Goal: Task Accomplishment & Management: Use online tool/utility

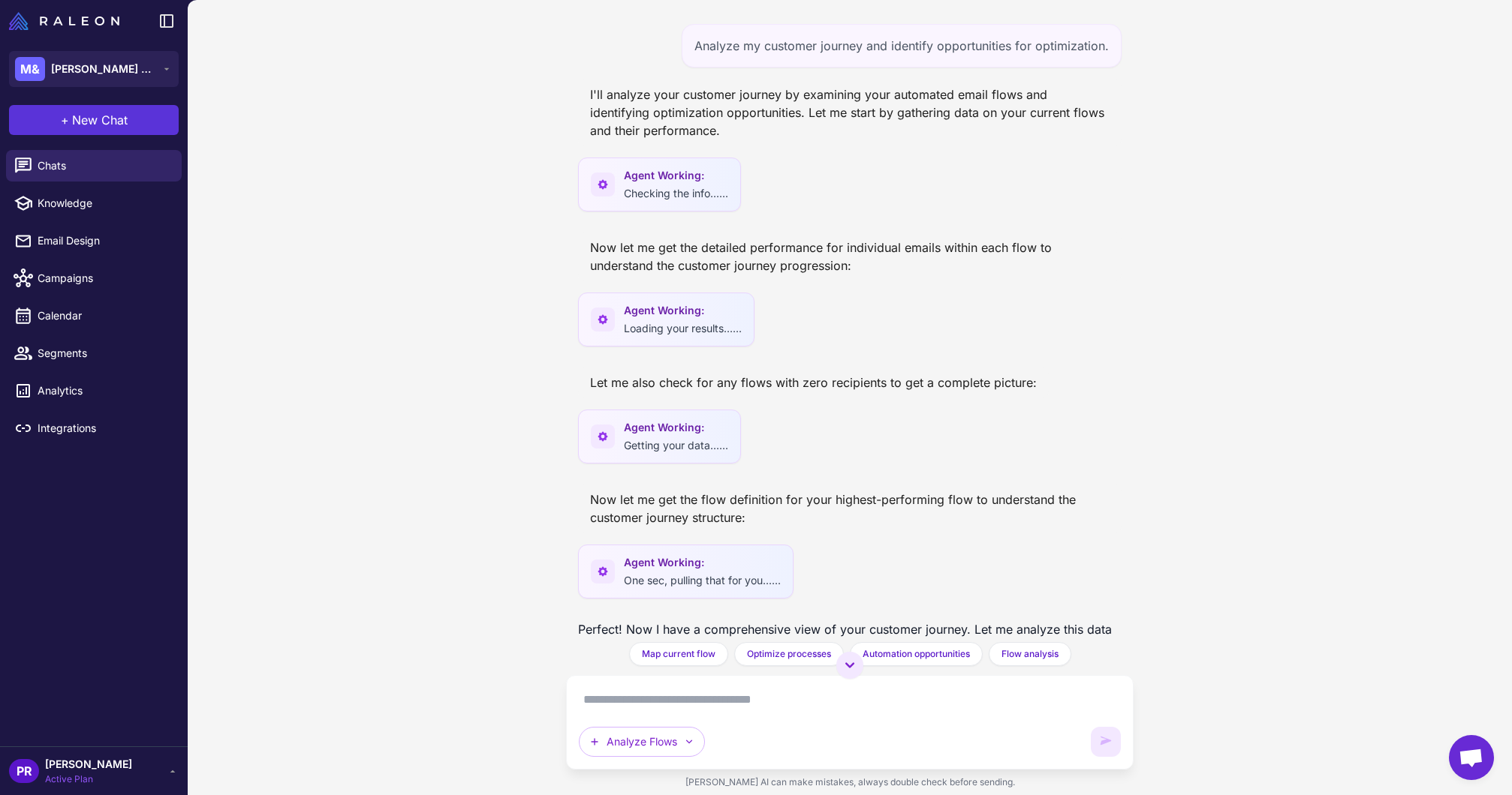
scroll to position [2291, 0]
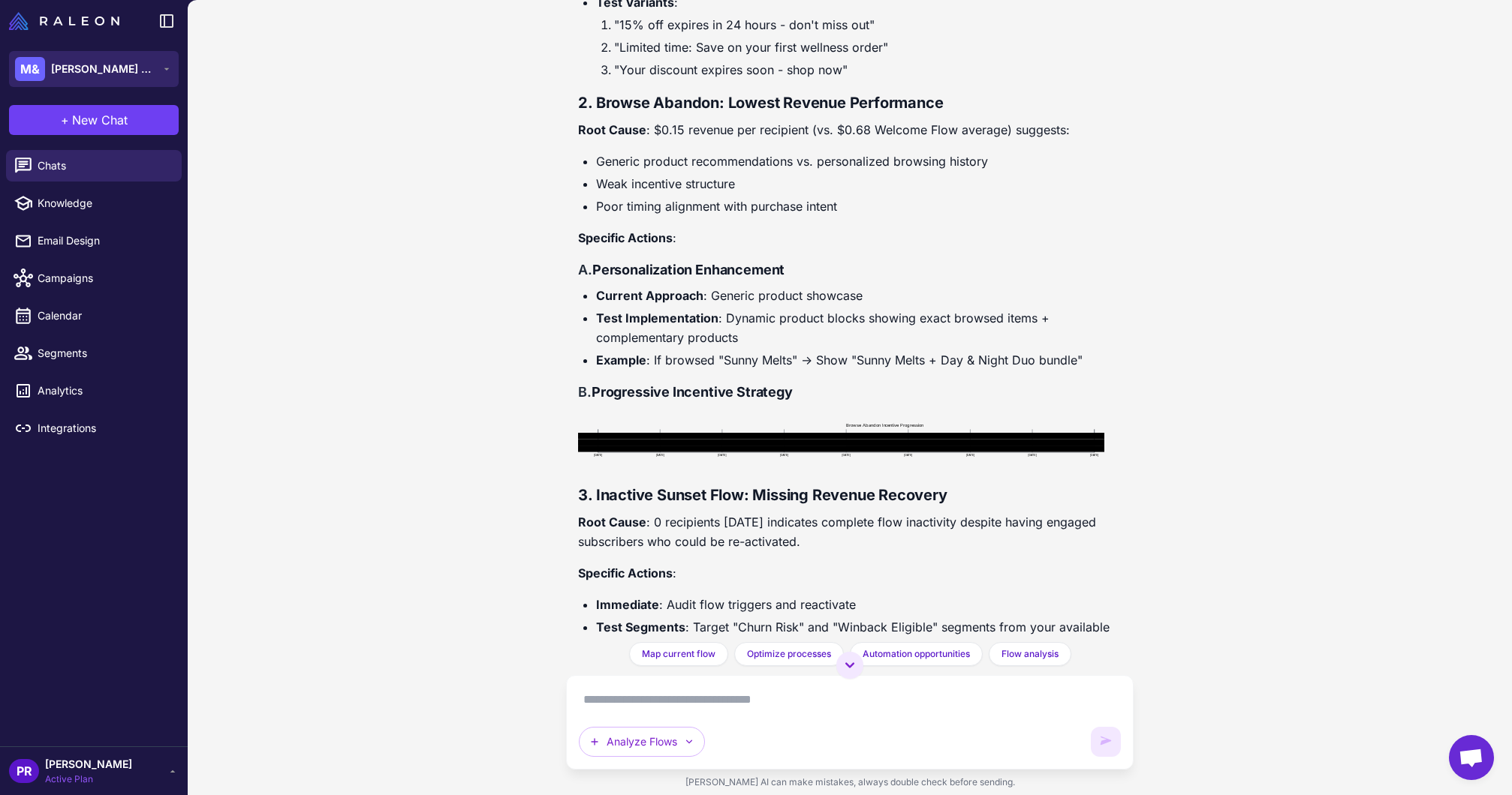
click at [81, 61] on span "Mary & Jane" at bounding box center [103, 68] width 105 height 16
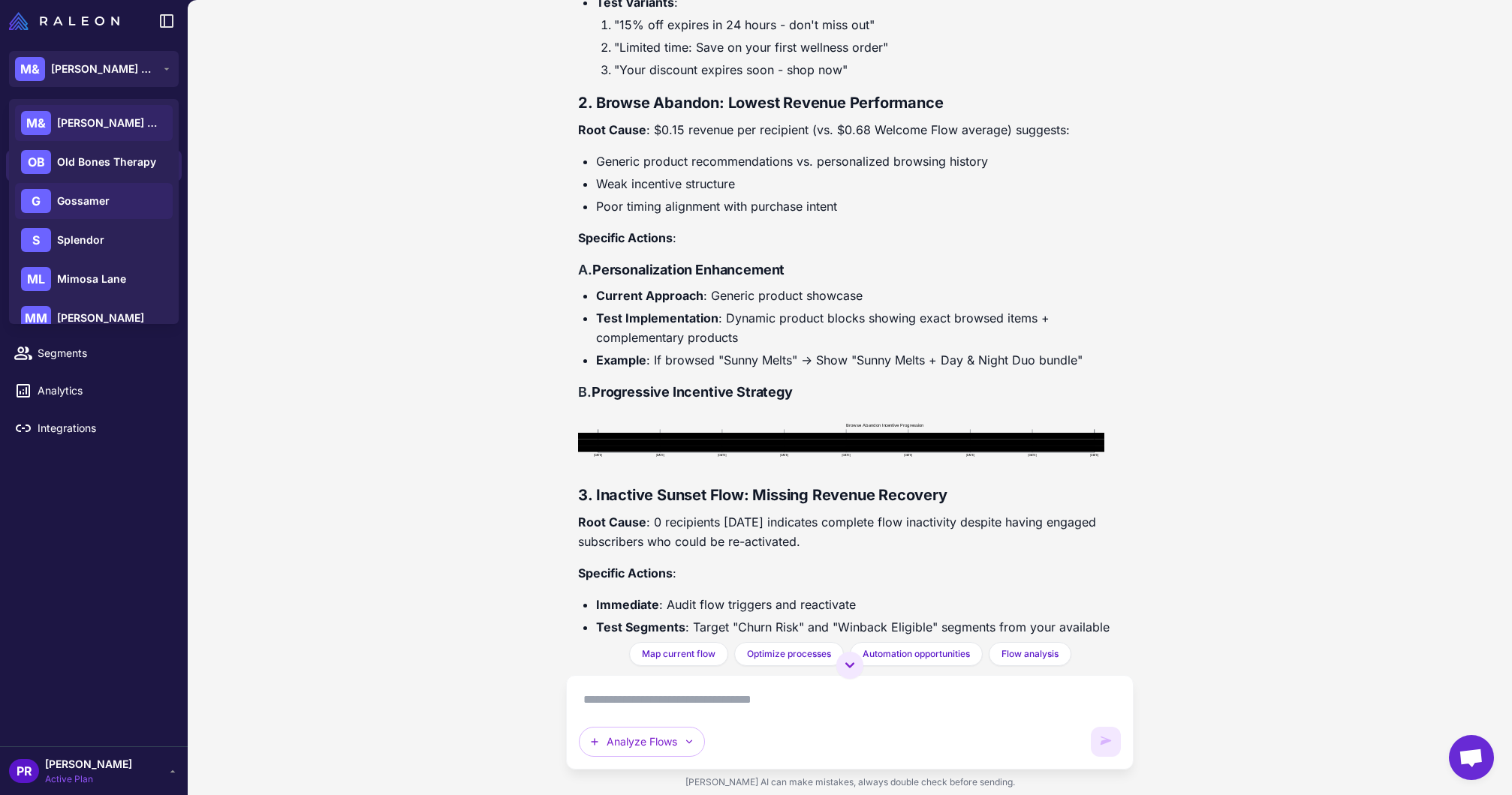
click at [83, 207] on span "Gossamer" at bounding box center [82, 200] width 52 height 16
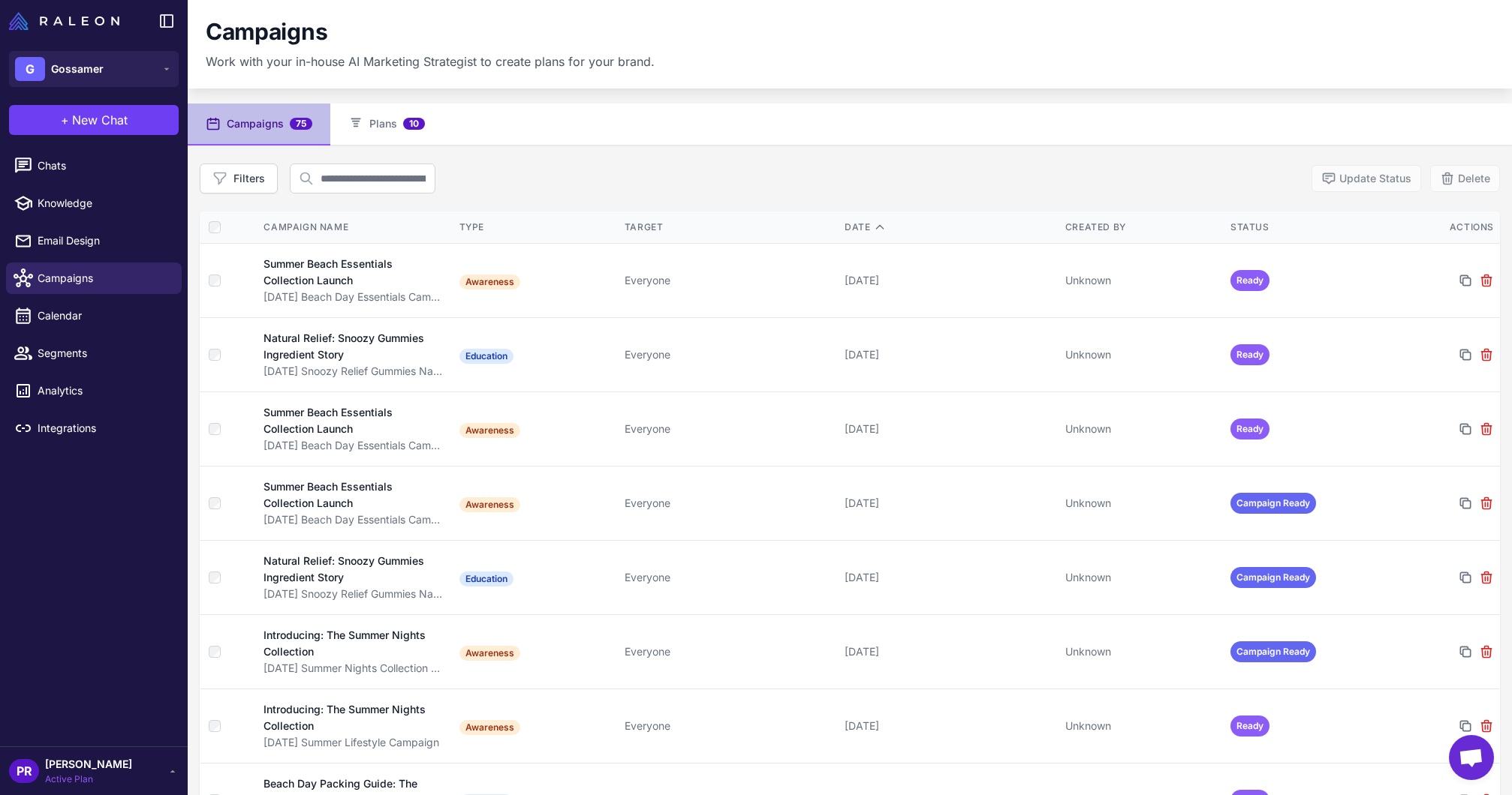
click at [500, 165] on div "Filters Update Status Delete" at bounding box center [849, 179] width 1300 height 30
click at [57, 388] on span "Analytics" at bounding box center [103, 390] width 132 height 16
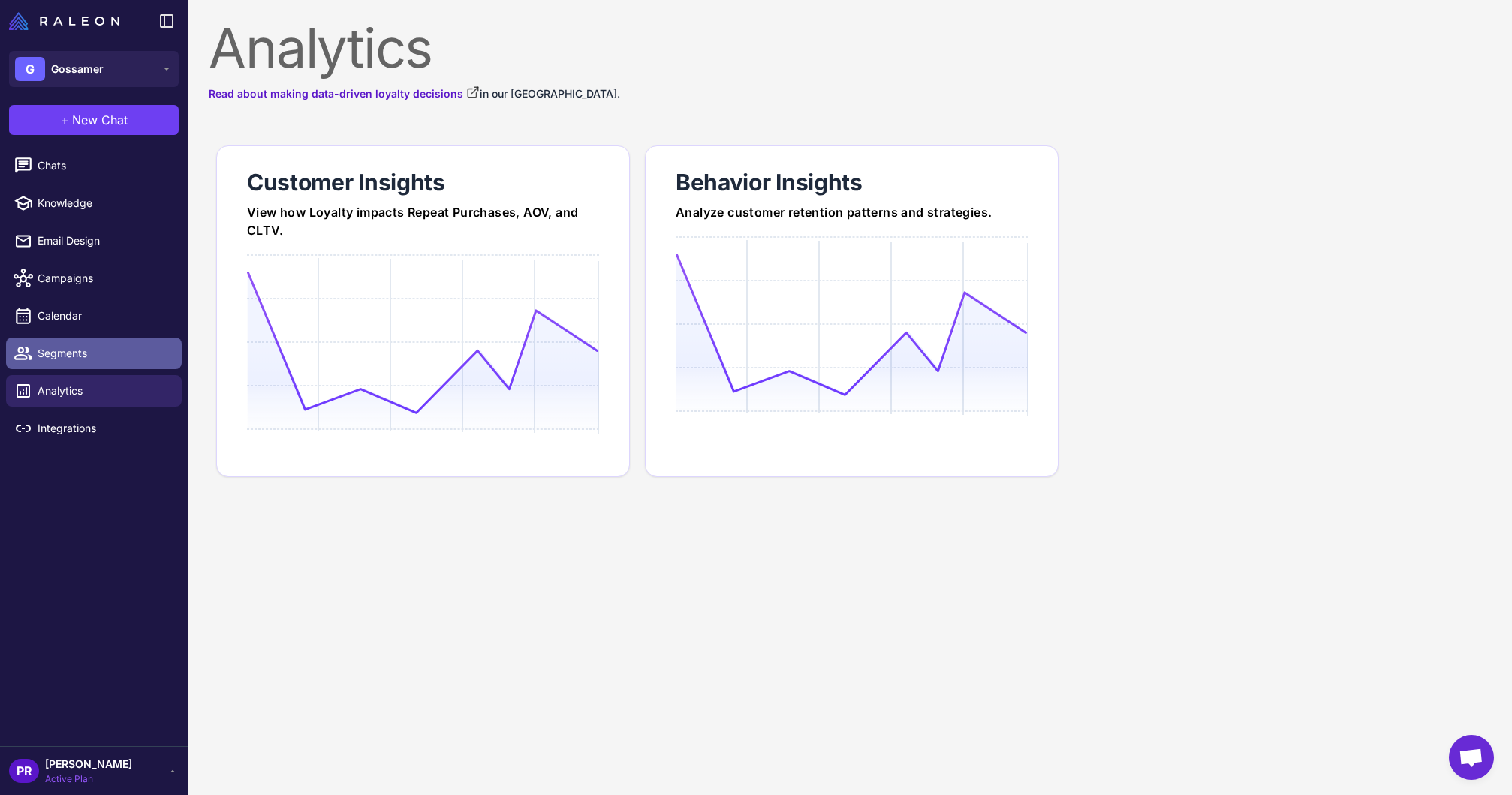
click at [61, 358] on span "Segments" at bounding box center [103, 352] width 132 height 16
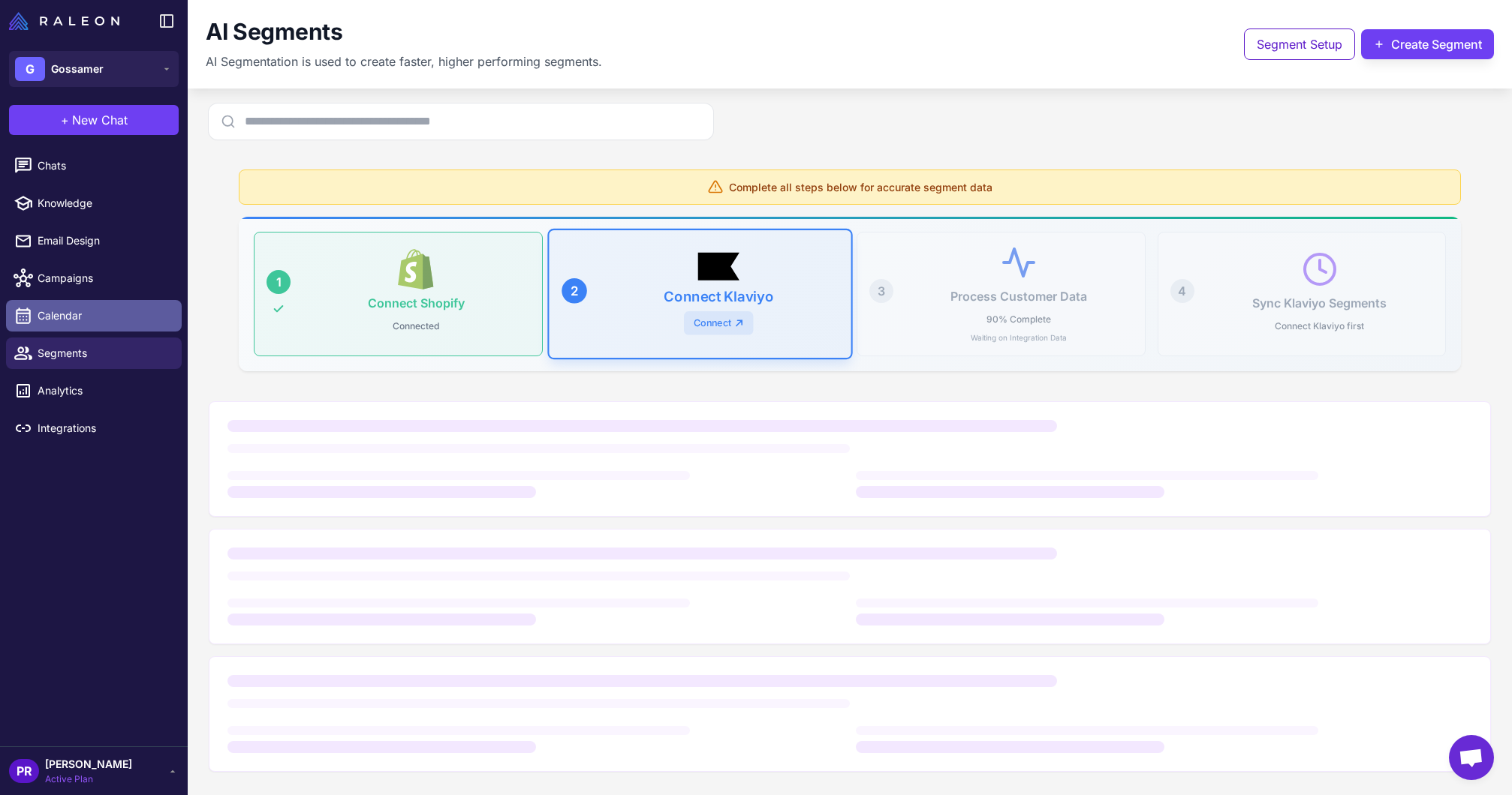
click at [72, 317] on span "Calendar" at bounding box center [103, 316] width 132 height 16
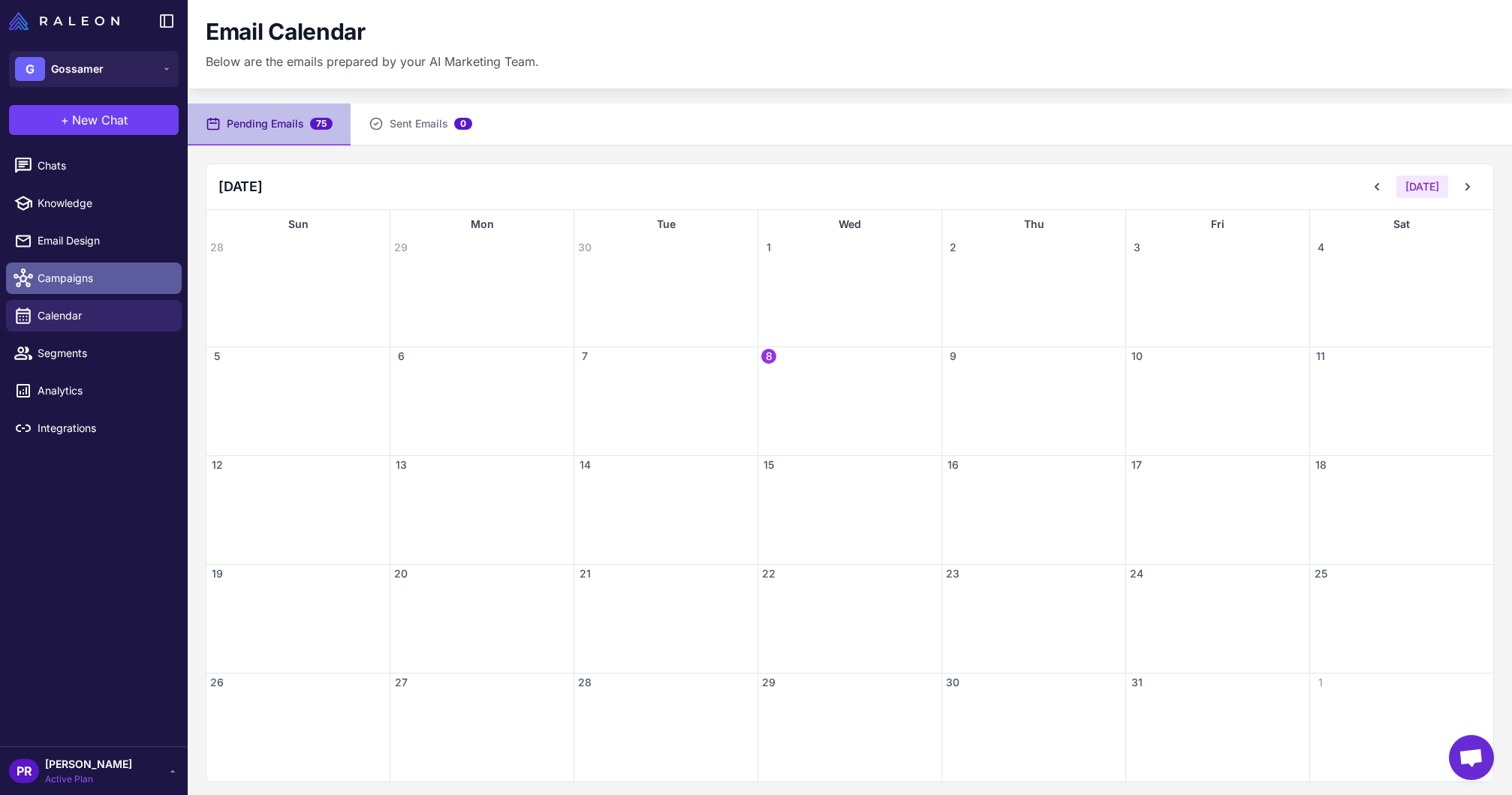
click at [77, 276] on span "Campaigns" at bounding box center [103, 278] width 132 height 16
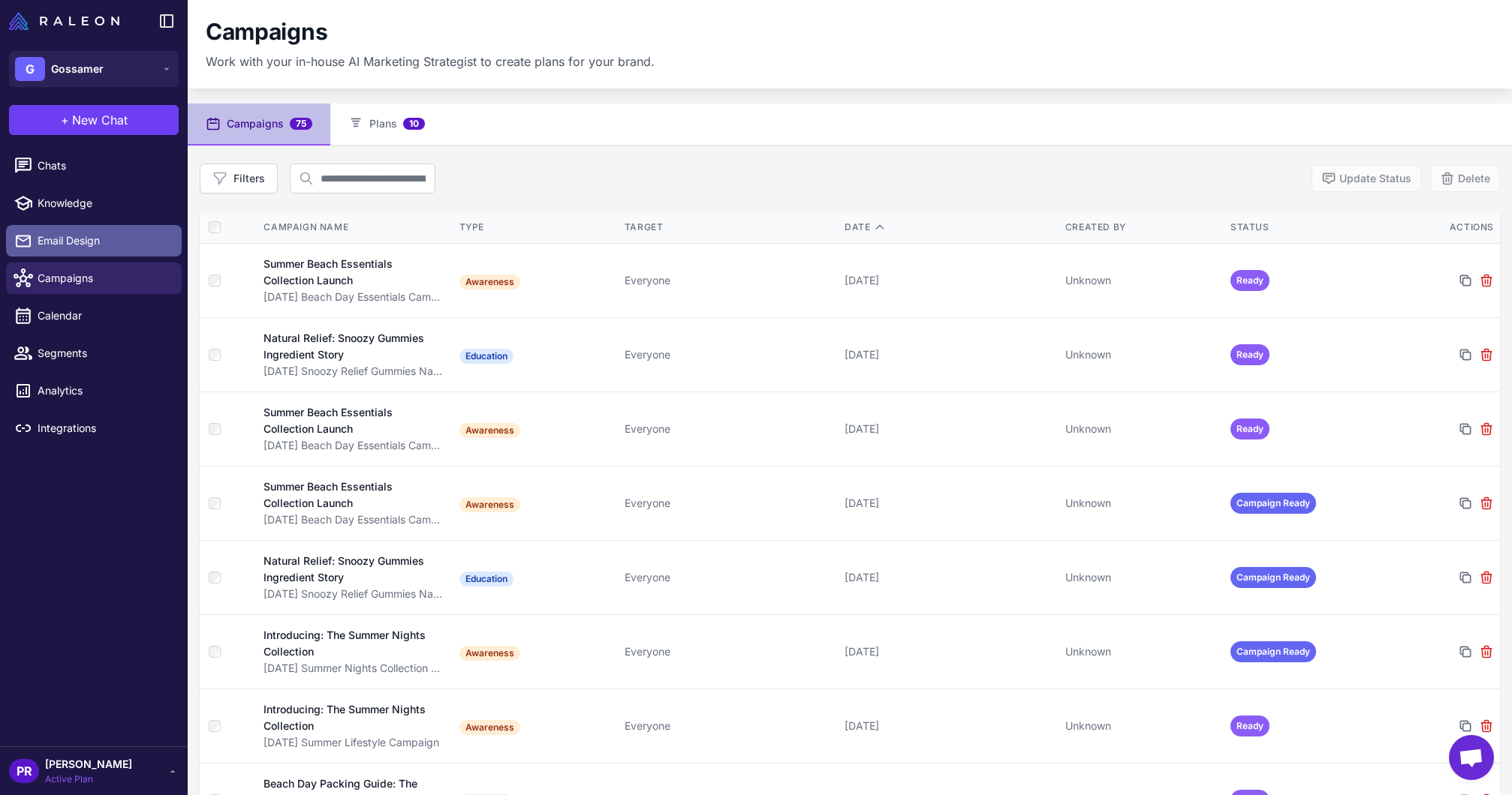
click at [82, 240] on span "Email Design" at bounding box center [103, 240] width 132 height 16
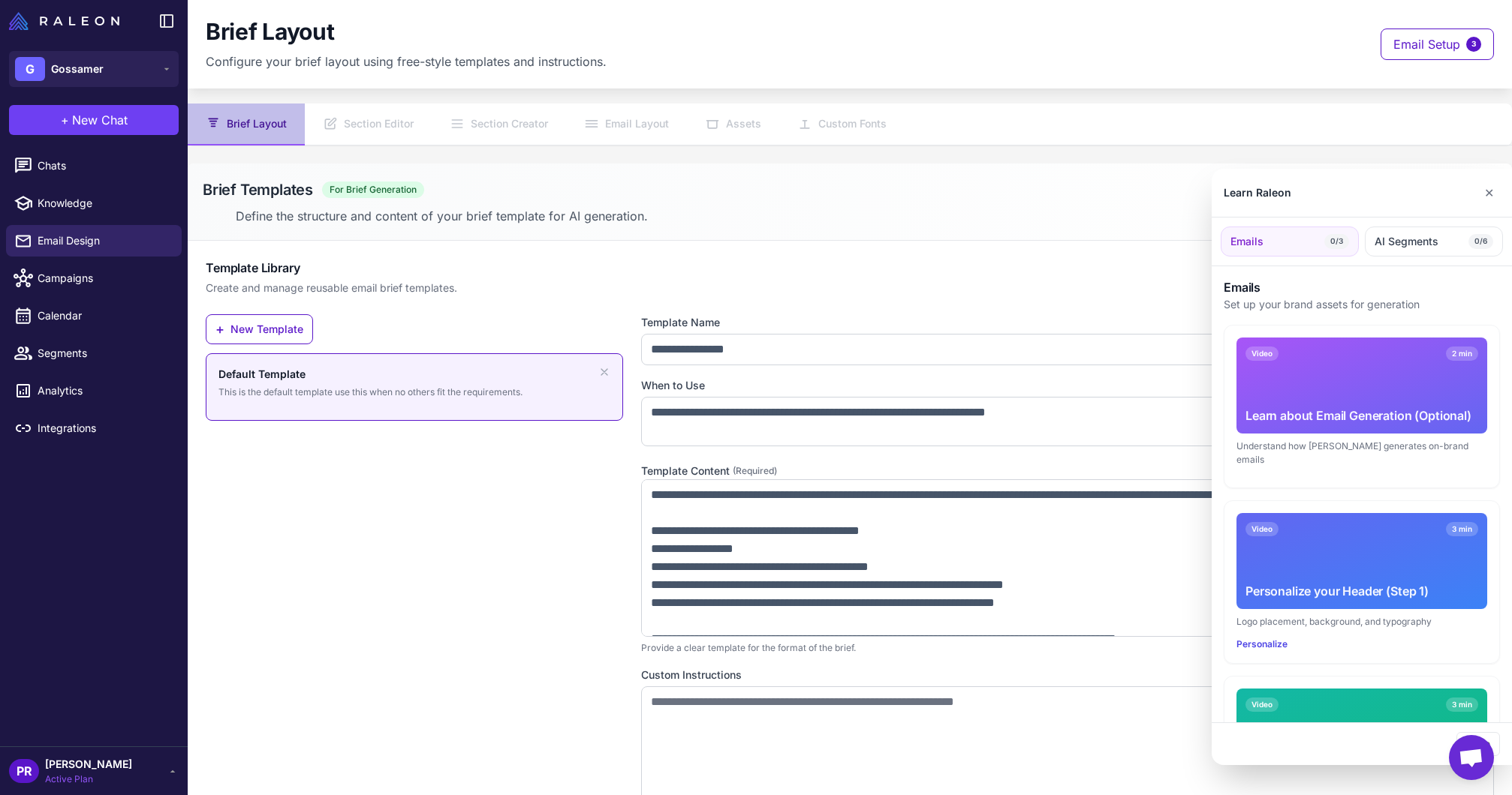
click at [1443, 45] on div at bounding box center [756, 397] width 1512 height 795
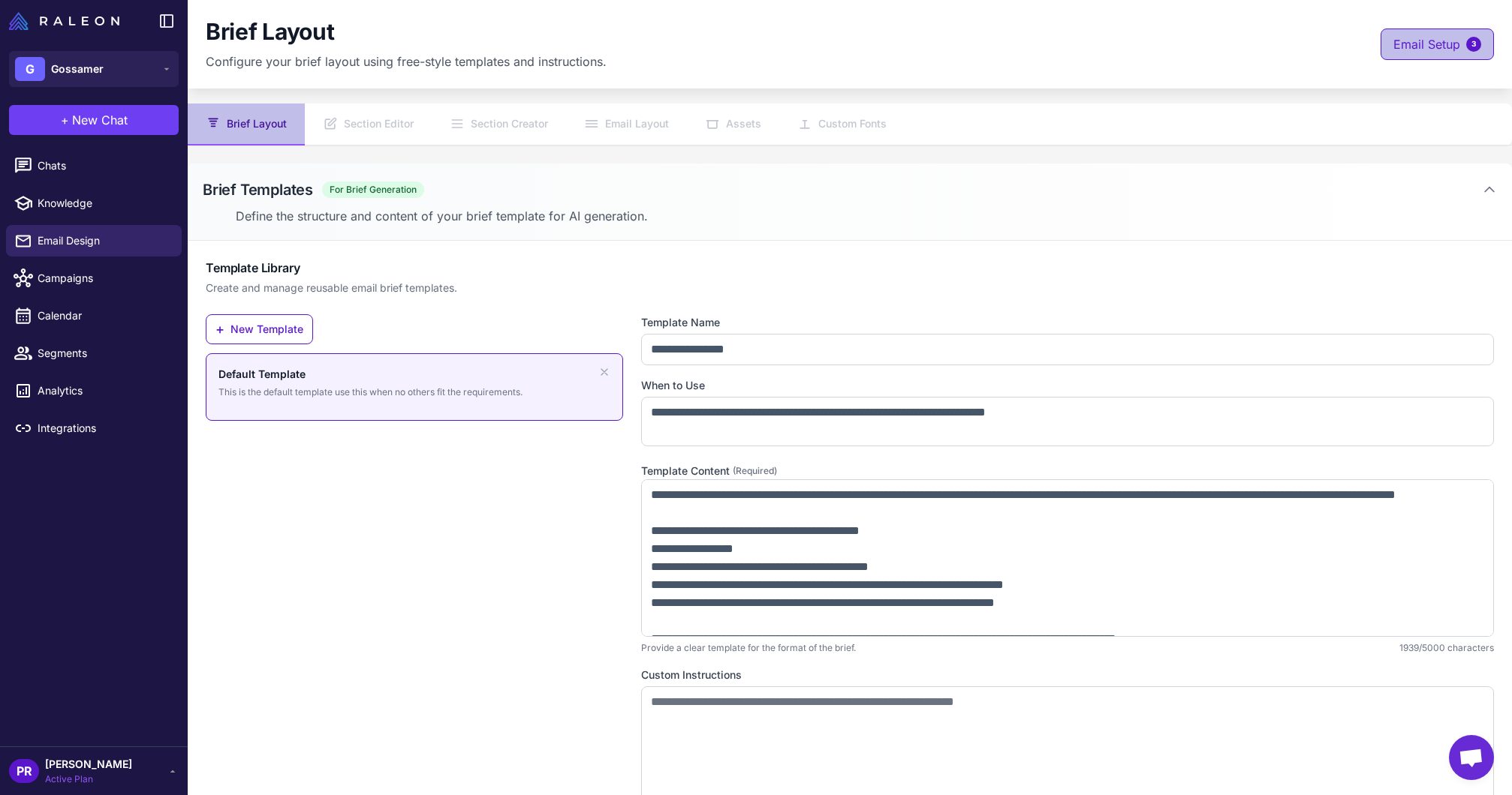
click at [1432, 48] on span "Email Setup" at bounding box center [1427, 44] width 66 height 18
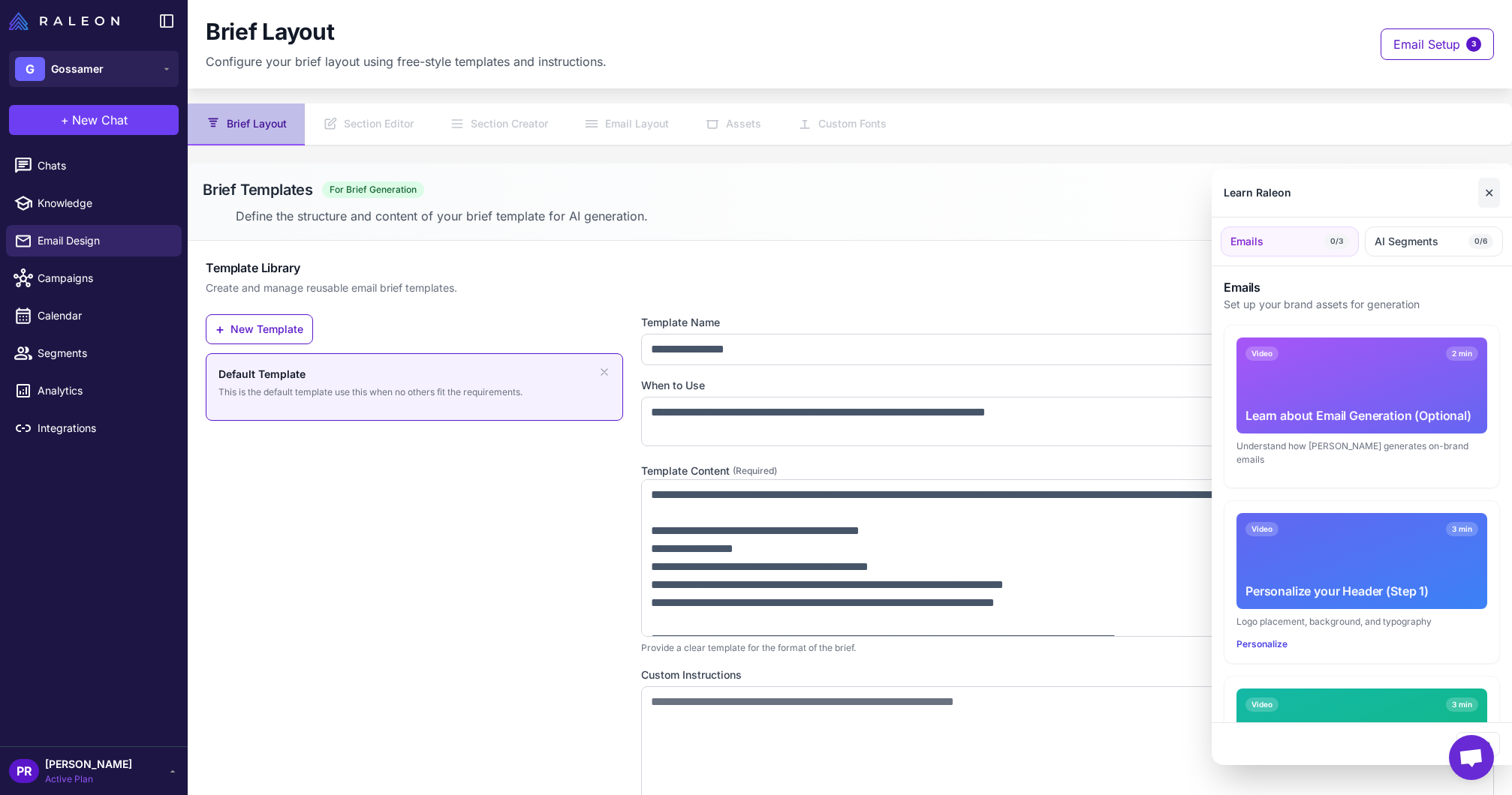
click at [1493, 179] on button "✕" at bounding box center [1488, 193] width 22 height 30
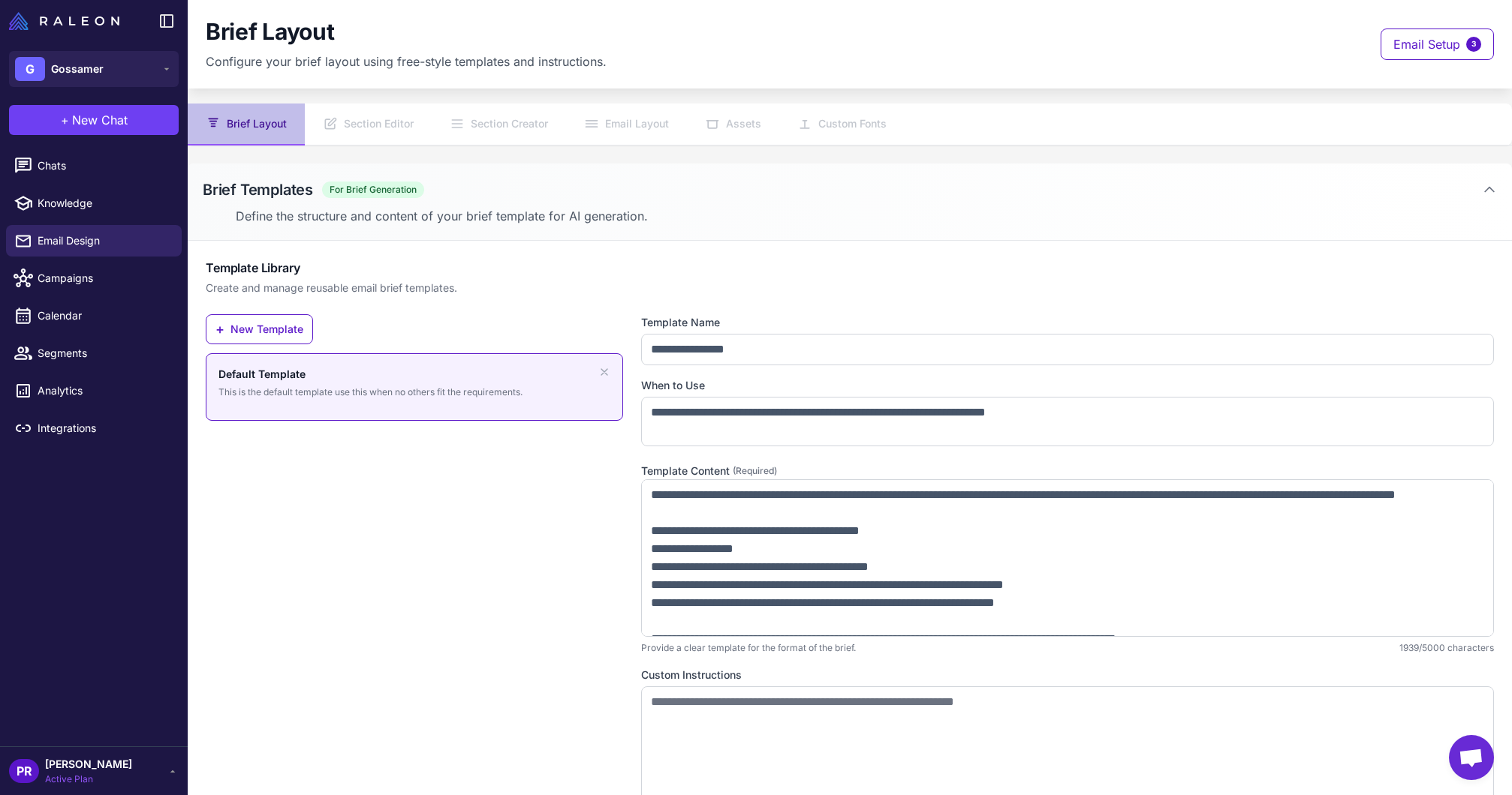
click at [381, 123] on nav "Brief Layout Section Editor Section Creator Email Layout Assets Custom Fonts" at bounding box center [849, 124] width 1324 height 42
click at [482, 124] on nav "Brief Layout Section Editor Section Creator Email Layout Assets Custom Fonts" at bounding box center [849, 124] width 1324 height 42
click at [850, 122] on nav "Brief Layout Section Editor Section Creator Email Layout Assets Custom Fonts" at bounding box center [849, 124] width 1324 height 42
click at [77, 168] on span "Chats" at bounding box center [103, 165] width 132 height 16
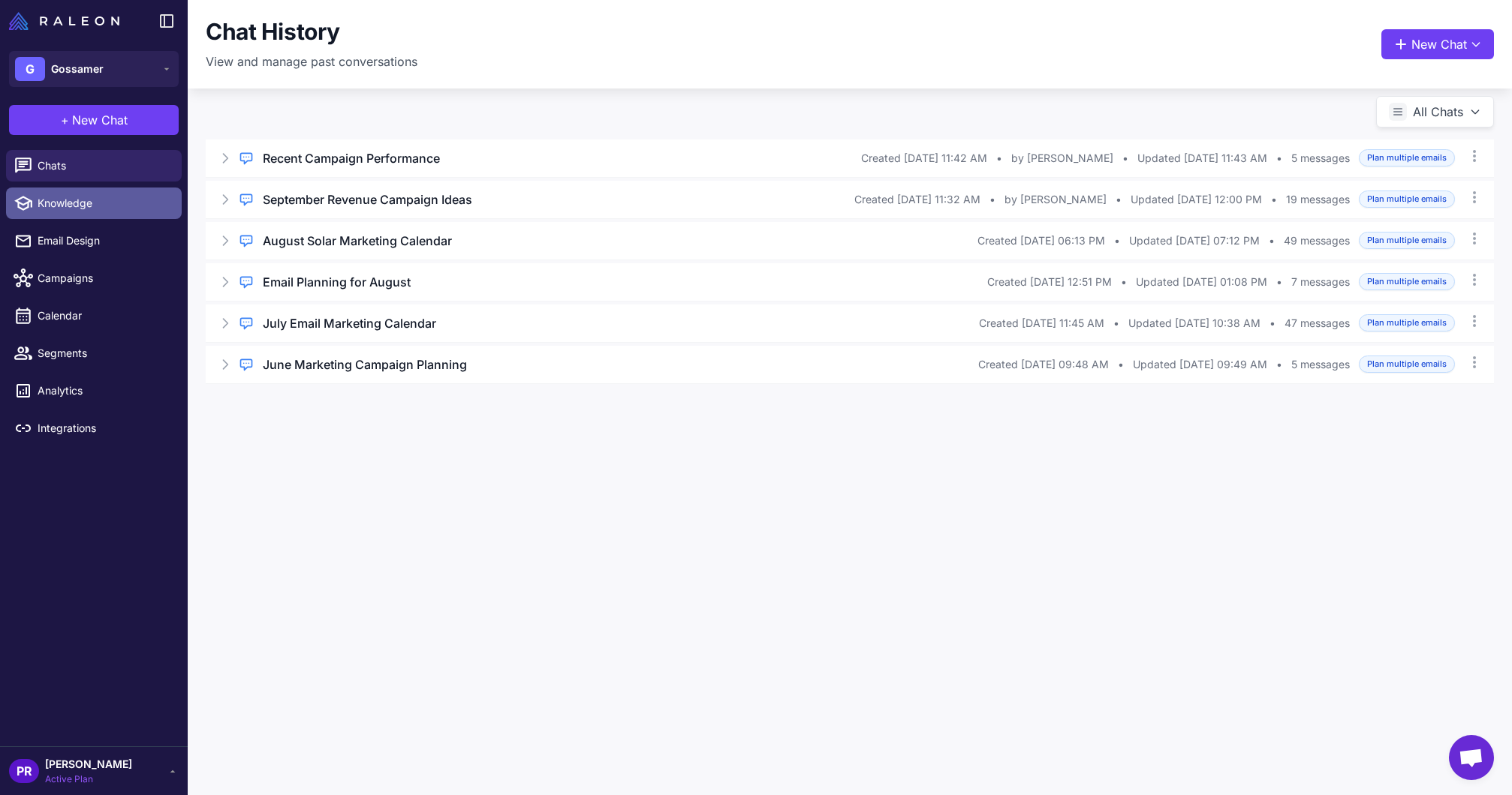
click at [72, 209] on span "Knowledge" at bounding box center [103, 203] width 132 height 16
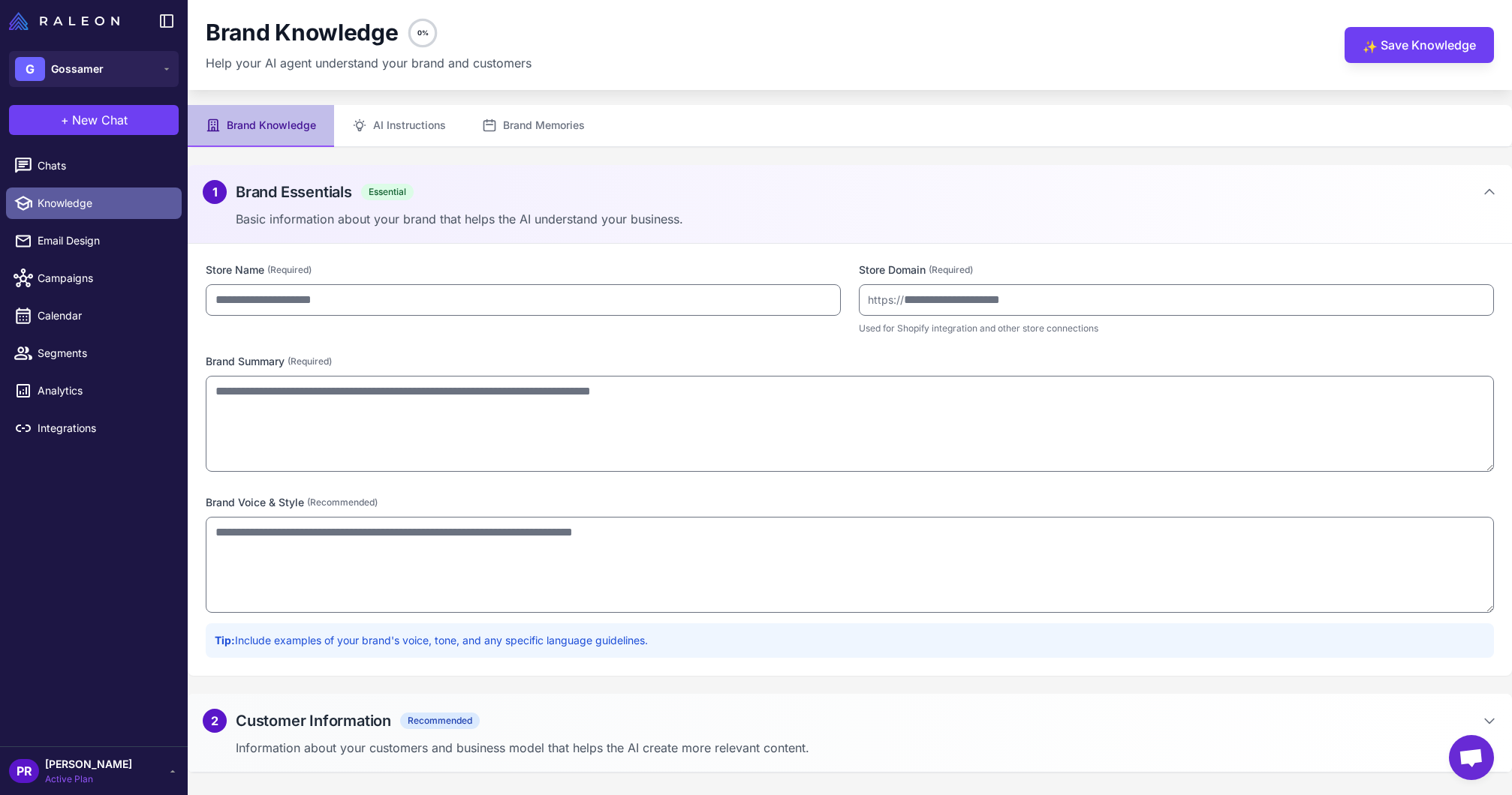
type input "********"
type input "**********"
type textarea "**********"
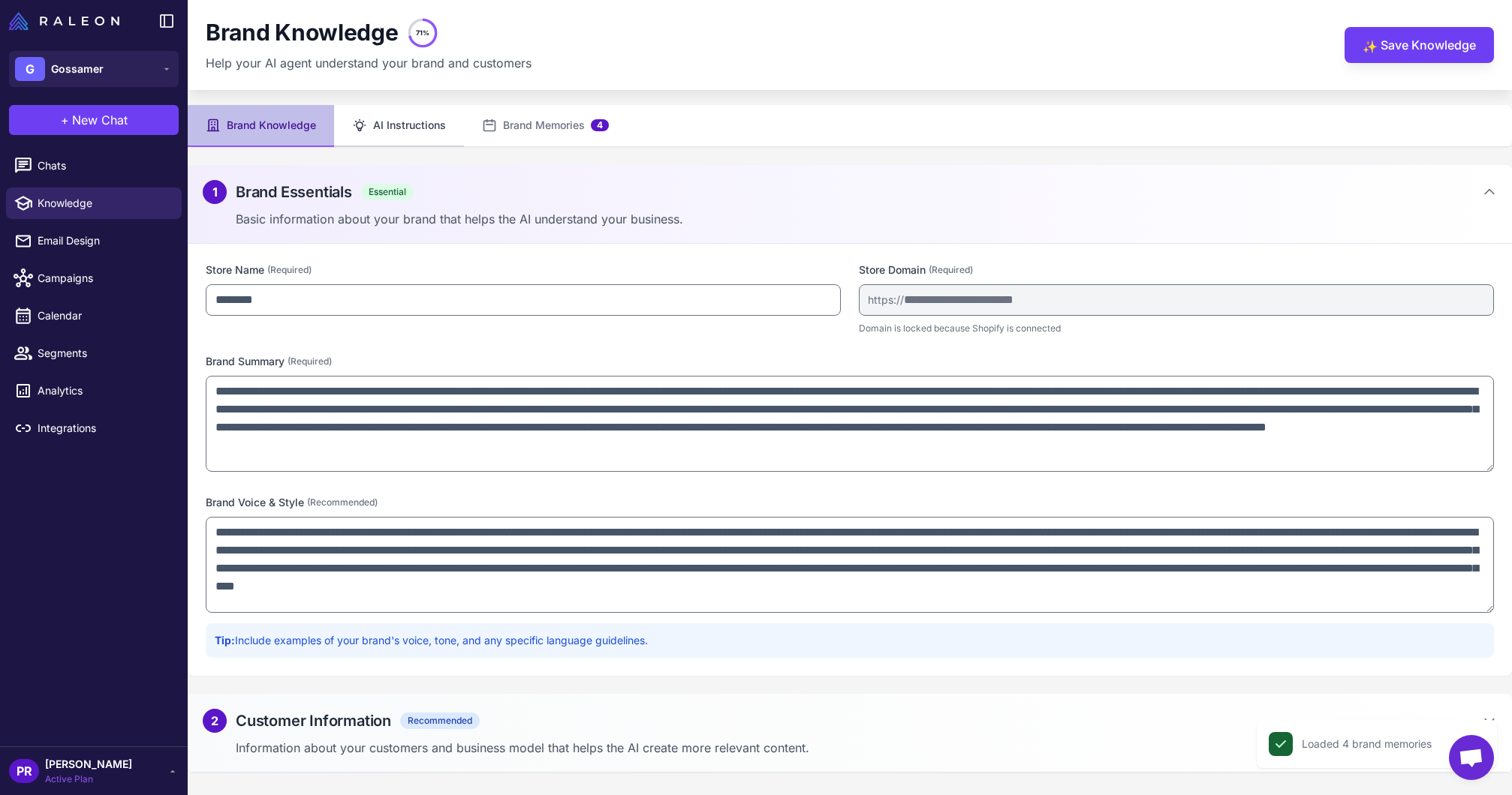
click at [392, 108] on button "AI Instructions" at bounding box center [398, 126] width 130 height 42
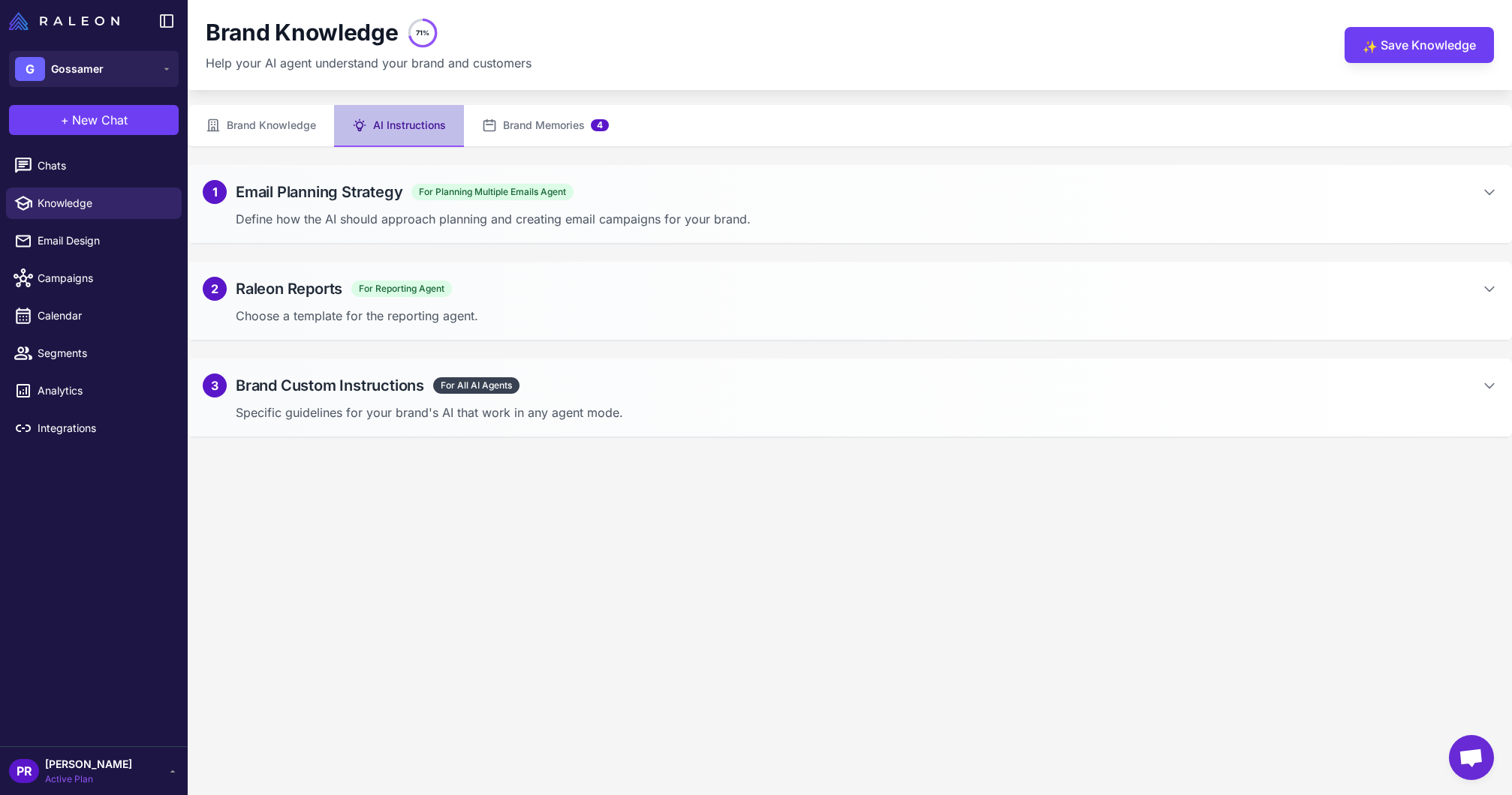
click at [590, 407] on p "Specific guidelines for your brand's AI that work in any agent mode." at bounding box center [866, 412] width 1261 height 18
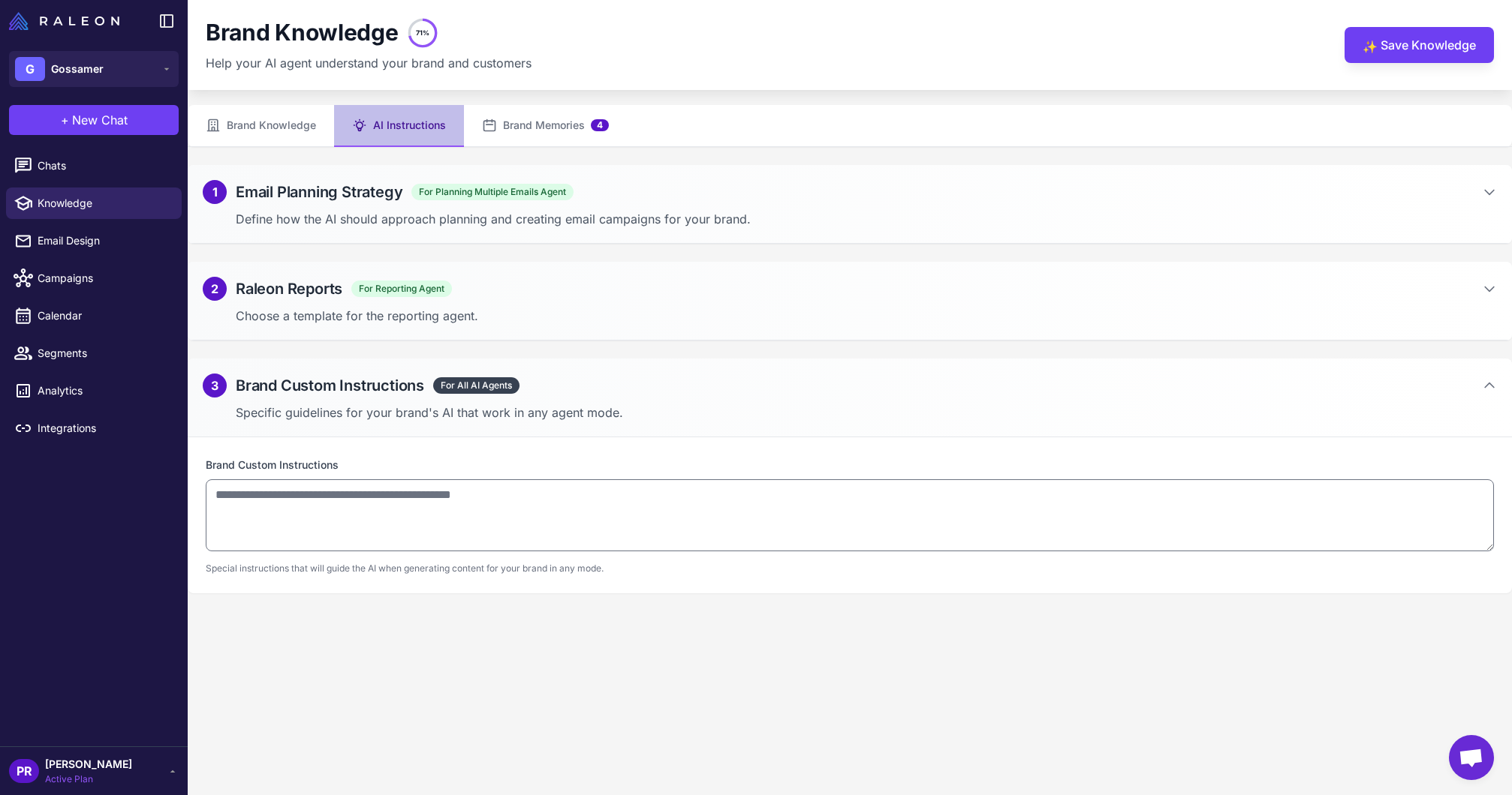
click at [563, 328] on div "2 Raleon Reports For Reporting Agent Choose a template for the reporting agent." at bounding box center [849, 300] width 1324 height 79
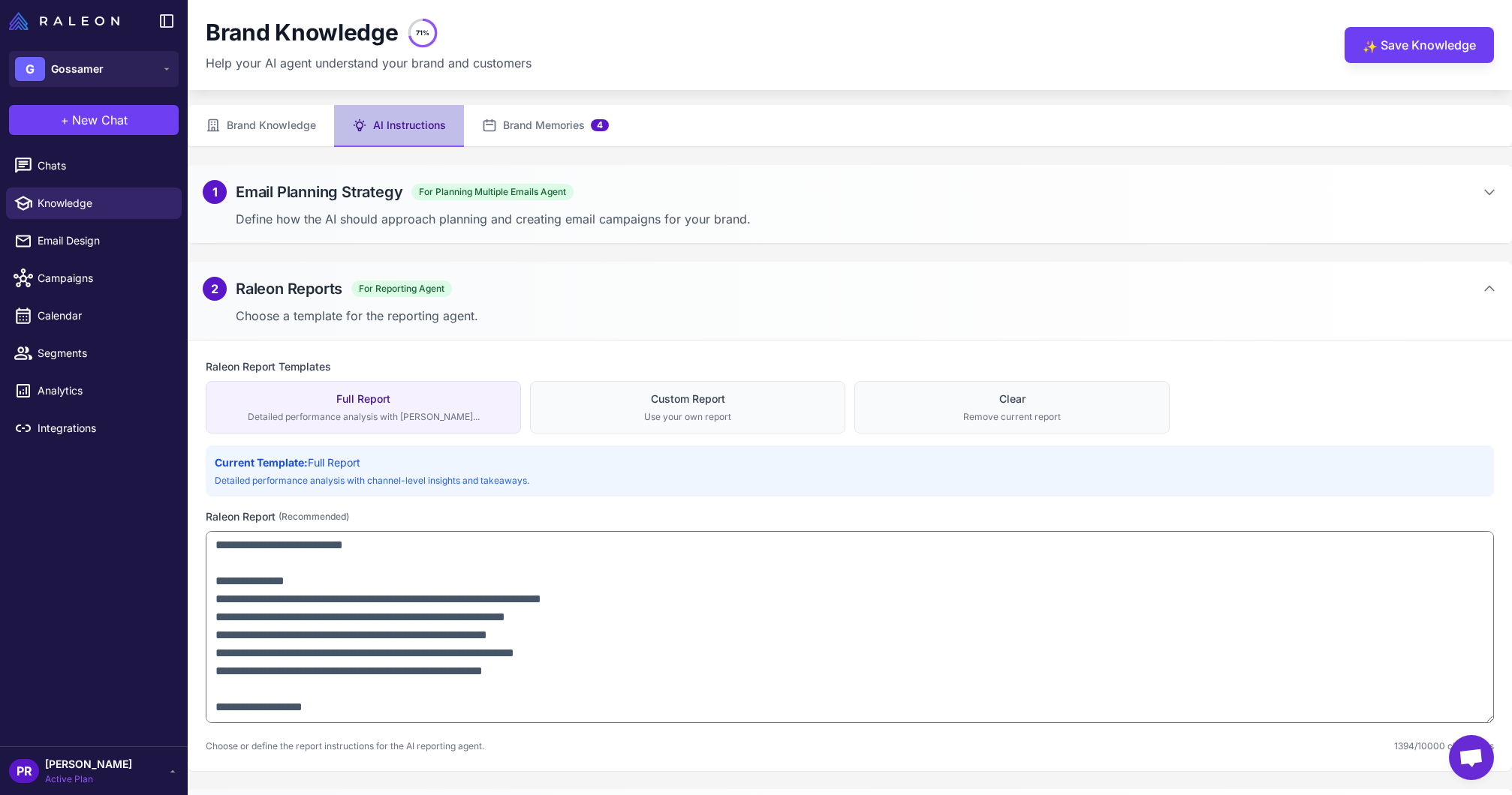
click at [470, 223] on p "Define how the AI should approach planning and creating email campaigns for you…" at bounding box center [866, 219] width 1261 height 18
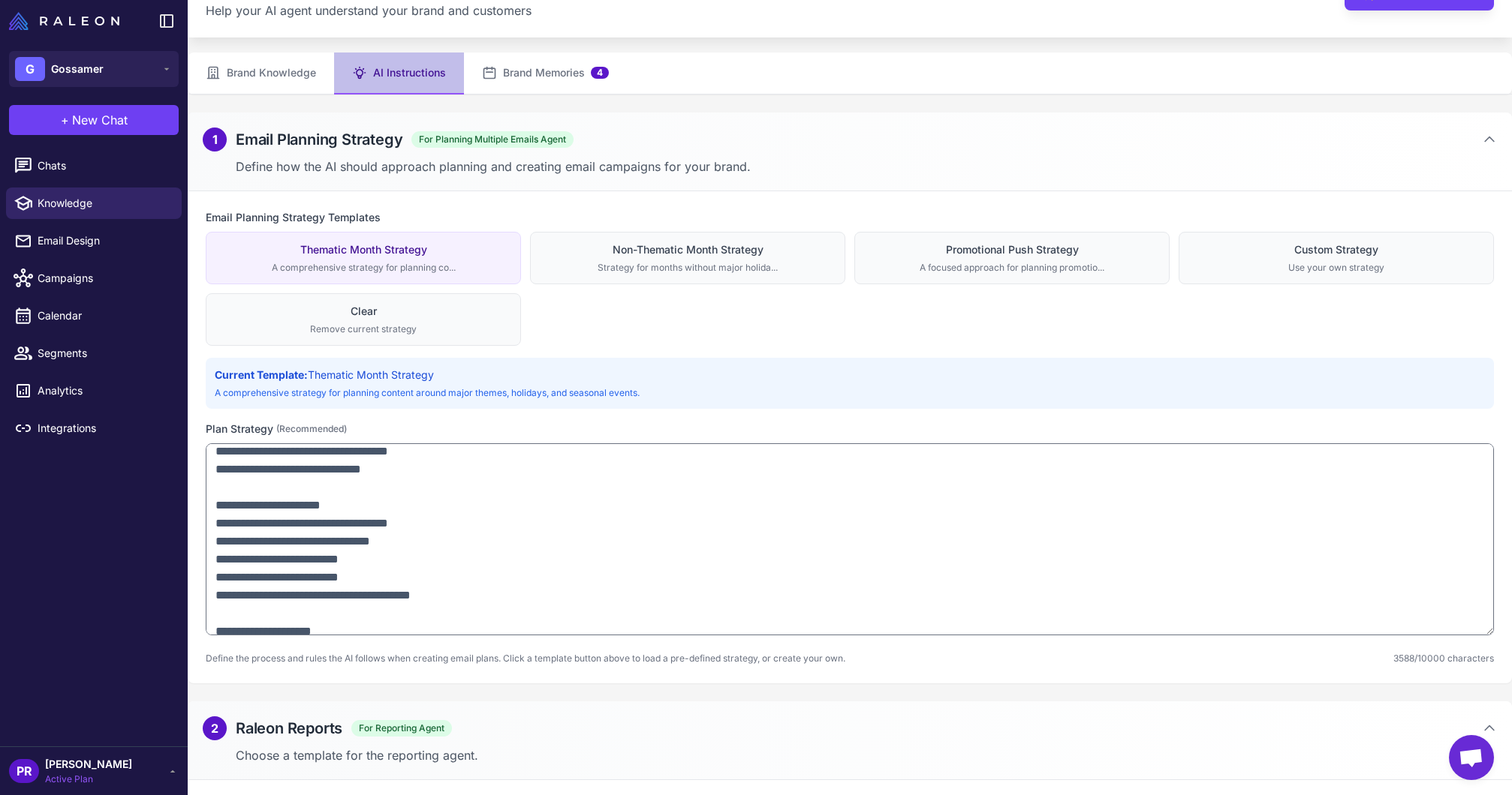
scroll to position [553, 0]
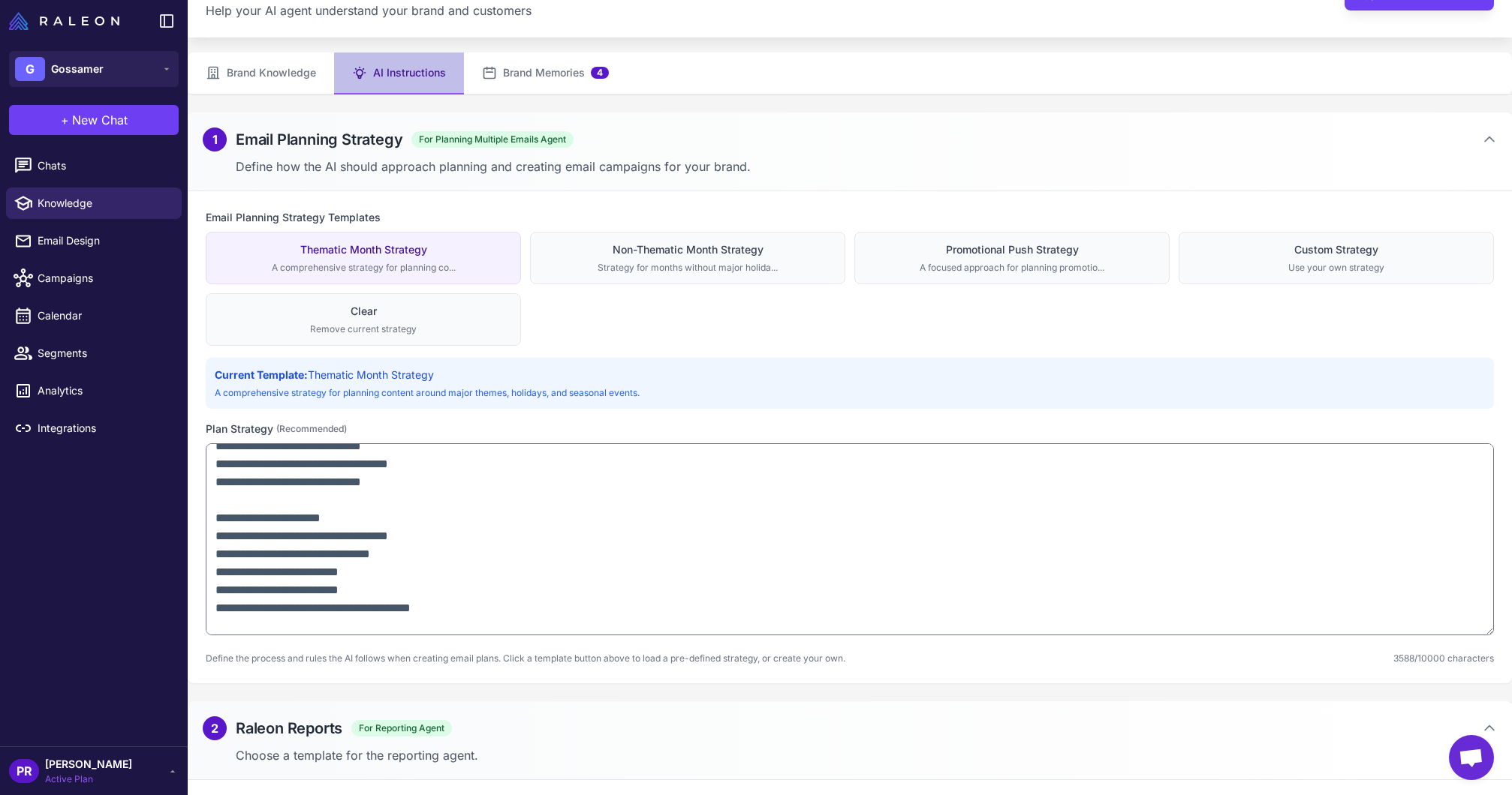
click at [532, 66] on button "Brand Memories 4" at bounding box center [545, 73] width 163 height 42
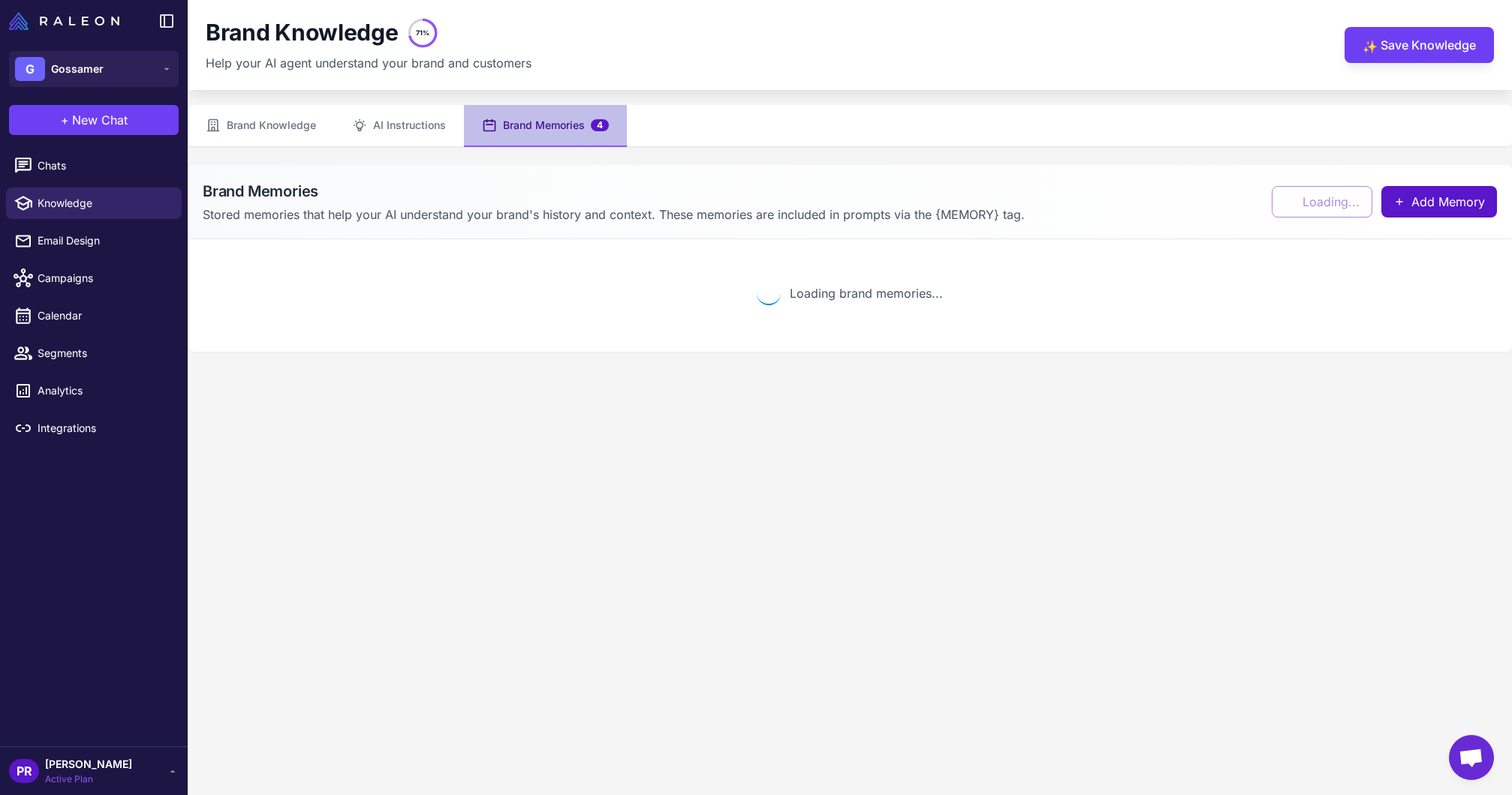
scroll to position [0, 0]
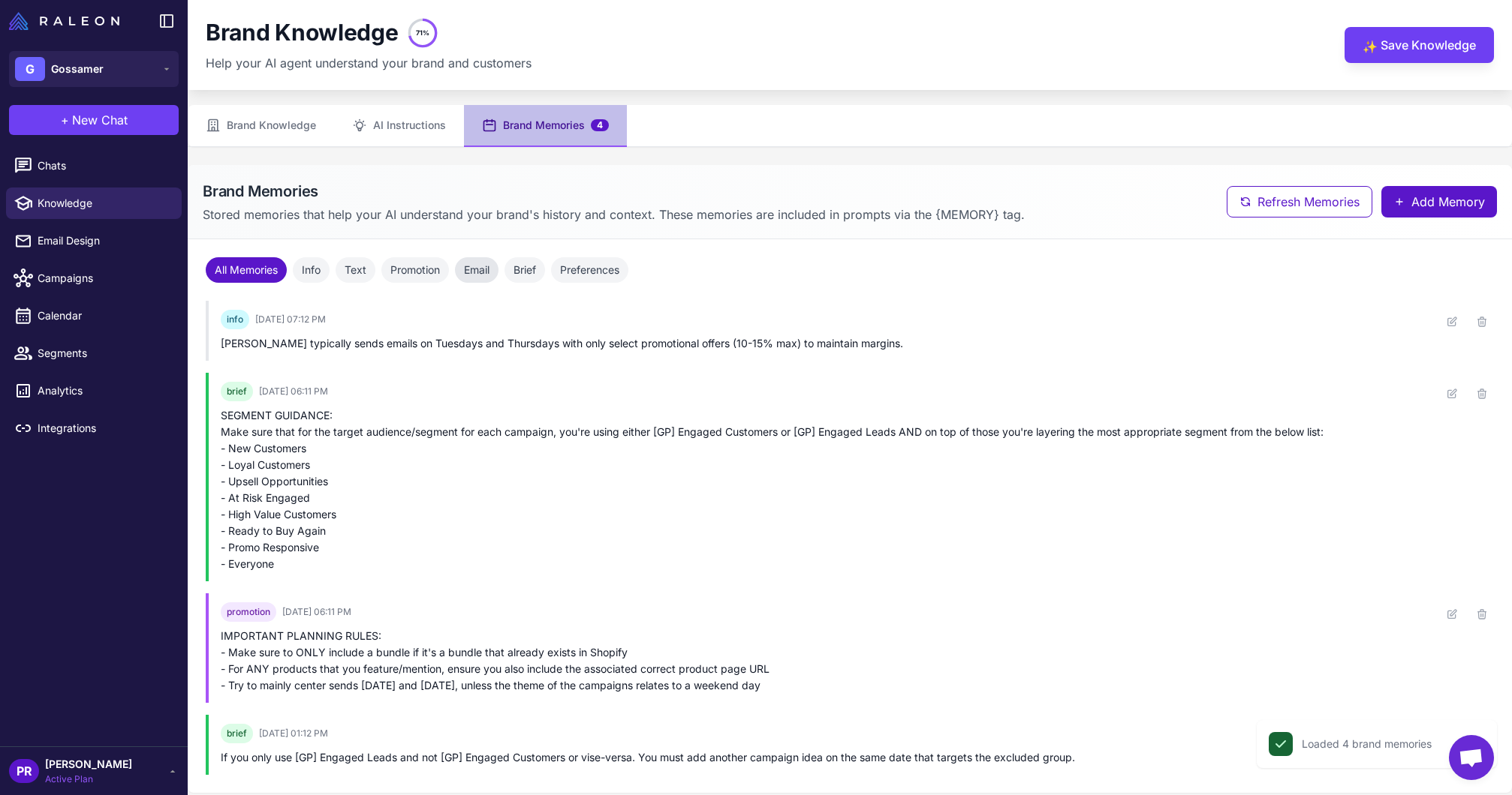
click at [474, 275] on button "Email" at bounding box center [477, 270] width 44 height 26
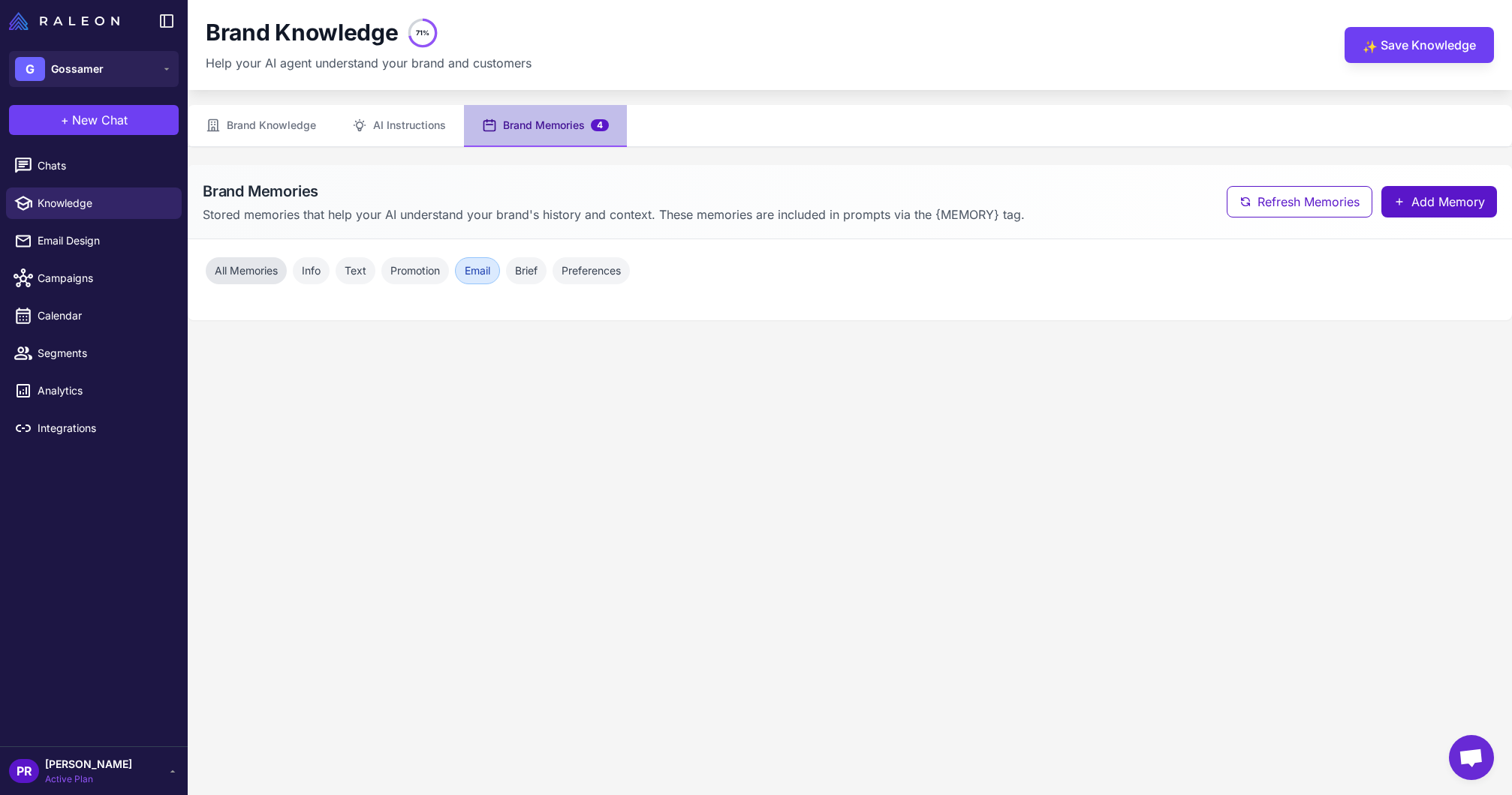
click at [243, 259] on button "All Memories" at bounding box center [246, 271] width 82 height 27
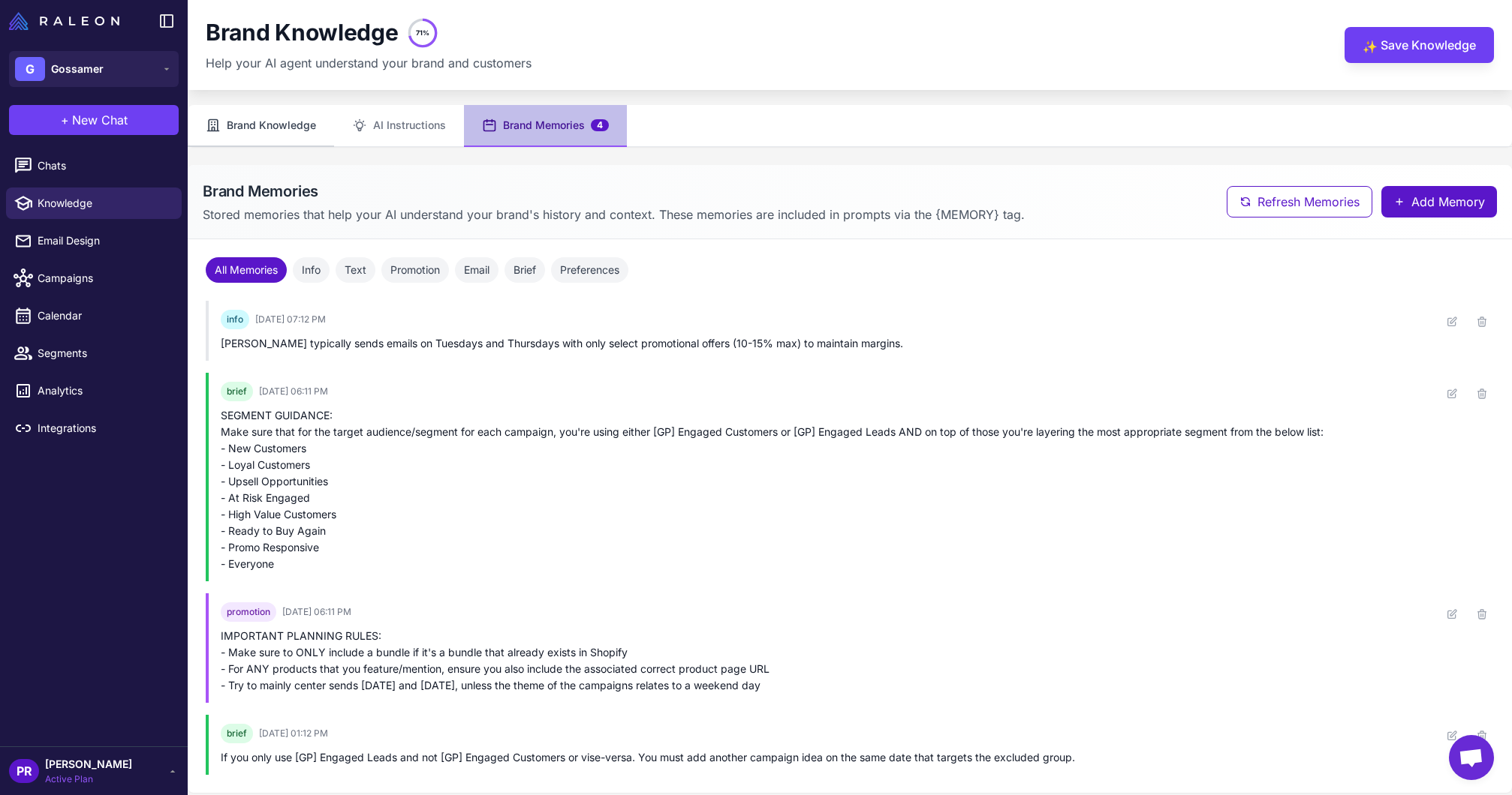
click at [265, 129] on button "Brand Knowledge" at bounding box center [261, 126] width 146 height 42
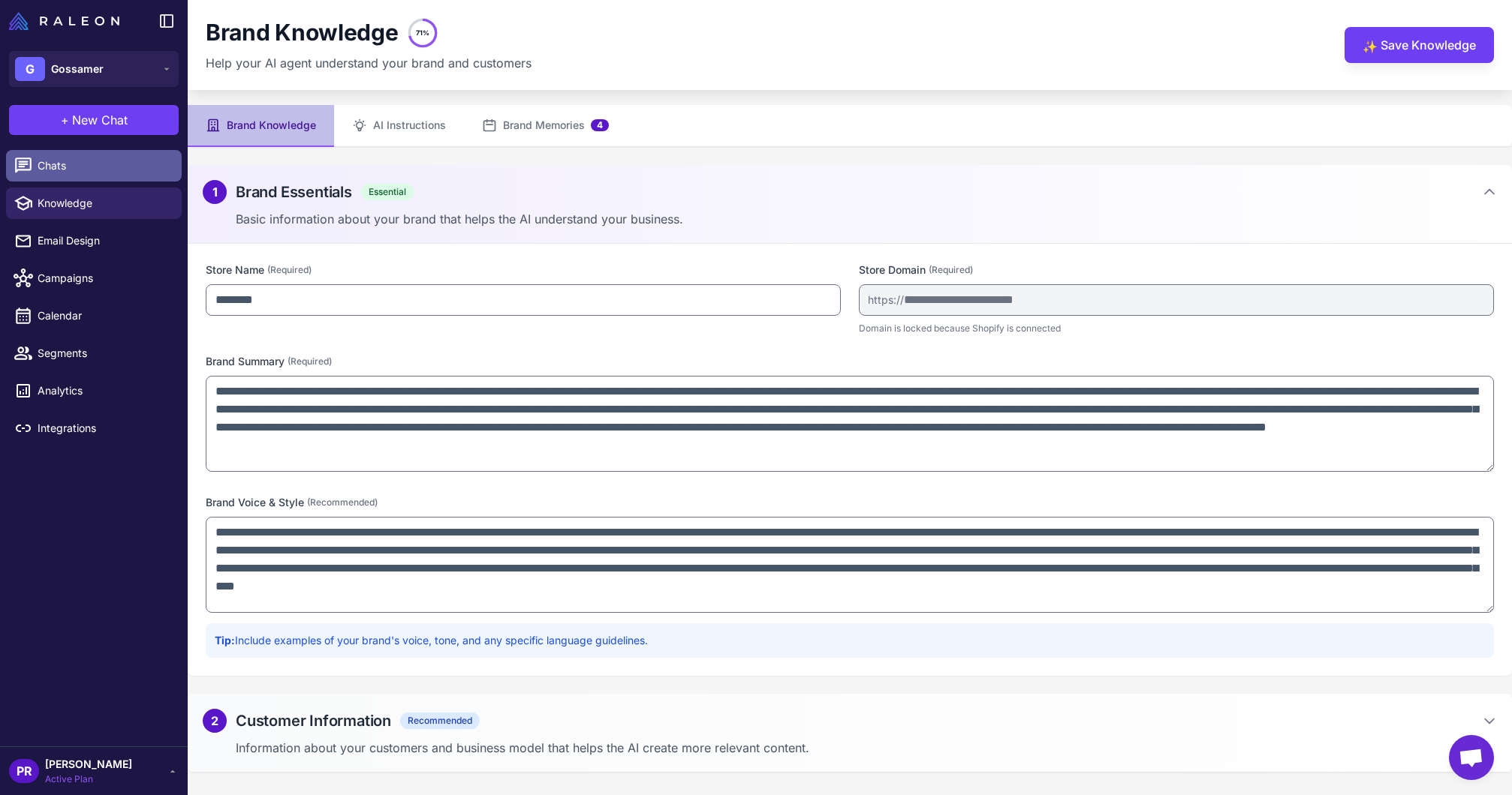
click at [79, 166] on span "Chats" at bounding box center [103, 165] width 132 height 16
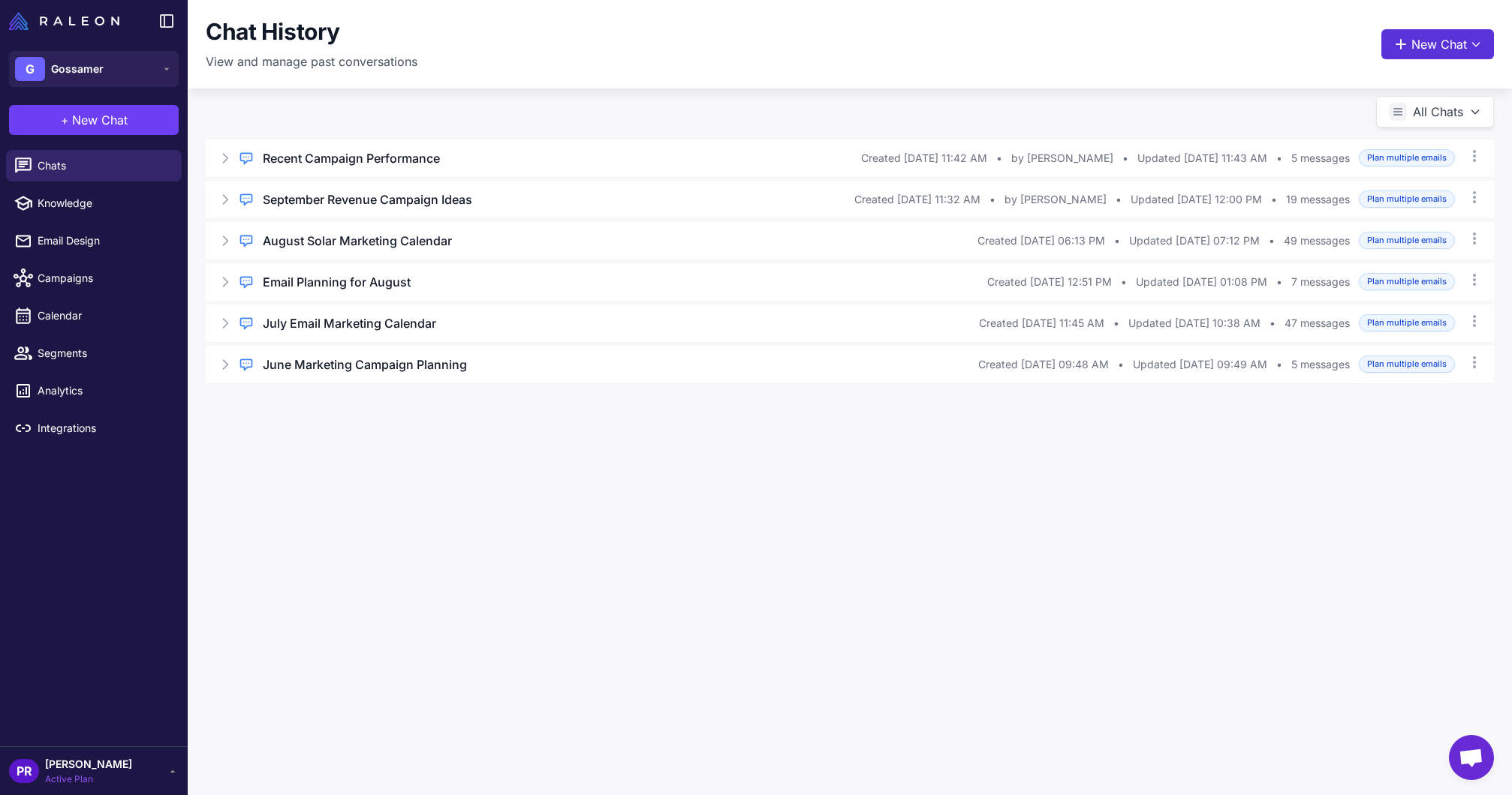
click at [1422, 46] on button "New Chat" at bounding box center [1437, 45] width 113 height 30
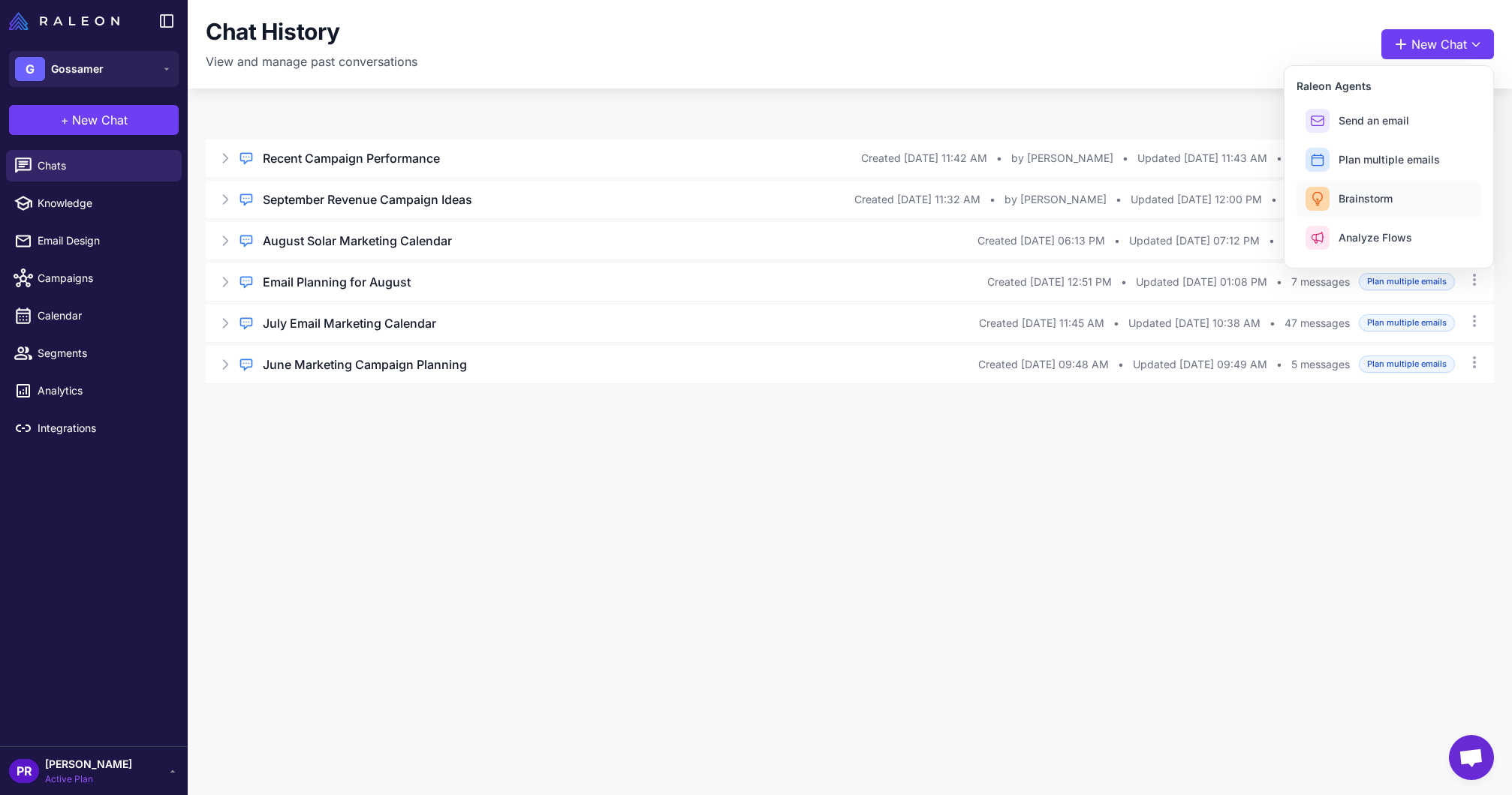
click at [1382, 191] on span "Brainstorm" at bounding box center [1365, 198] width 54 height 16
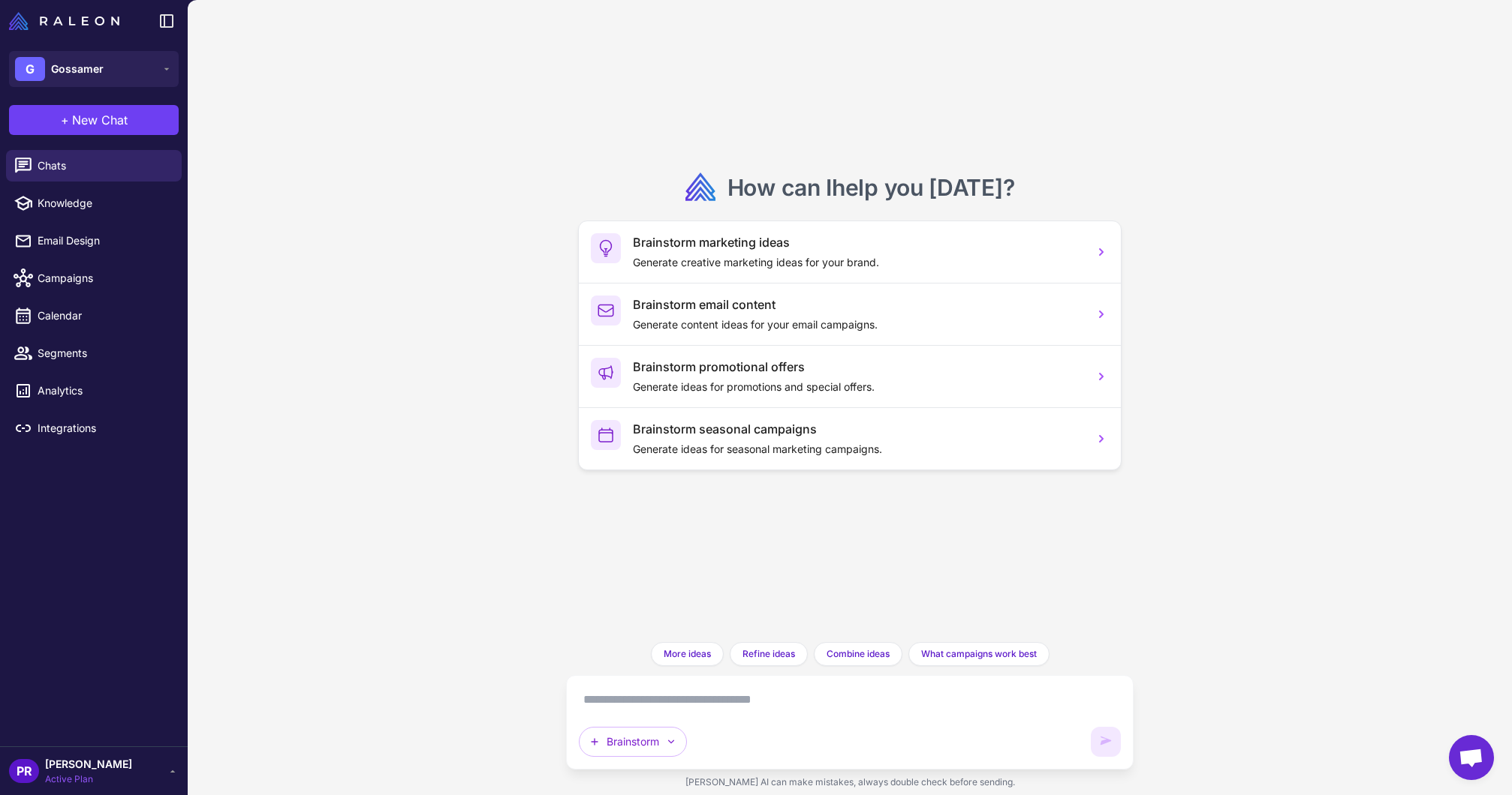
click at [696, 708] on textarea at bounding box center [848, 699] width 541 height 24
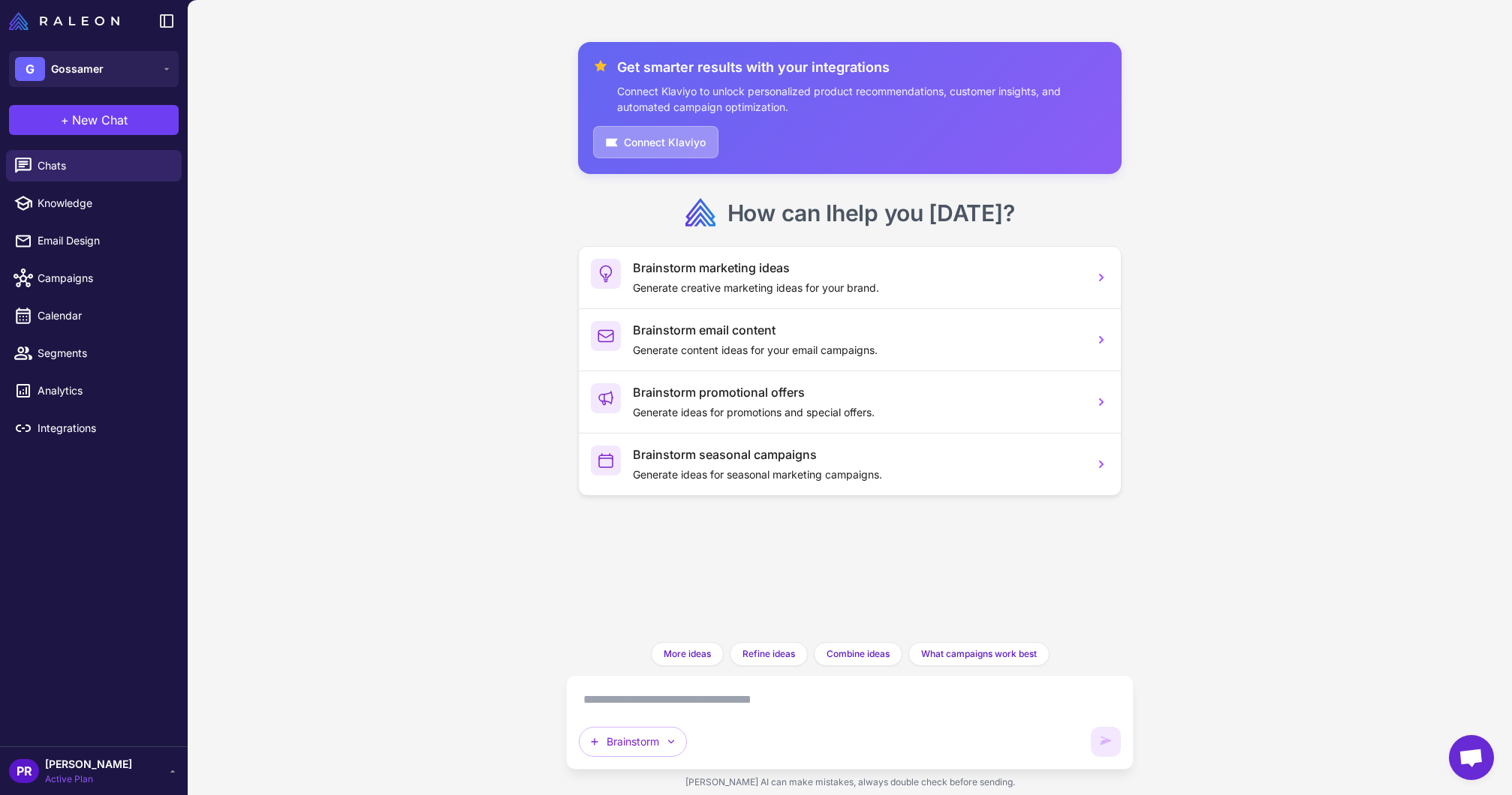
click at [644, 146] on button "Connect Klaviyo" at bounding box center [655, 142] width 125 height 32
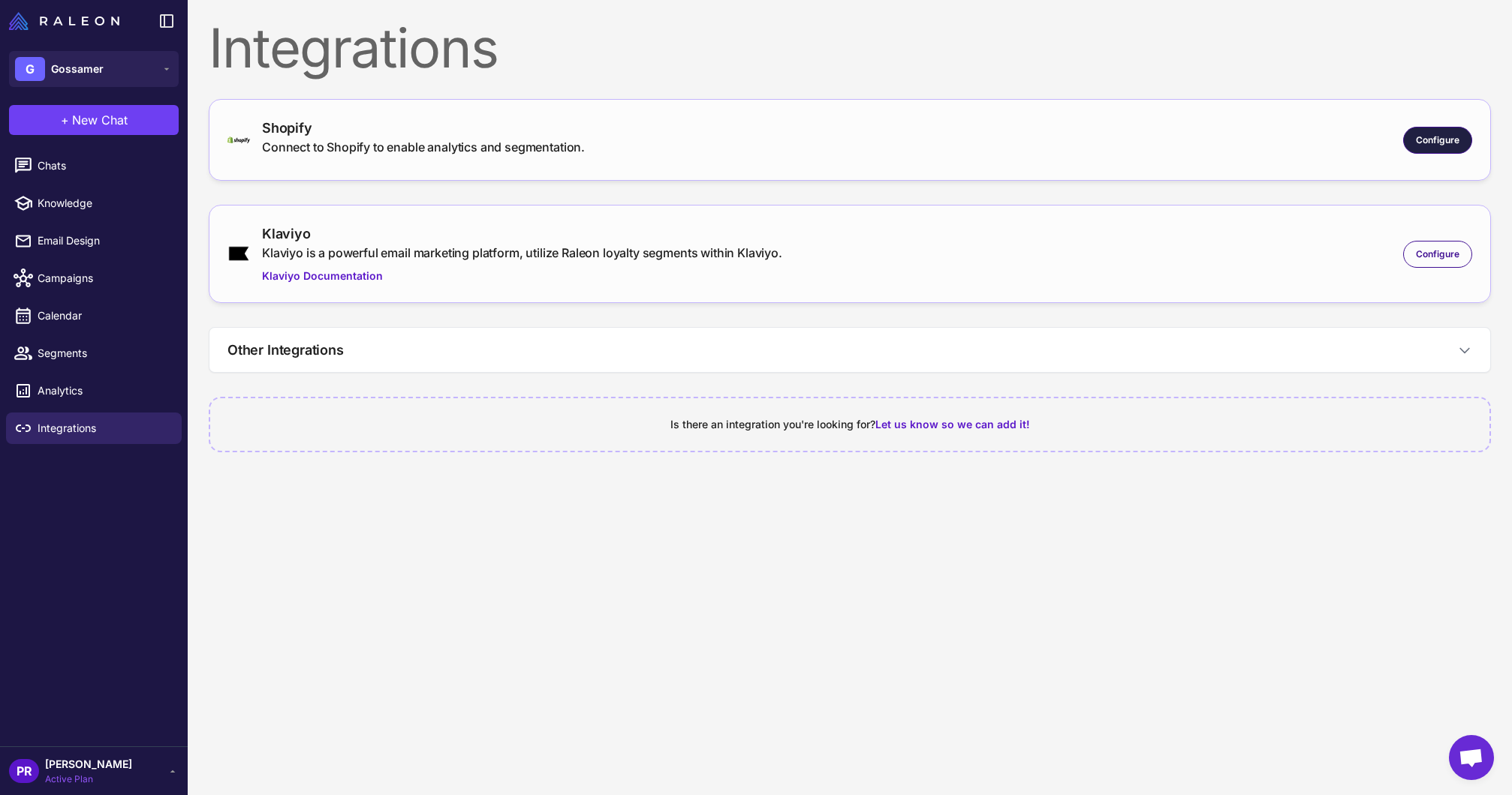
click at [1428, 146] on span "Configure" at bounding box center [1437, 140] width 44 height 13
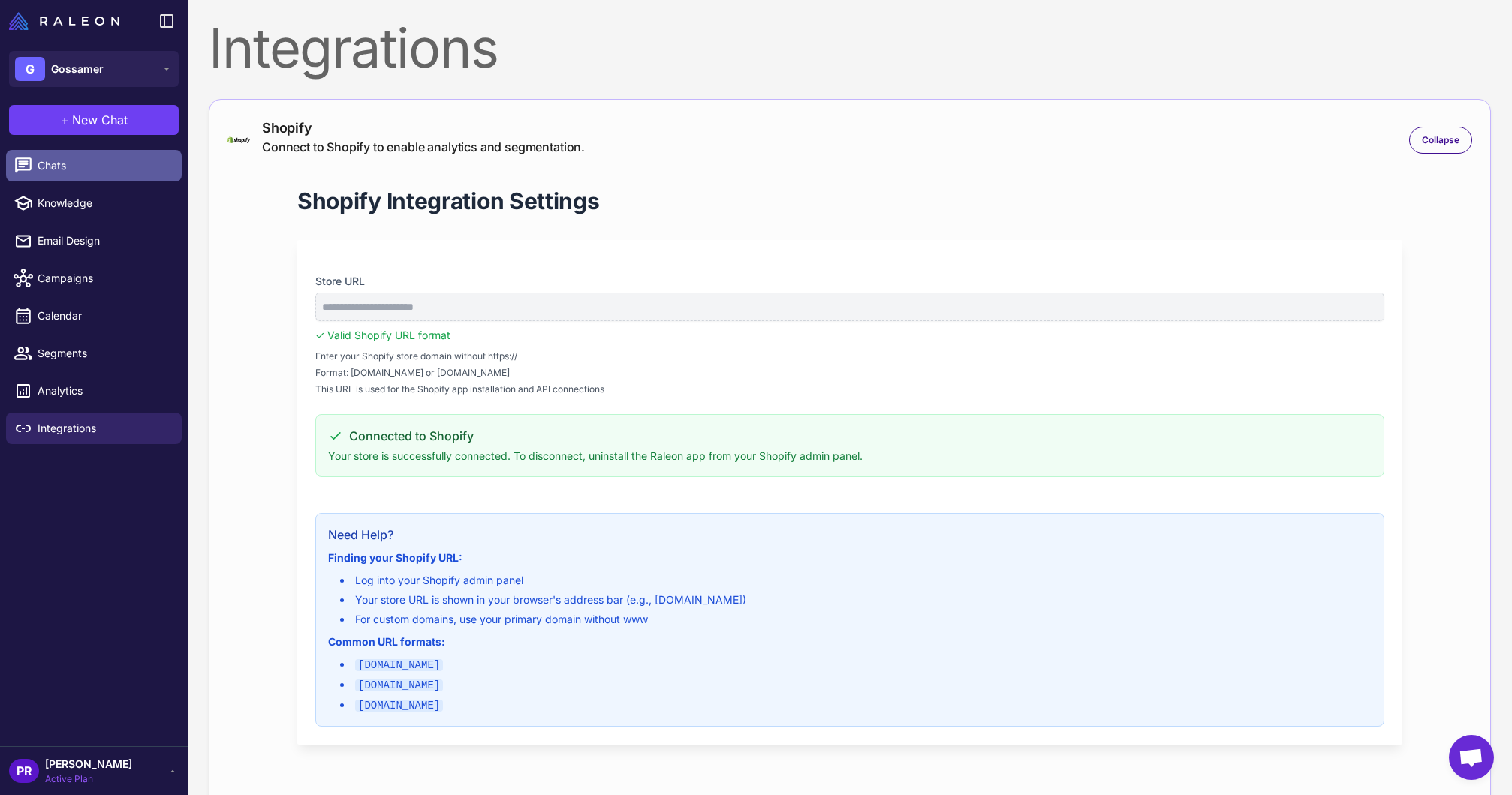
click at [82, 171] on span "Chats" at bounding box center [103, 165] width 132 height 16
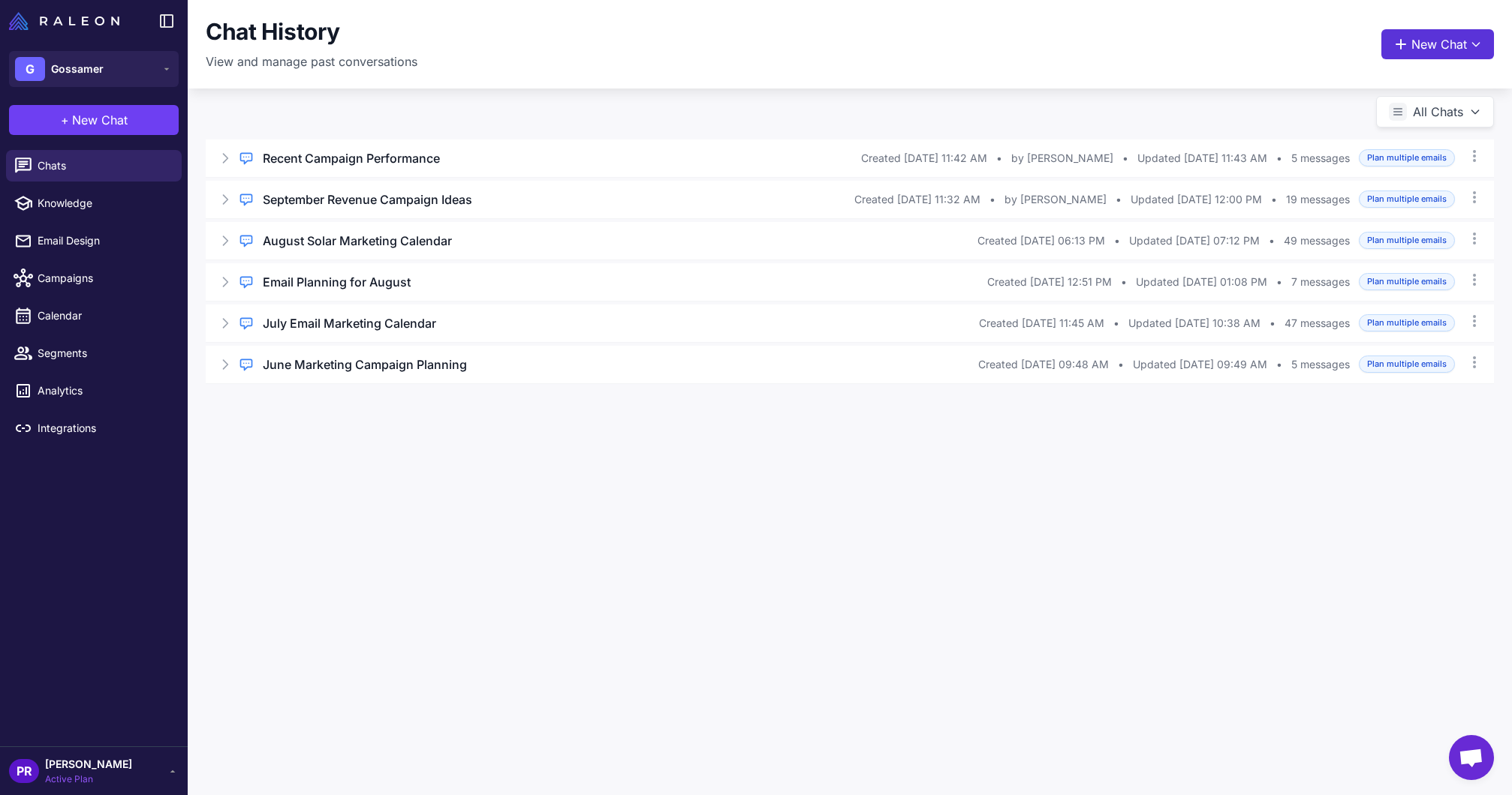
click at [1476, 35] on button "New Chat" at bounding box center [1437, 45] width 113 height 30
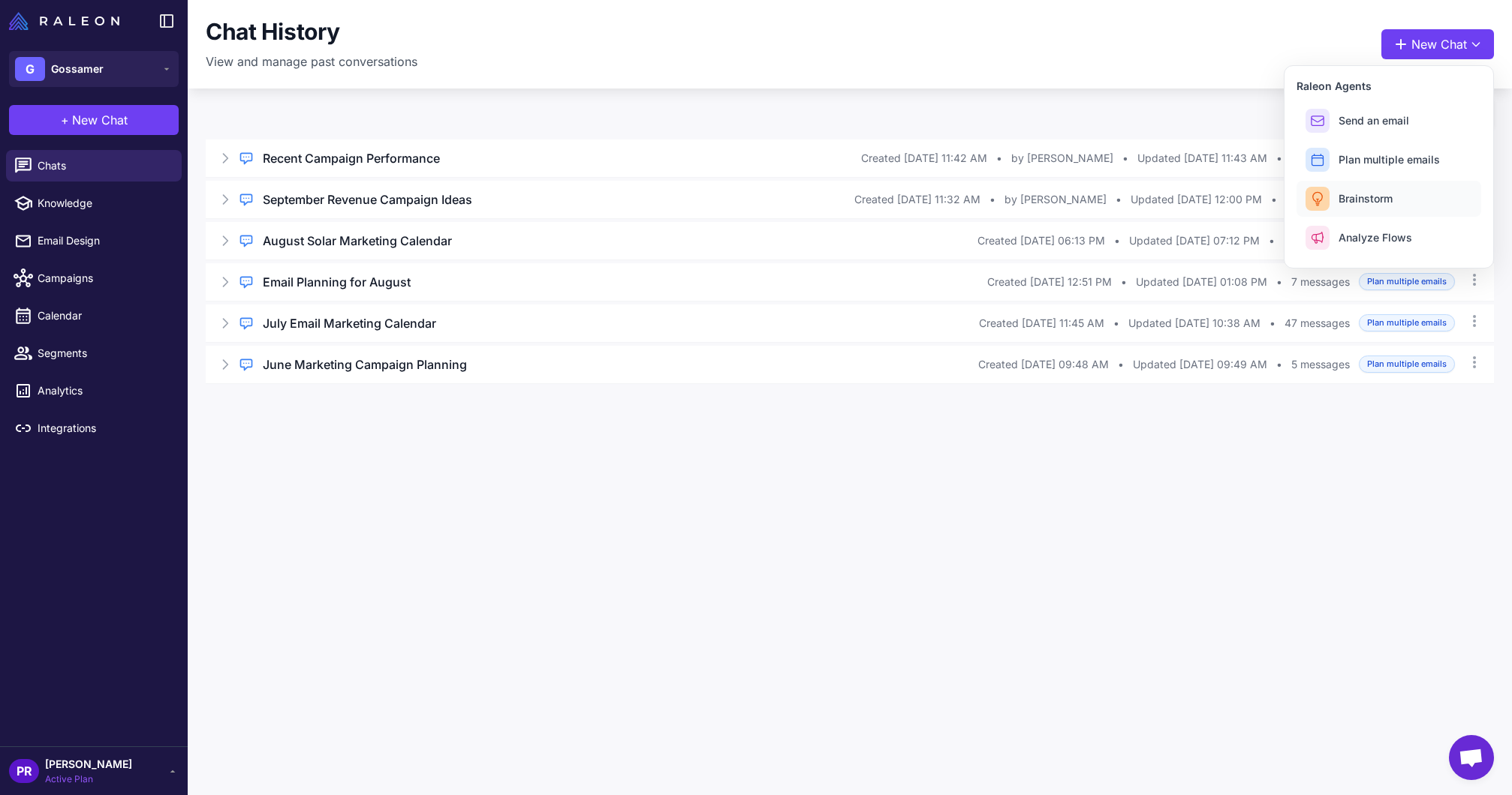
click at [1353, 193] on span "Brainstorm" at bounding box center [1365, 198] width 54 height 16
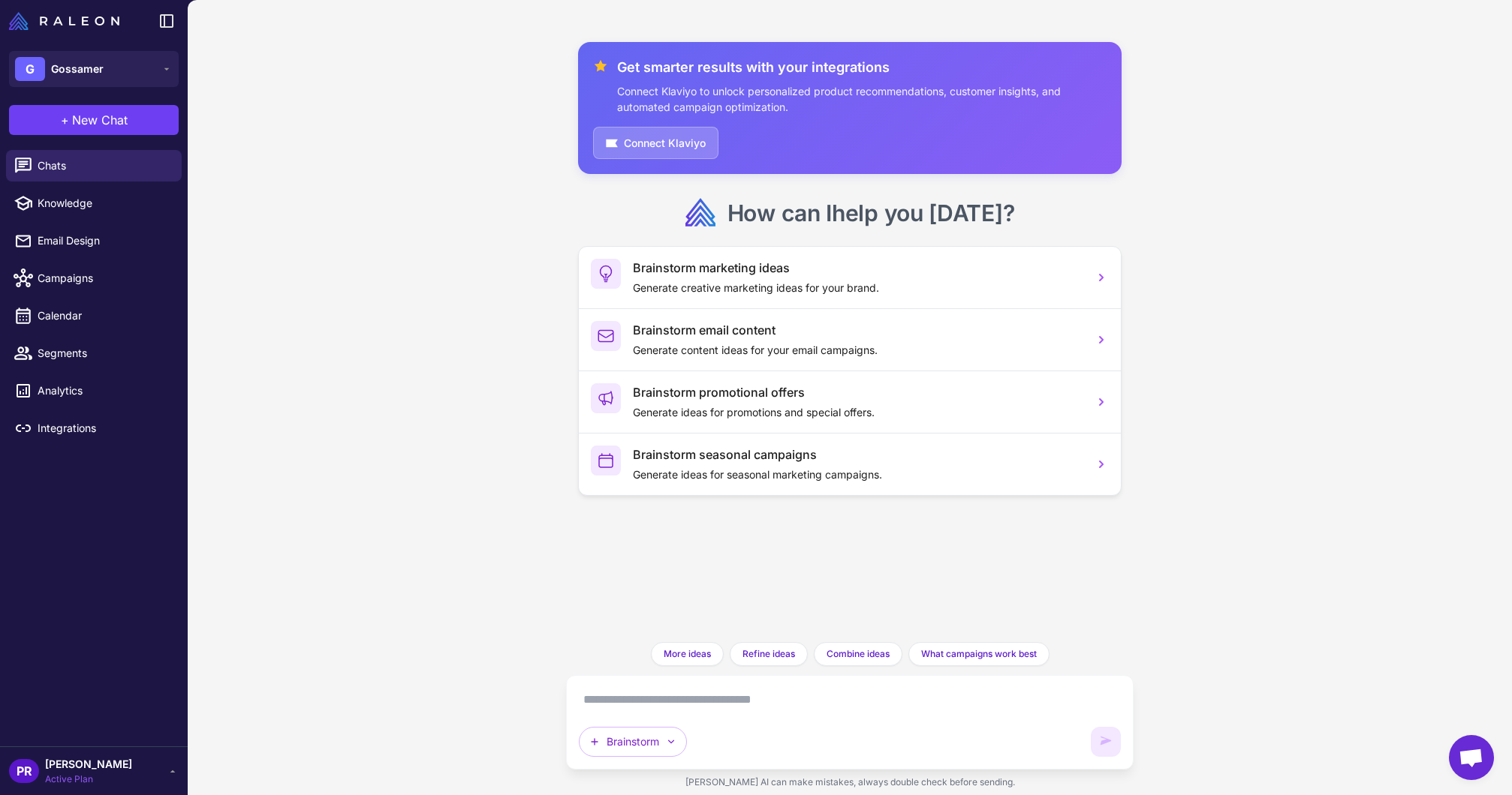
click at [767, 696] on textarea at bounding box center [848, 699] width 541 height 24
click at [658, 744] on button "Brainstorm" at bounding box center [632, 742] width 108 height 30
click at [654, 650] on button "Plan multiple emails" at bounding box center [686, 642] width 214 height 28
click at [776, 701] on textarea at bounding box center [848, 699] width 541 height 24
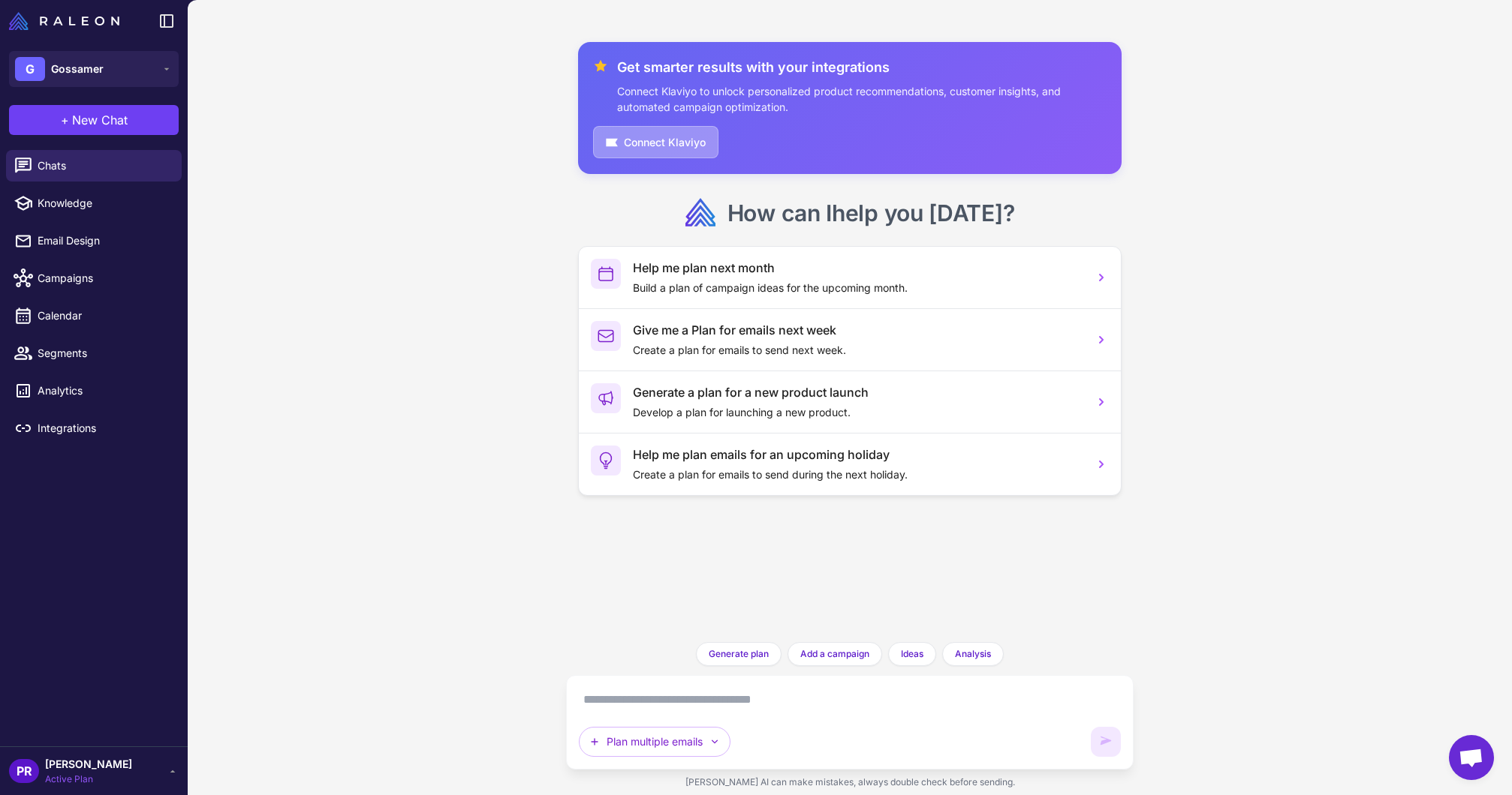
click at [635, 142] on button "Connect Klaviyo" at bounding box center [655, 142] width 125 height 32
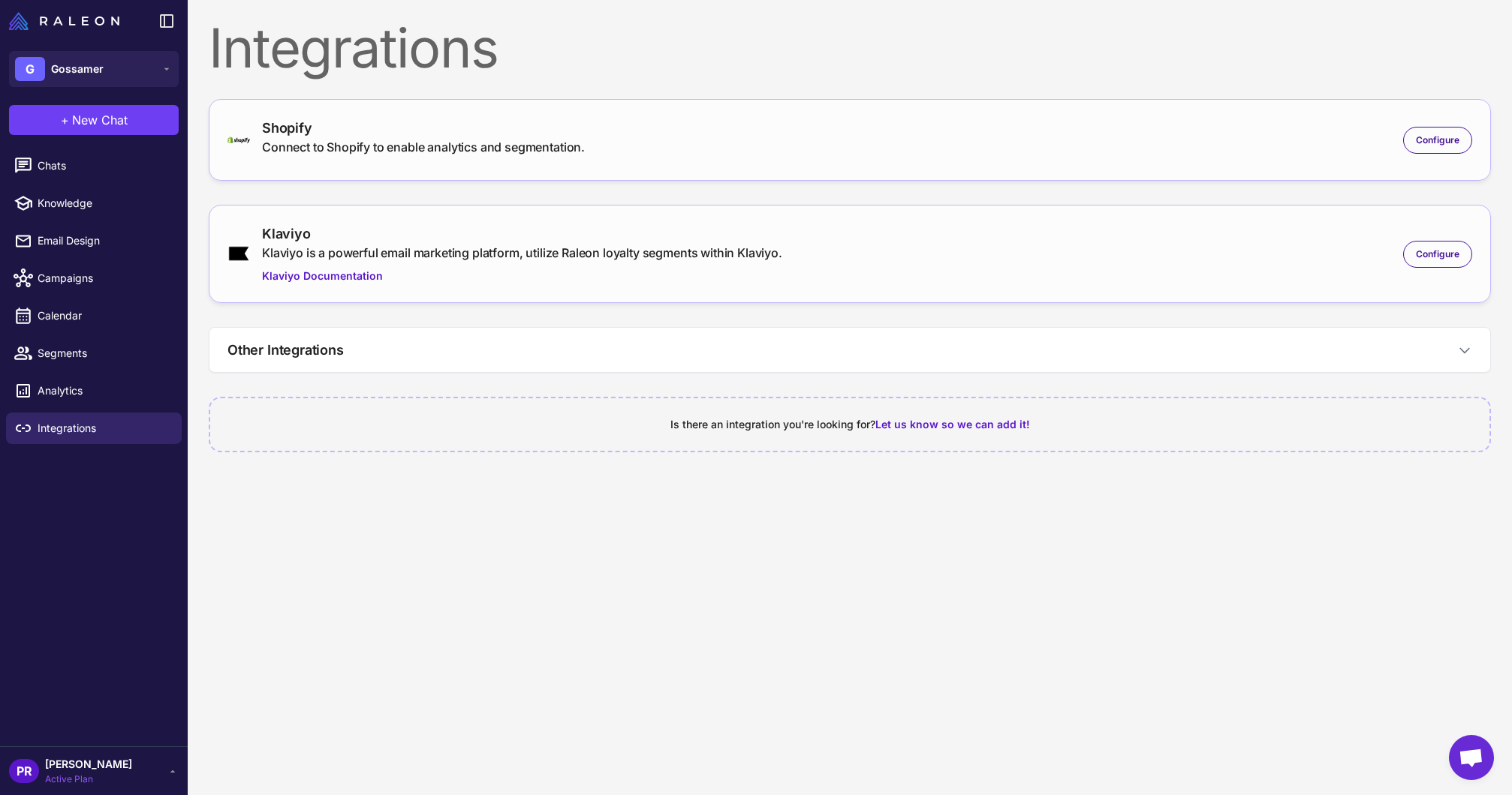
click at [1412, 270] on div "Klaviyo Klaviyo is a powerful email marketing platform, utilize Raleon loyalty …" at bounding box center [849, 254] width 1245 height 61
click at [1441, 247] on span "Configure" at bounding box center [1437, 254] width 44 height 13
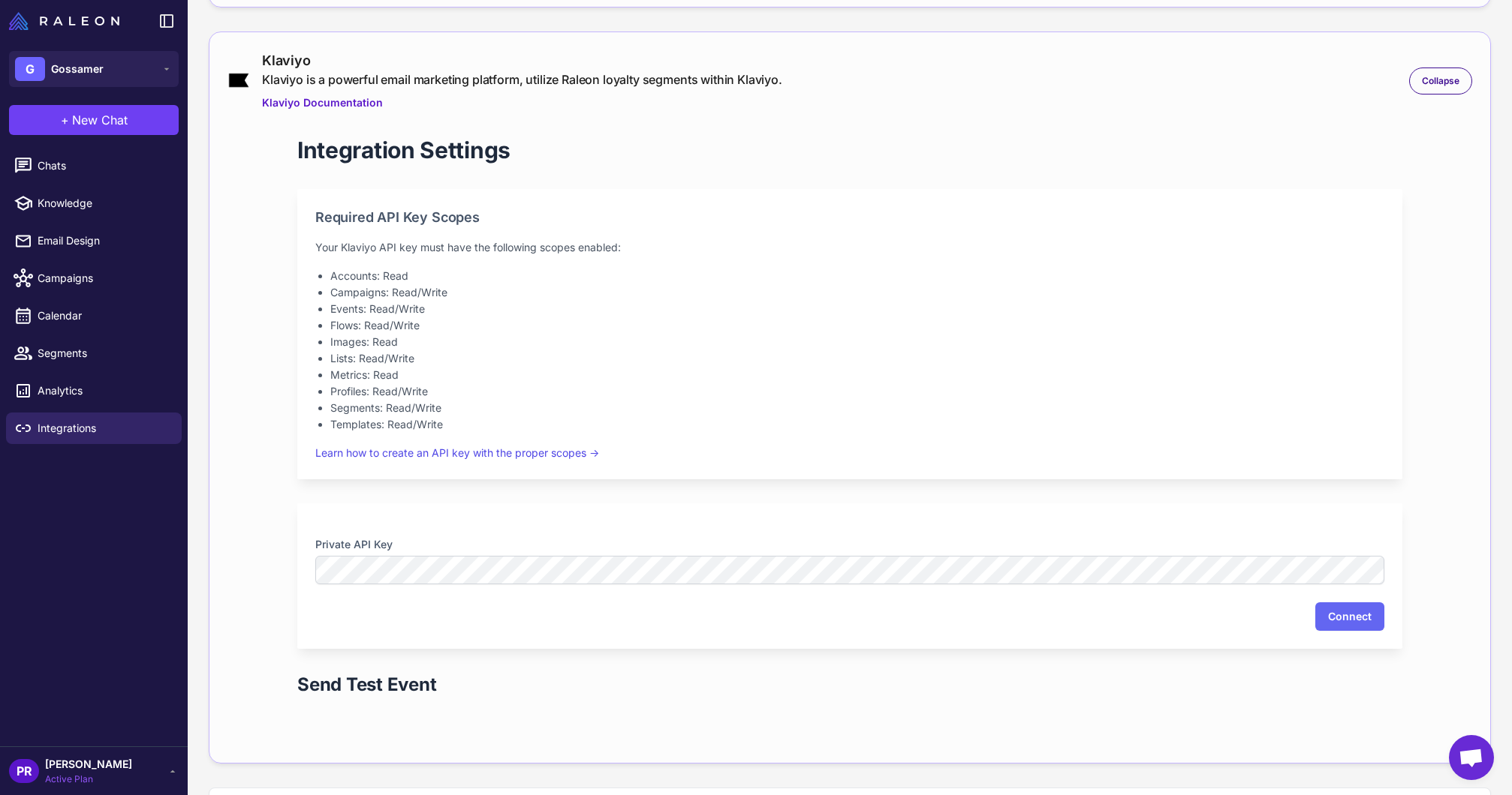
scroll to position [318, 0]
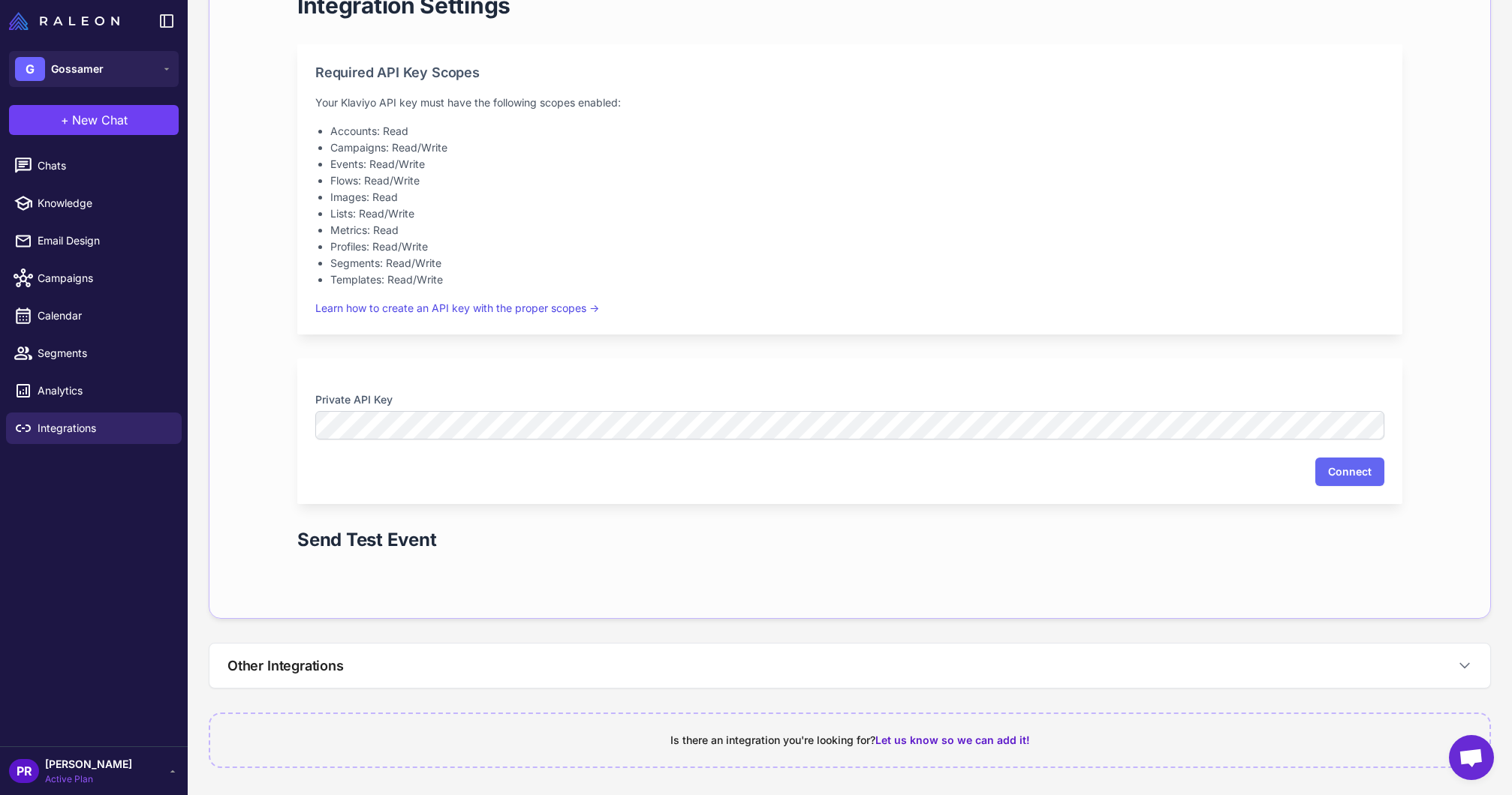
click at [874, 574] on div "Integration Settings Required API Key Scopes Your Klaviyo API key must have the…" at bounding box center [849, 282] width 1153 height 634
click at [1333, 479] on button "Connect" at bounding box center [1349, 472] width 69 height 28
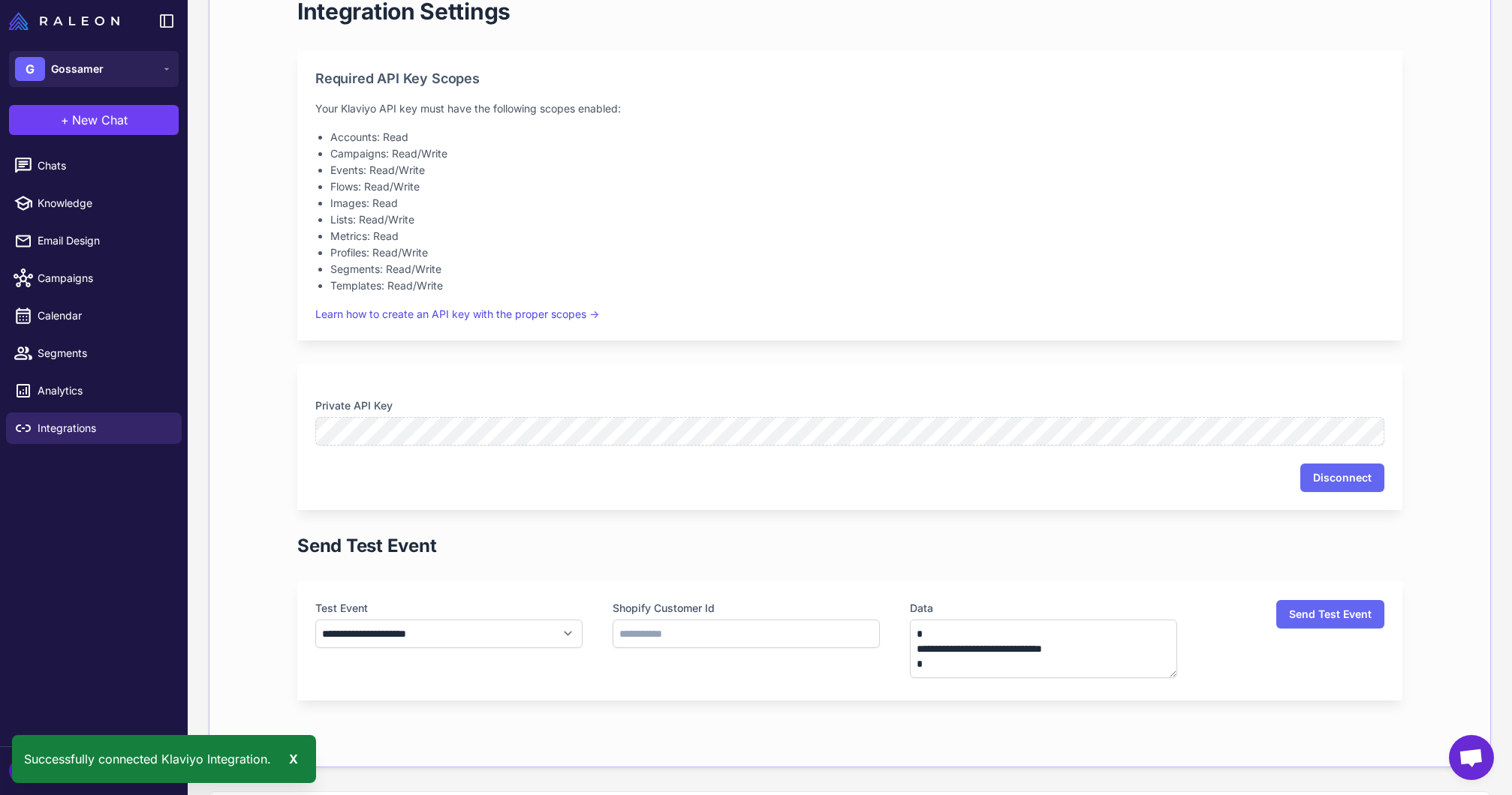
scroll to position [461, 0]
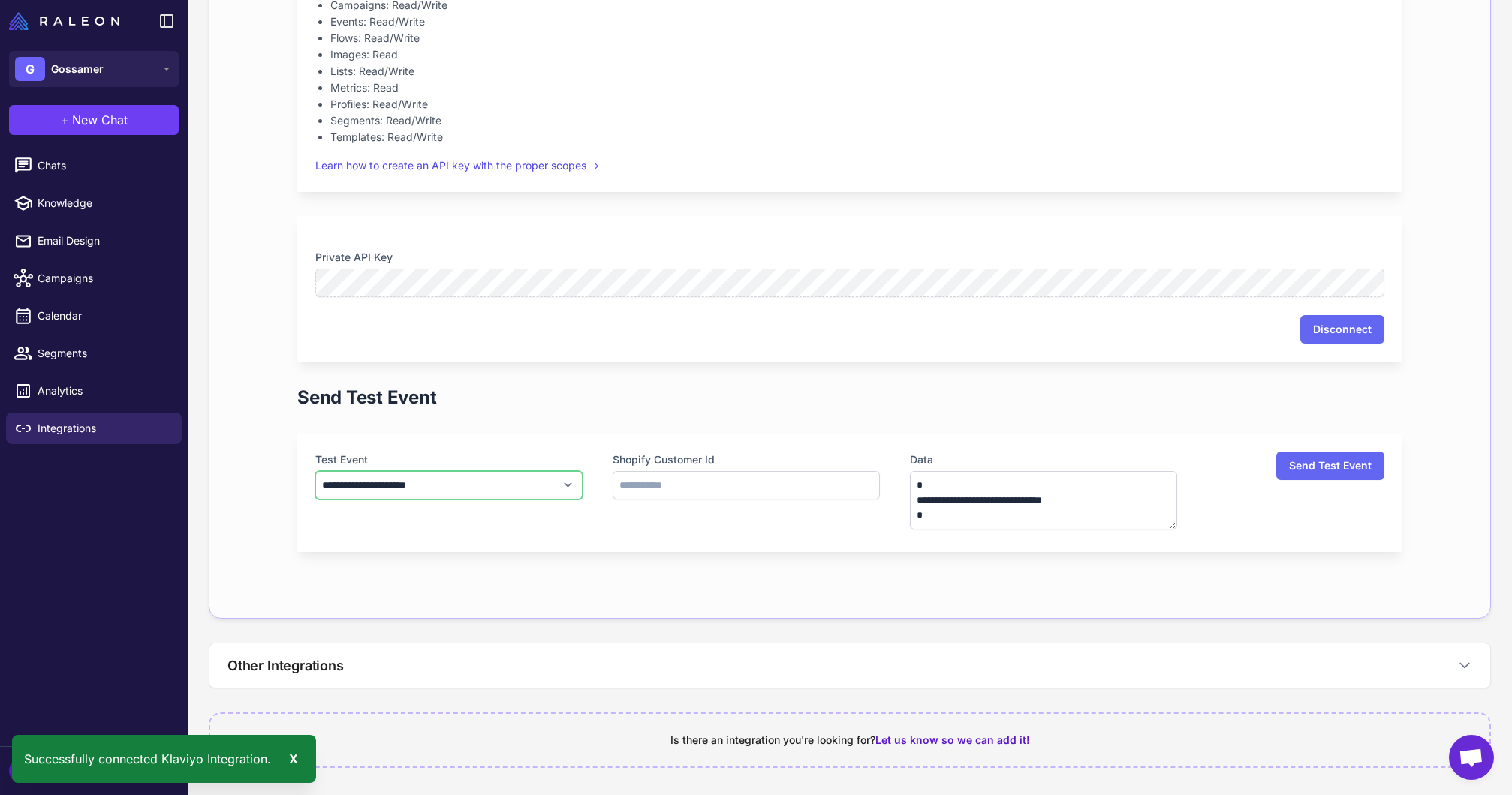
click at [488, 498] on select "**********" at bounding box center [449, 485] width 267 height 28
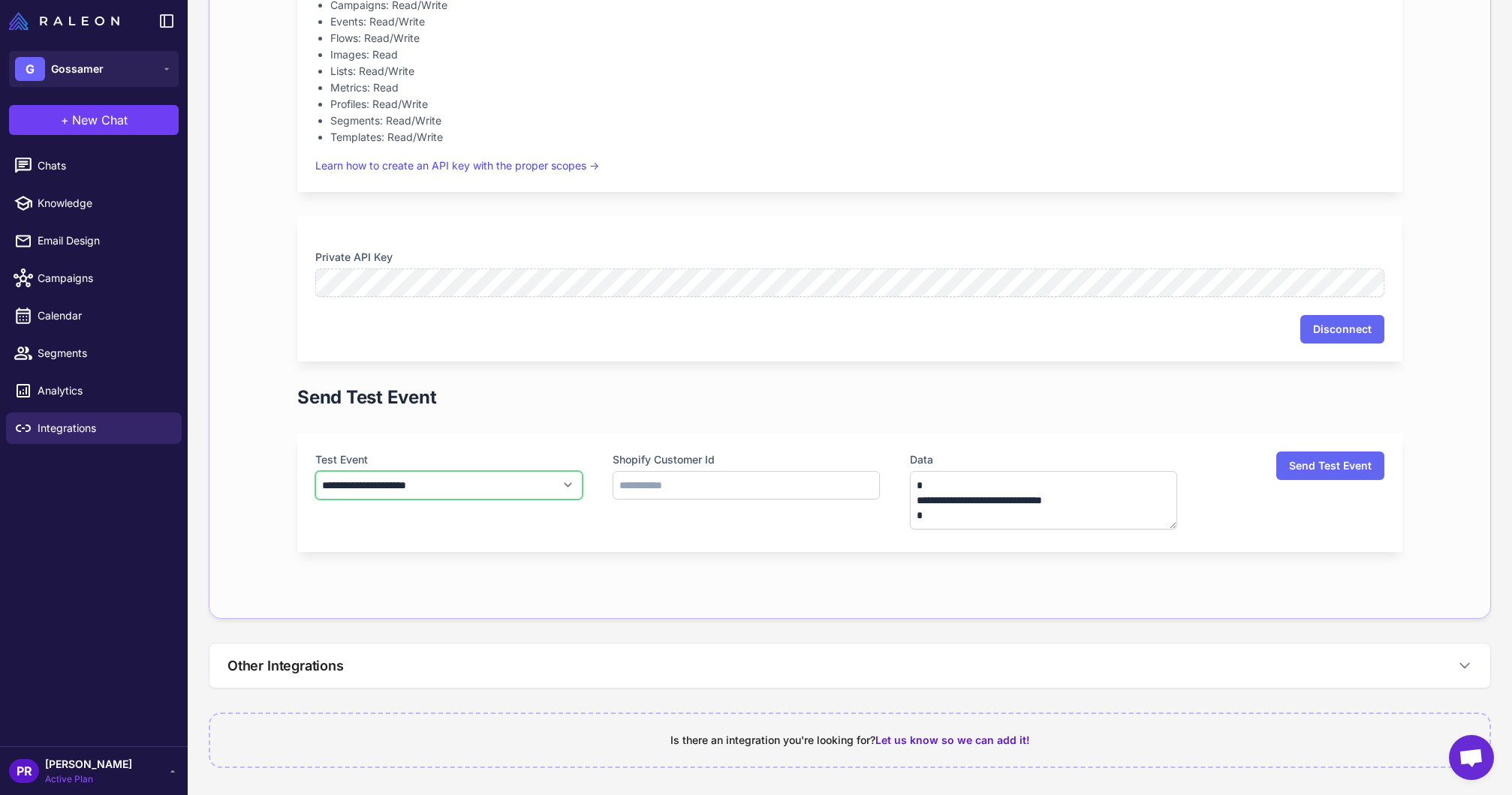
click at [518, 494] on select "**********" at bounding box center [449, 485] width 267 height 28
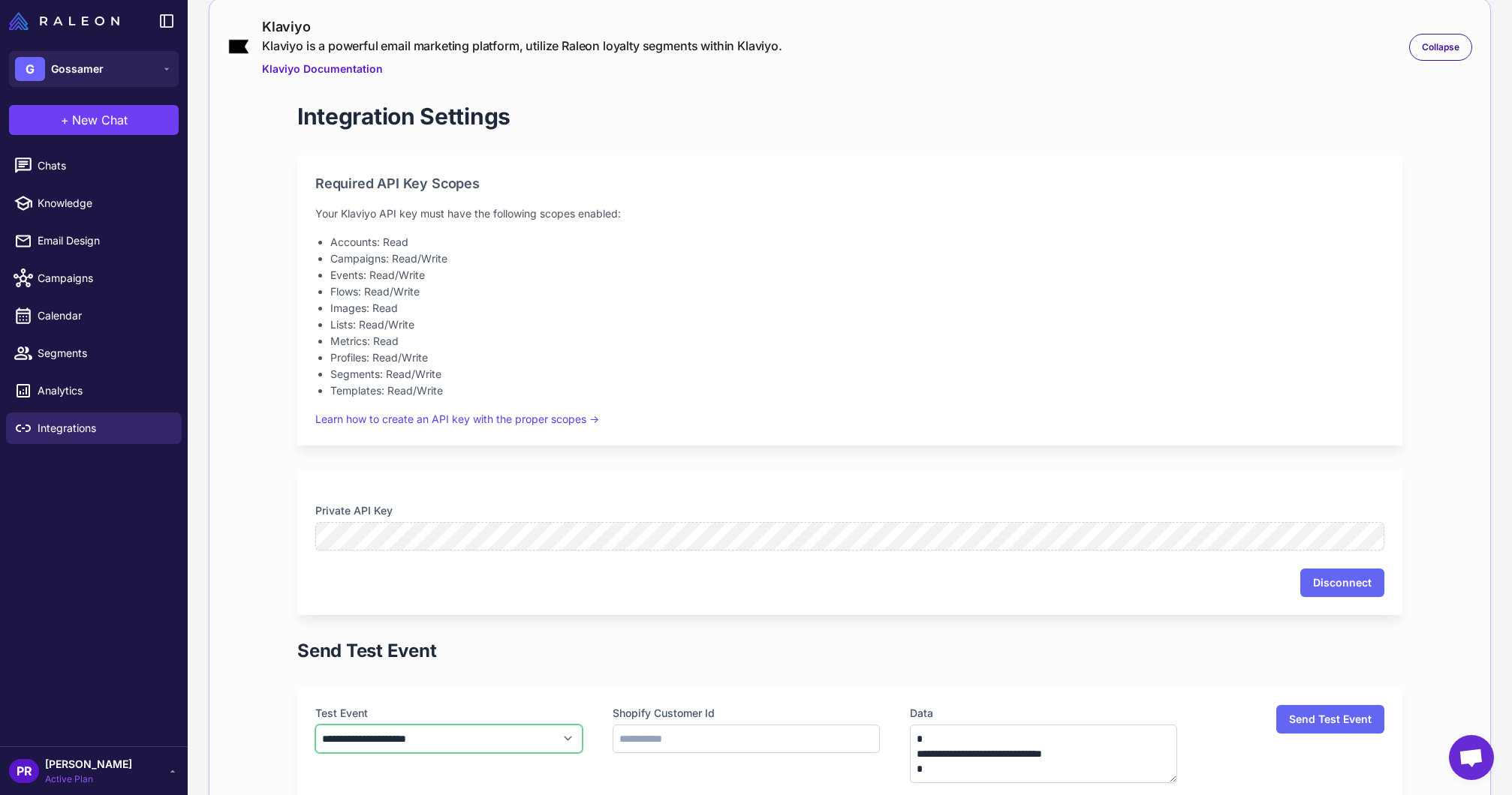
scroll to position [146, 0]
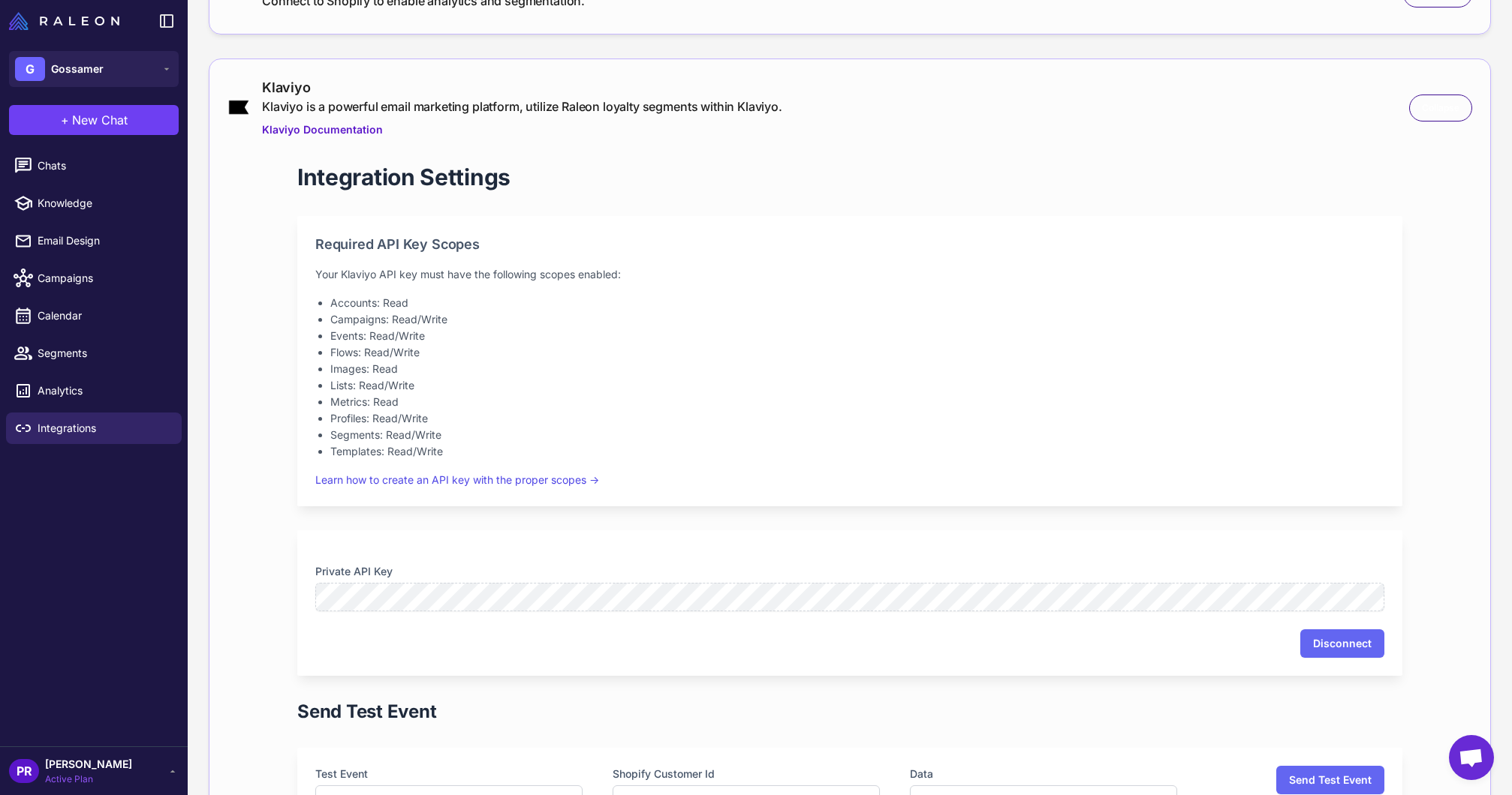
click at [1440, 108] on span "Collapse" at bounding box center [1441, 108] width 38 height 13
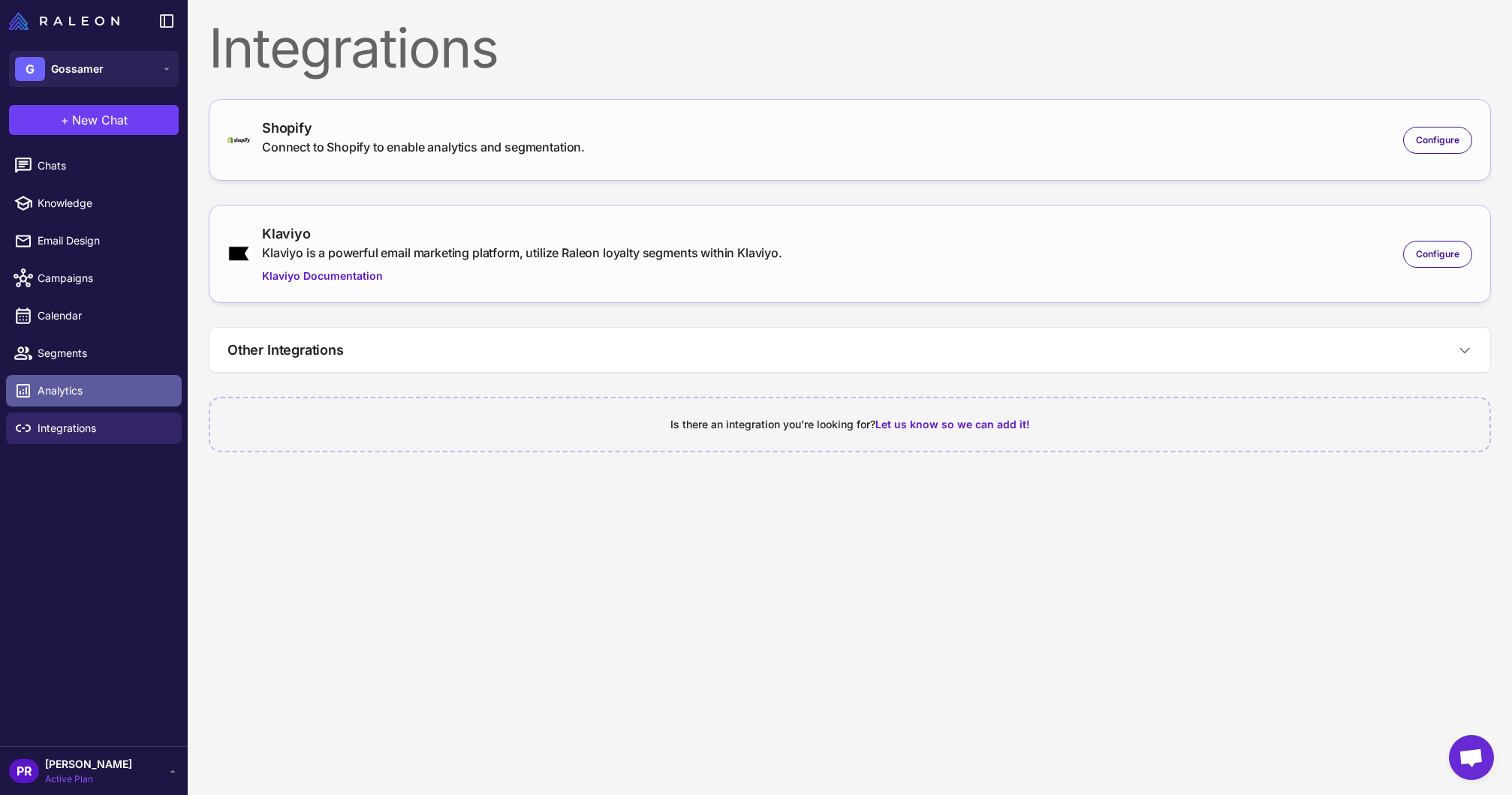
click at [90, 386] on span "Analytics" at bounding box center [103, 390] width 132 height 16
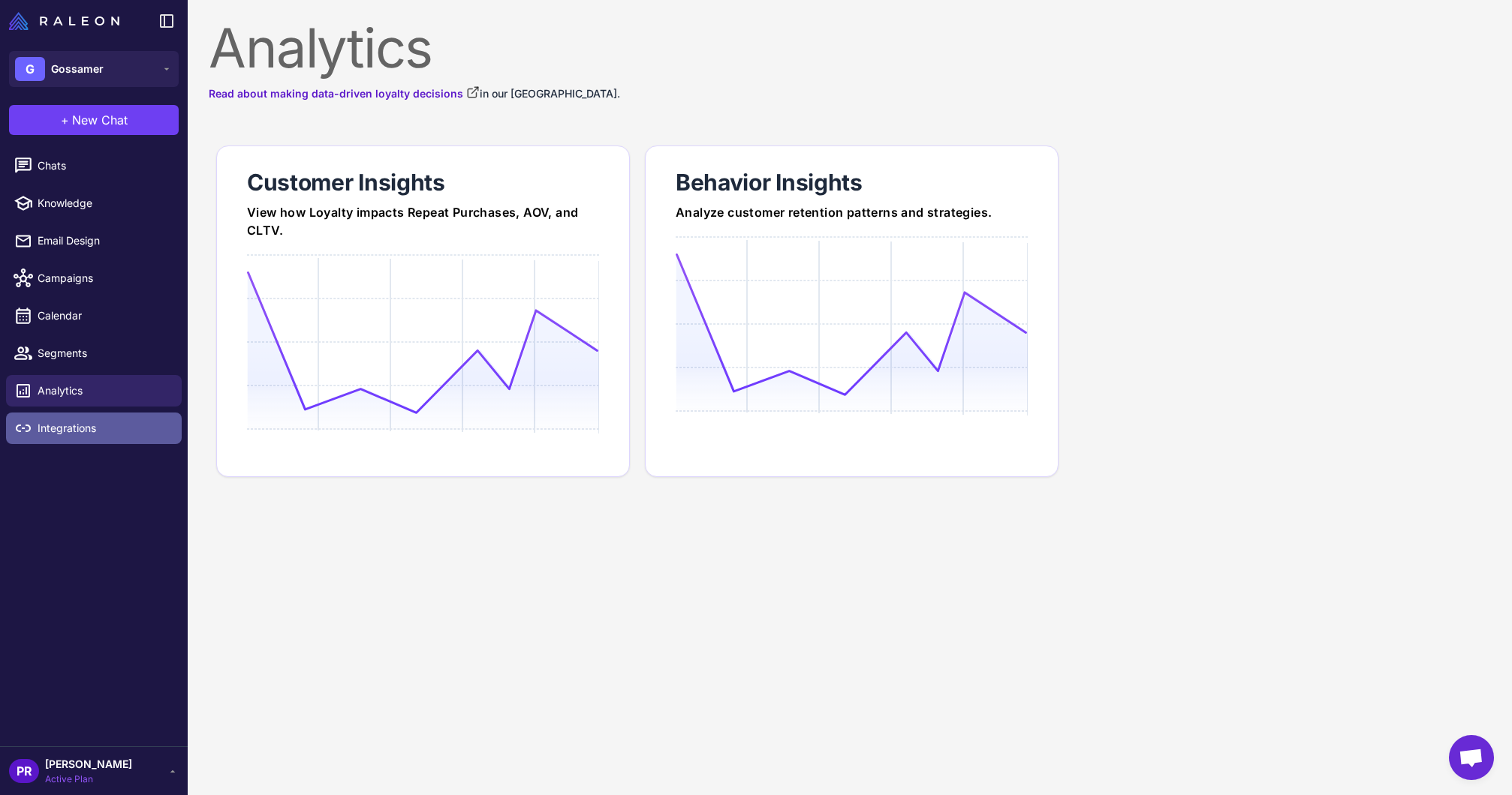
click at [84, 427] on span "Integrations" at bounding box center [103, 427] width 132 height 16
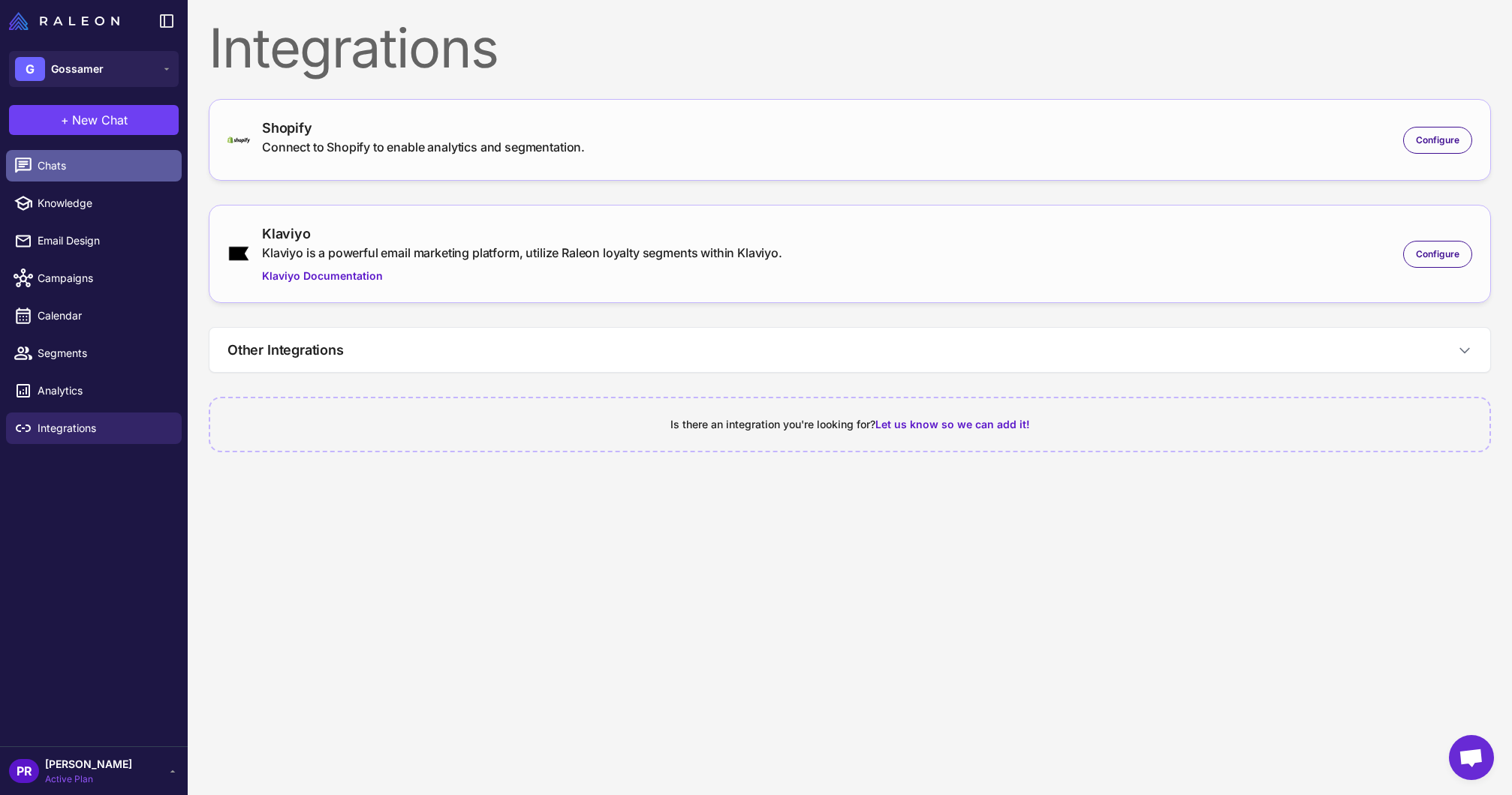
click at [60, 158] on span "Chats" at bounding box center [103, 165] width 132 height 16
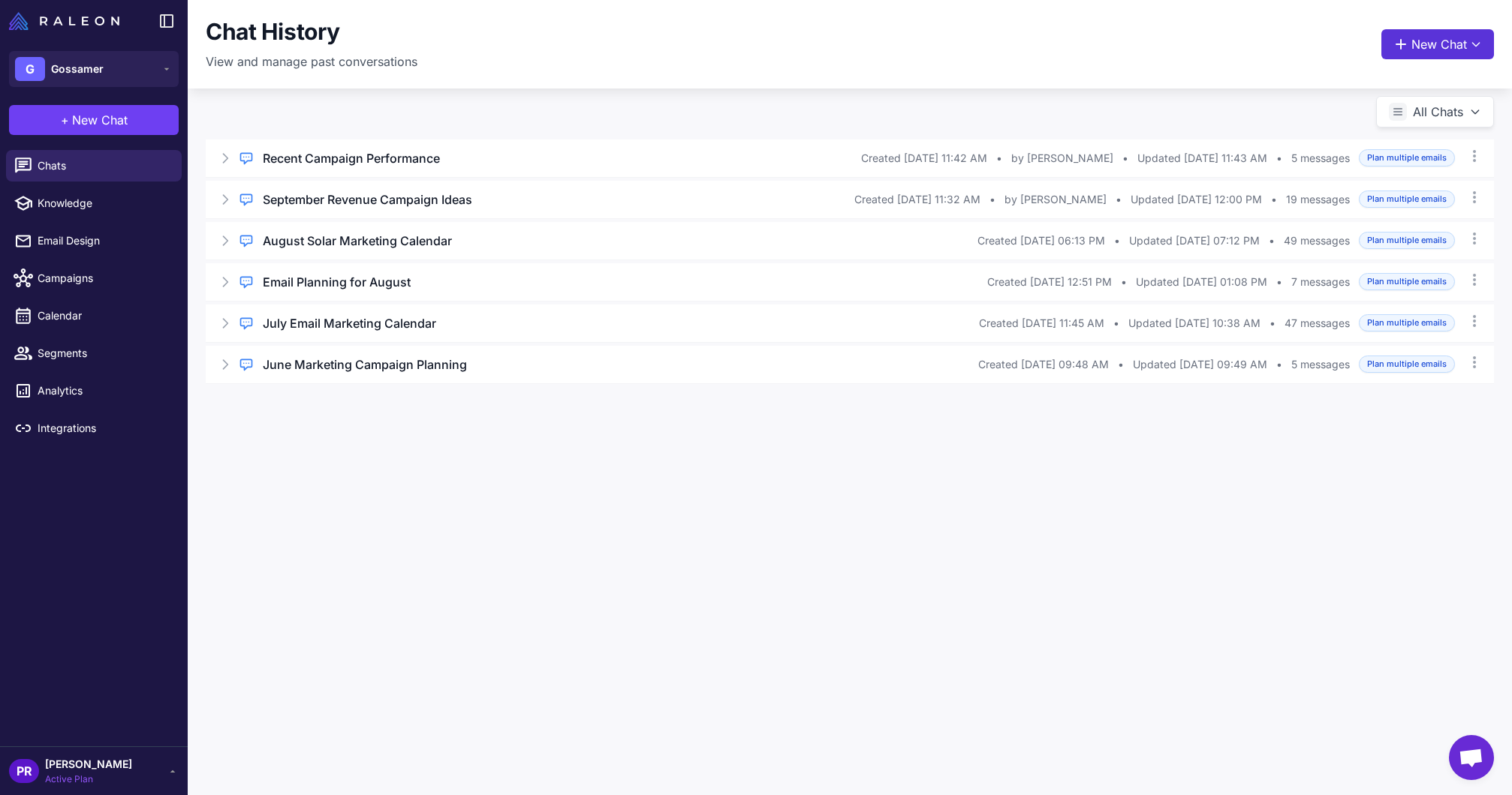
click at [1420, 40] on button "New Chat" at bounding box center [1437, 45] width 113 height 30
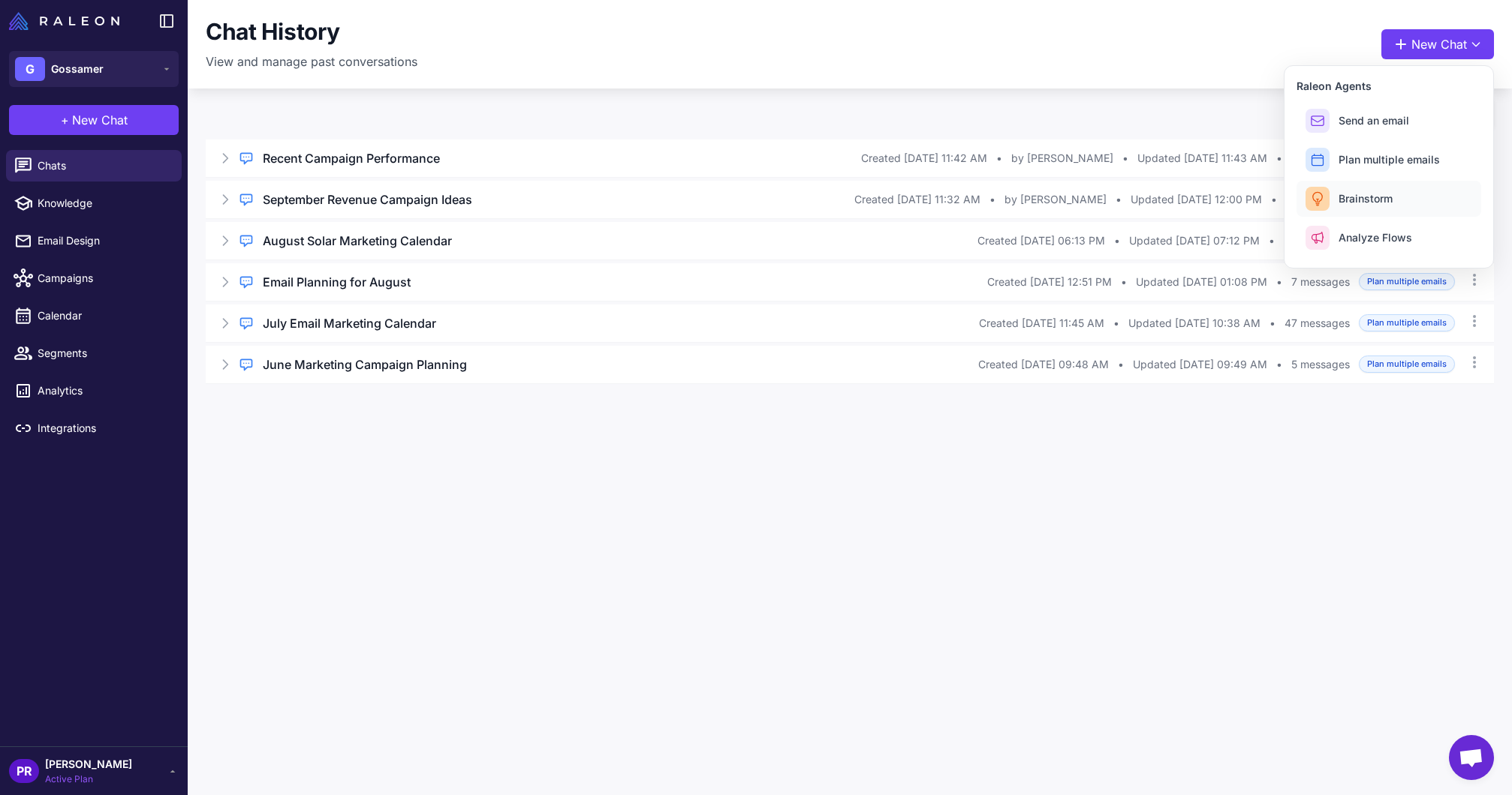
click at [1354, 208] on button "Brainstorm" at bounding box center [1388, 199] width 185 height 36
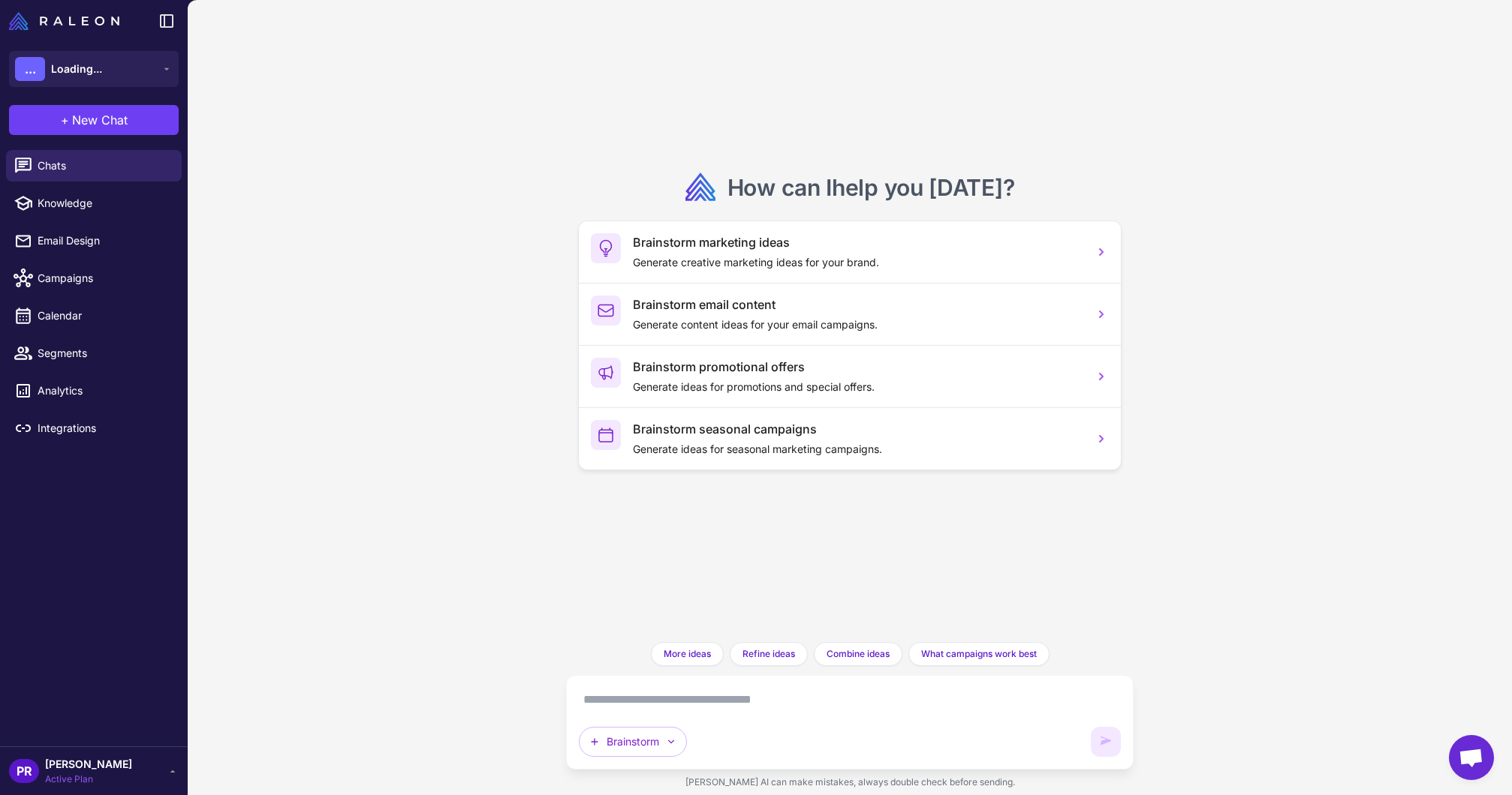
click at [680, 697] on textarea at bounding box center [848, 699] width 541 height 24
paste textarea "**********"
type textarea "**********"
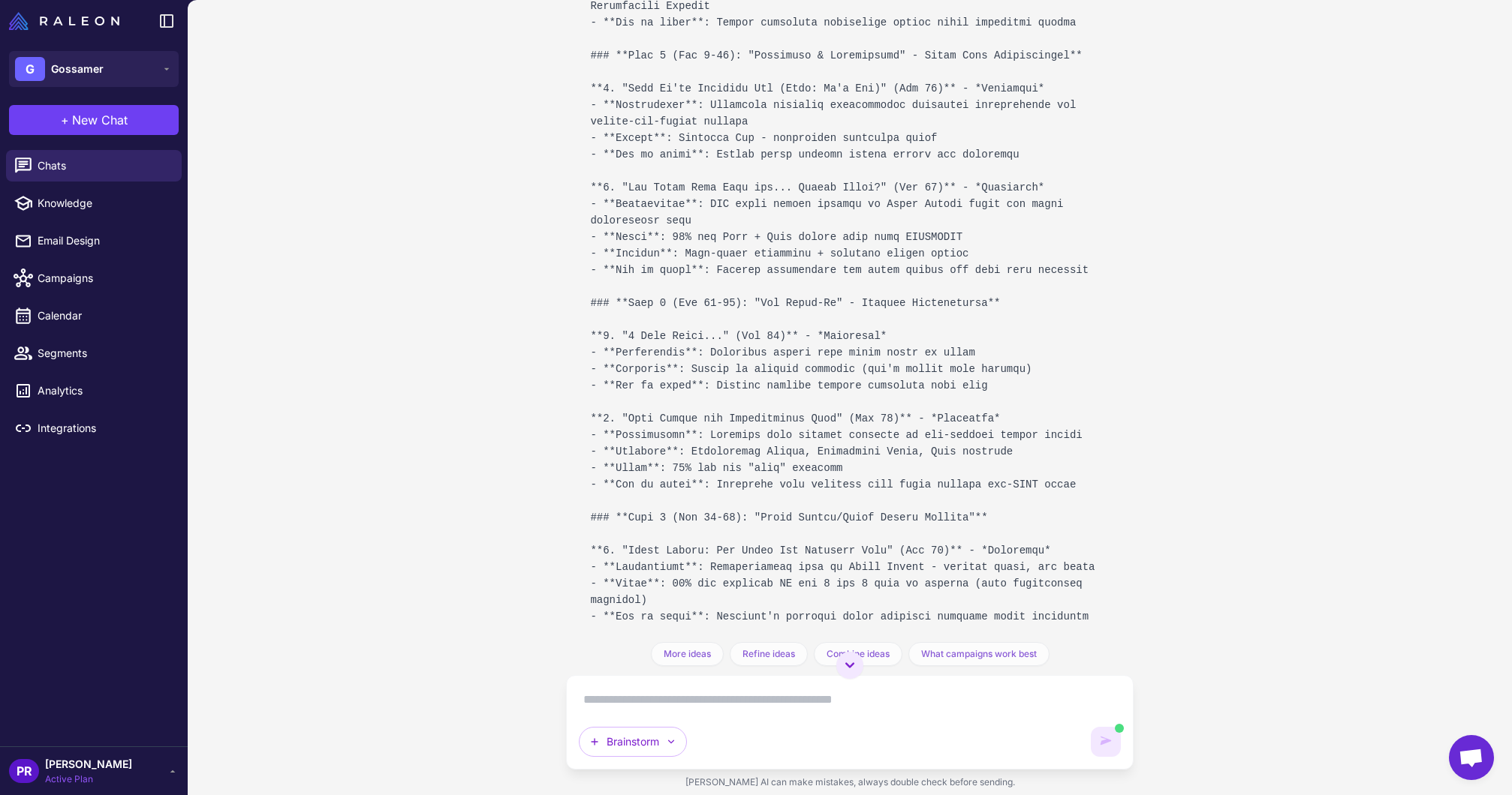
scroll to position [1763, 0]
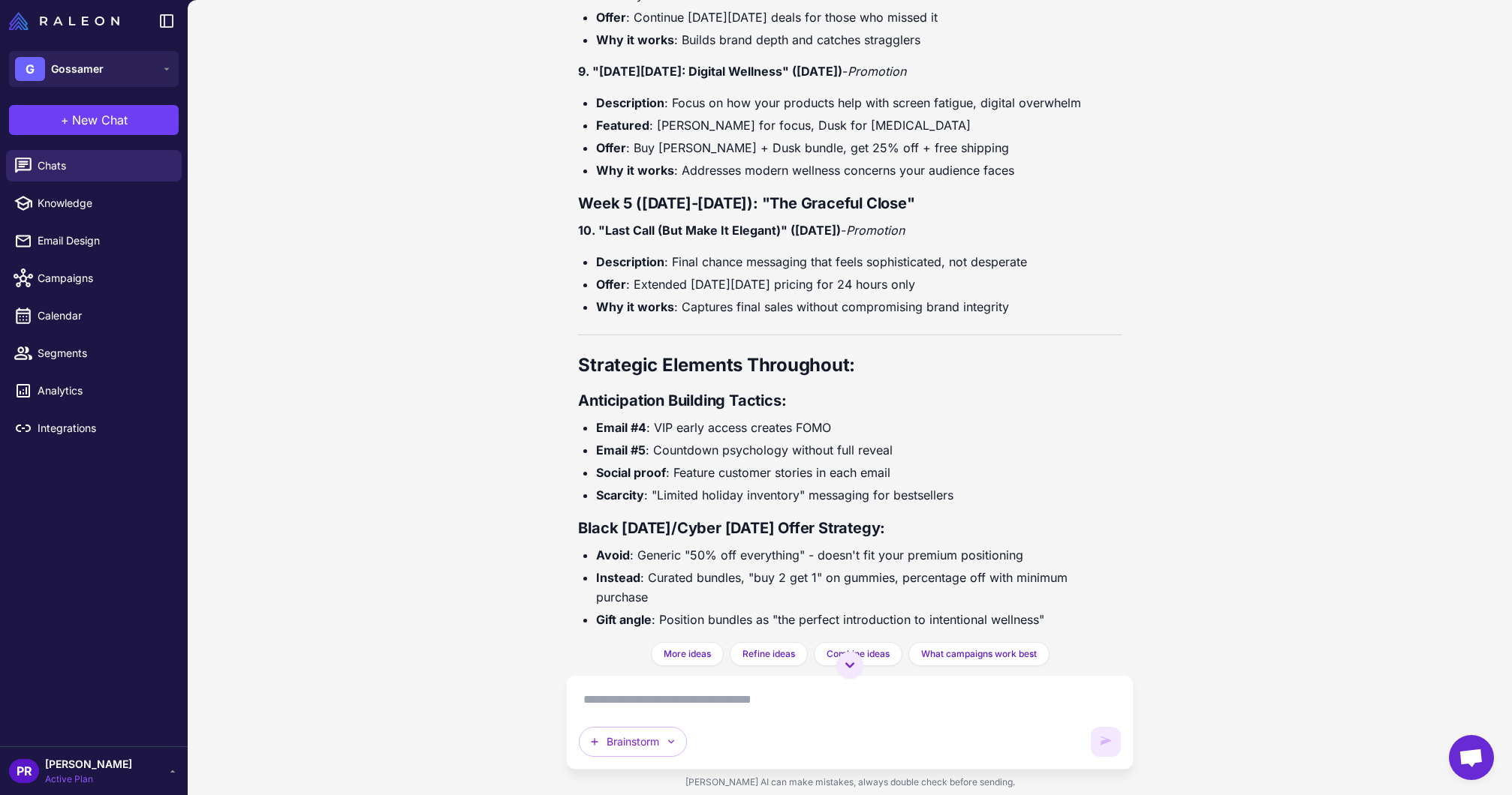
scroll to position [1763, 0]
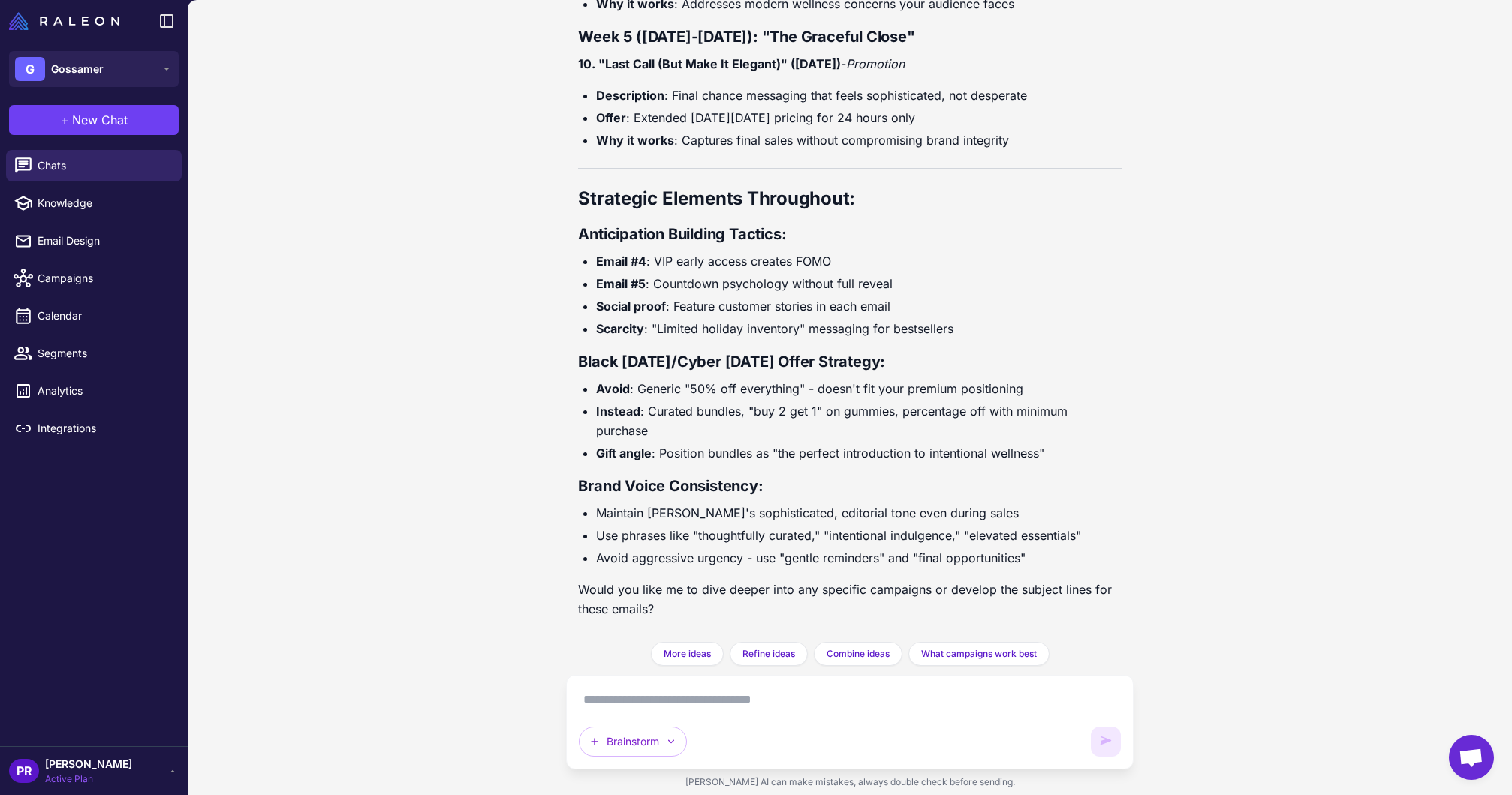
click at [809, 690] on textarea at bounding box center [848, 699] width 541 height 24
type textarea "**********"
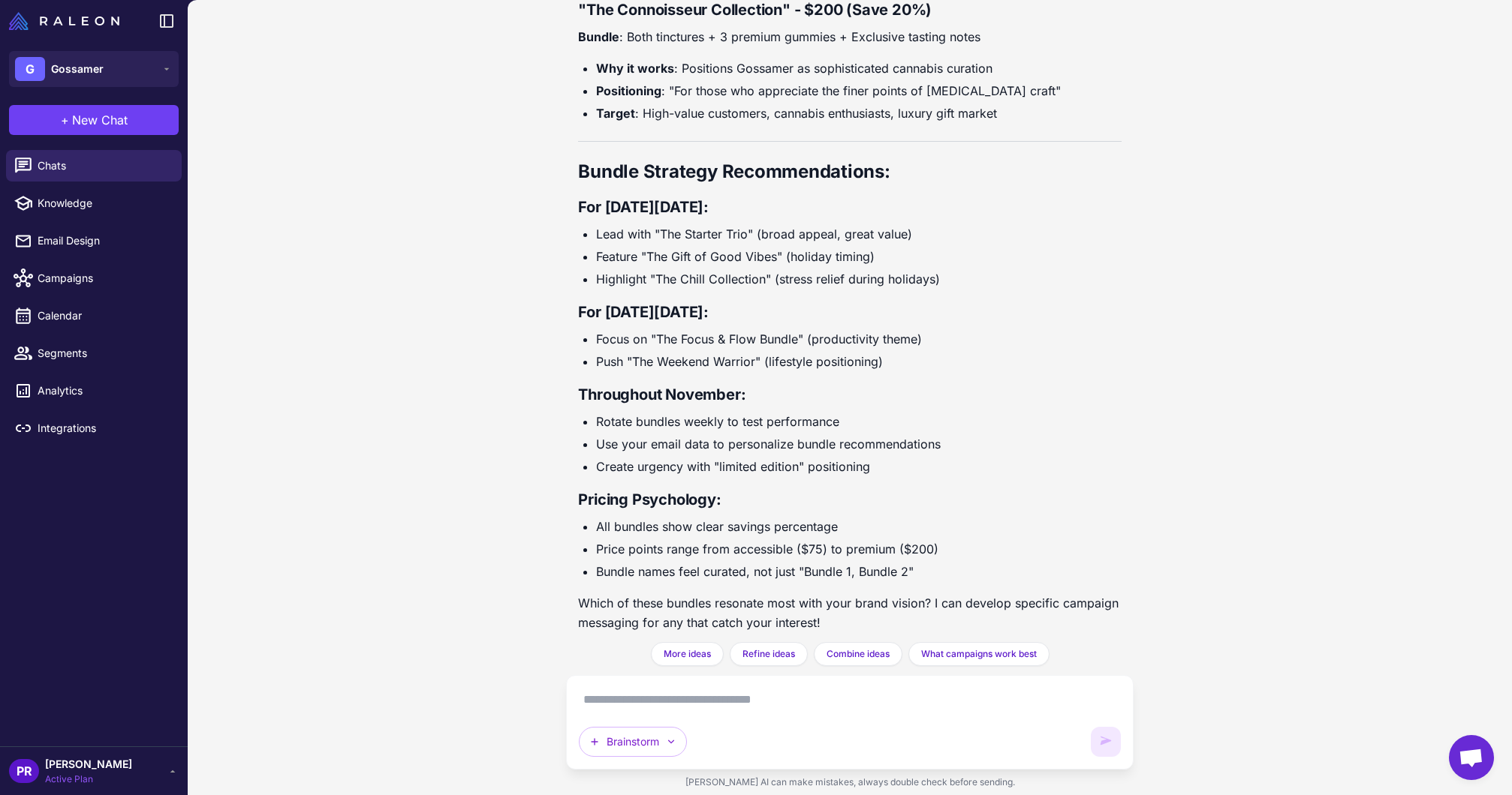
scroll to position [3815, 0]
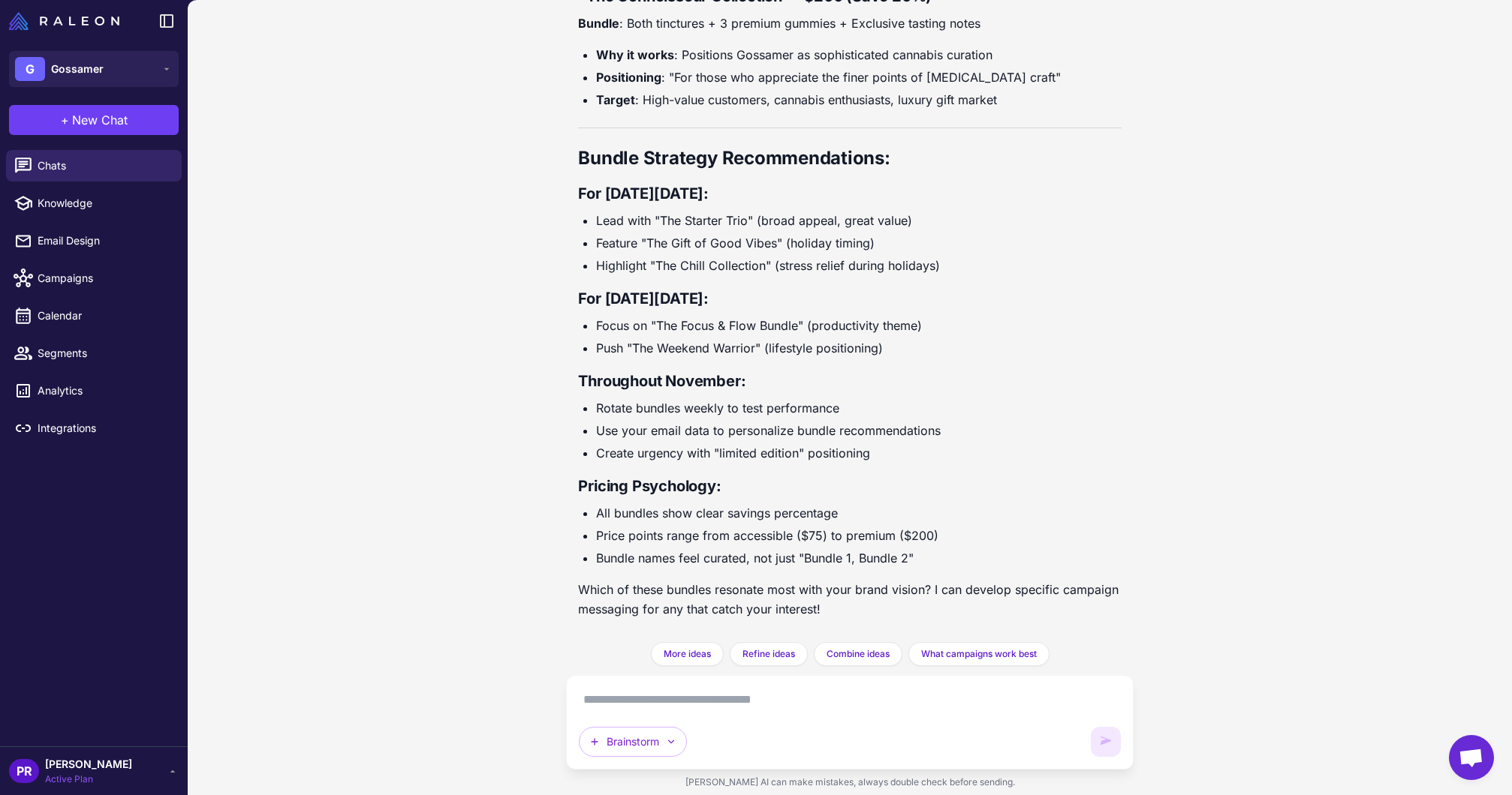
click at [884, 686] on div "Brainstorm" at bounding box center [849, 723] width 567 height 95
click at [882, 689] on textarea at bounding box center [848, 699] width 541 height 24
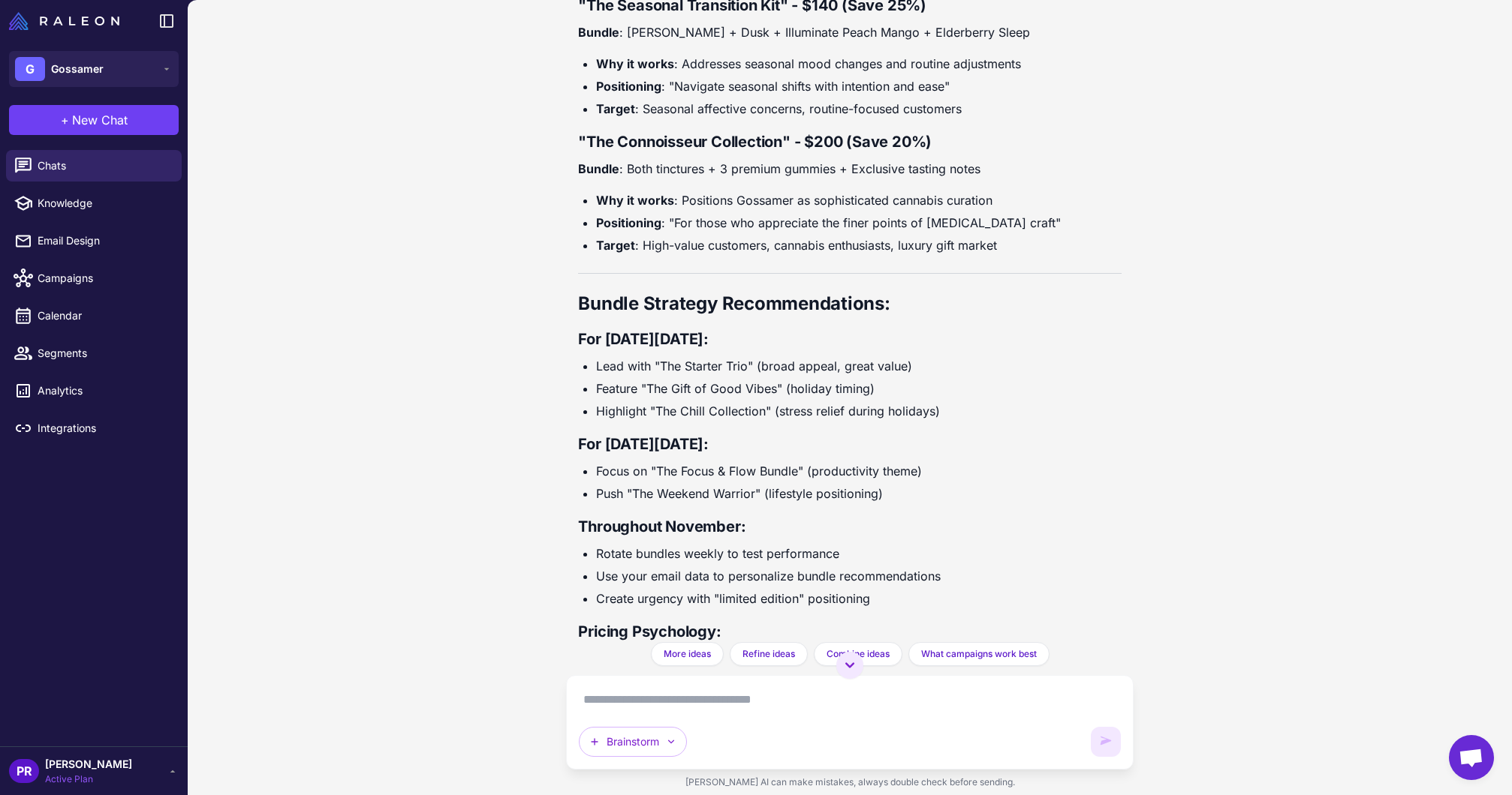
scroll to position [3669, 0]
click at [860, 698] on textarea at bounding box center [848, 699] width 541 height 24
paste textarea "**********"
type textarea "**********"
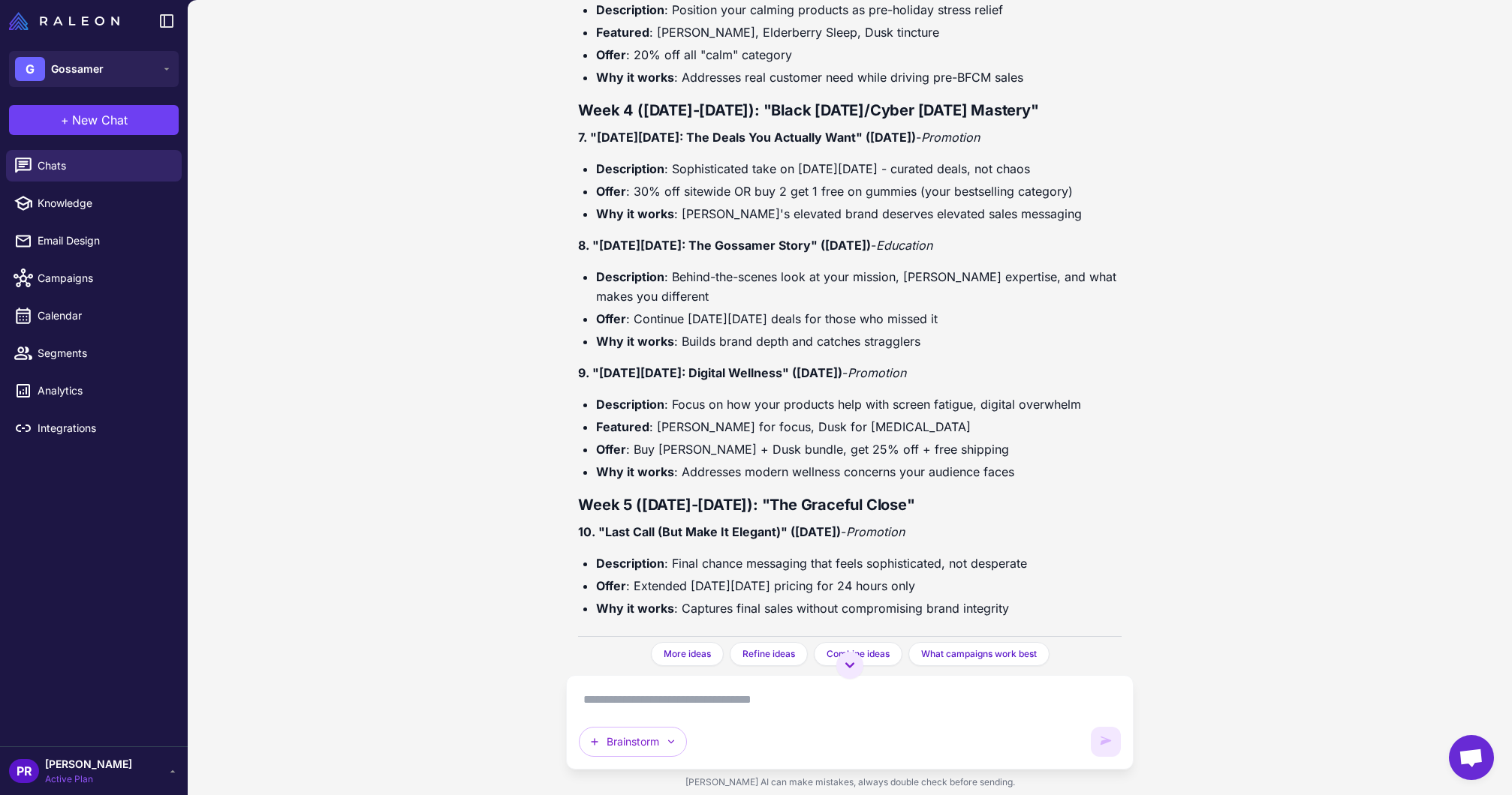
scroll to position [1297, 0]
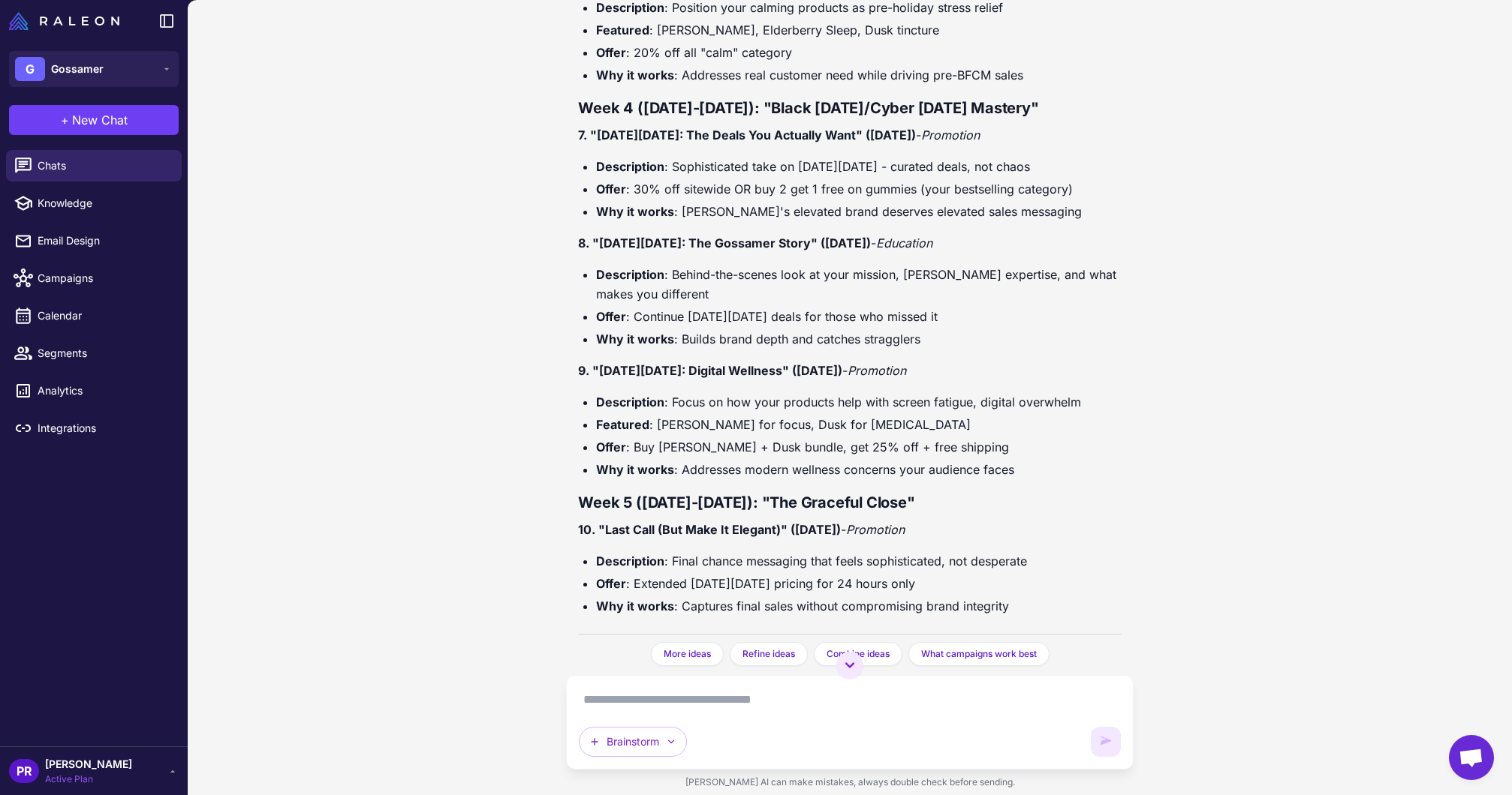
click at [881, 701] on textarea at bounding box center [848, 699] width 541 height 24
paste textarea "**********"
type textarea "**********"
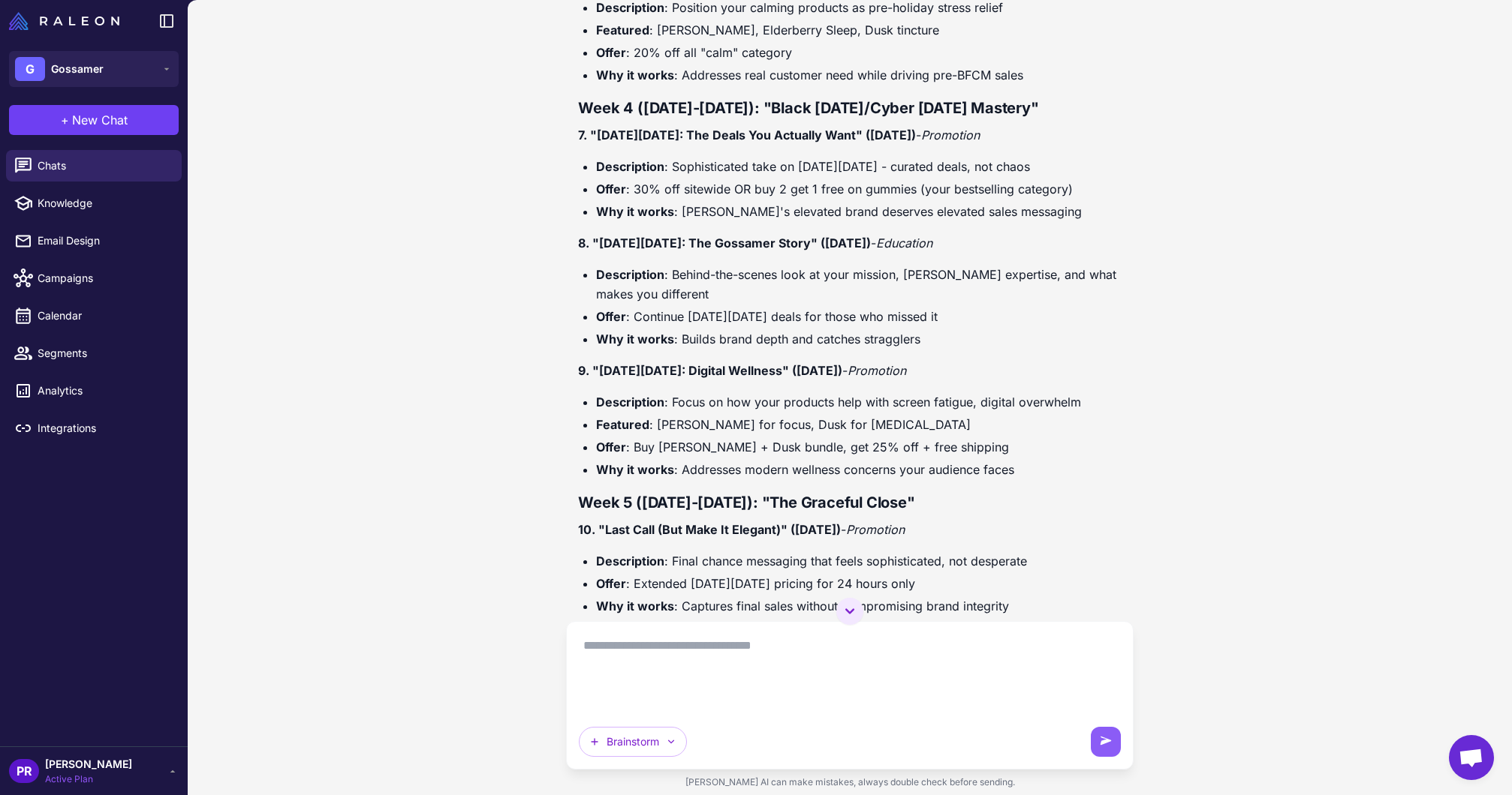
scroll to position [0, 0]
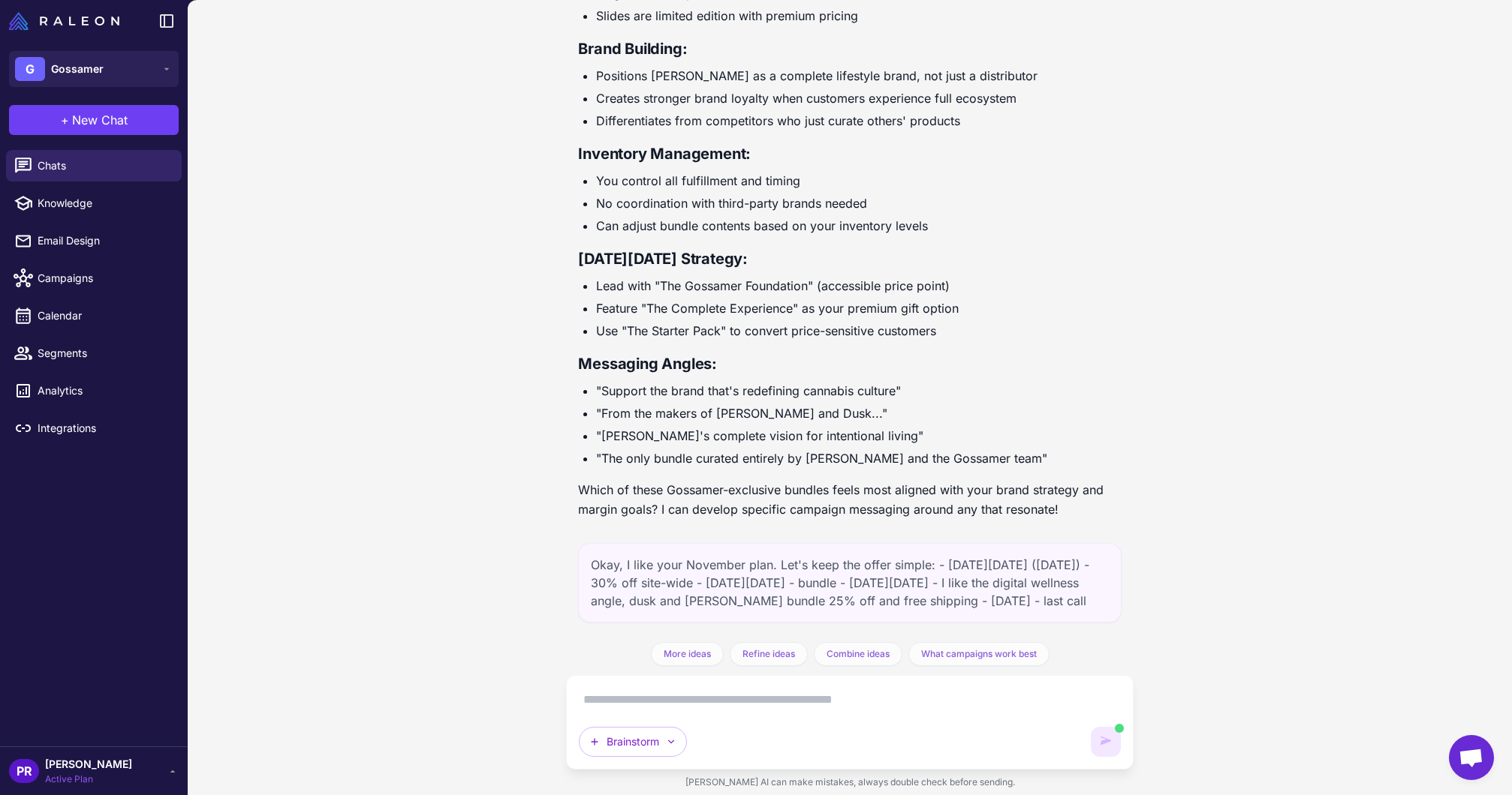
drag, startPoint x: 1248, startPoint y: 63, endPoint x: 1290, endPoint y: 19, distance: 60.8
click at [1257, 50] on div "I want to brainstorm a campaign calendar for November, being very thoughtful an…" at bounding box center [849, 397] width 1324 height 795
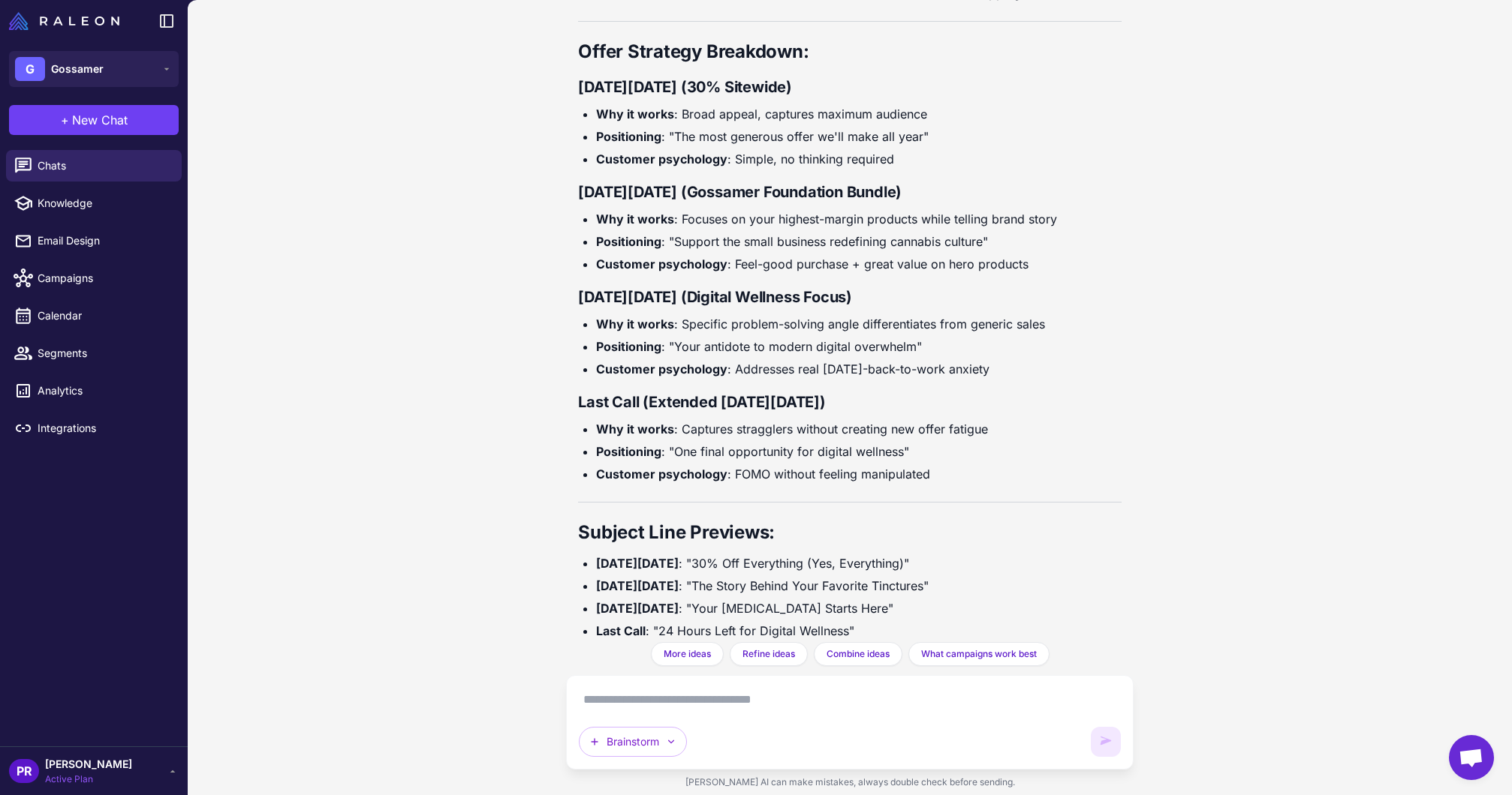
scroll to position [7900, 0]
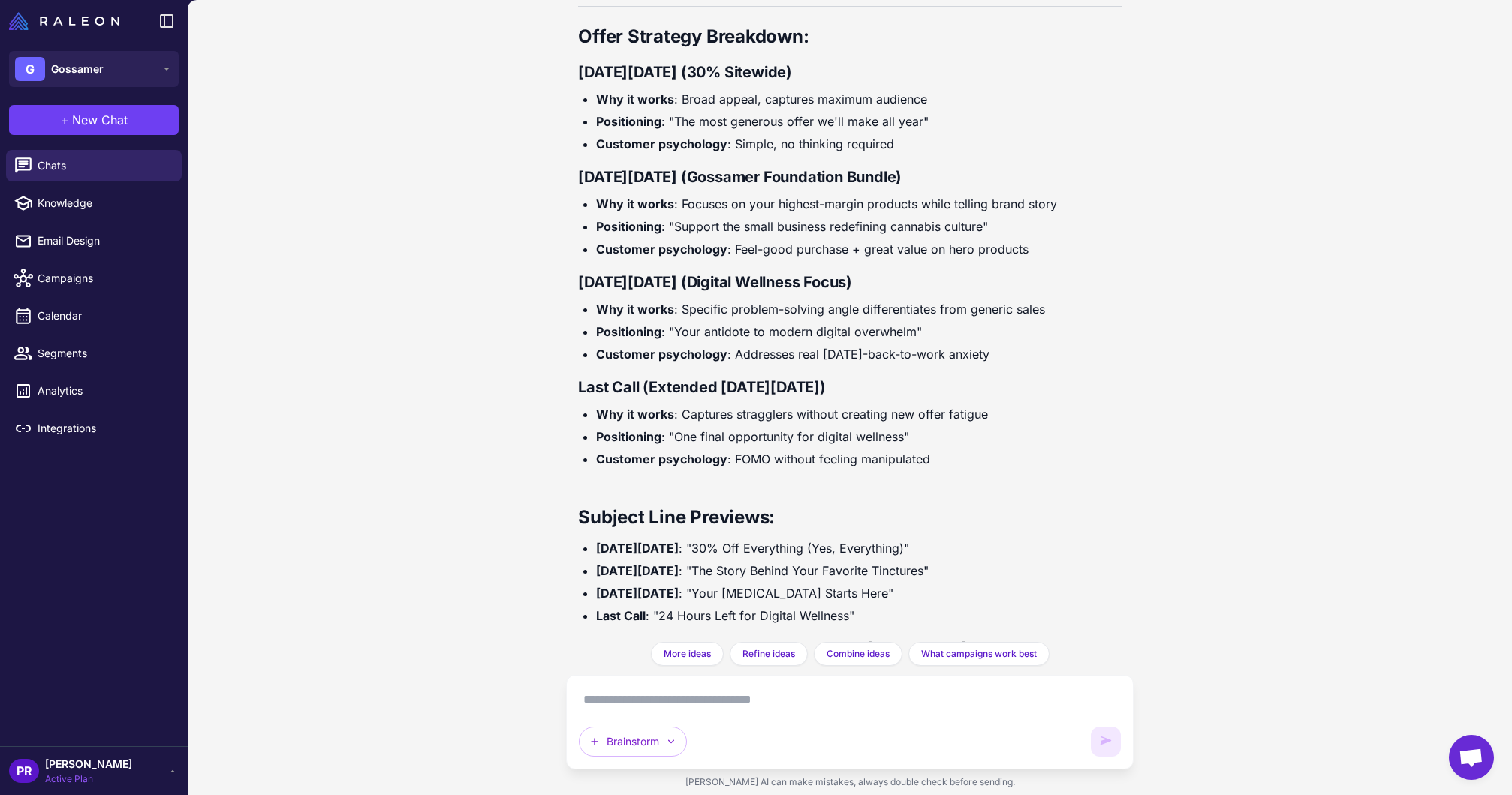
click at [943, 701] on textarea at bounding box center [848, 699] width 541 height 24
click at [97, 166] on span "Chats" at bounding box center [103, 165] width 132 height 16
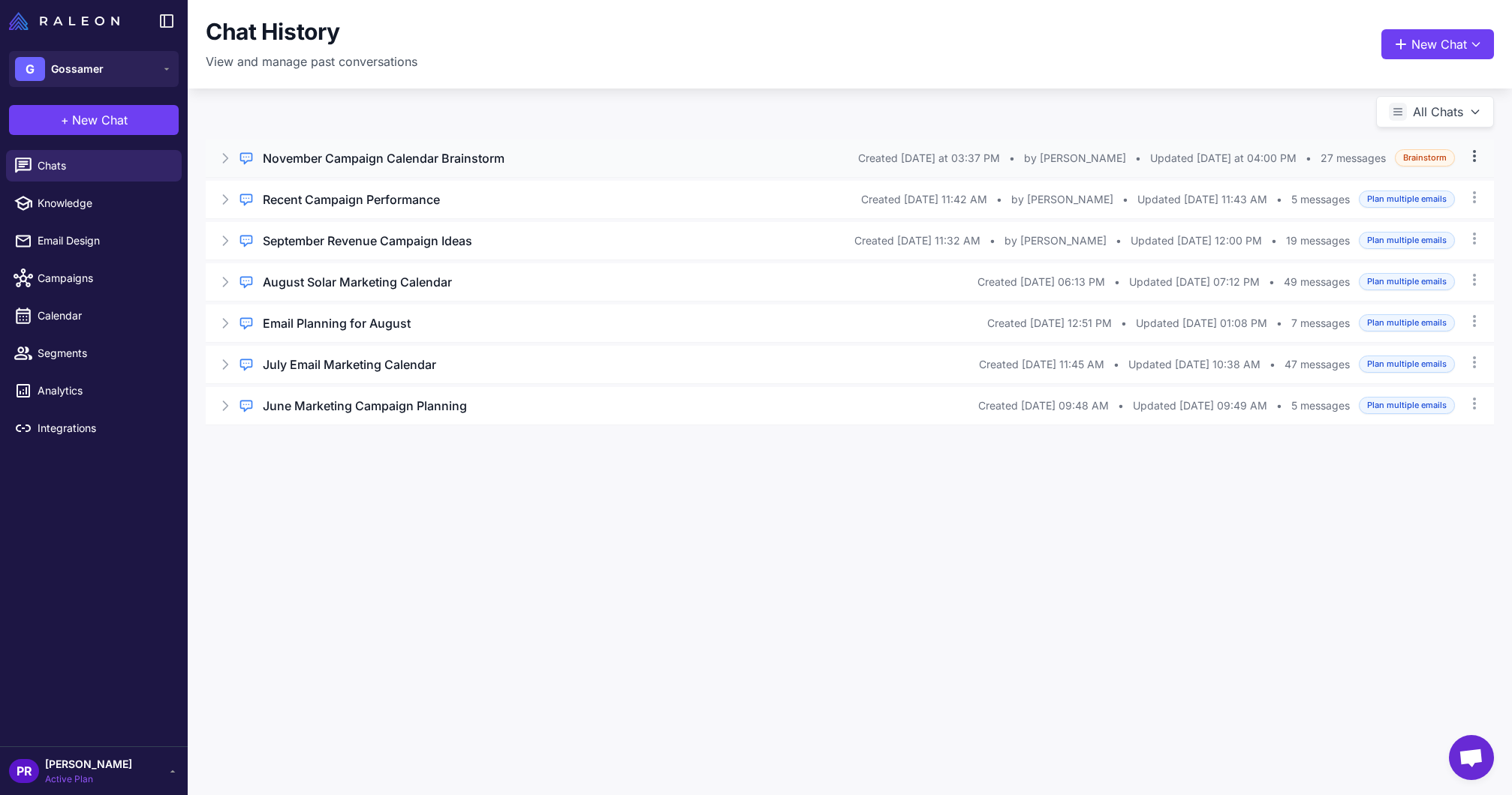
click at [1478, 155] on icon at bounding box center [1474, 156] width 15 height 15
click at [743, 153] on div "November Campaign Calendar Brainstorm" at bounding box center [560, 158] width 595 height 18
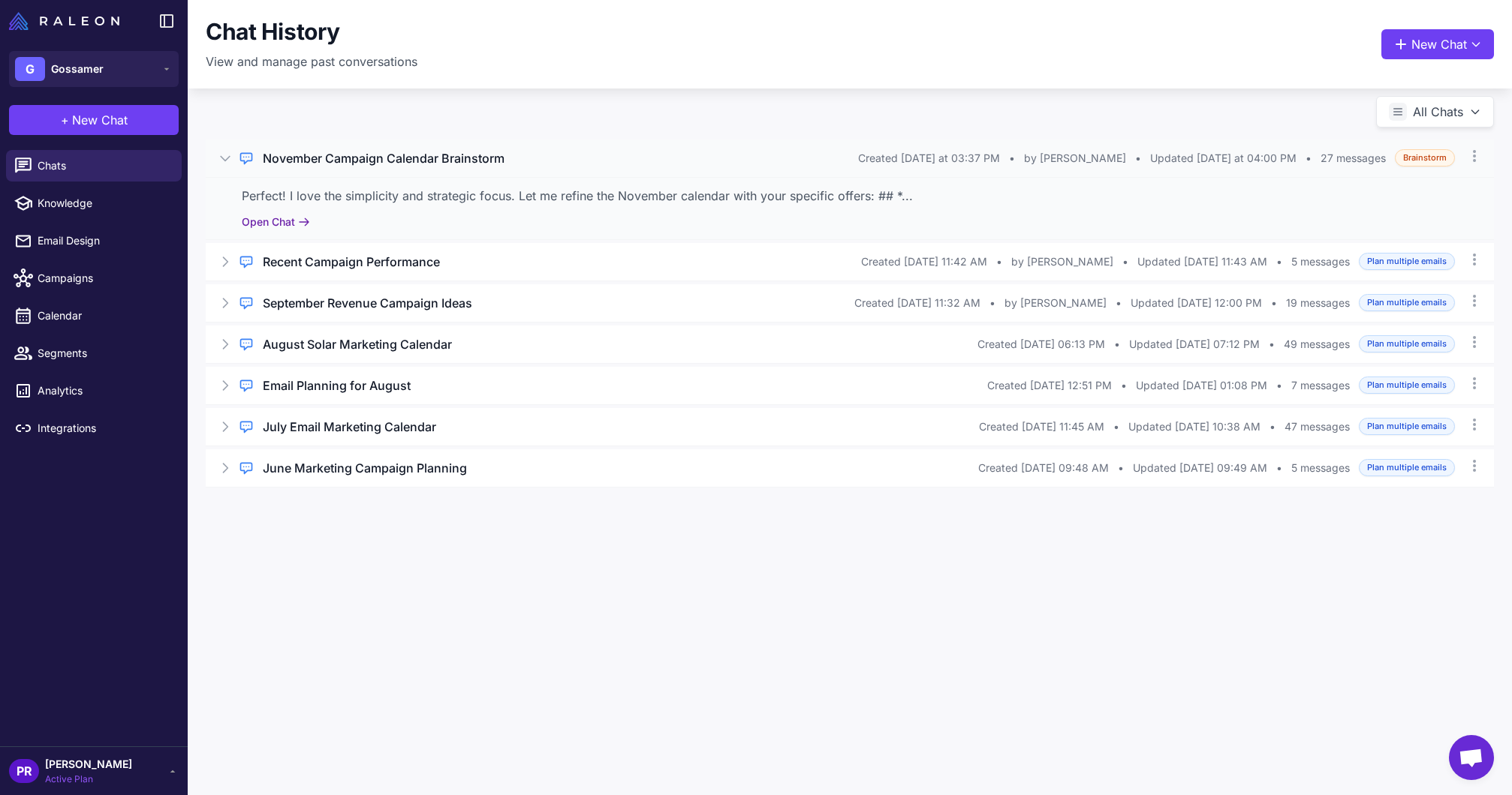
click at [285, 224] on button "Open Chat" at bounding box center [276, 222] width 68 height 16
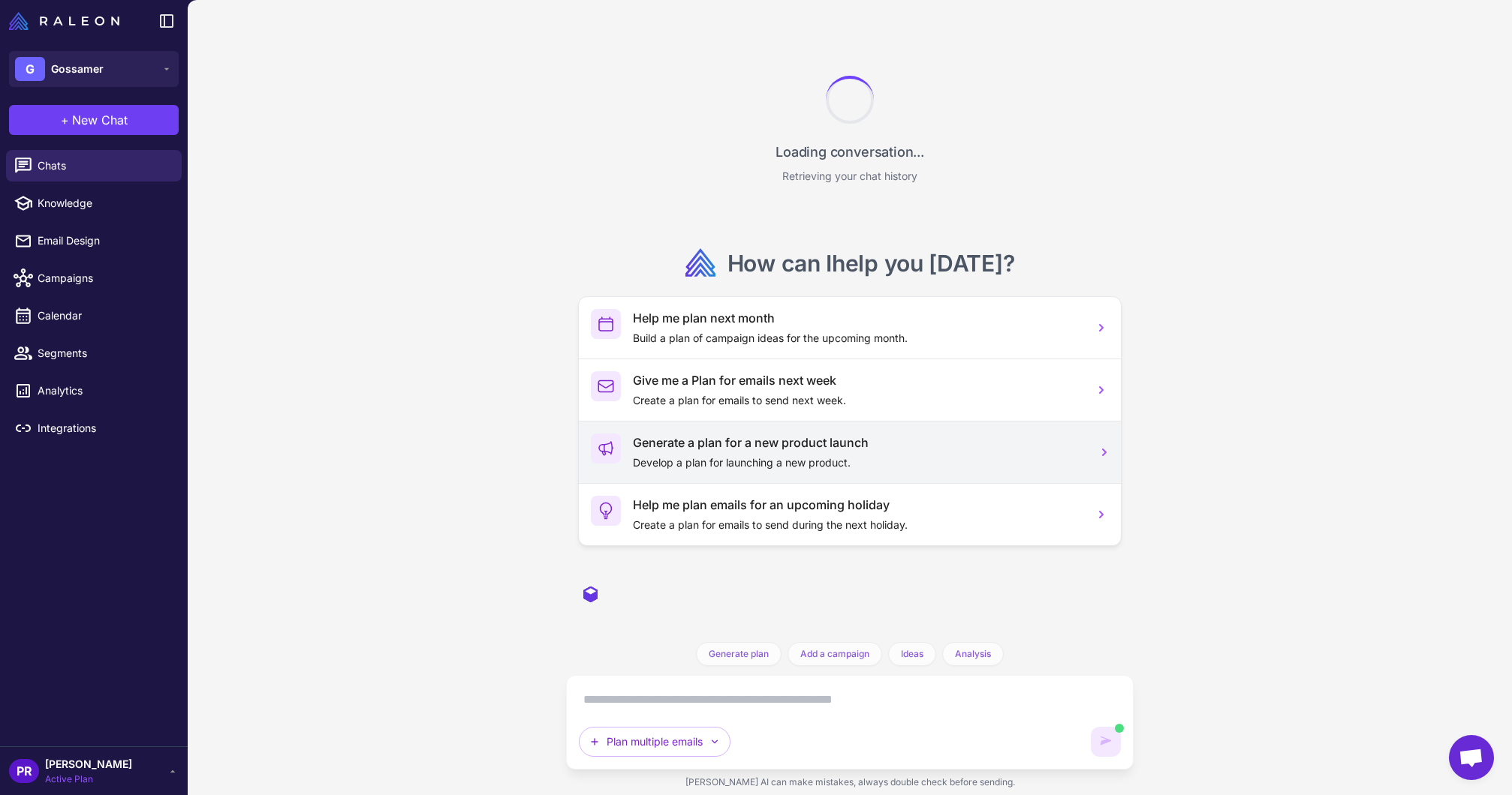
scroll to position [7953, 0]
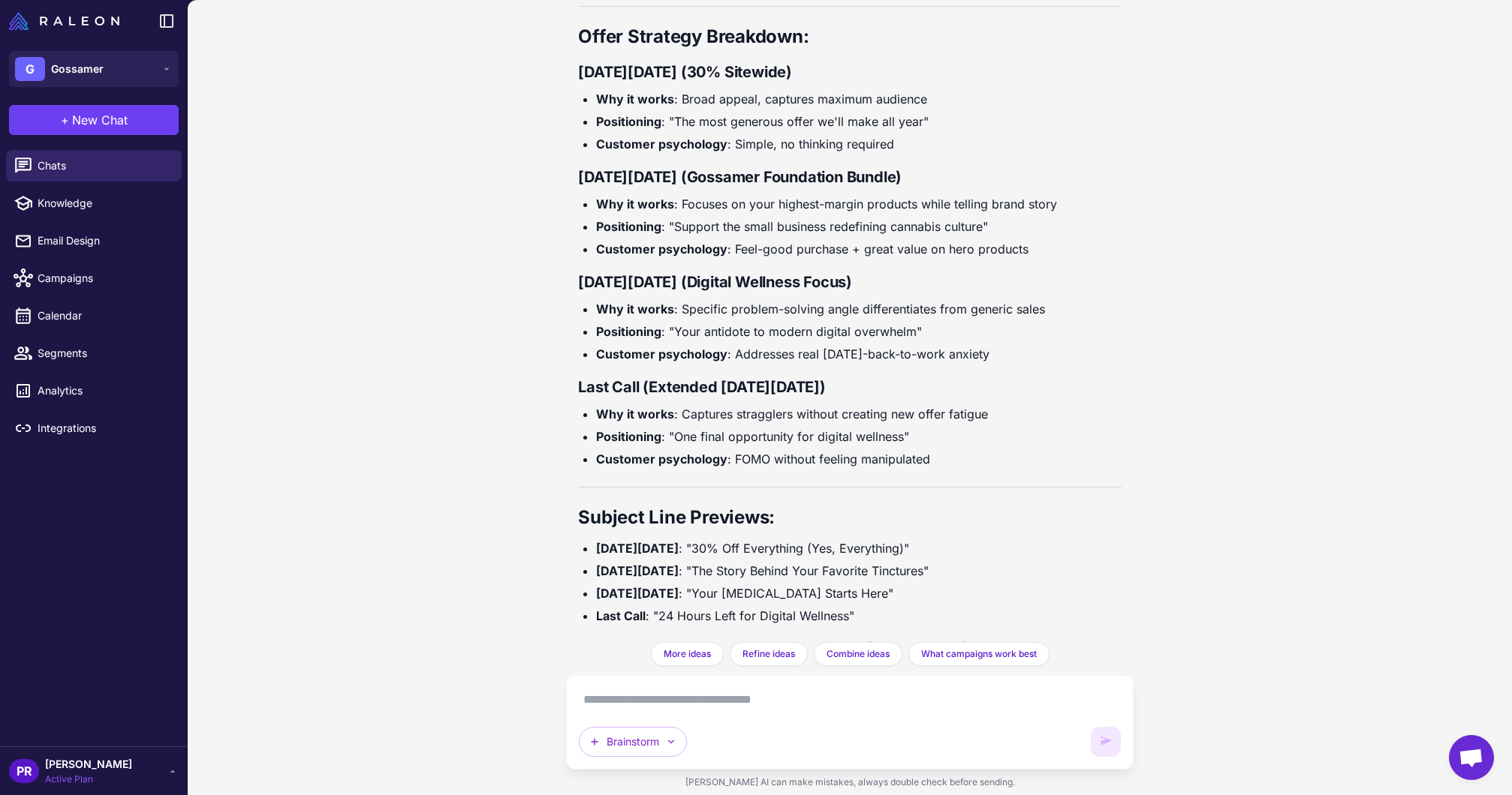
click at [884, 701] on textarea at bounding box center [848, 699] width 541 height 24
paste textarea "**********"
type textarea "**********"
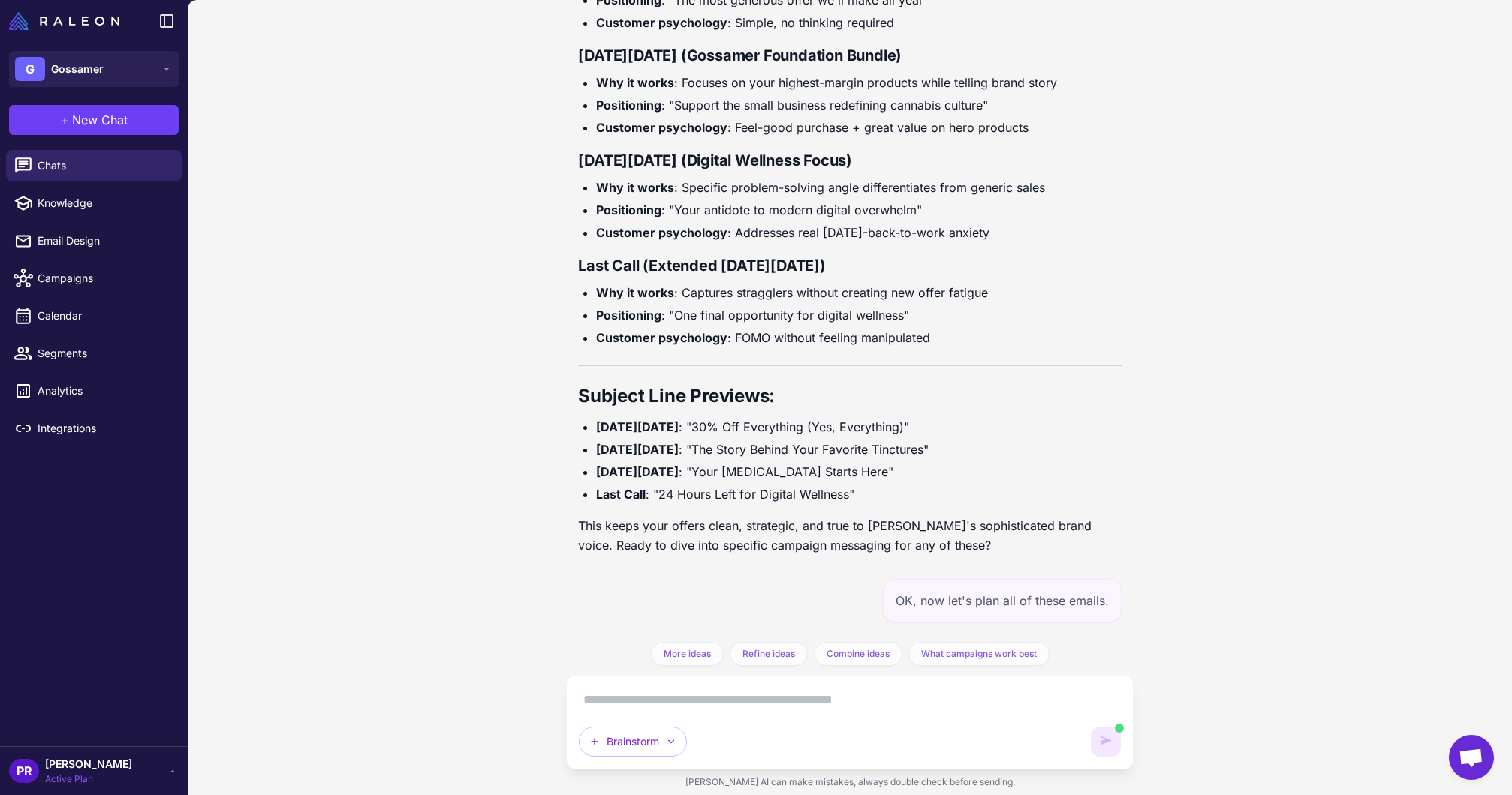
scroll to position [8020, 0]
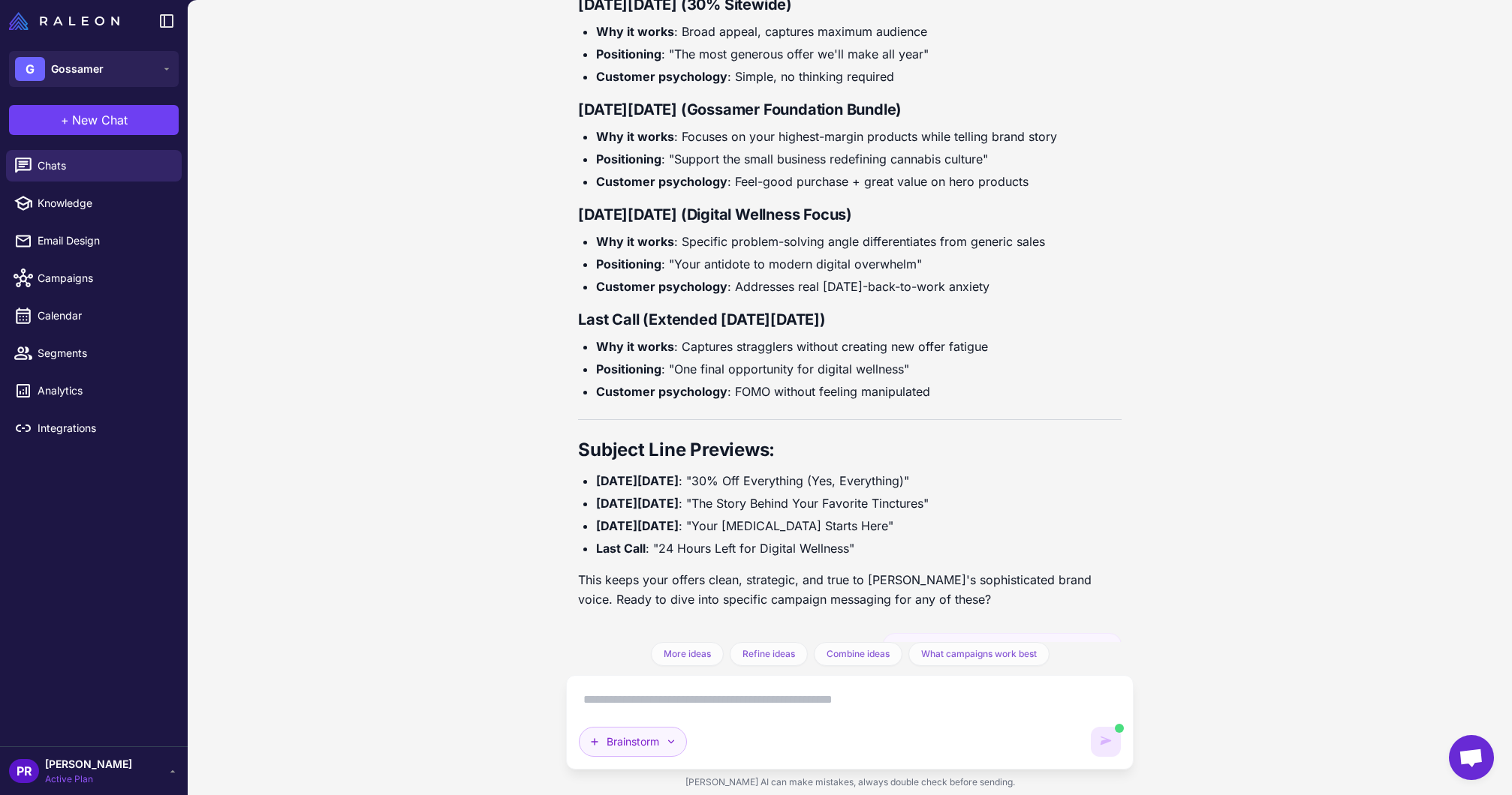
click at [667, 742] on icon "button" at bounding box center [670, 742] width 12 height 12
click at [647, 643] on button "Plan multiple emails" at bounding box center [686, 642] width 214 height 28
click at [737, 708] on textarea at bounding box center [848, 699] width 541 height 24
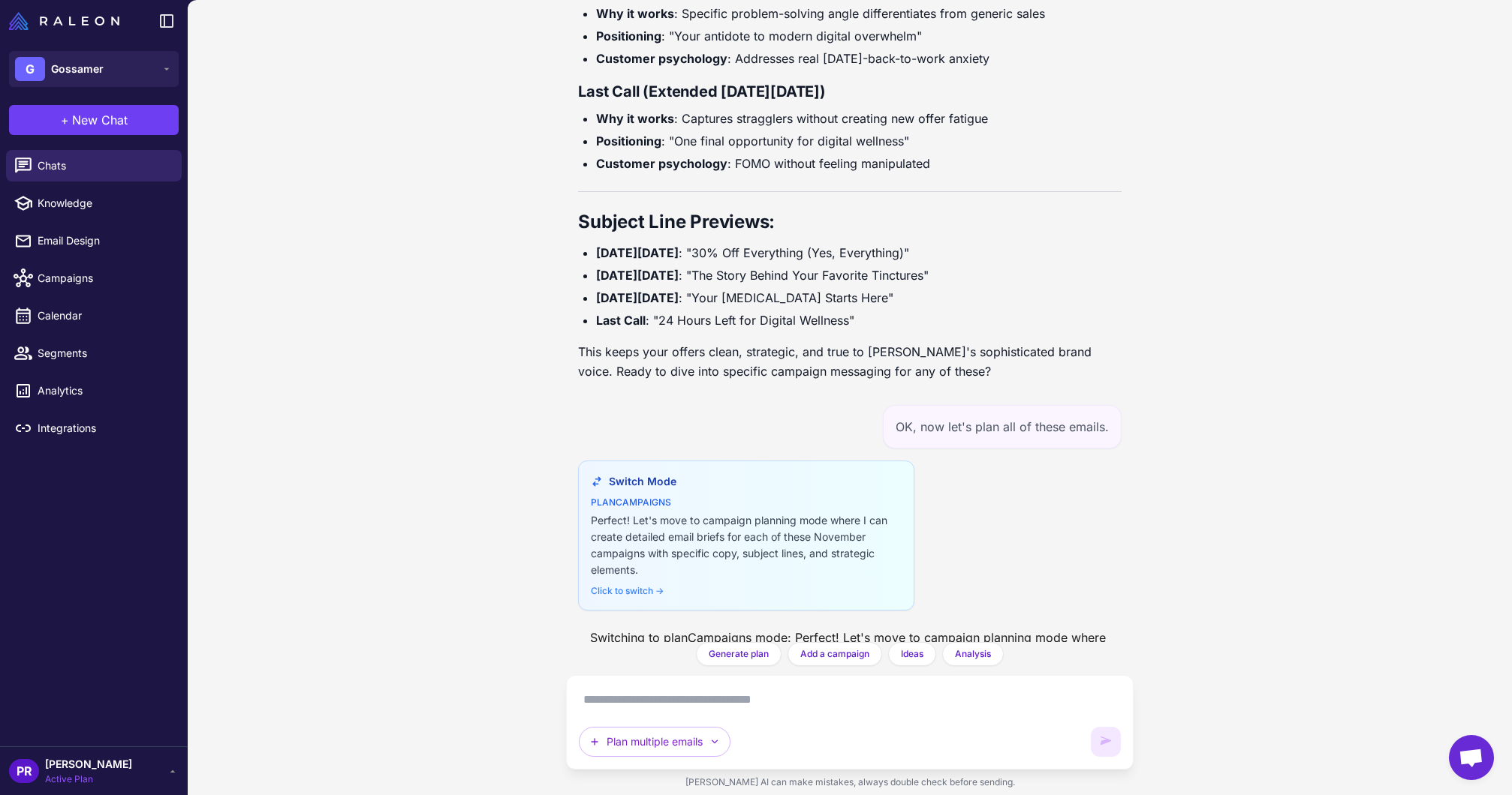
click at [738, 697] on textarea at bounding box center [848, 699] width 541 height 24
click at [739, 657] on span "Generate plan" at bounding box center [738, 654] width 60 height 13
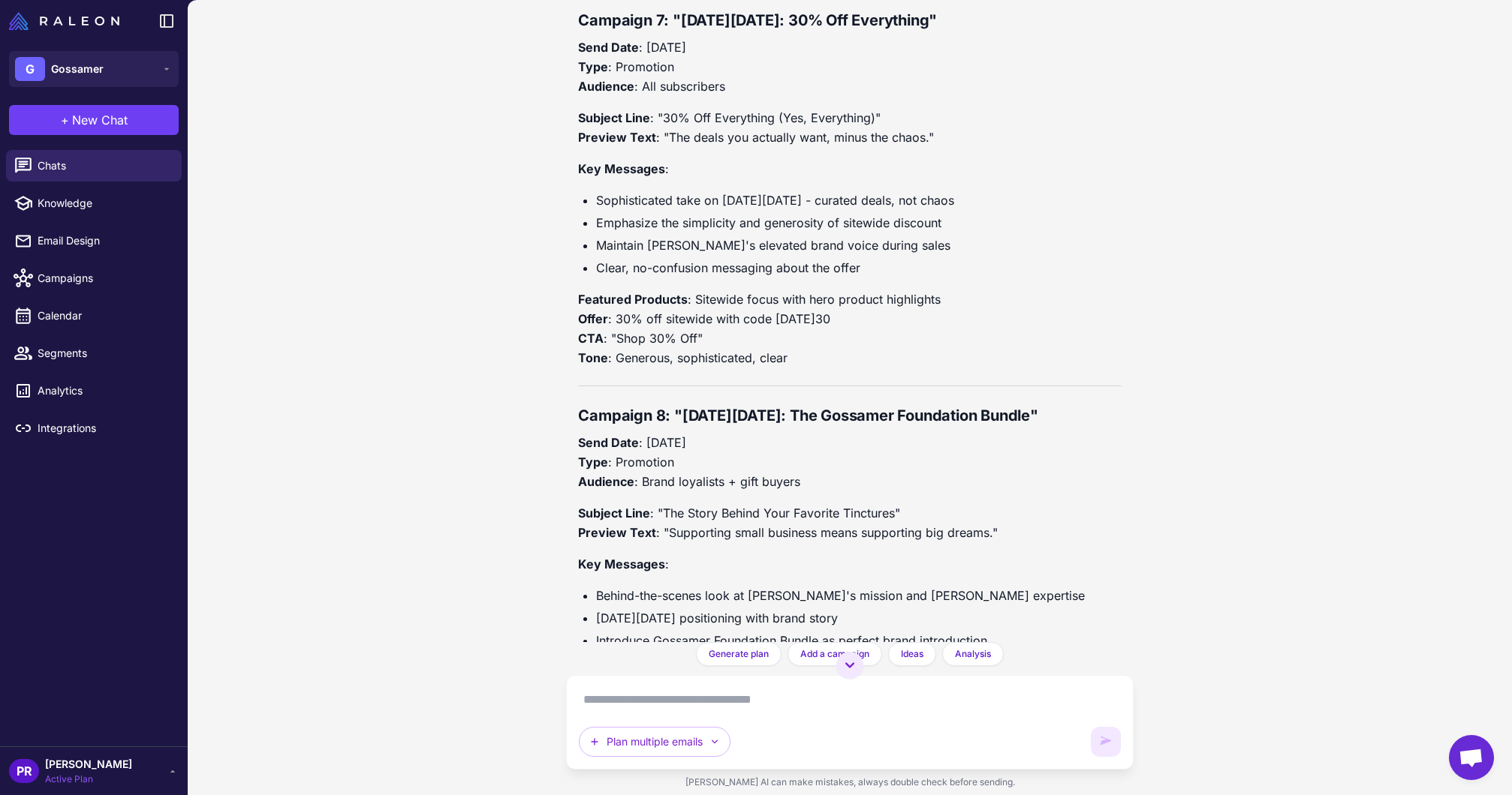
scroll to position [11127, 0]
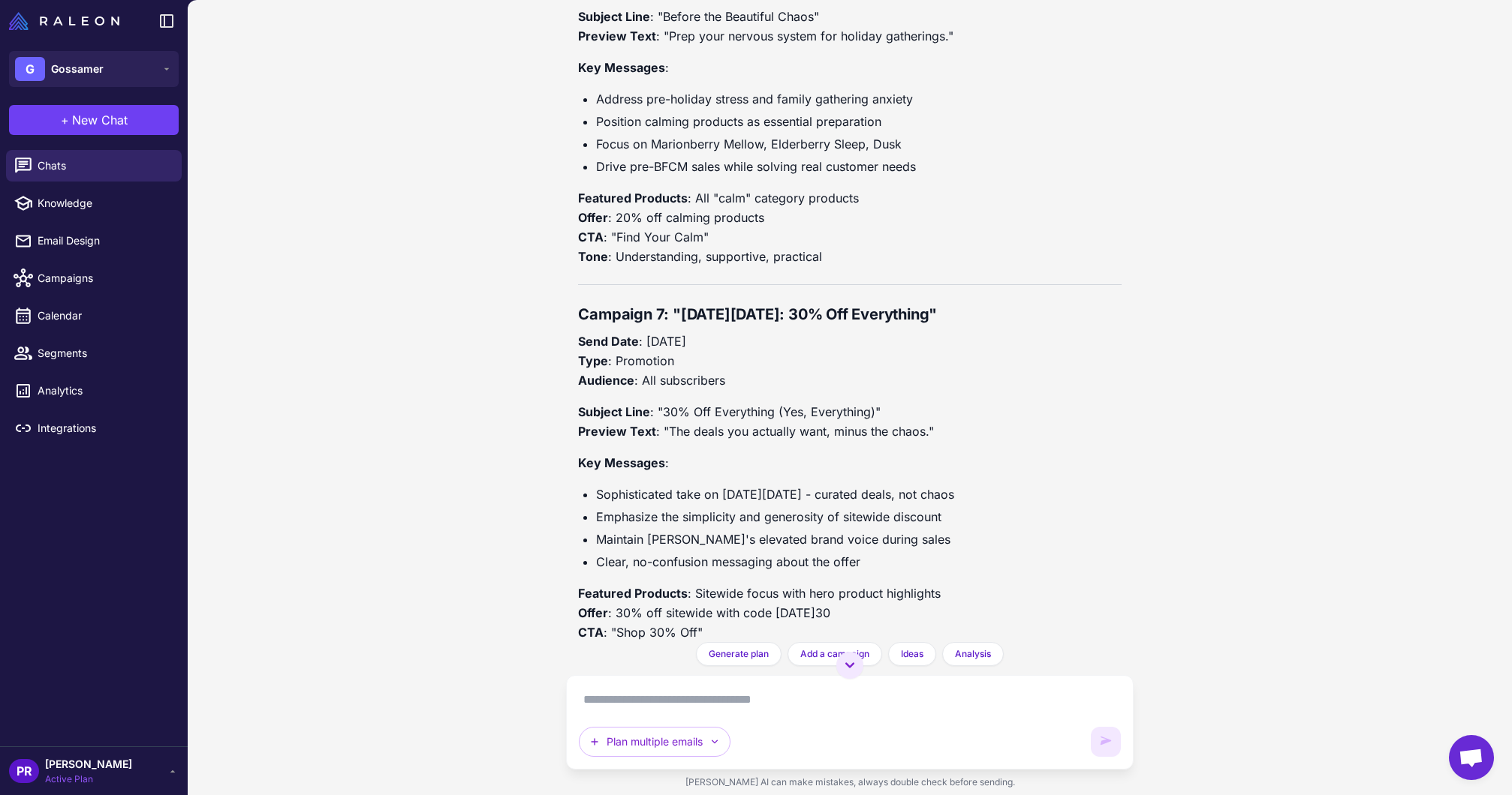
click at [1195, 292] on div "November Campaign Calendar Brainstorm Today I want to brainstorm a campaign cal…" at bounding box center [849, 397] width 1324 height 795
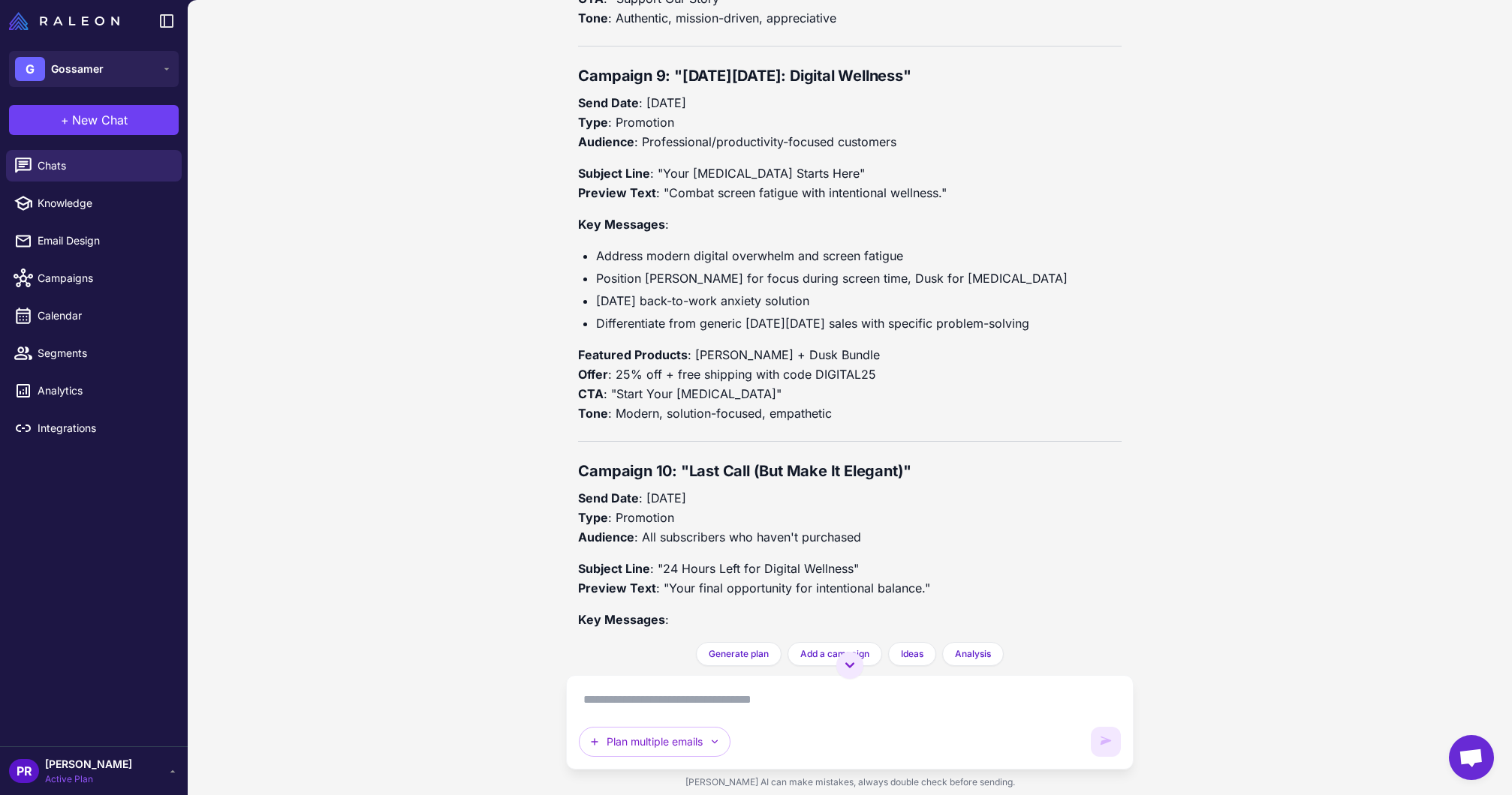
scroll to position [12183, 0]
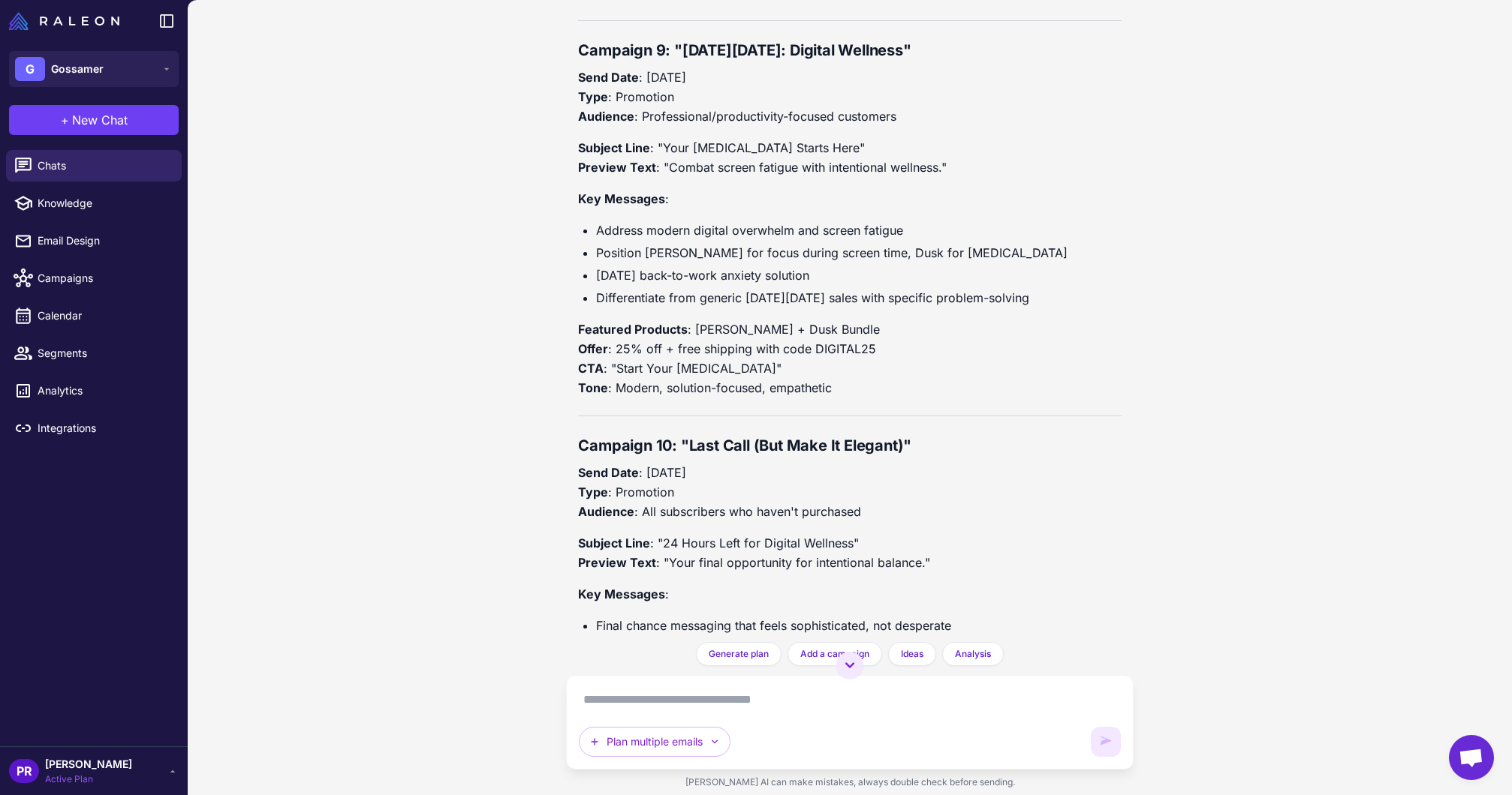
click at [812, 697] on textarea at bounding box center [848, 699] width 541 height 24
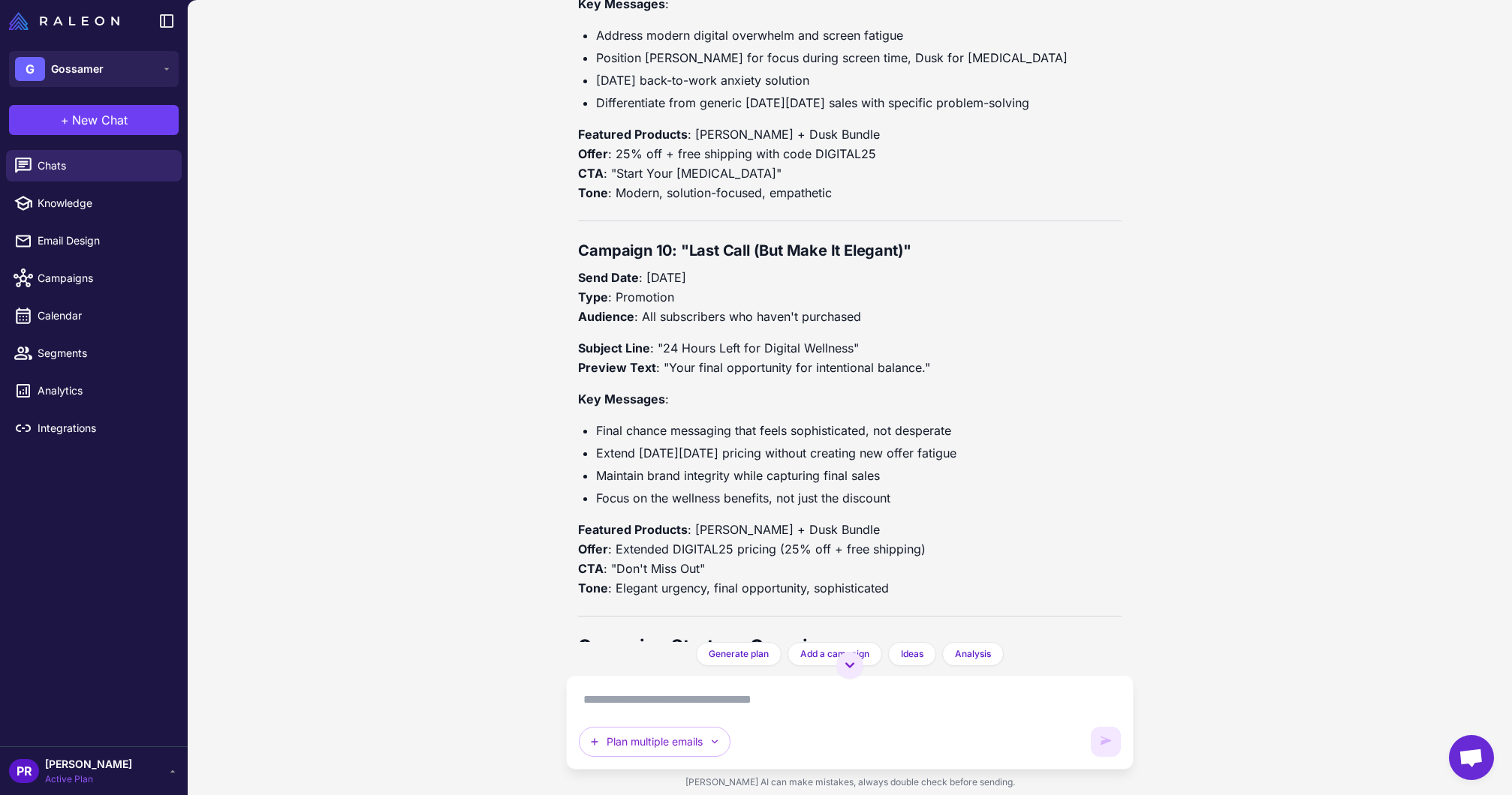
scroll to position [12670, 0]
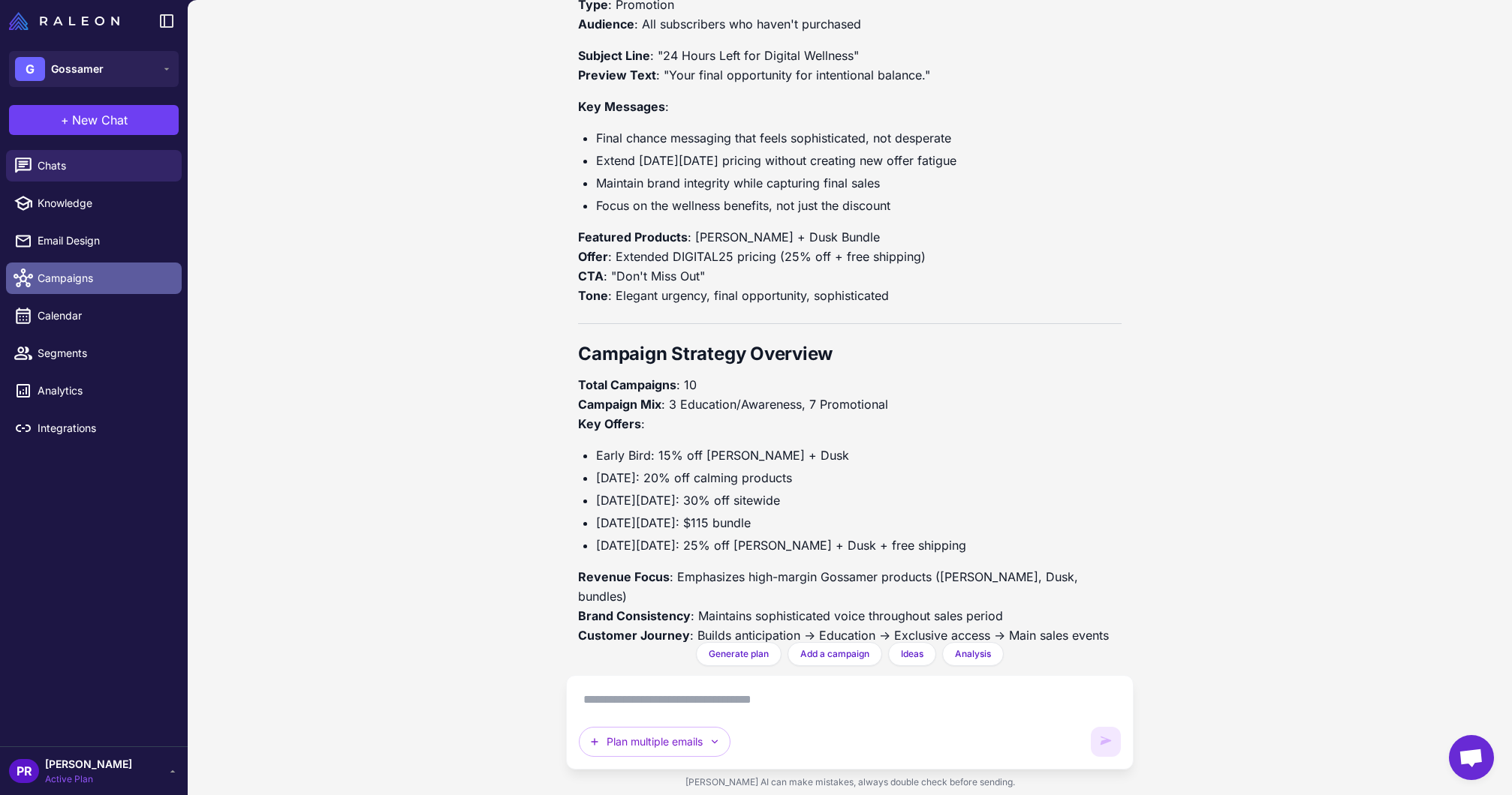
click at [60, 275] on span "Campaigns" at bounding box center [103, 278] width 132 height 16
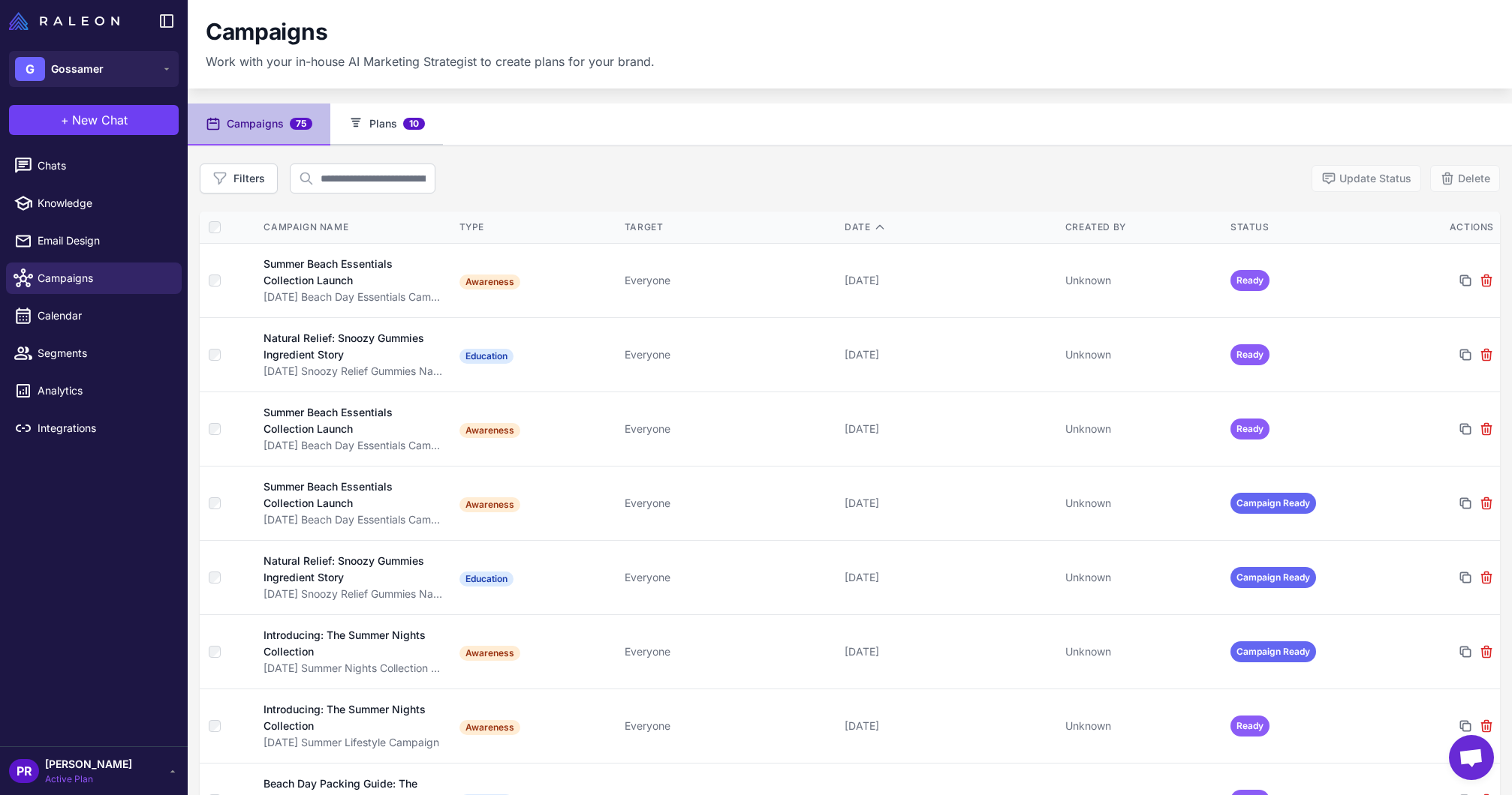
click at [385, 106] on button "Plans 10" at bounding box center [386, 124] width 113 height 42
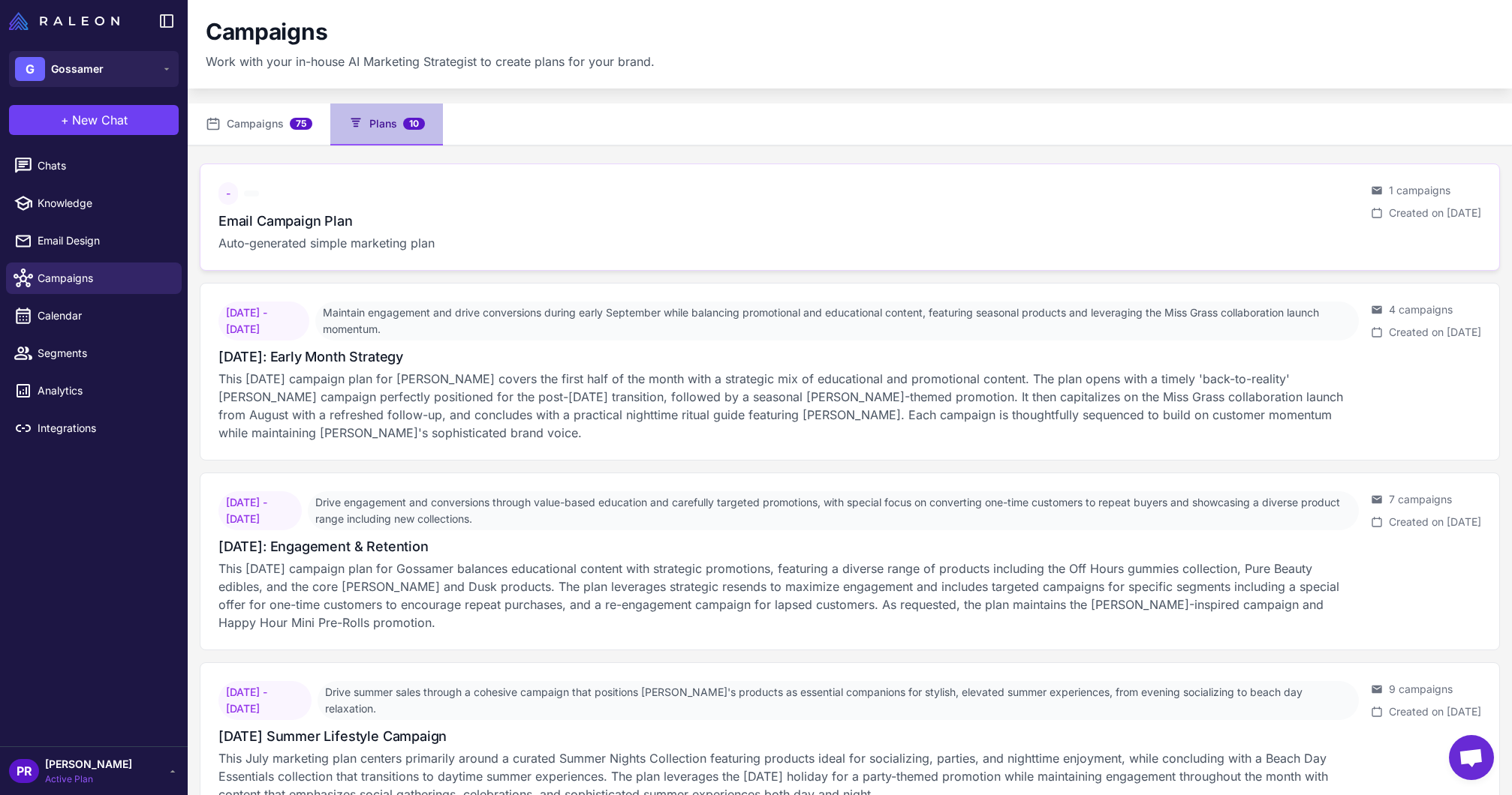
click at [495, 244] on p "Auto‑generated simple marketing plan" at bounding box center [788, 243] width 1140 height 18
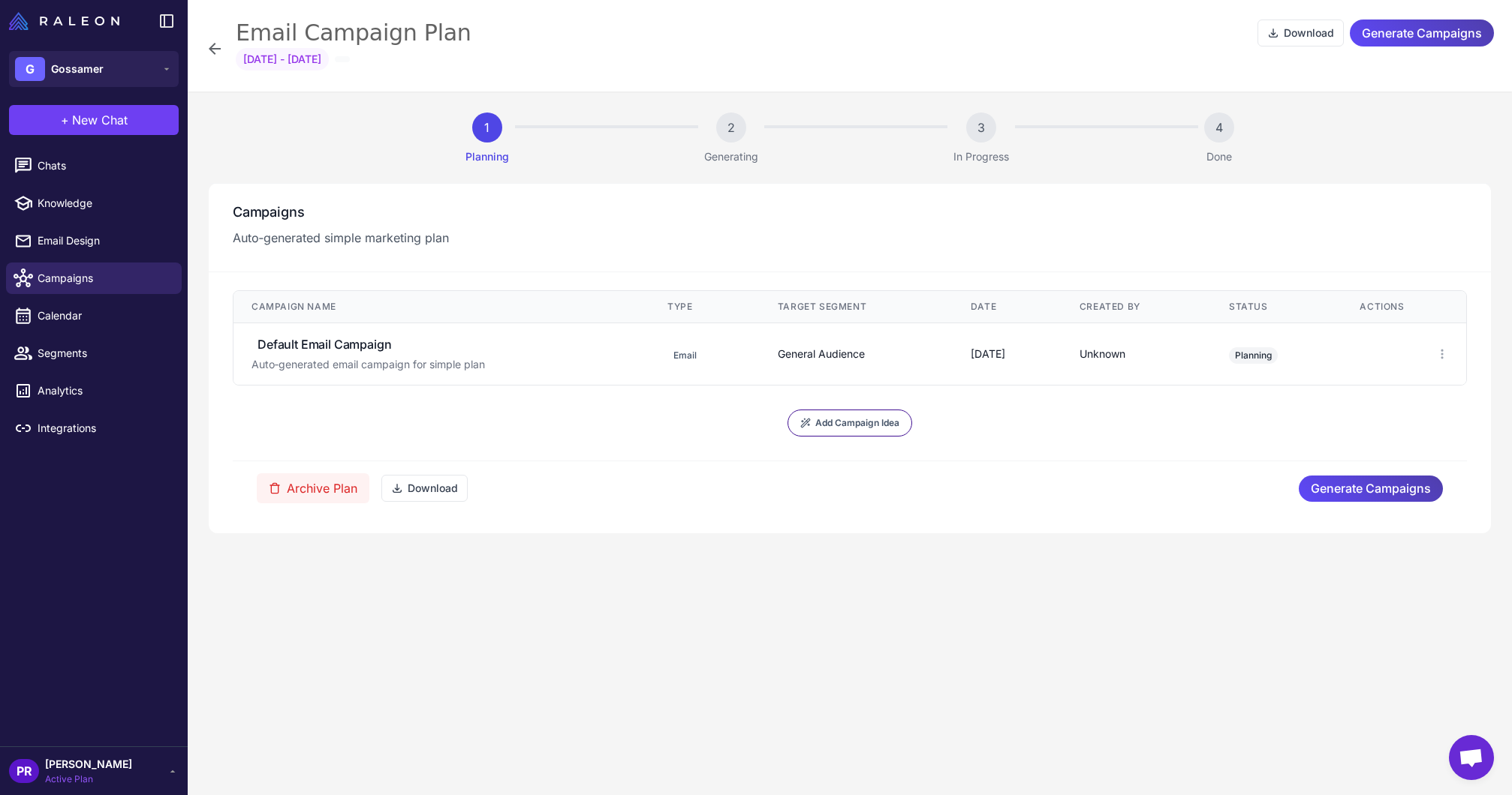
click at [190, 43] on div "Email Campaign Plan Download Generate Campaigns Dec 31, 1969 - Dec 31, 1969" at bounding box center [849, 45] width 1324 height 92
click at [229, 49] on div "Email Campaign Plan Download Generate Campaigns Dec 31, 1969 - Dec 31, 1969" at bounding box center [849, 48] width 1288 height 62
click at [215, 52] on icon at bounding box center [214, 48] width 18 height 18
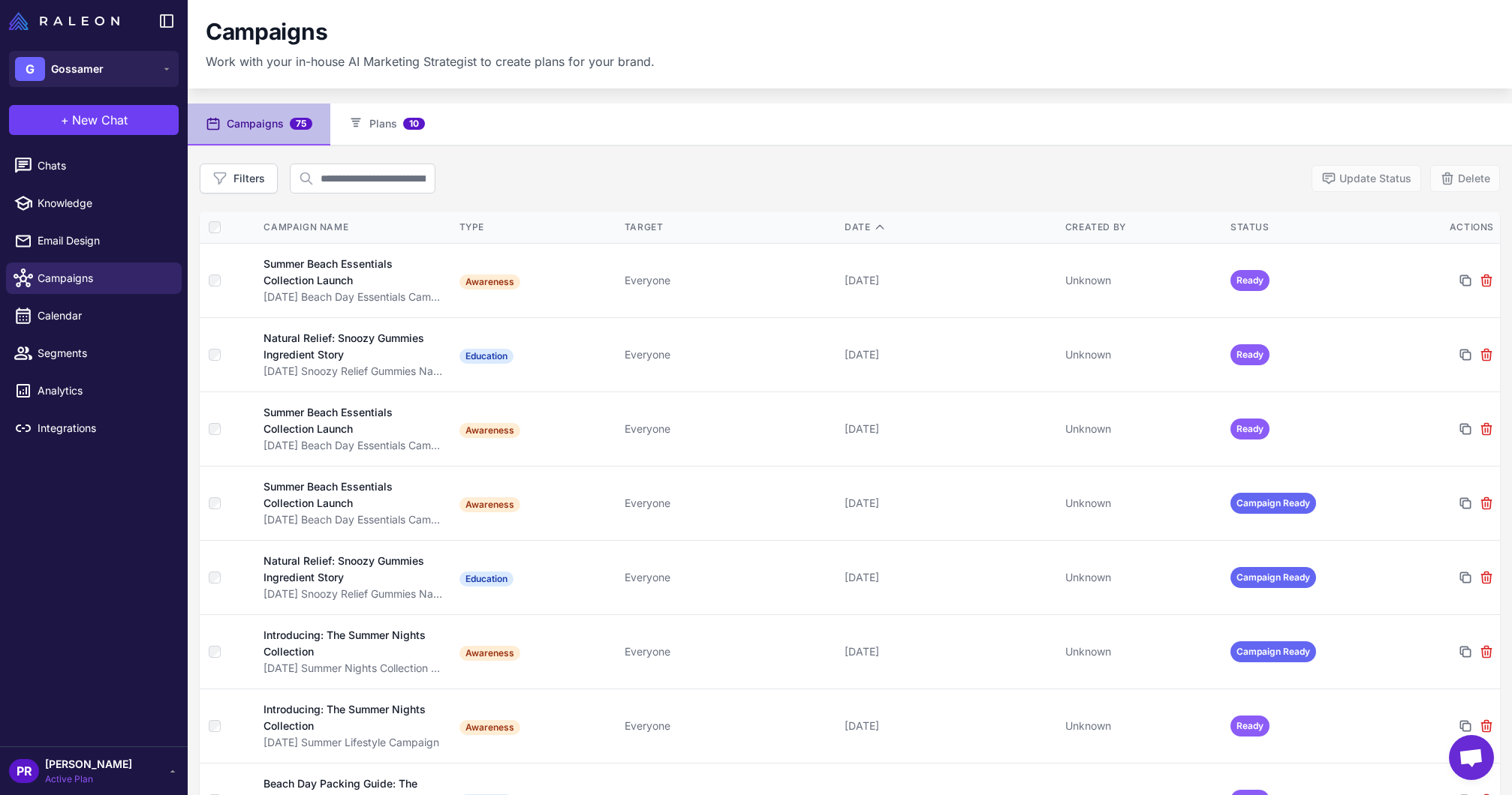
click at [1046, 184] on div "Filters Update Status Delete" at bounding box center [849, 179] width 1300 height 30
click at [62, 157] on span "Chats" at bounding box center [103, 165] width 132 height 16
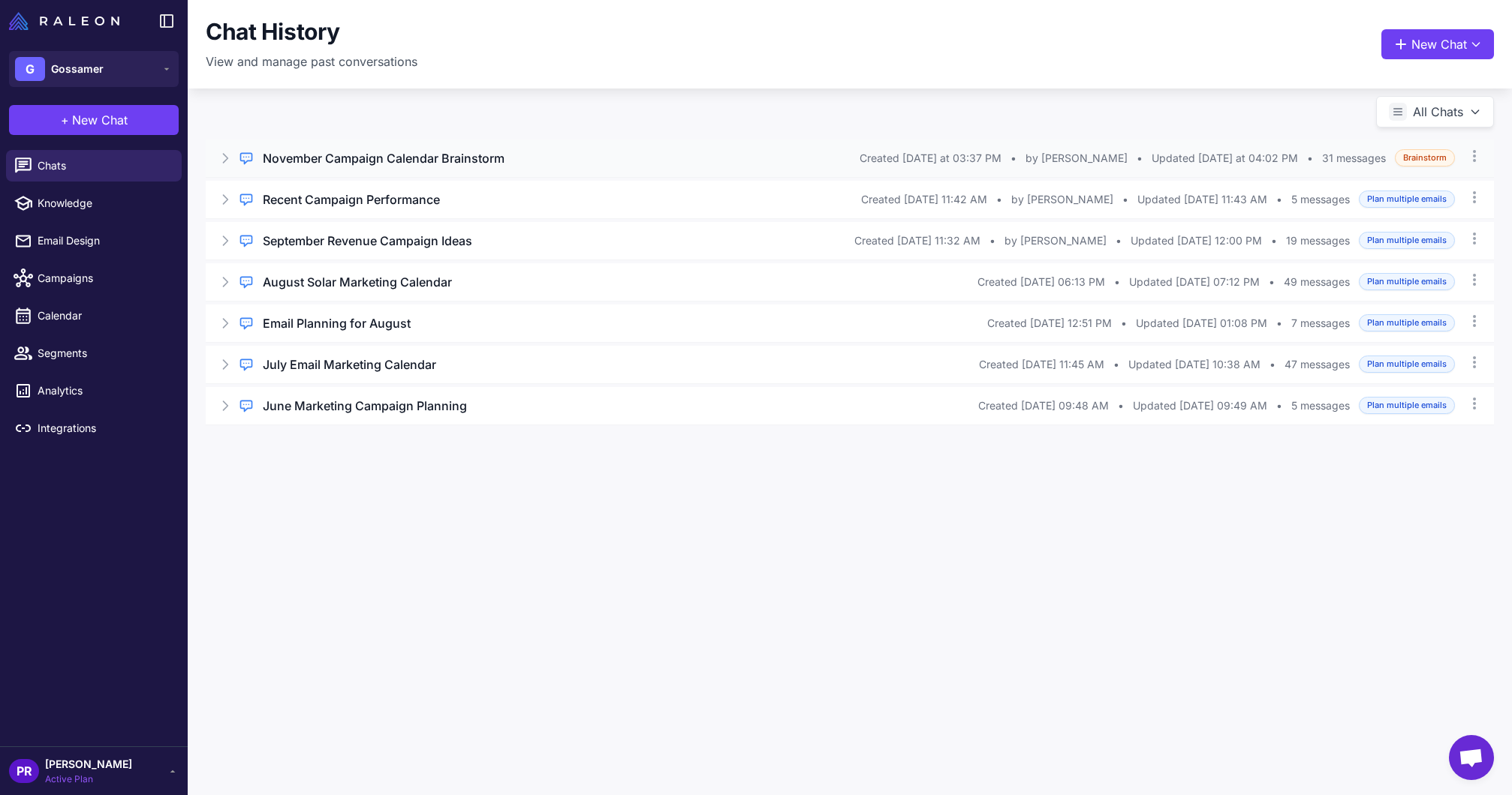
click at [226, 159] on icon at bounding box center [226, 158] width 15 height 15
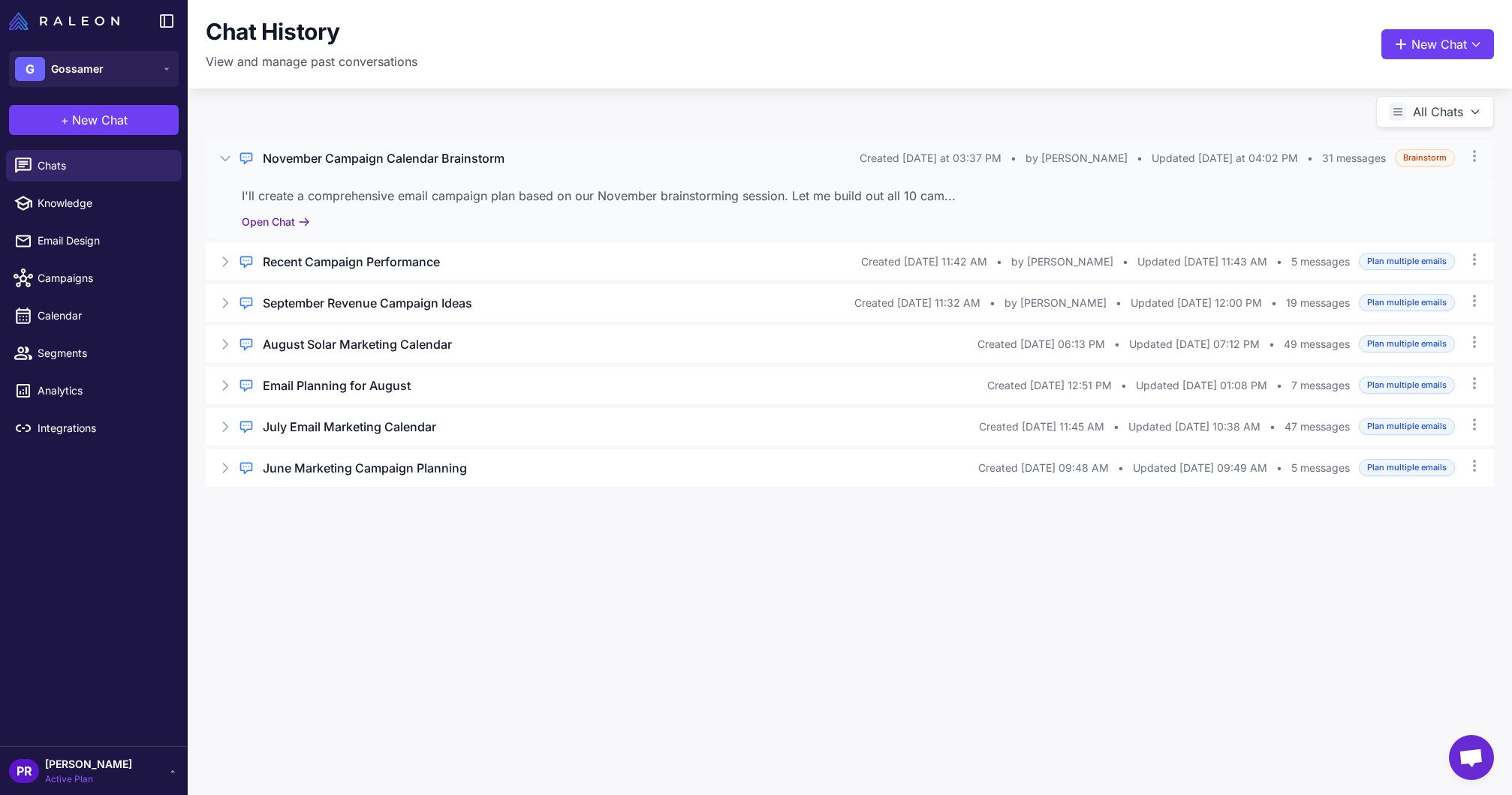
click at [287, 222] on button "Open Chat" at bounding box center [276, 222] width 68 height 16
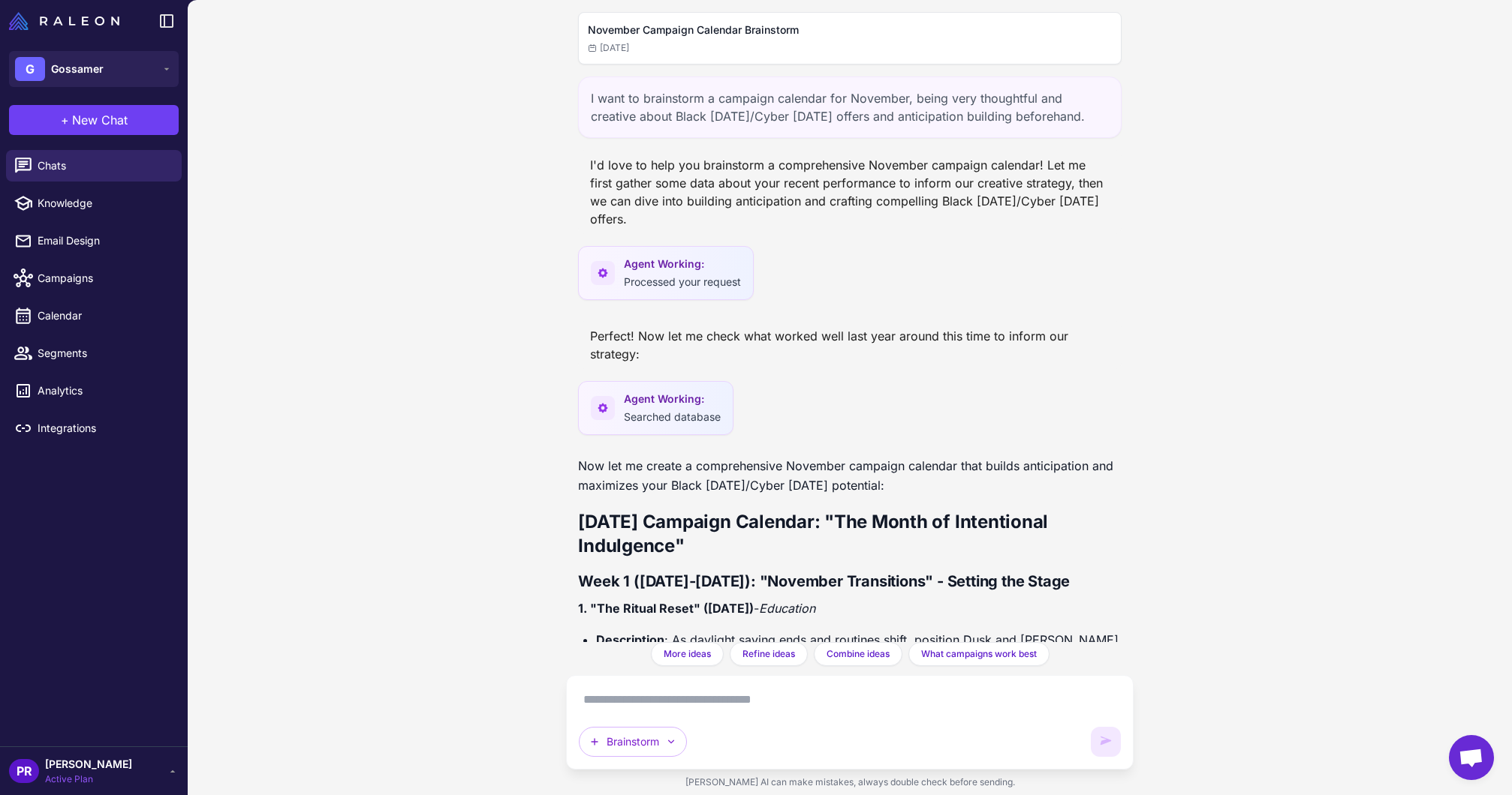
scroll to position [12592, 0]
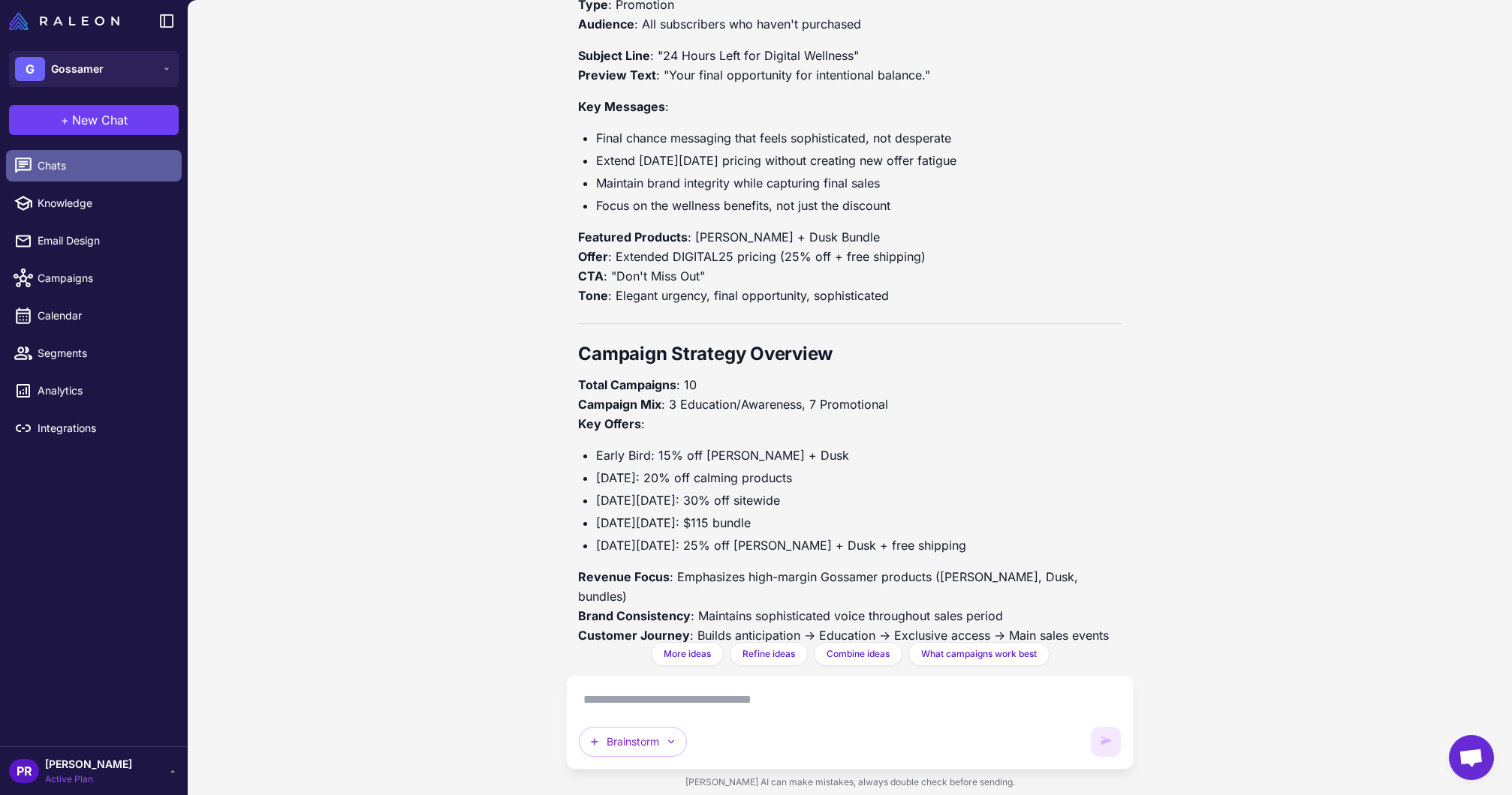
click at [100, 166] on span "Chats" at bounding box center [103, 165] width 132 height 16
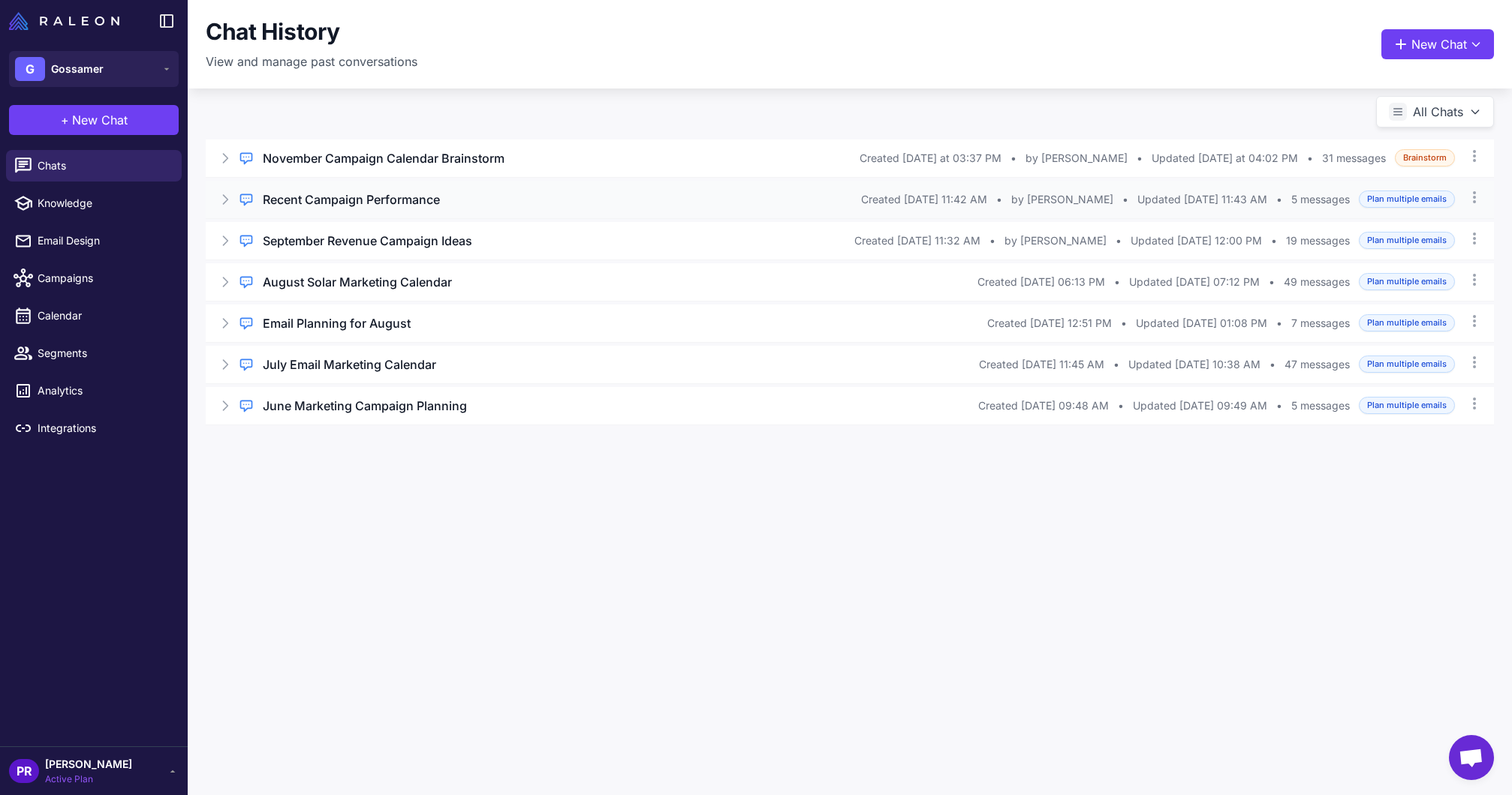
click at [218, 204] on icon at bounding box center [226, 200] width 15 height 15
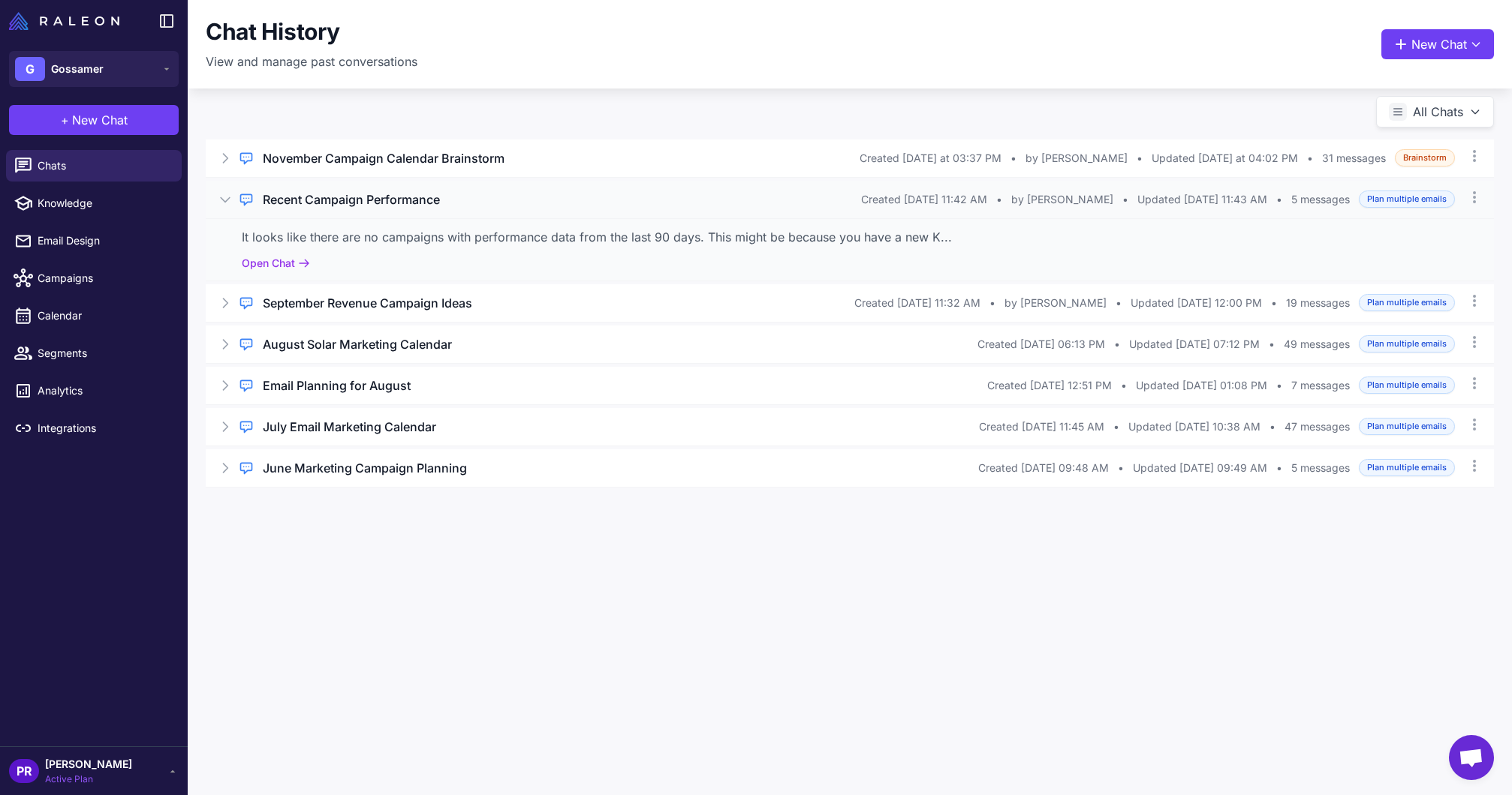
click at [956, 230] on div "It looks like there are no campaigns with performance data from the last 90 day…" at bounding box center [849, 237] width 1216 height 18
click at [271, 263] on button "Open Chat" at bounding box center [276, 262] width 68 height 16
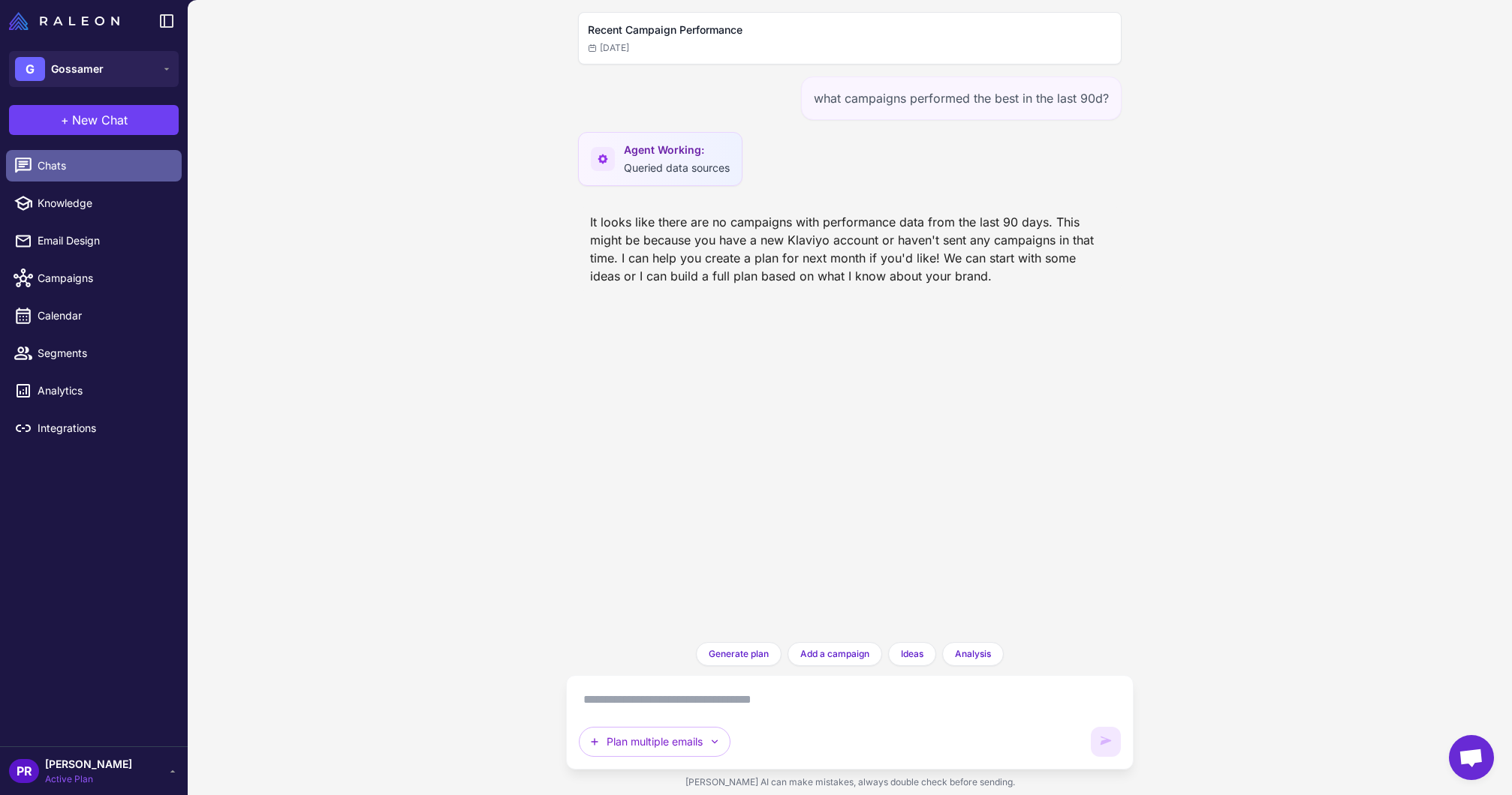
click at [91, 174] on link "Chats" at bounding box center [93, 165] width 175 height 31
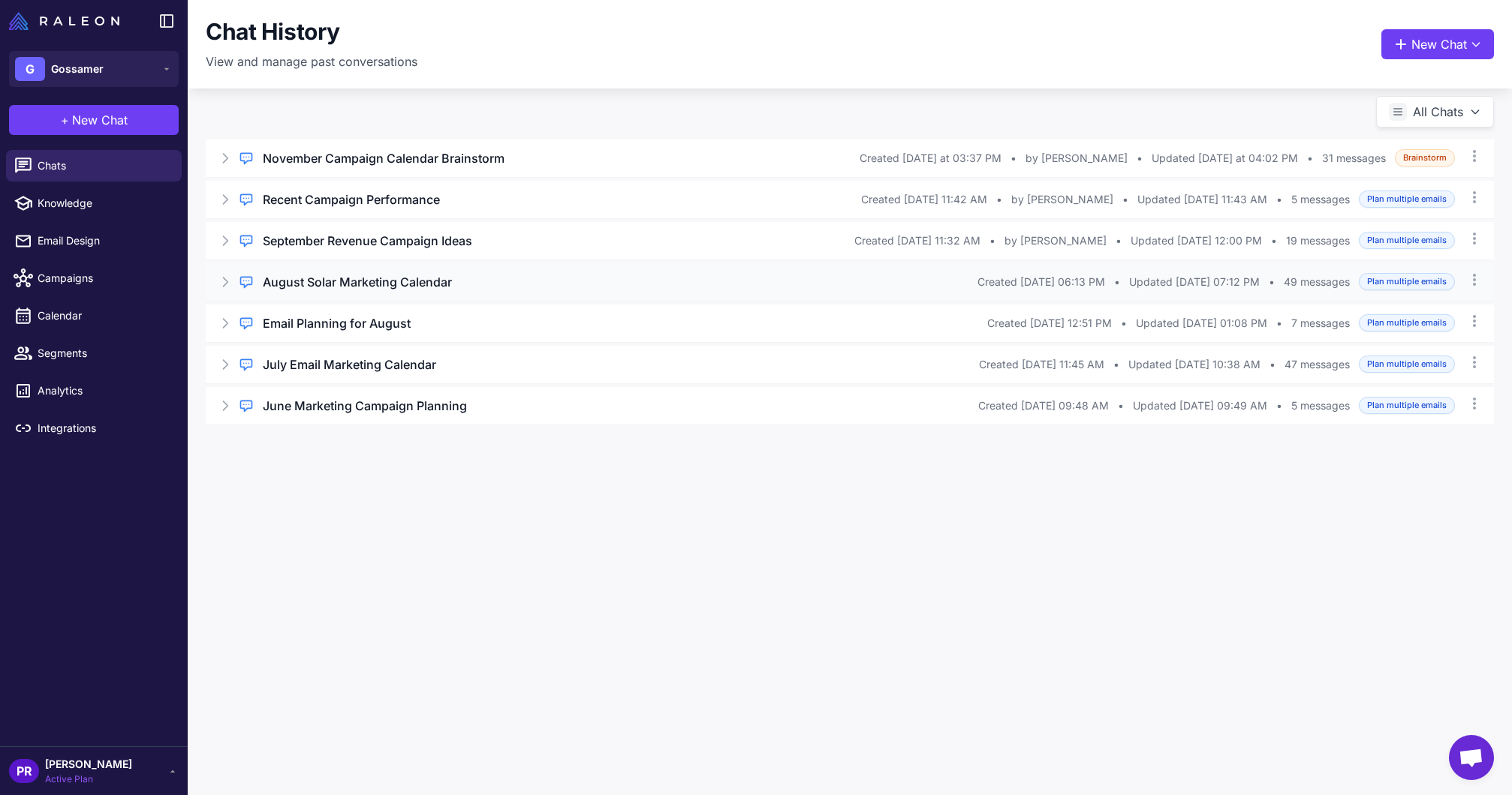
click at [312, 278] on h3 "August Solar Marketing Calendar" at bounding box center [357, 281] width 190 height 18
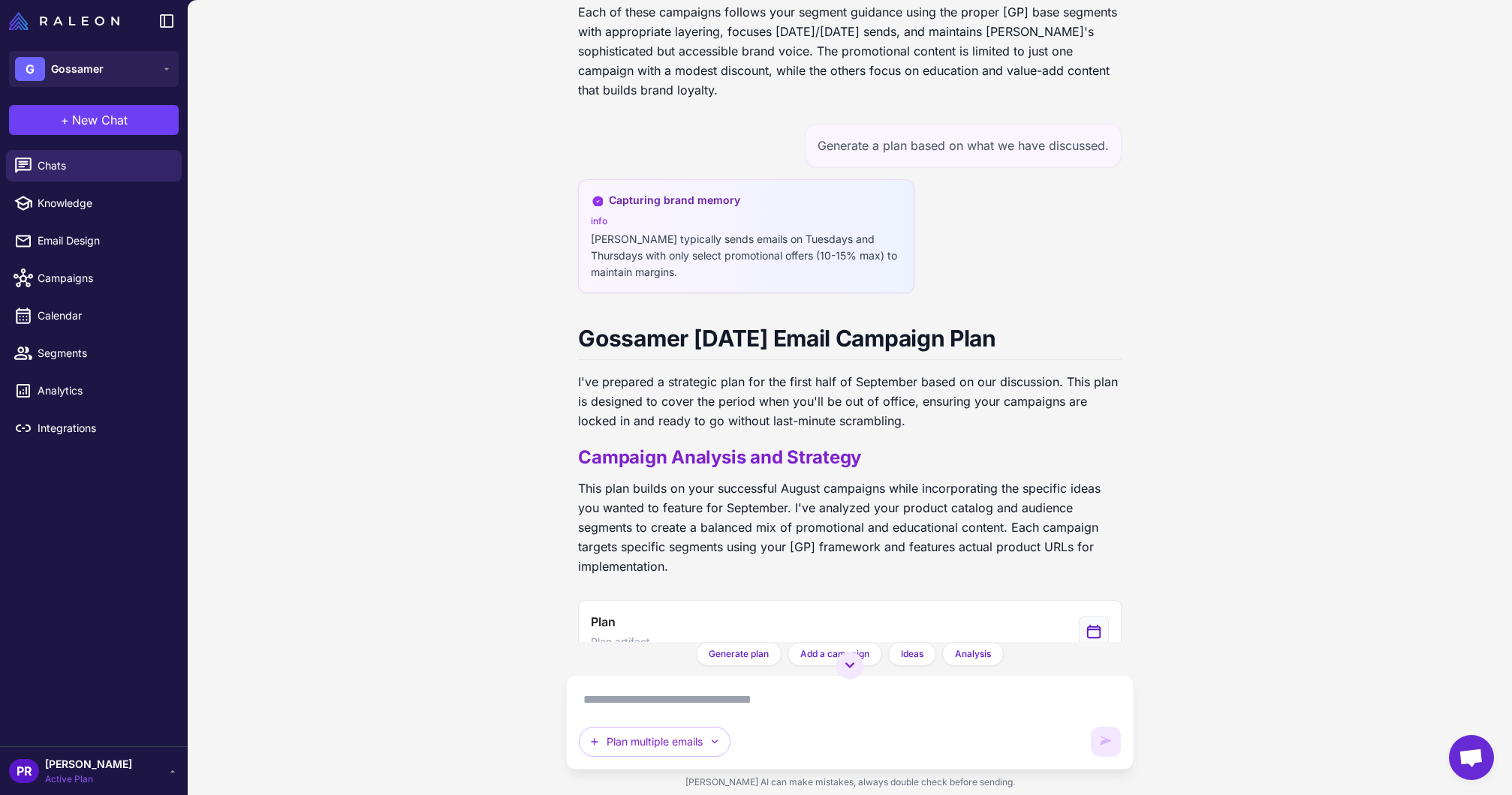
scroll to position [19164, 0]
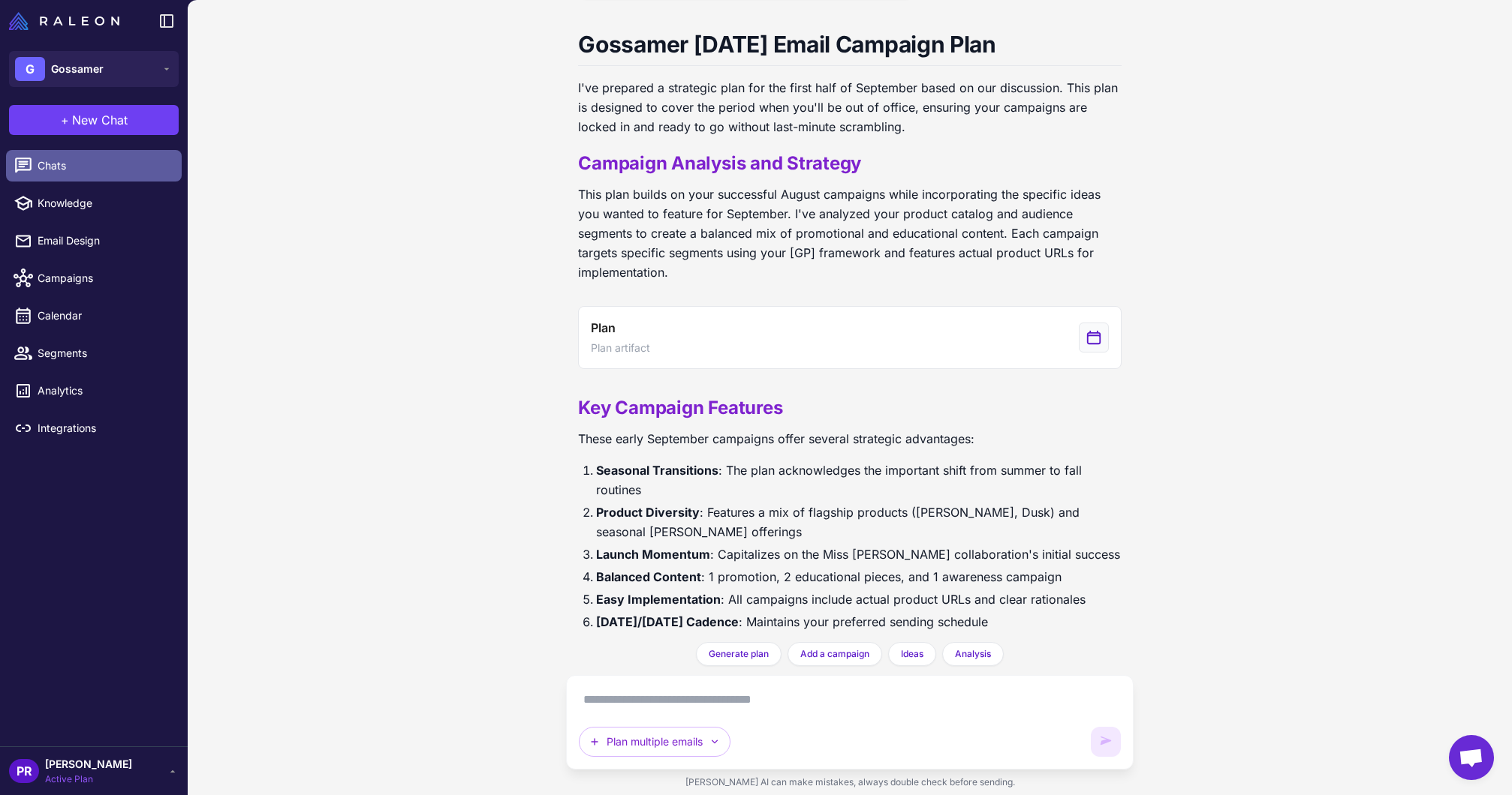
click at [82, 157] on span "Chats" at bounding box center [103, 165] width 132 height 16
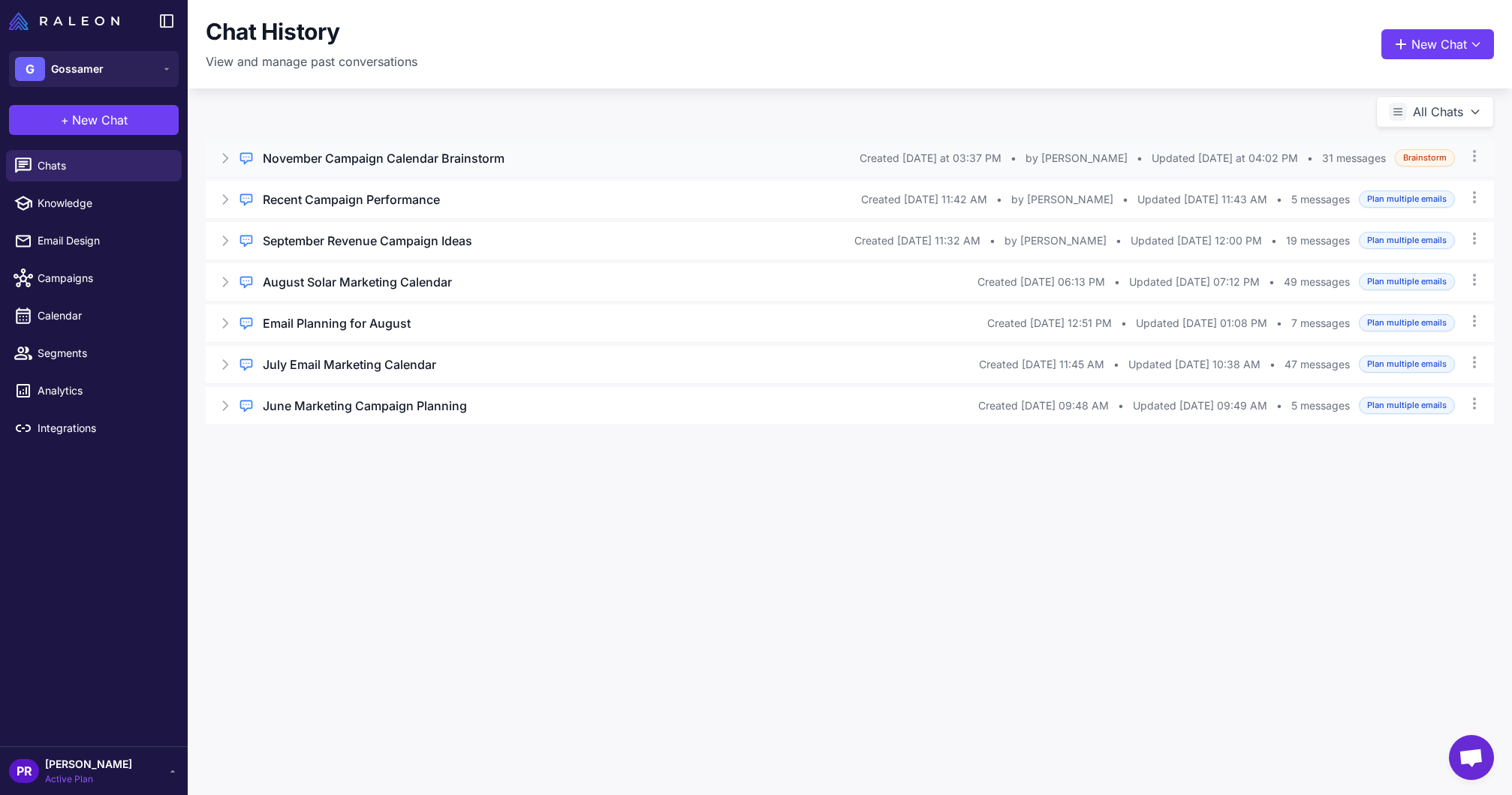
click at [373, 163] on h3 "November Campaign Calendar Brainstorm" at bounding box center [383, 158] width 242 height 18
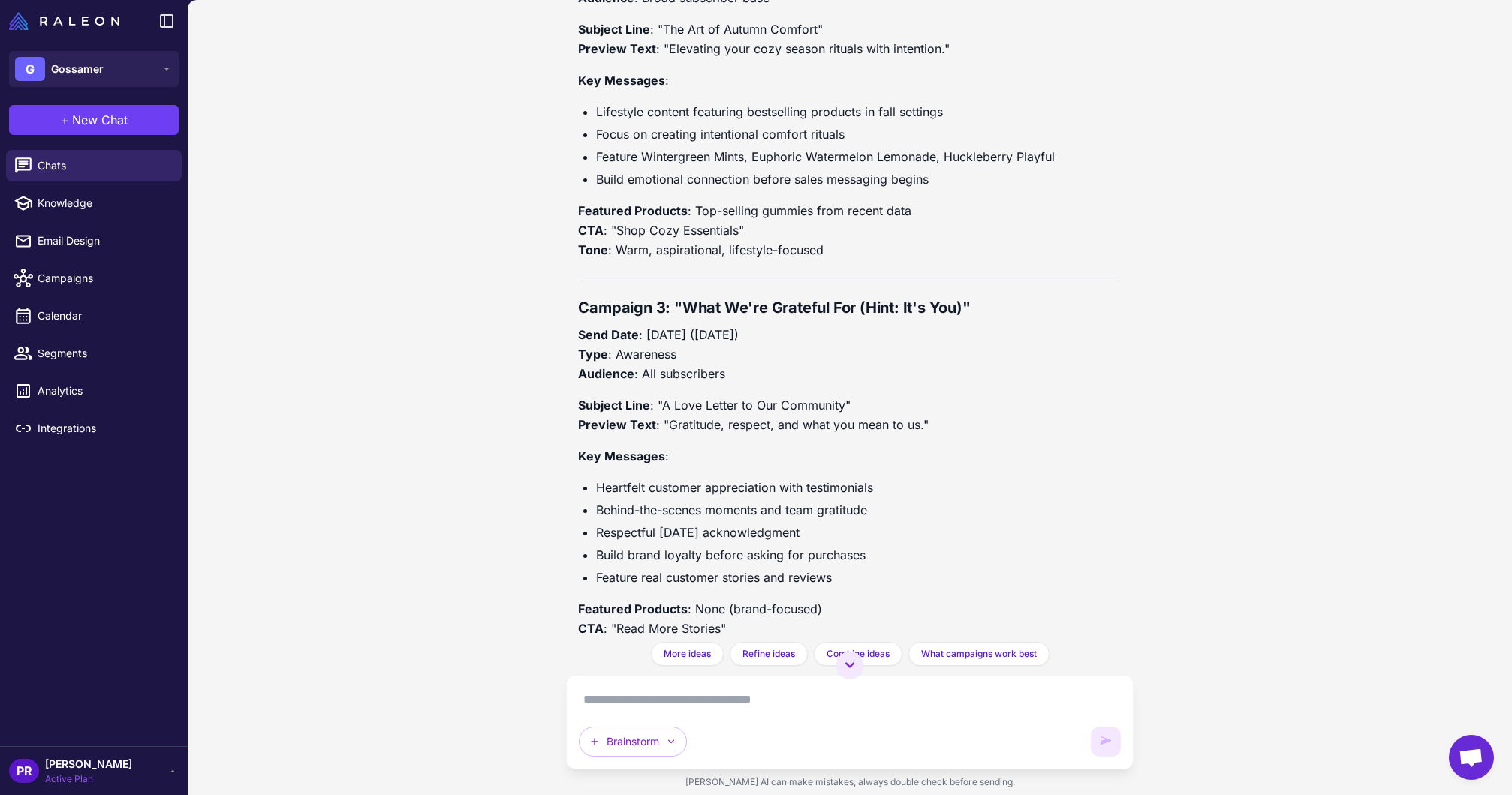
scroll to position [9423, 0]
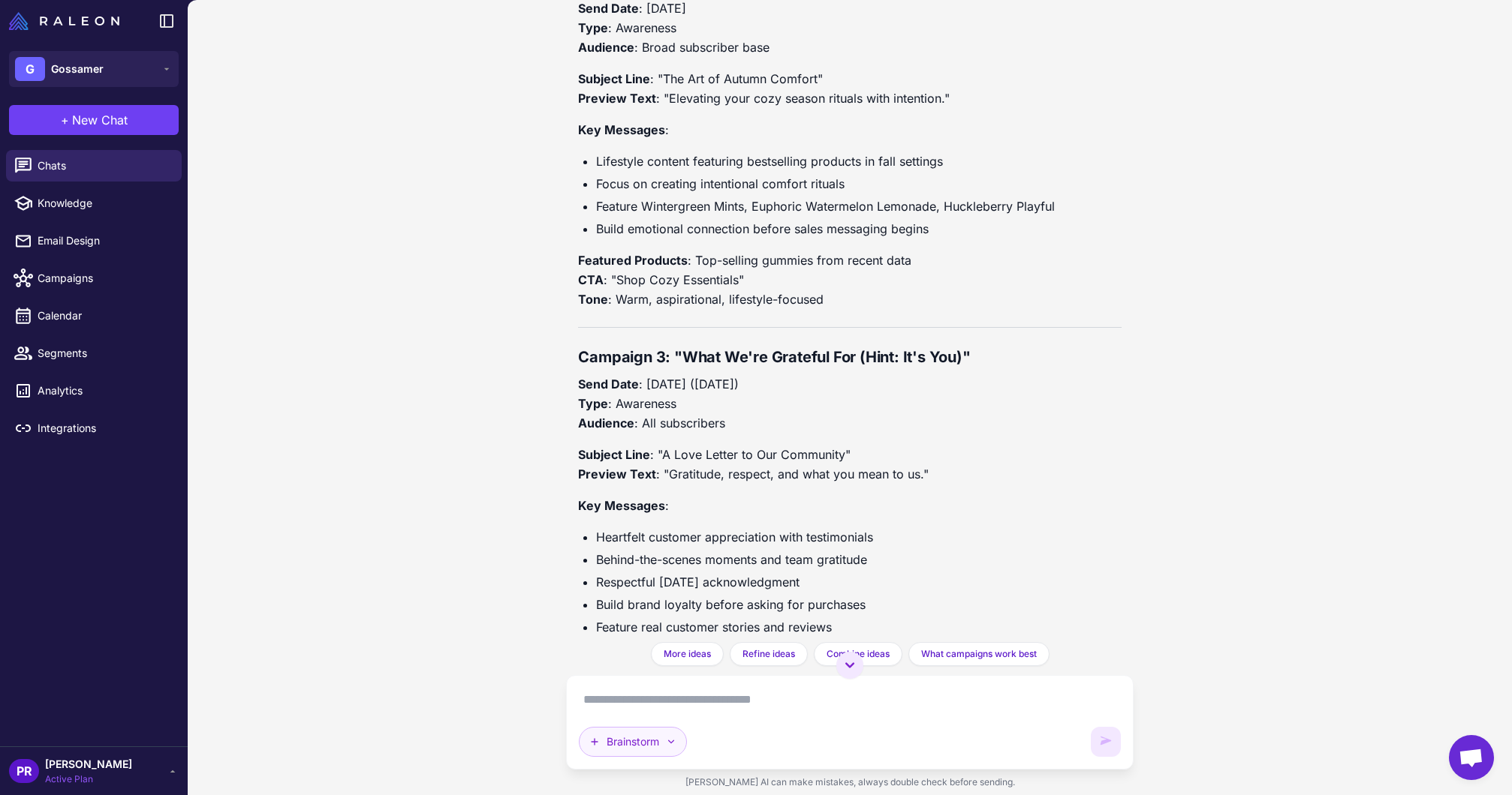
click at [640, 744] on button "Brainstorm" at bounding box center [632, 742] width 108 height 30
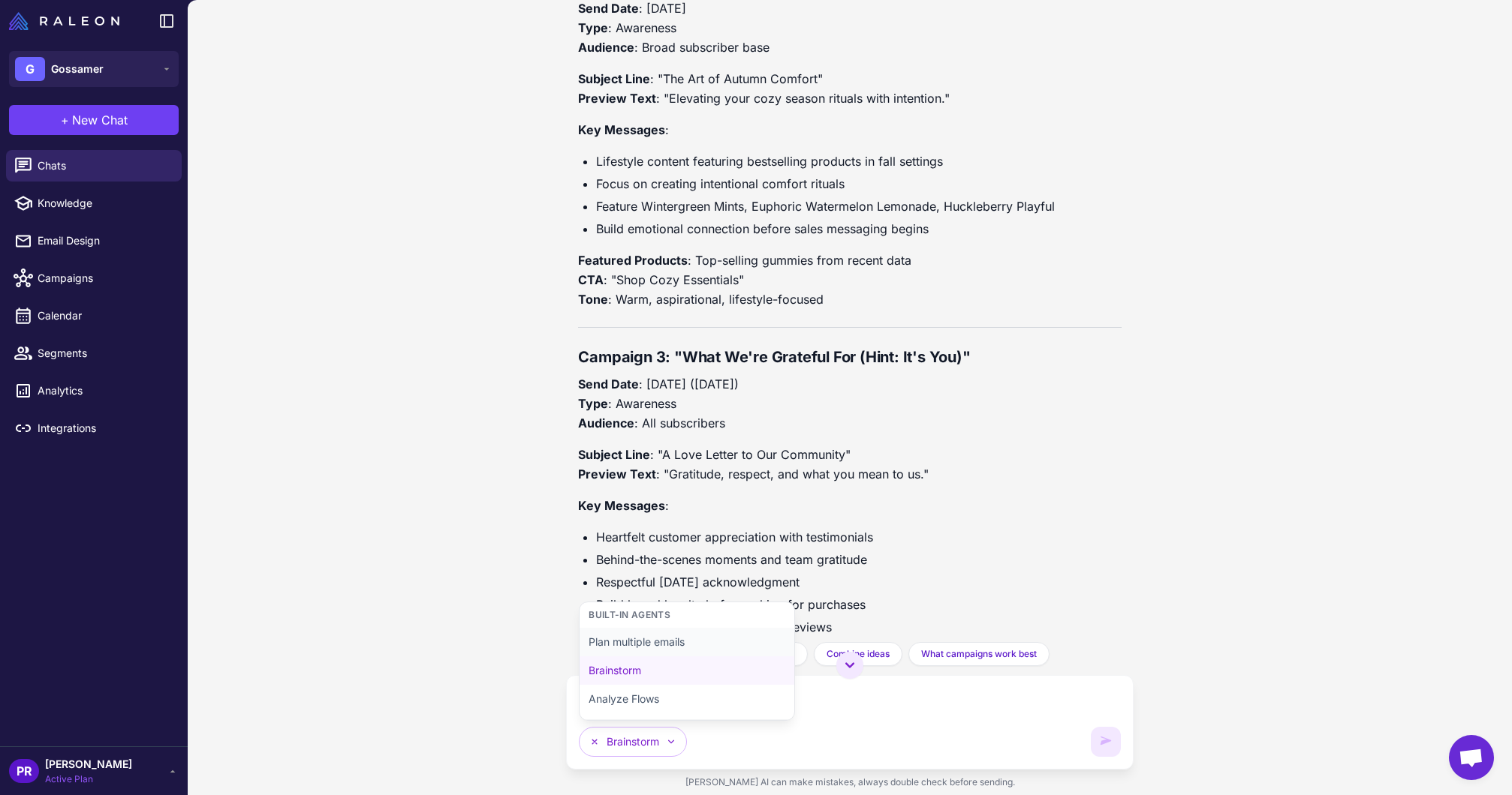
click at [645, 646] on button "Plan multiple emails" at bounding box center [686, 642] width 214 height 28
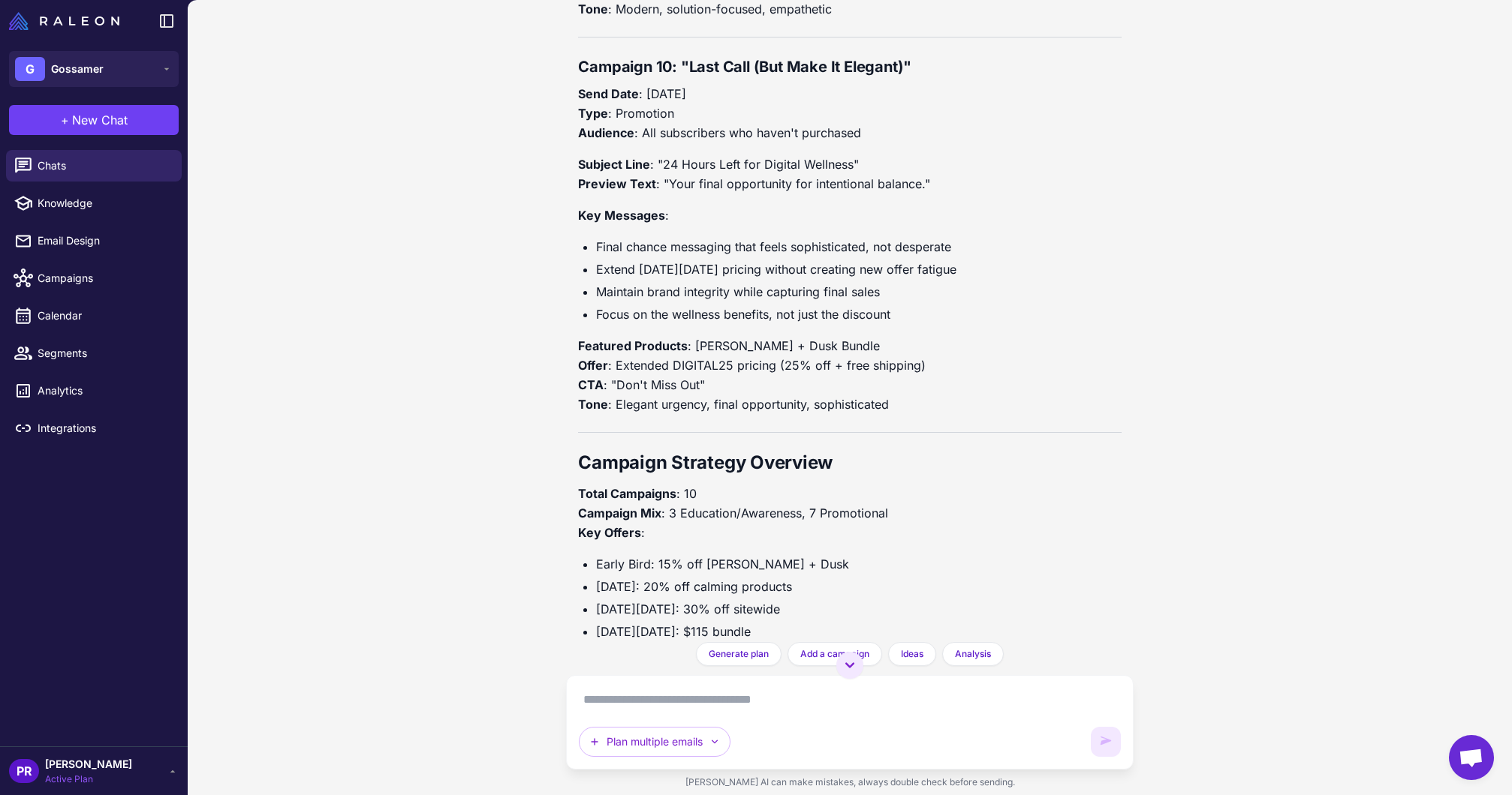
scroll to position [12592, 0]
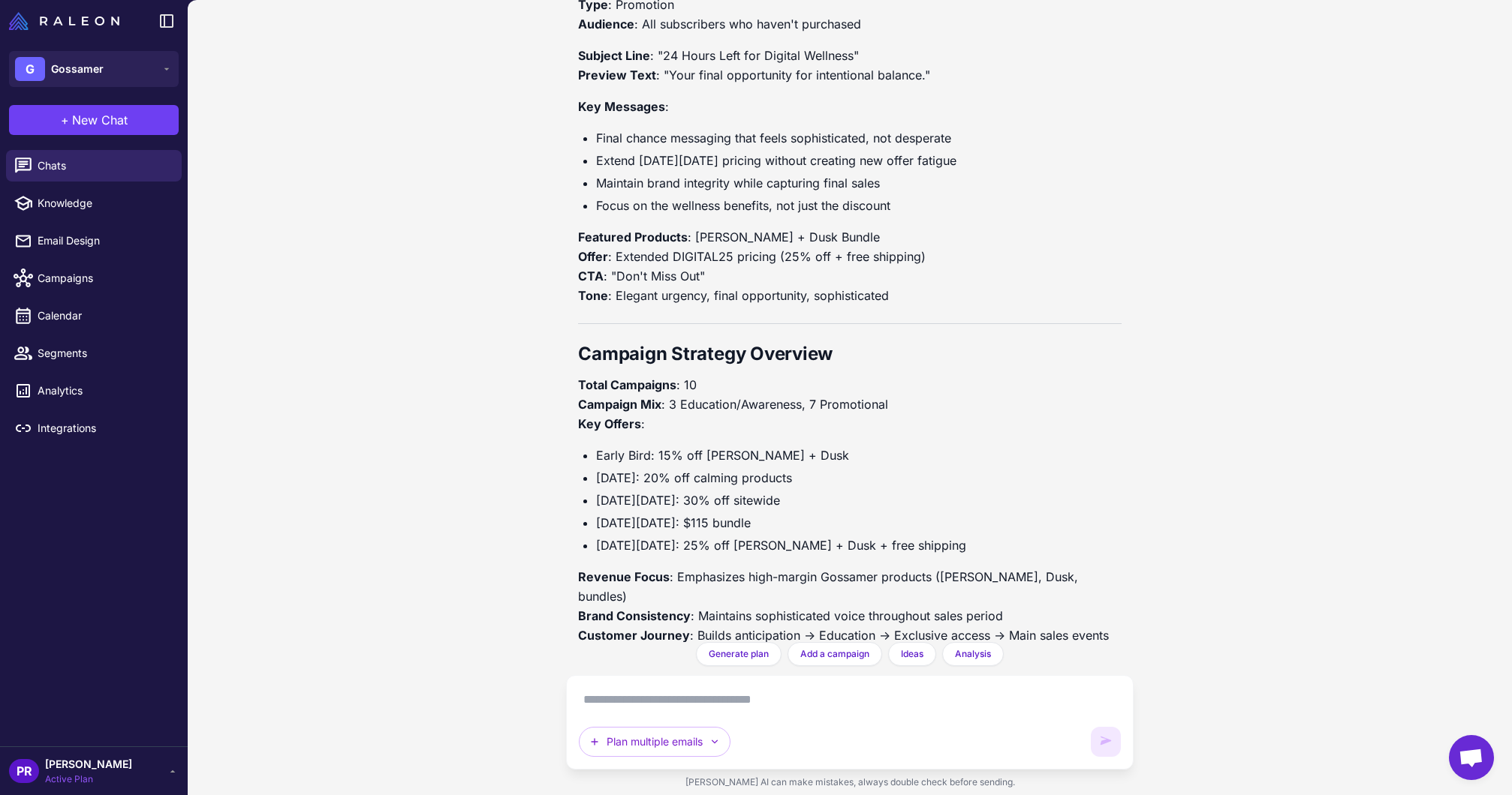
click at [654, 710] on textarea at bounding box center [848, 699] width 541 height 24
paste textarea "**********"
type textarea "**********"
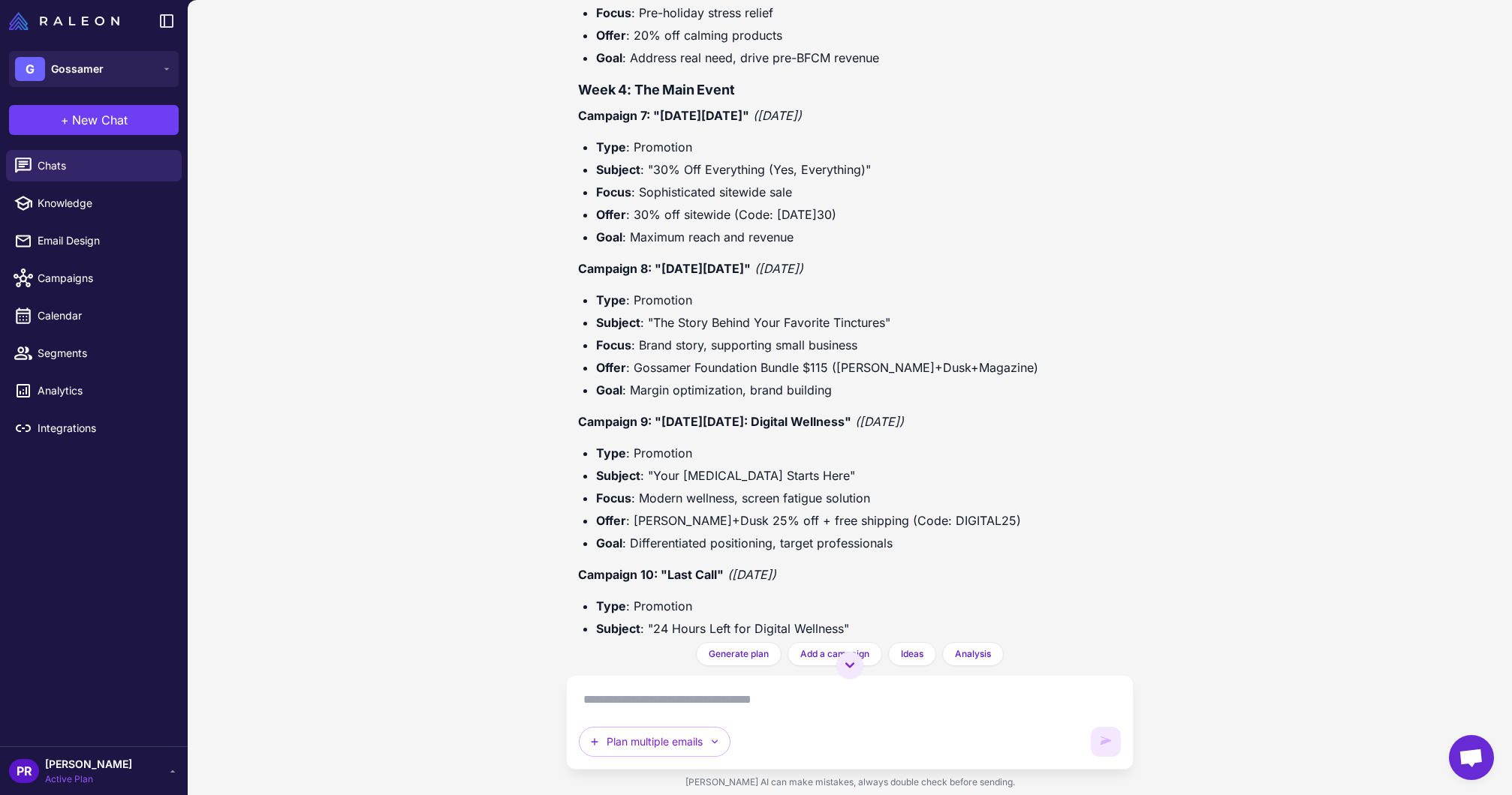
scroll to position [16413, 0]
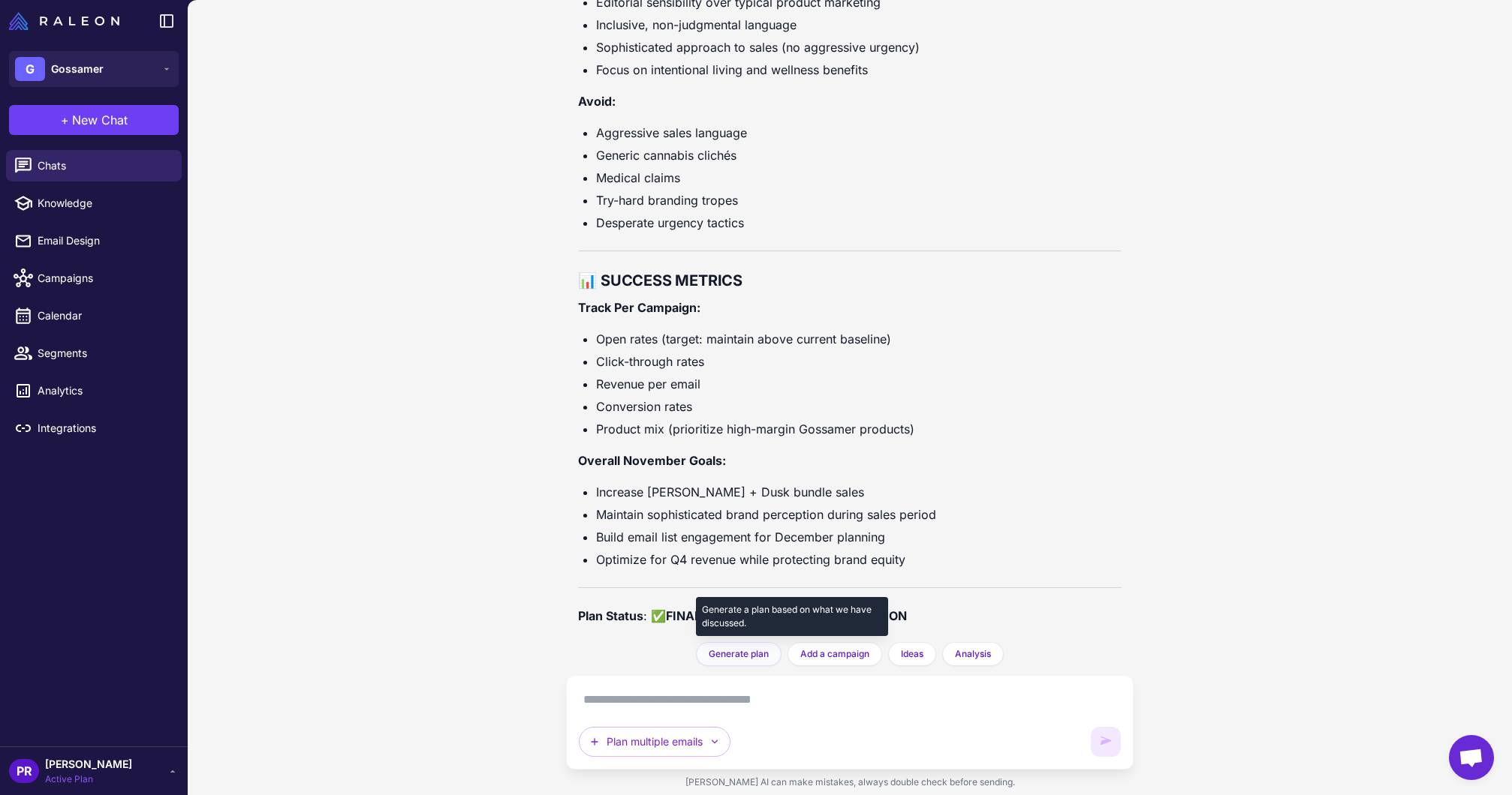
click at [740, 658] on span "Generate plan" at bounding box center [738, 654] width 60 height 13
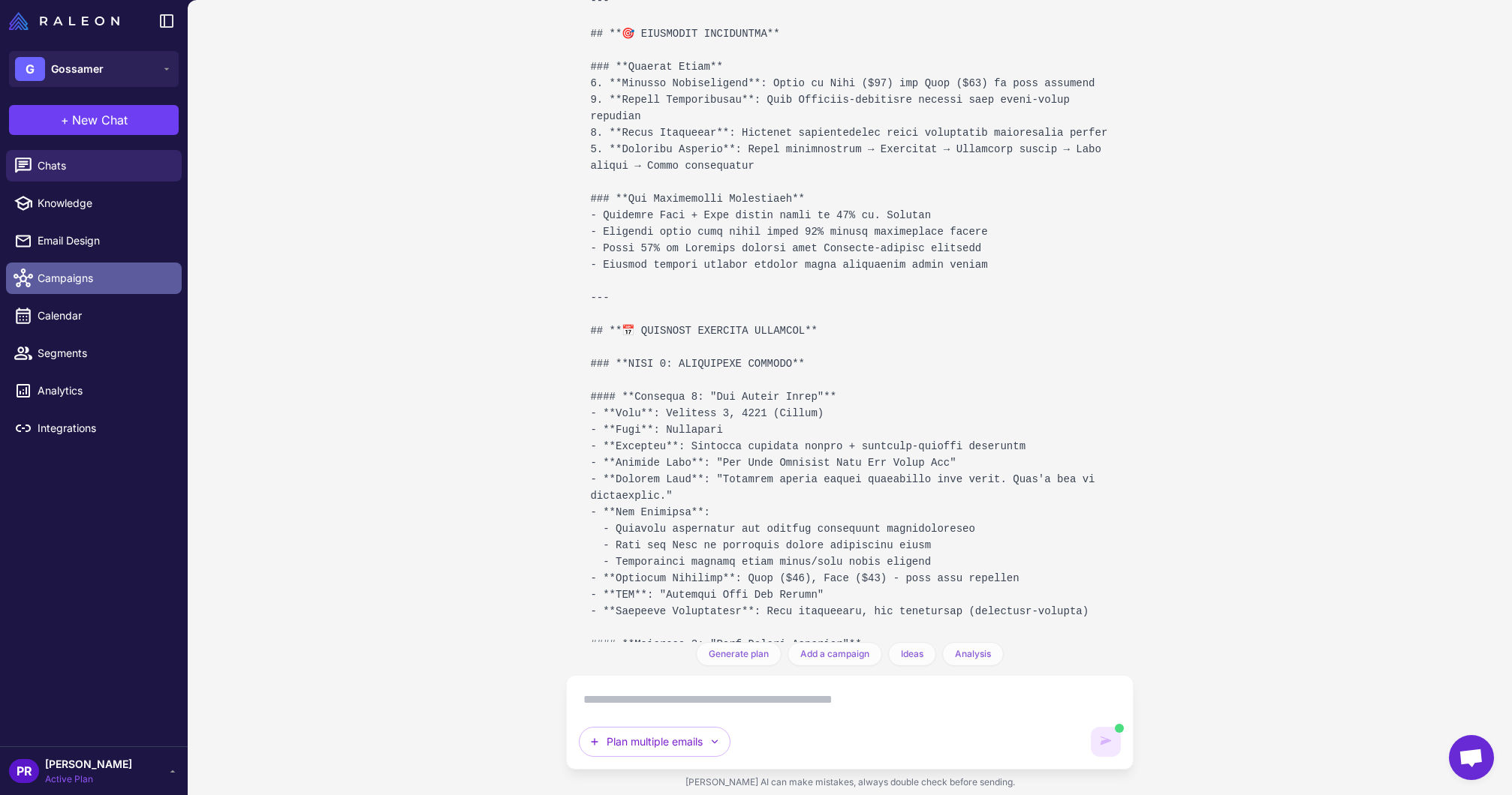
scroll to position [17516, 0]
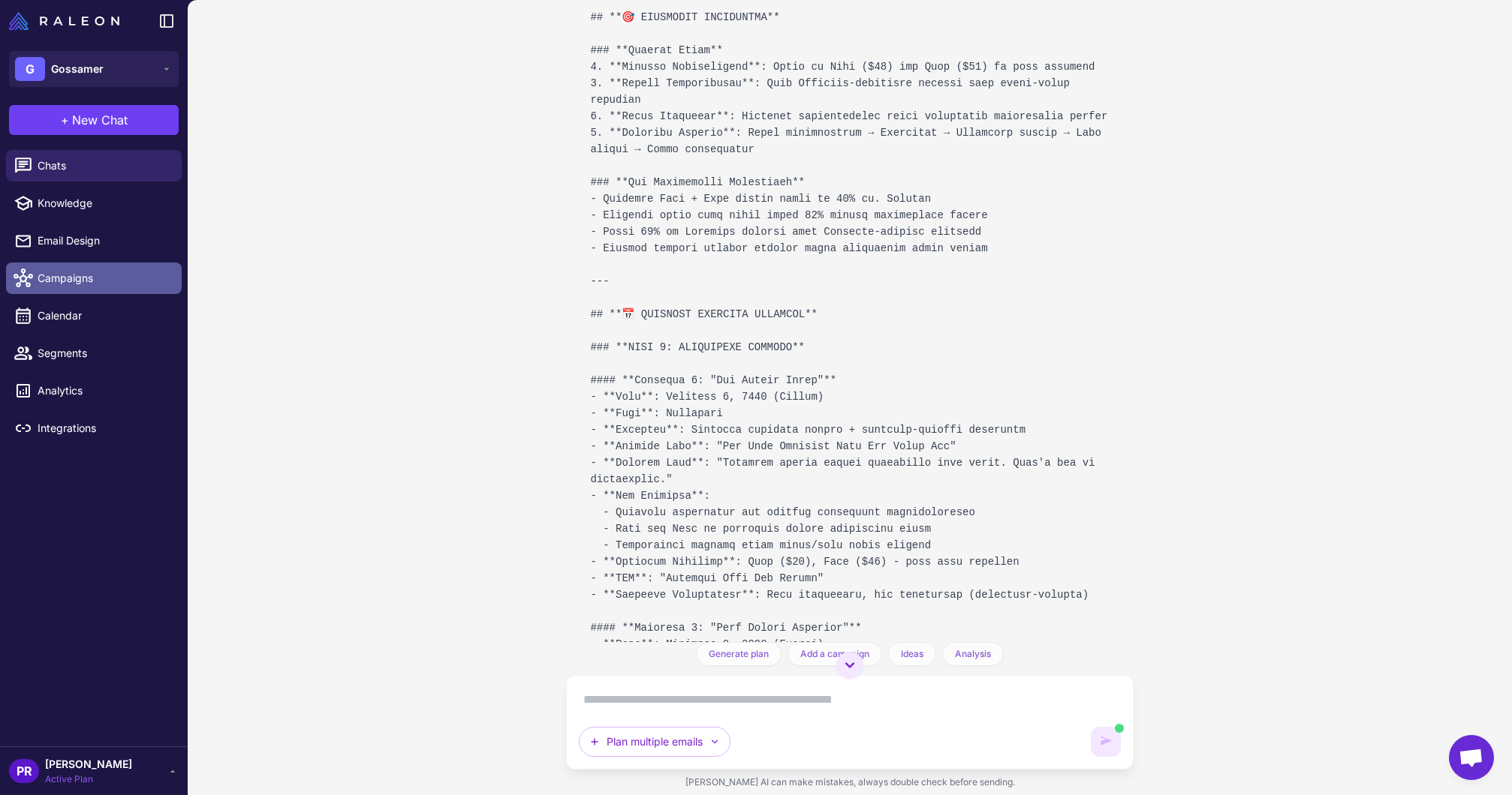
click at [113, 279] on span "Campaigns" at bounding box center [103, 278] width 132 height 16
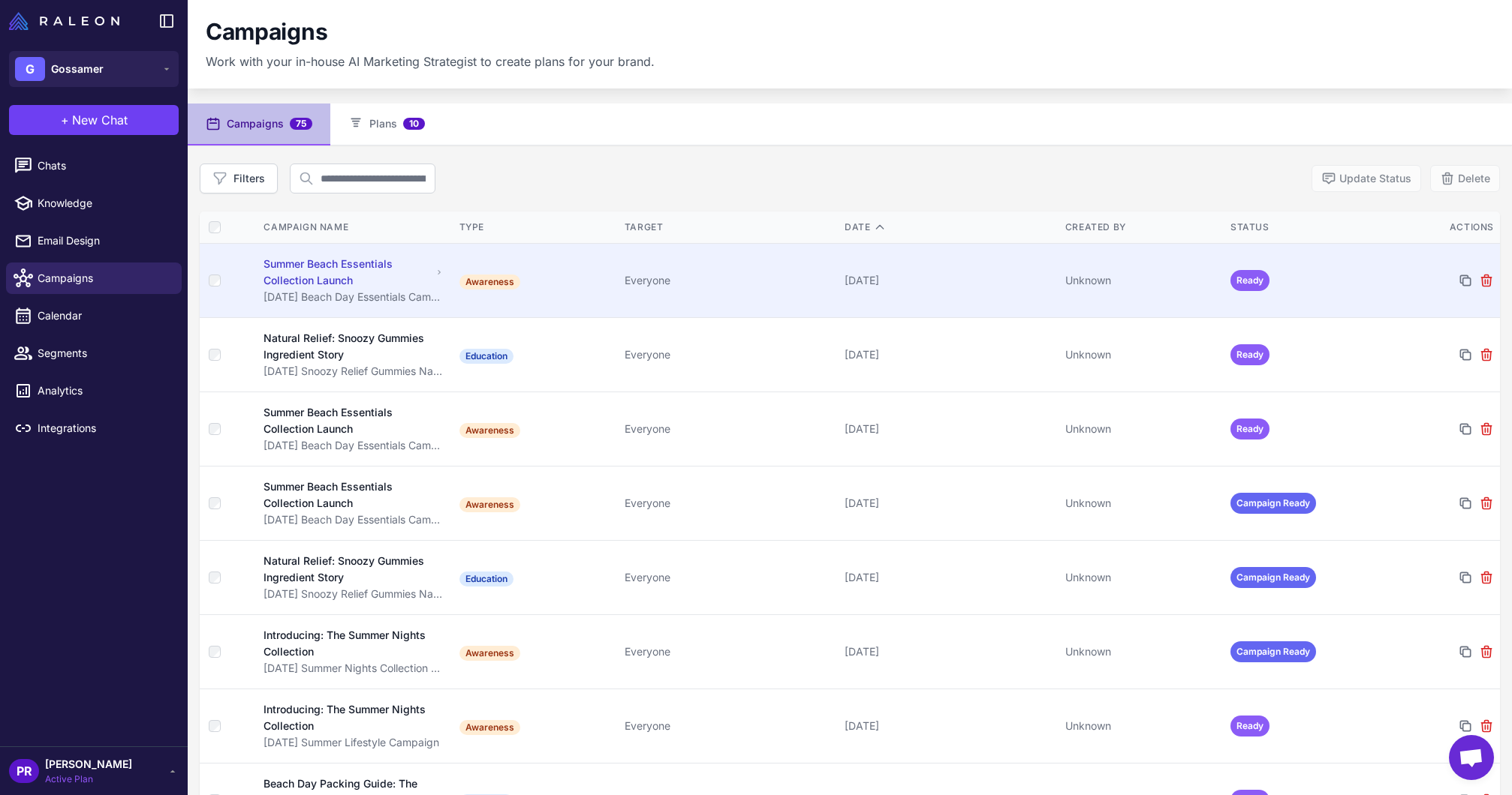
click at [311, 268] on div "Summer Beach Essentials Collection Launch" at bounding box center [347, 272] width 168 height 33
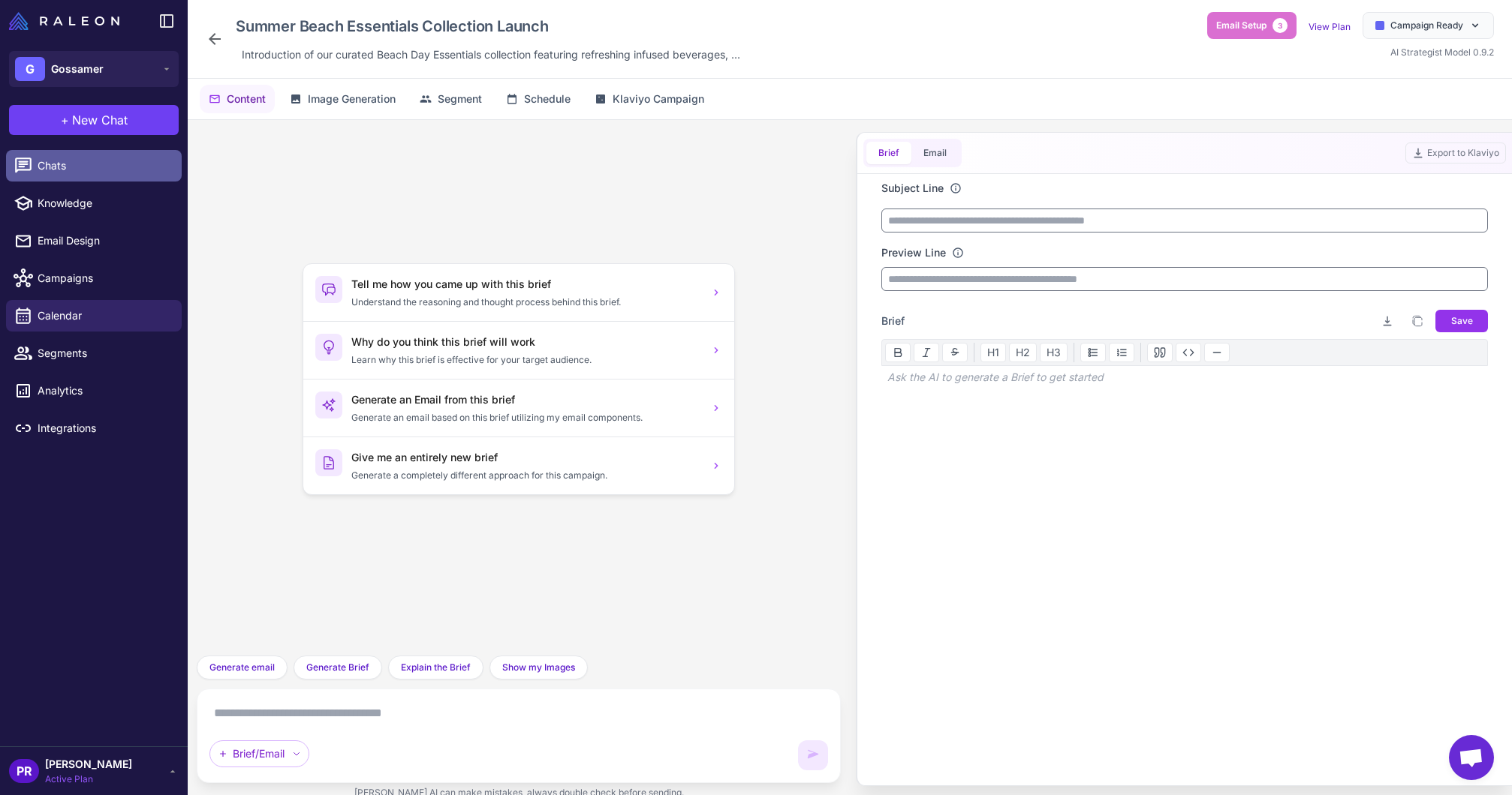
click at [62, 174] on link "Chats" at bounding box center [93, 165] width 175 height 31
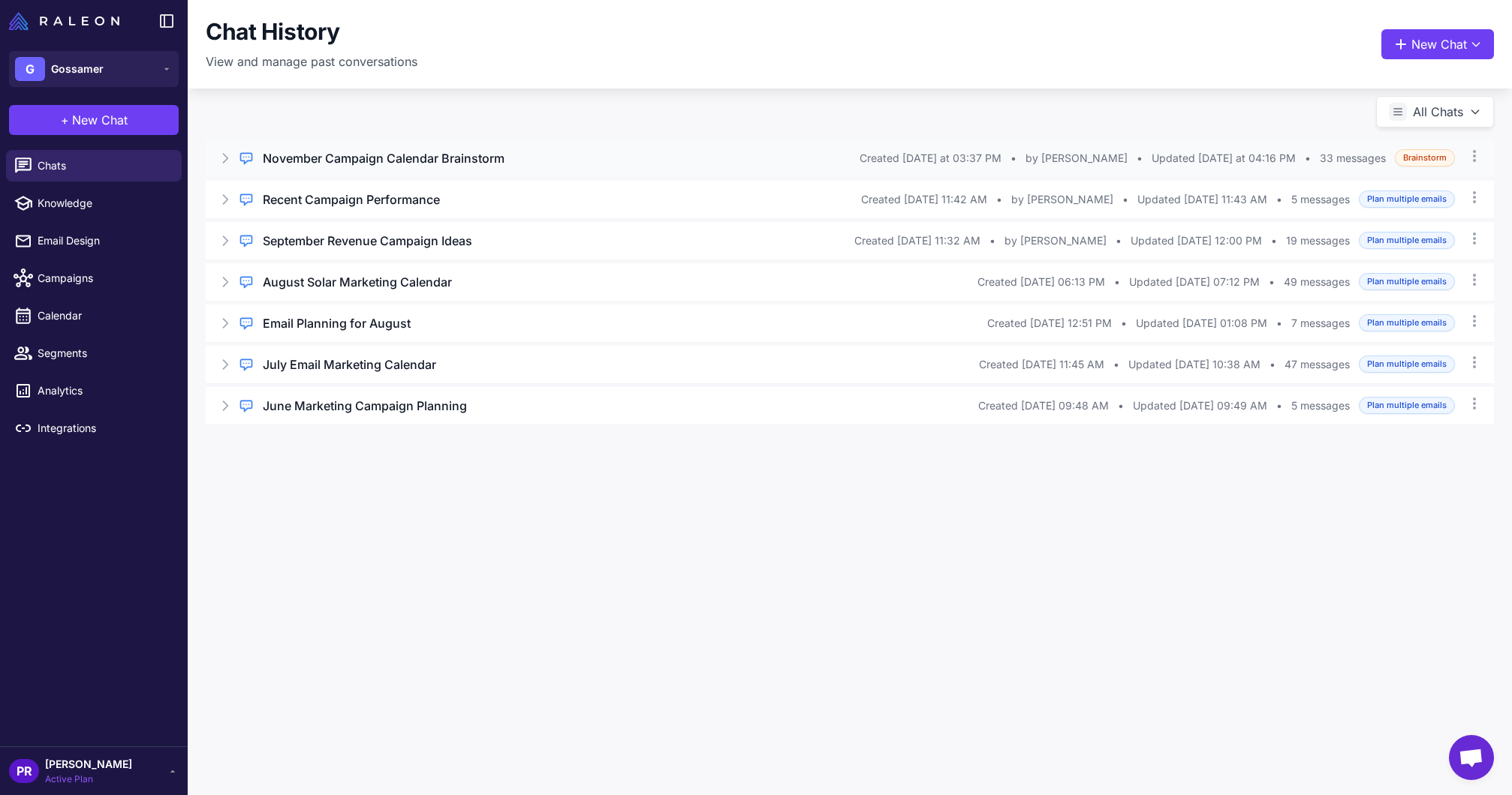
click at [282, 161] on h3 "November Campaign Calendar Brainstorm" at bounding box center [383, 158] width 242 height 18
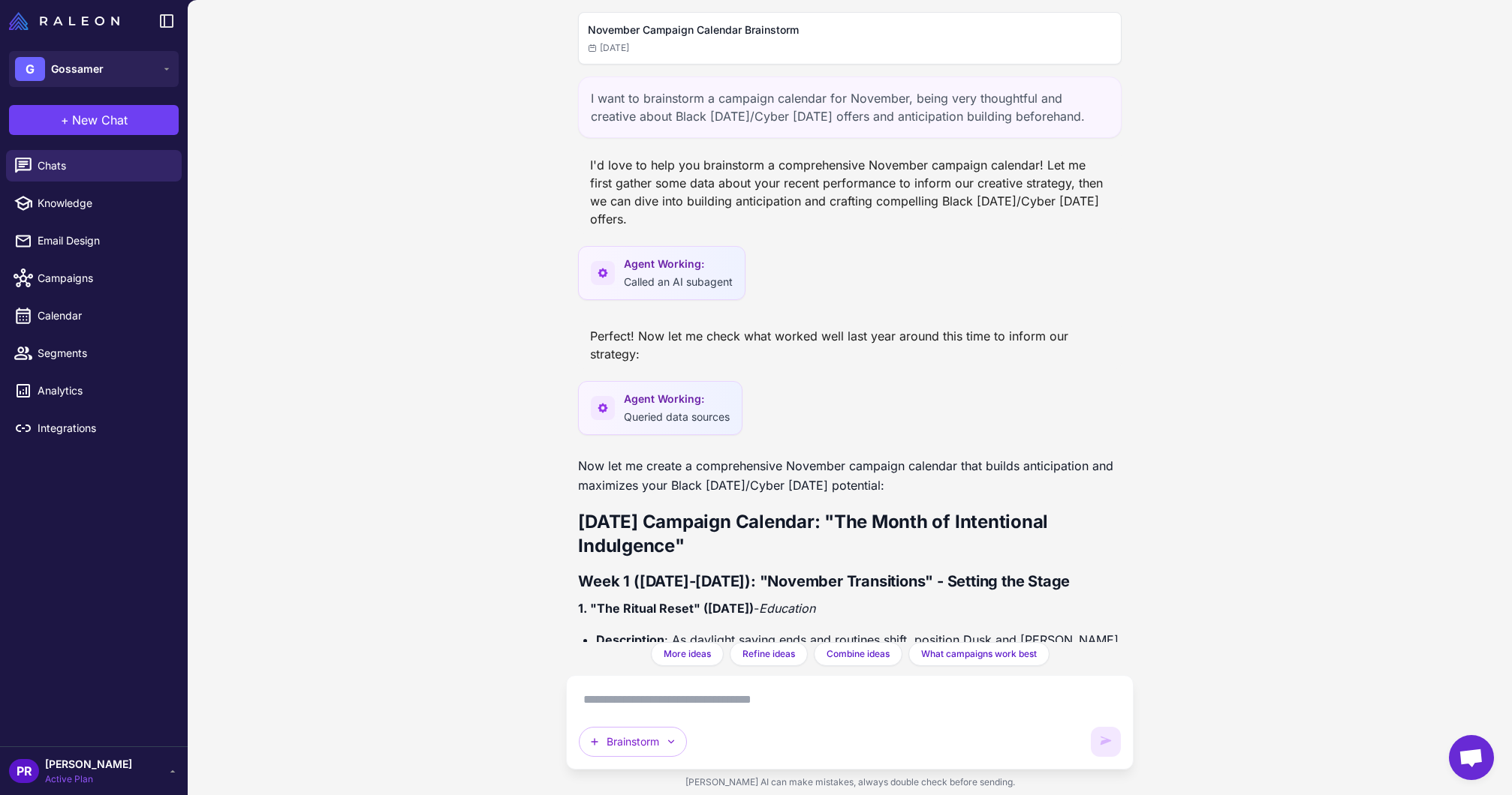
scroll to position [18578, 0]
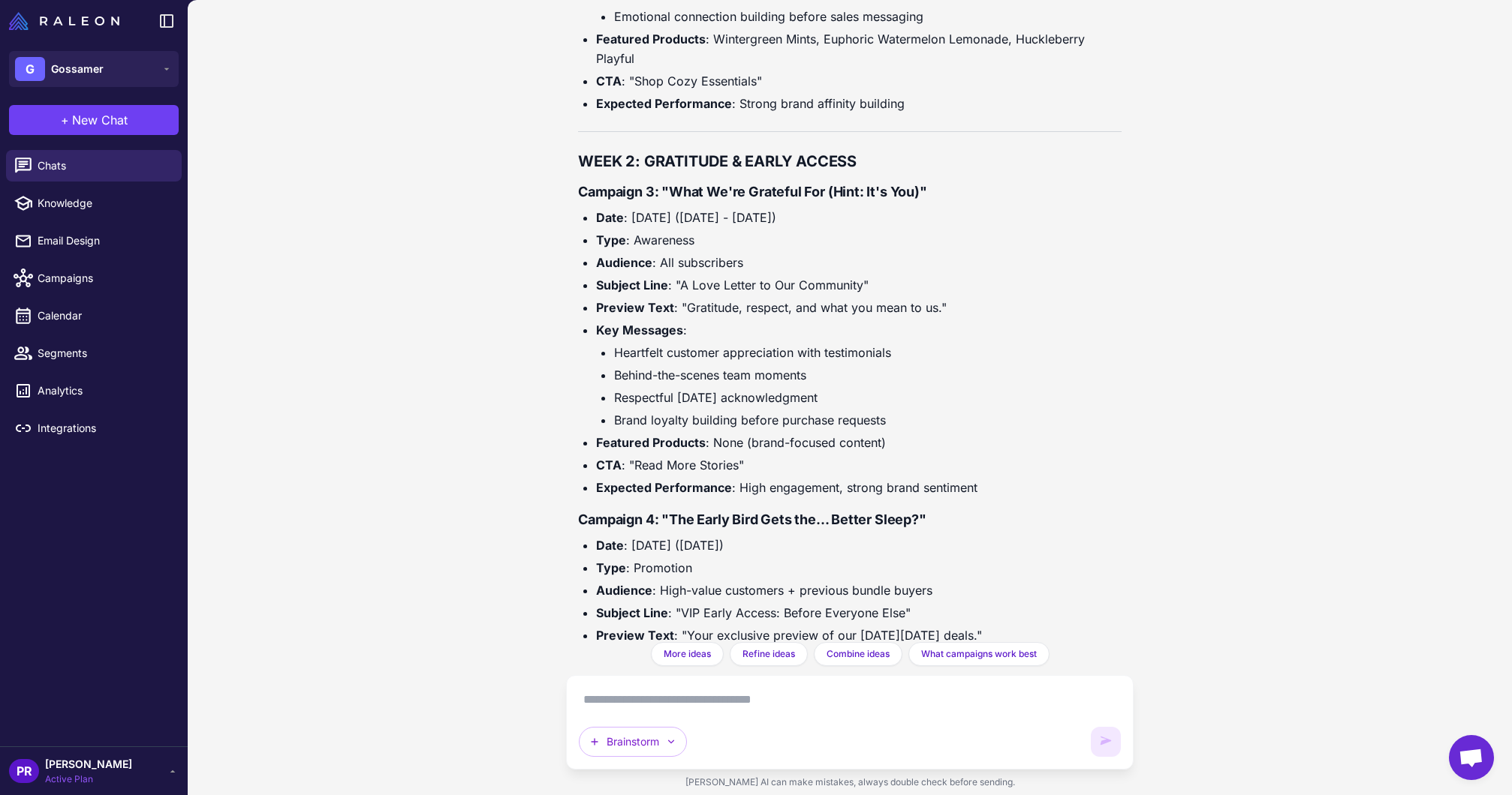
click at [965, 558] on li "Type : Promotion" at bounding box center [858, 568] width 524 height 20
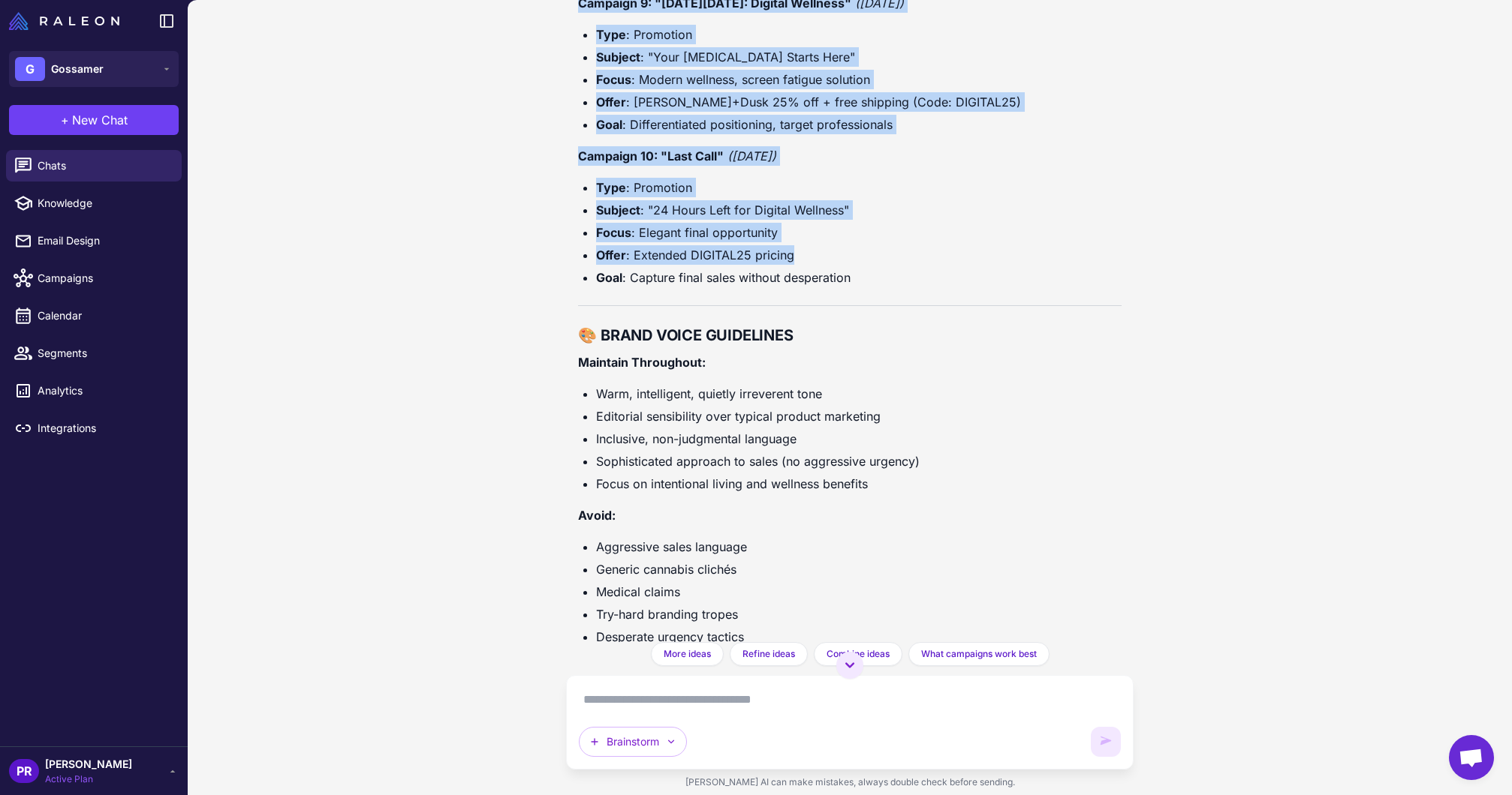
scroll to position [16160, 0]
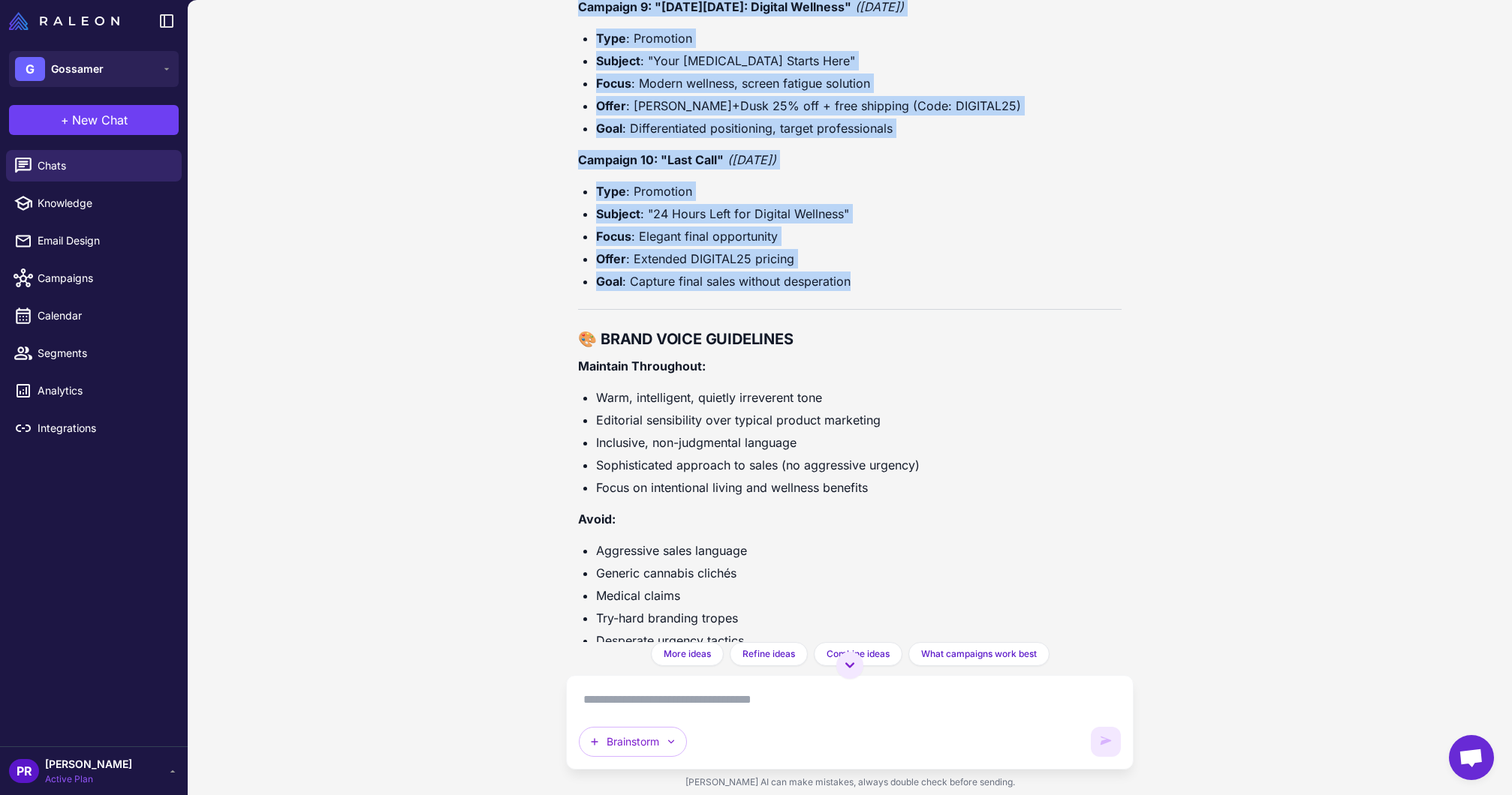
drag, startPoint x: 587, startPoint y: 223, endPoint x: 920, endPoint y: 189, distance: 334.7
copy div "NOVEMBER 2025 EMAIL CAMPAIGN PLAN "The Month of Intentional Indulgence" 📅 CAMPA…"
click at [87, 67] on span "Gossamer" at bounding box center [77, 68] width 52 height 16
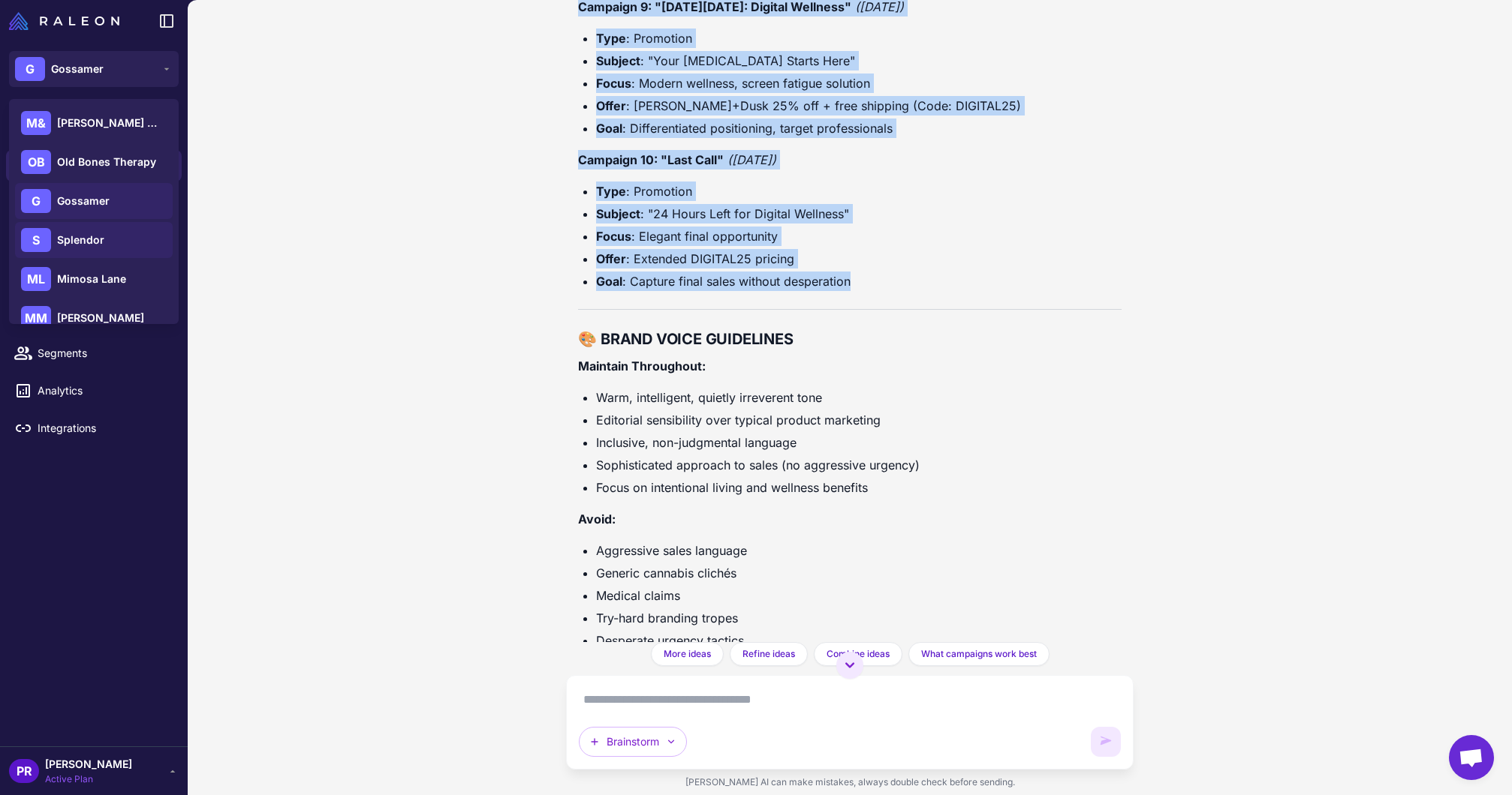
click at [116, 244] on div "S Splendor" at bounding box center [94, 240] width 157 height 36
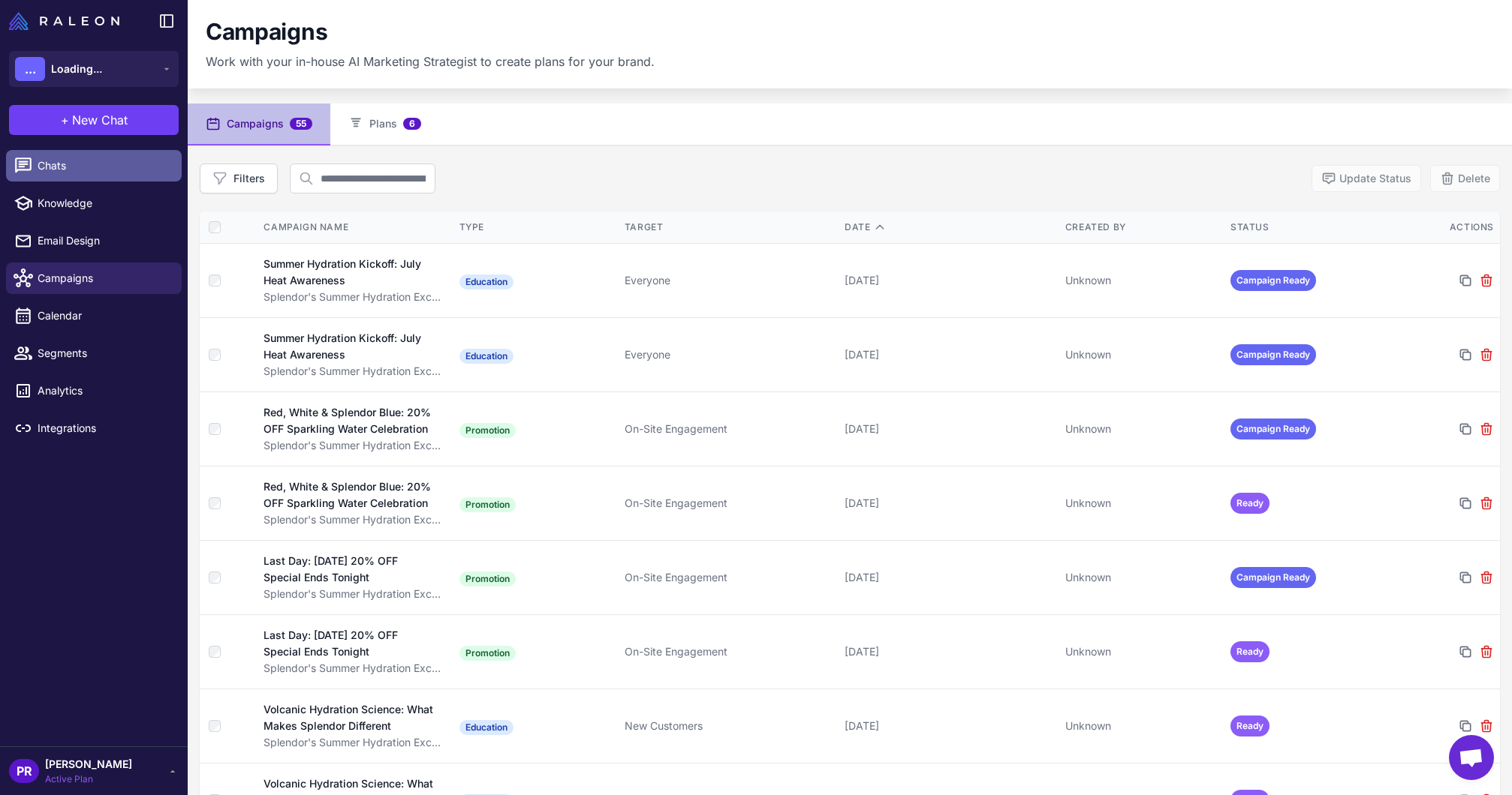
click at [38, 167] on span "Chats" at bounding box center [103, 165] width 132 height 16
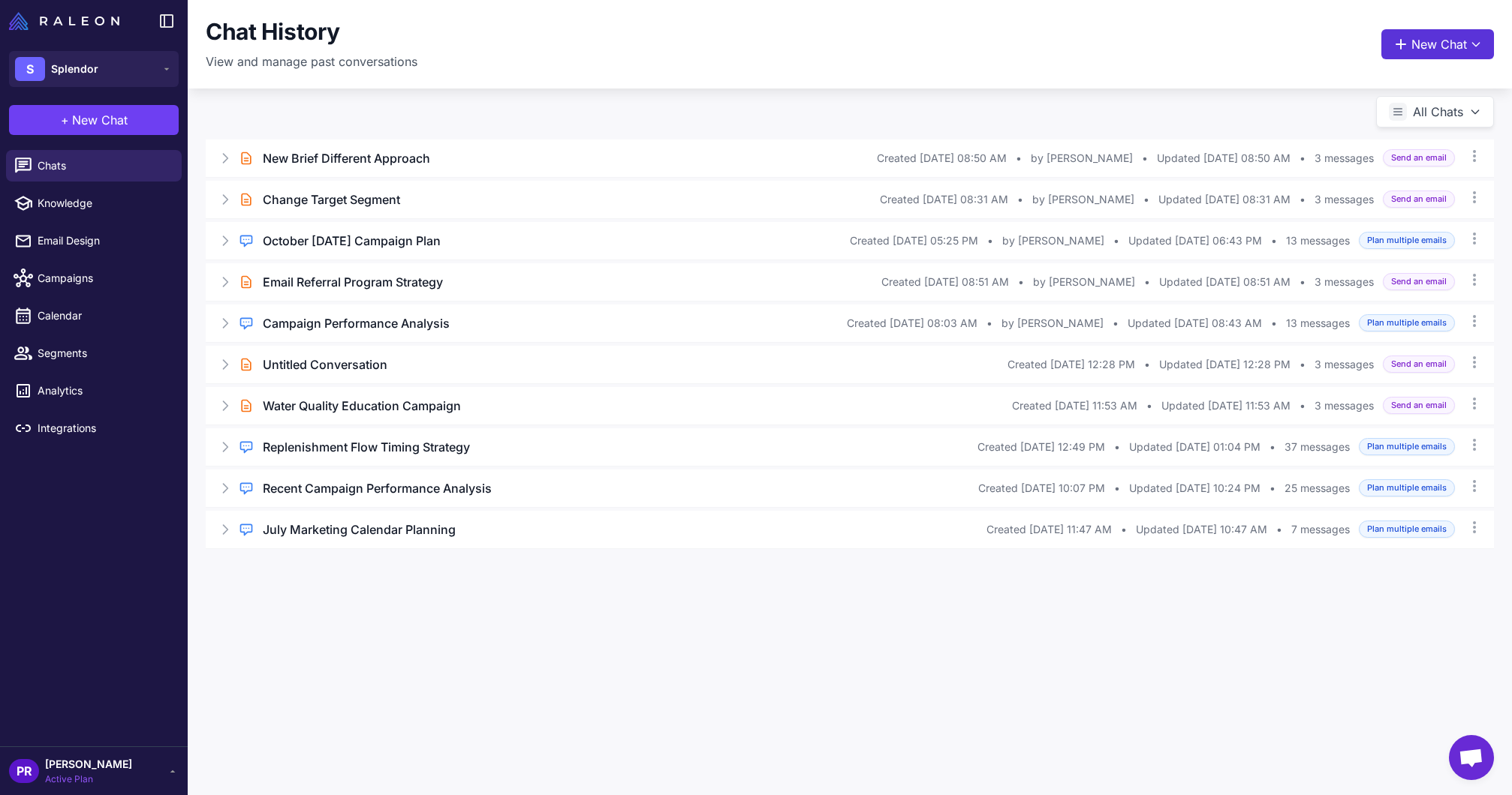
click at [1403, 54] on button "New Chat" at bounding box center [1437, 45] width 113 height 30
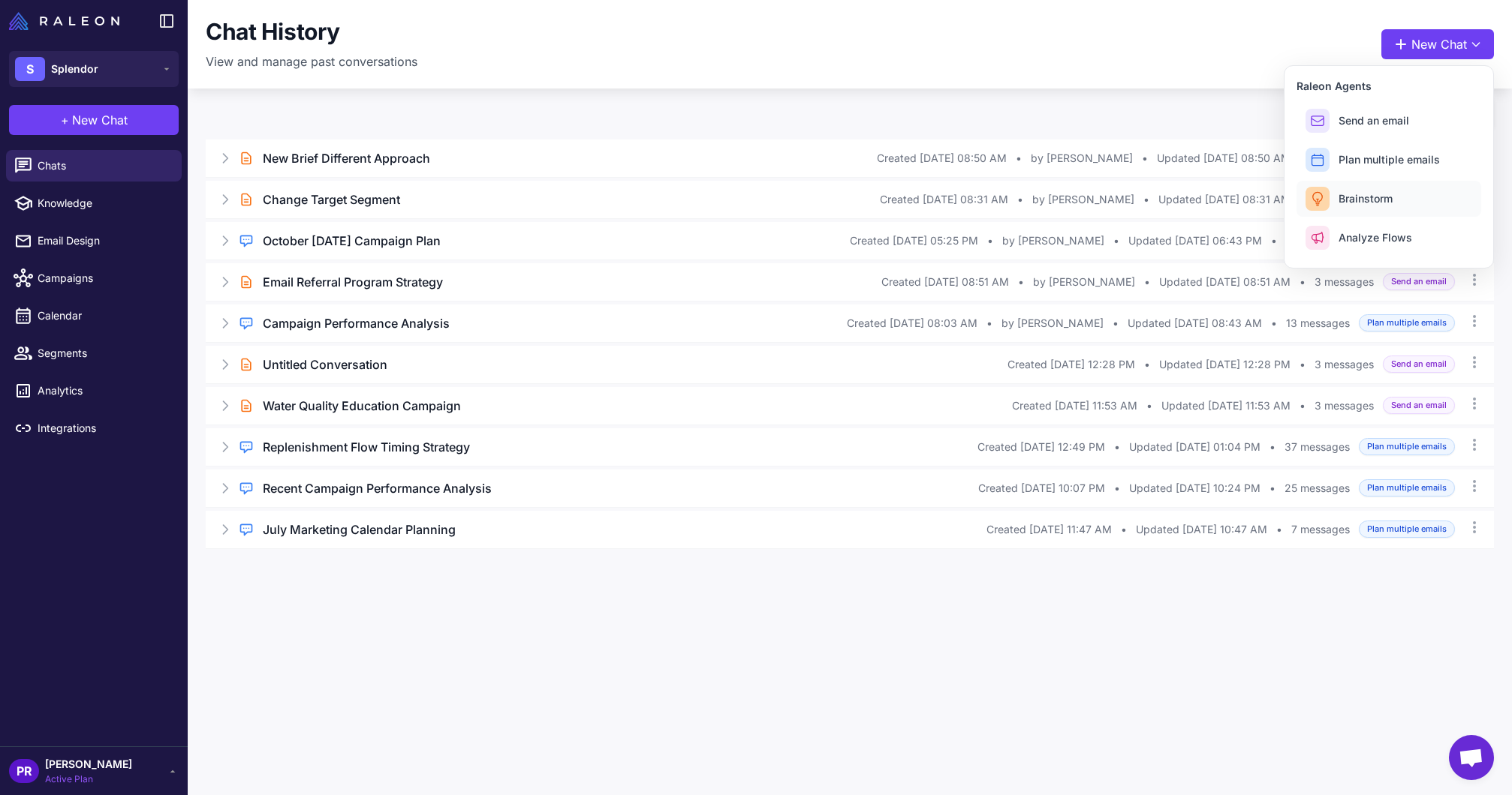
click at [1372, 196] on span "Brainstorm" at bounding box center [1365, 198] width 54 height 16
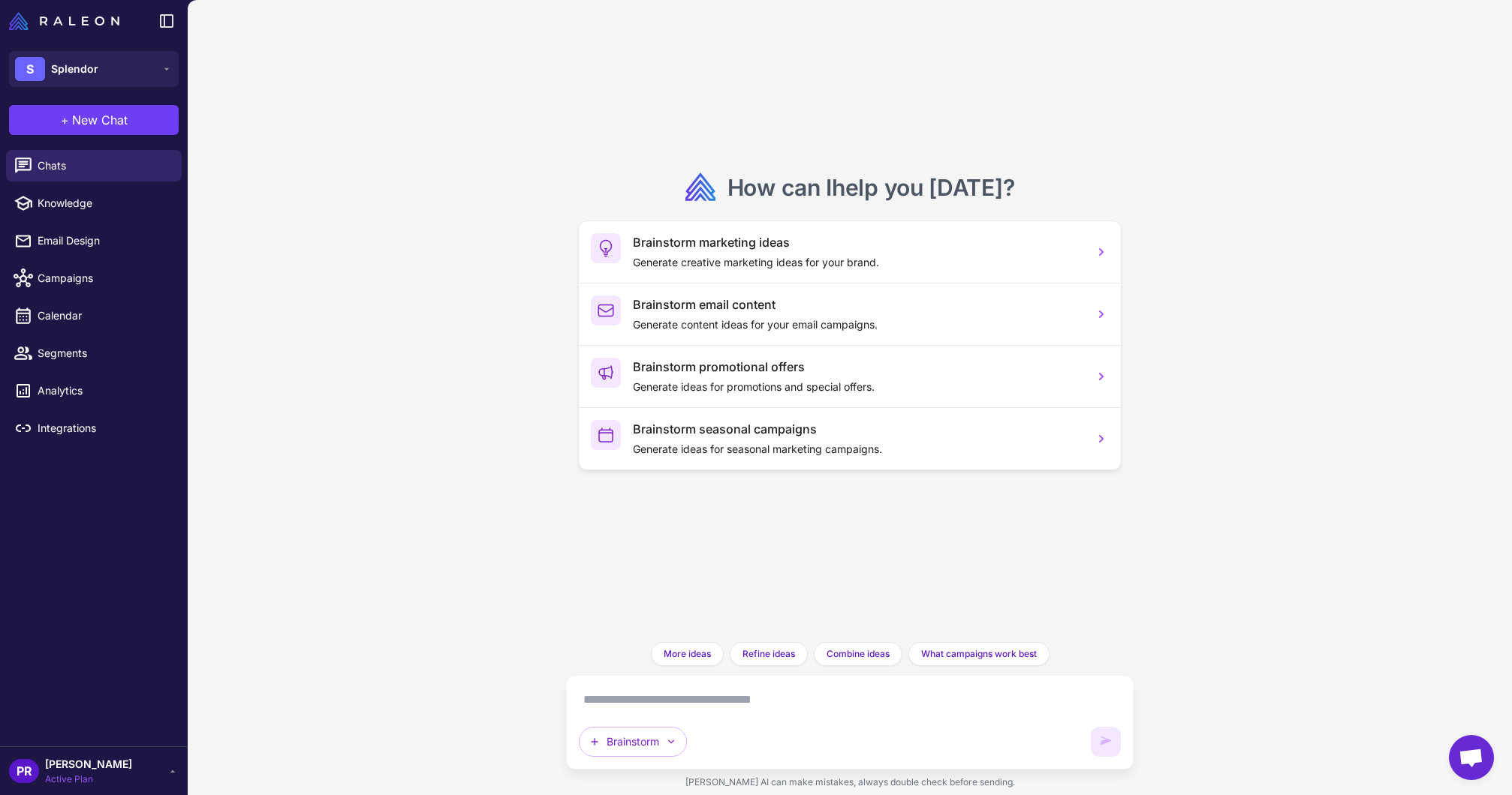
click at [676, 701] on textarea at bounding box center [848, 699] width 541 height 24
paste textarea "**********"
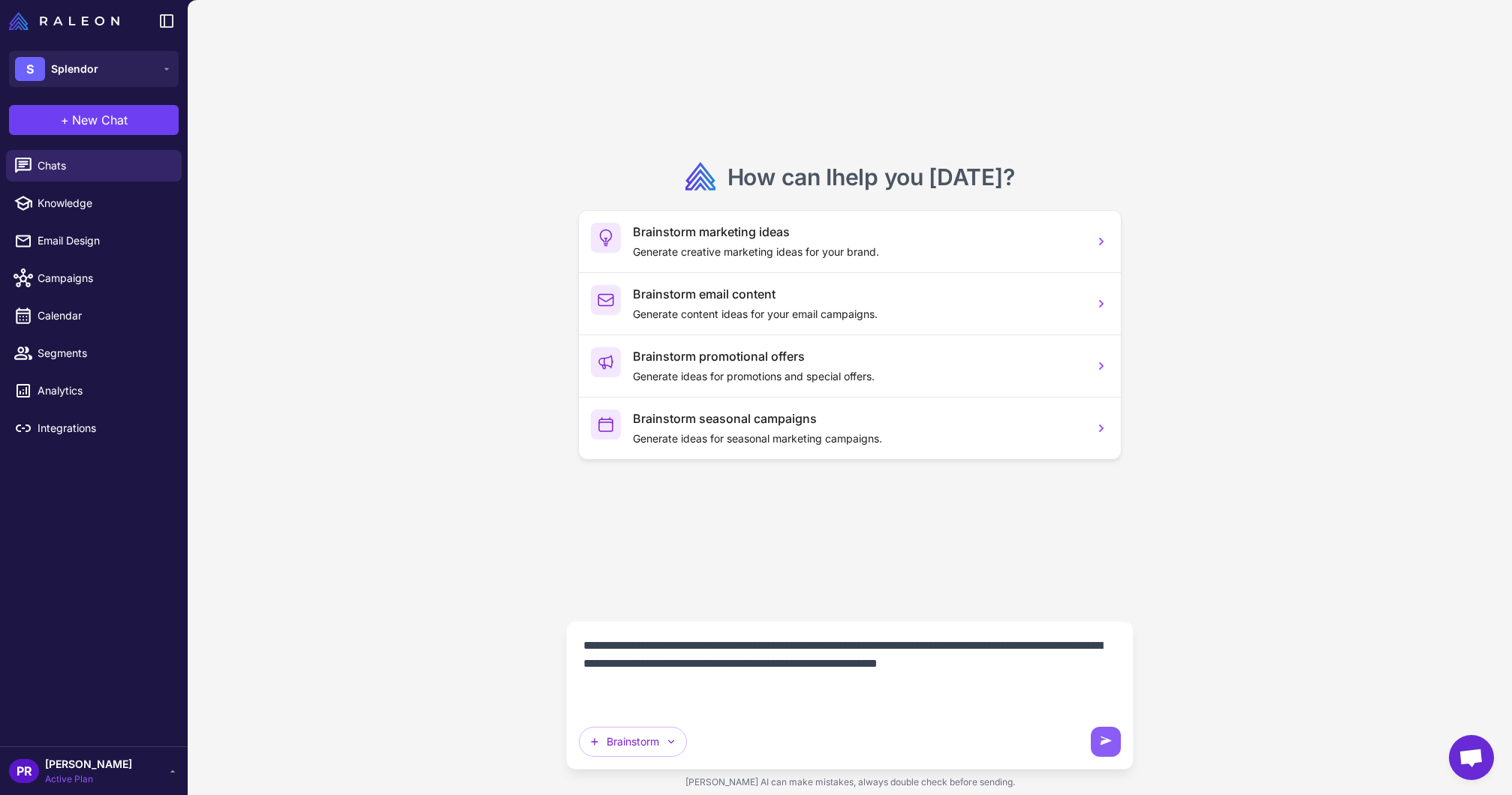
paste textarea "**********"
type textarea "**********"
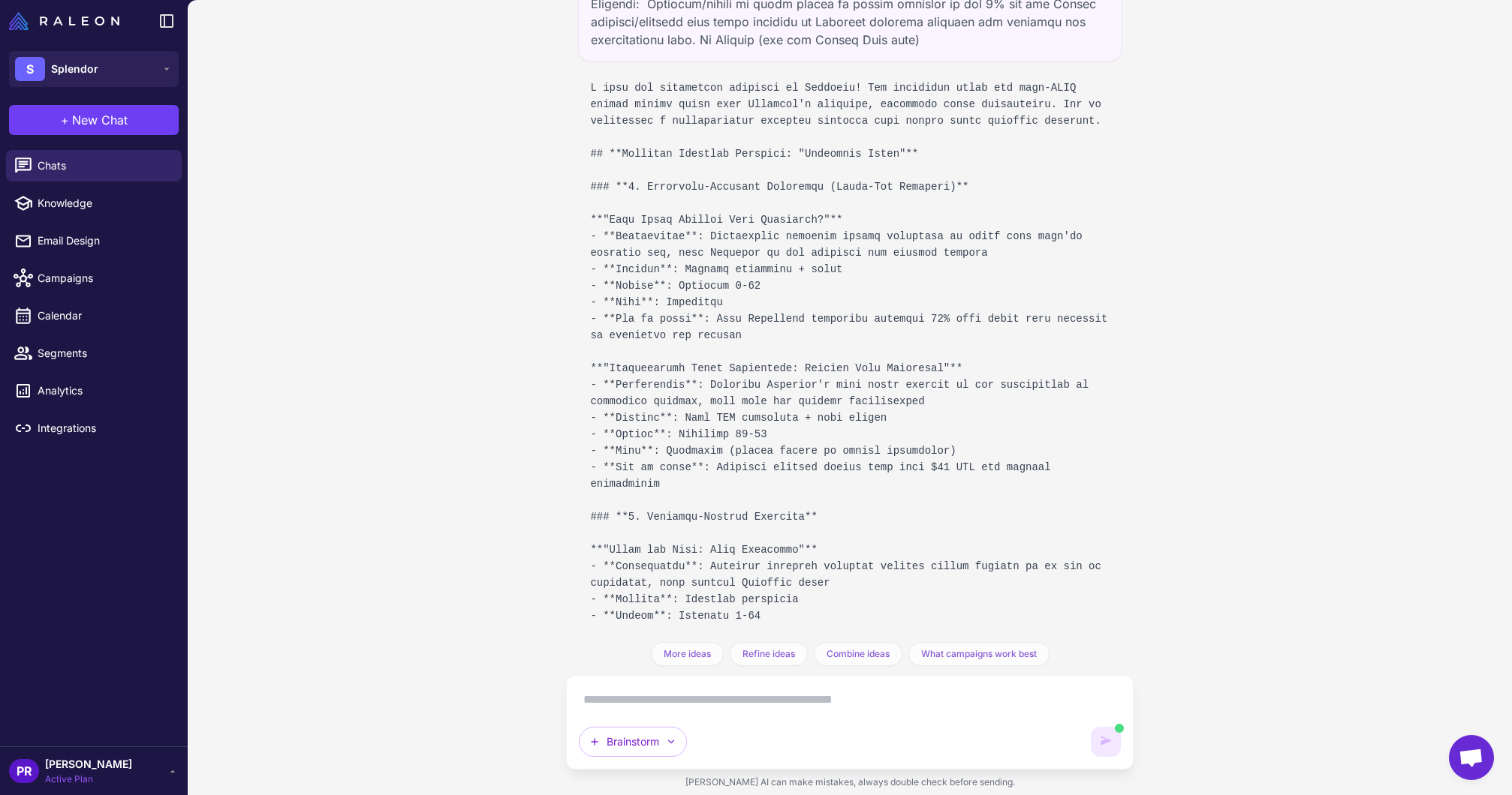
scroll to position [255, 0]
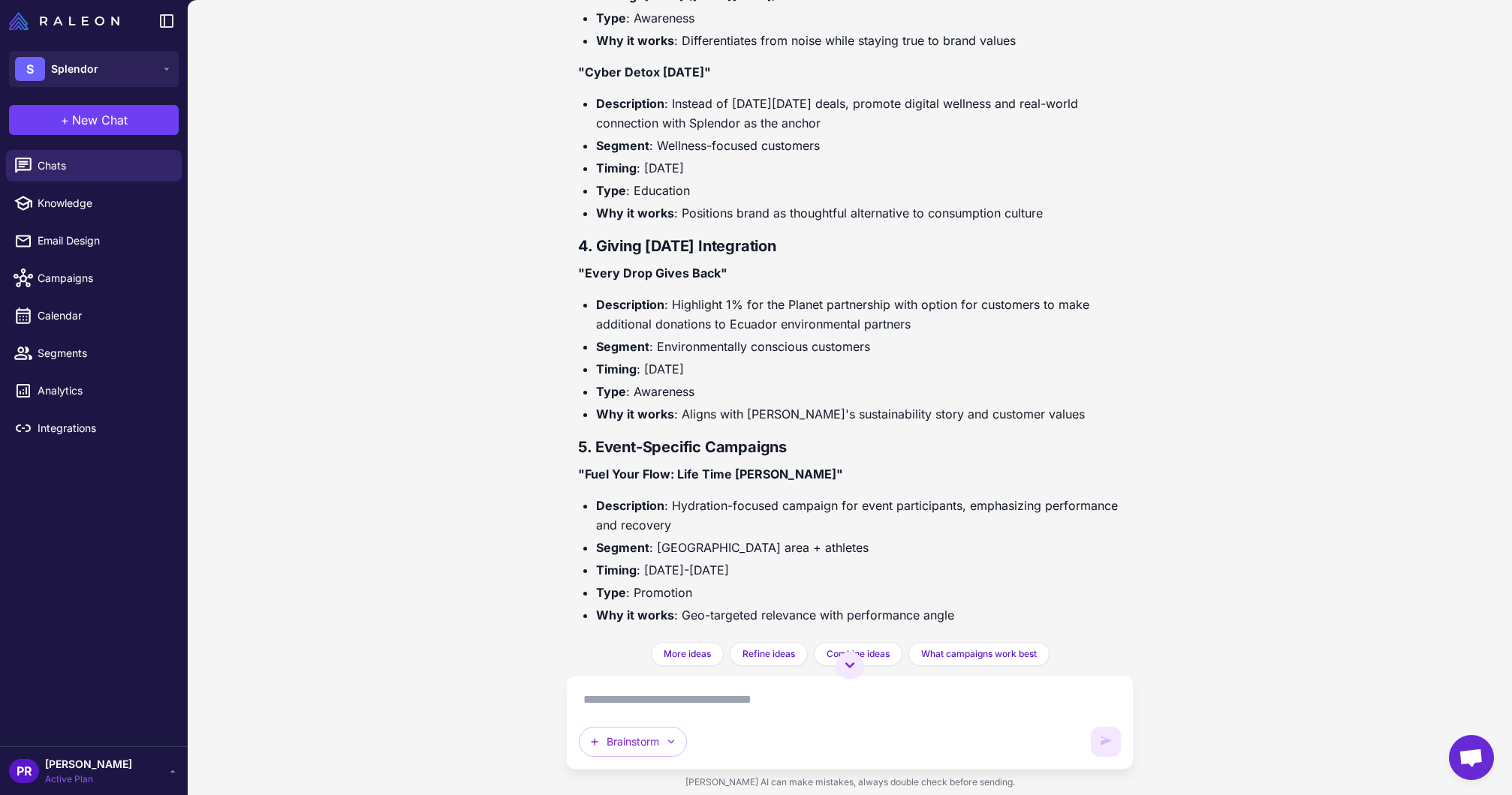
scroll to position [1159, 0]
click at [822, 698] on textarea at bounding box center [848, 699] width 541 height 24
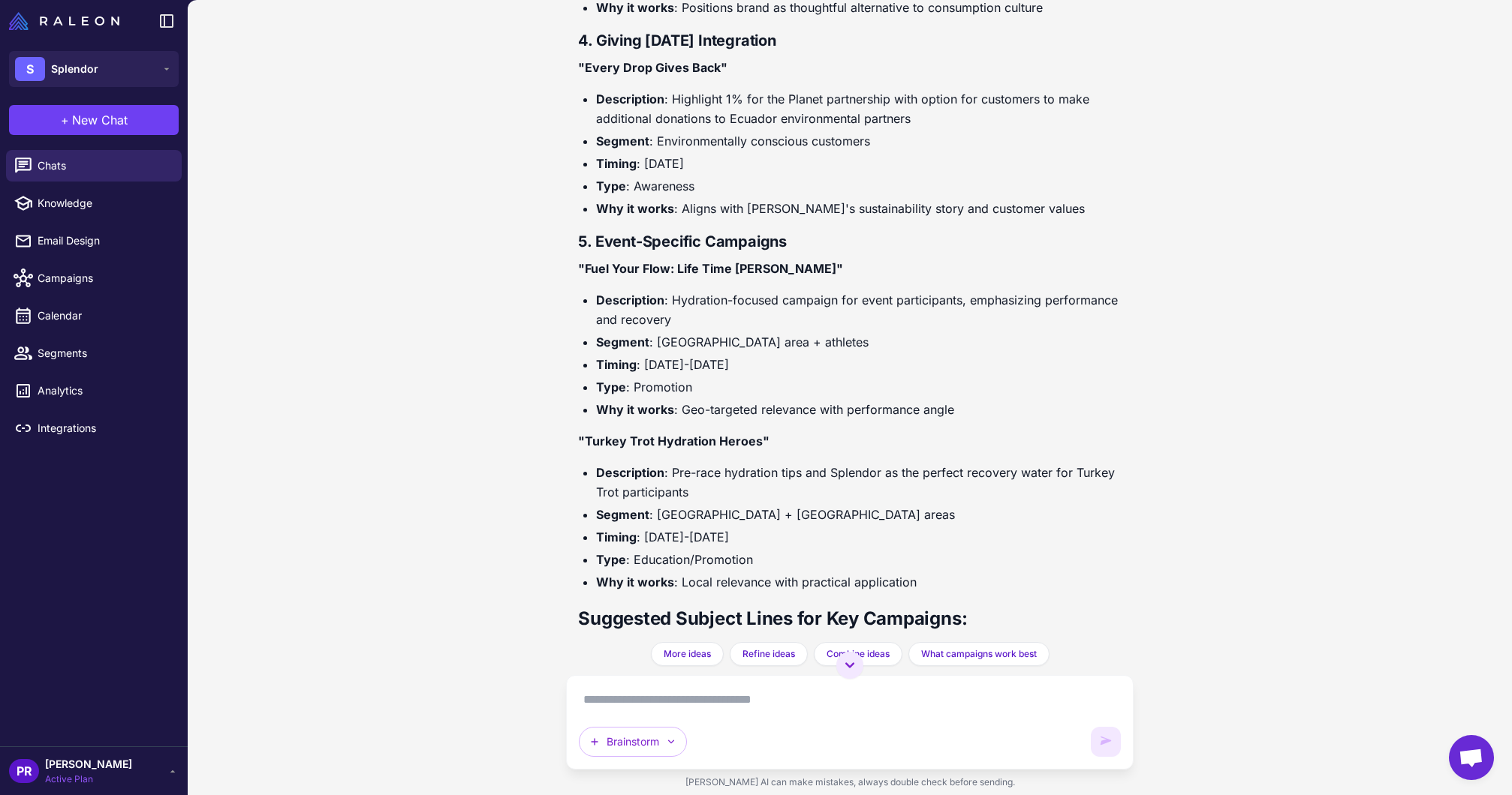
scroll to position [1400, 0]
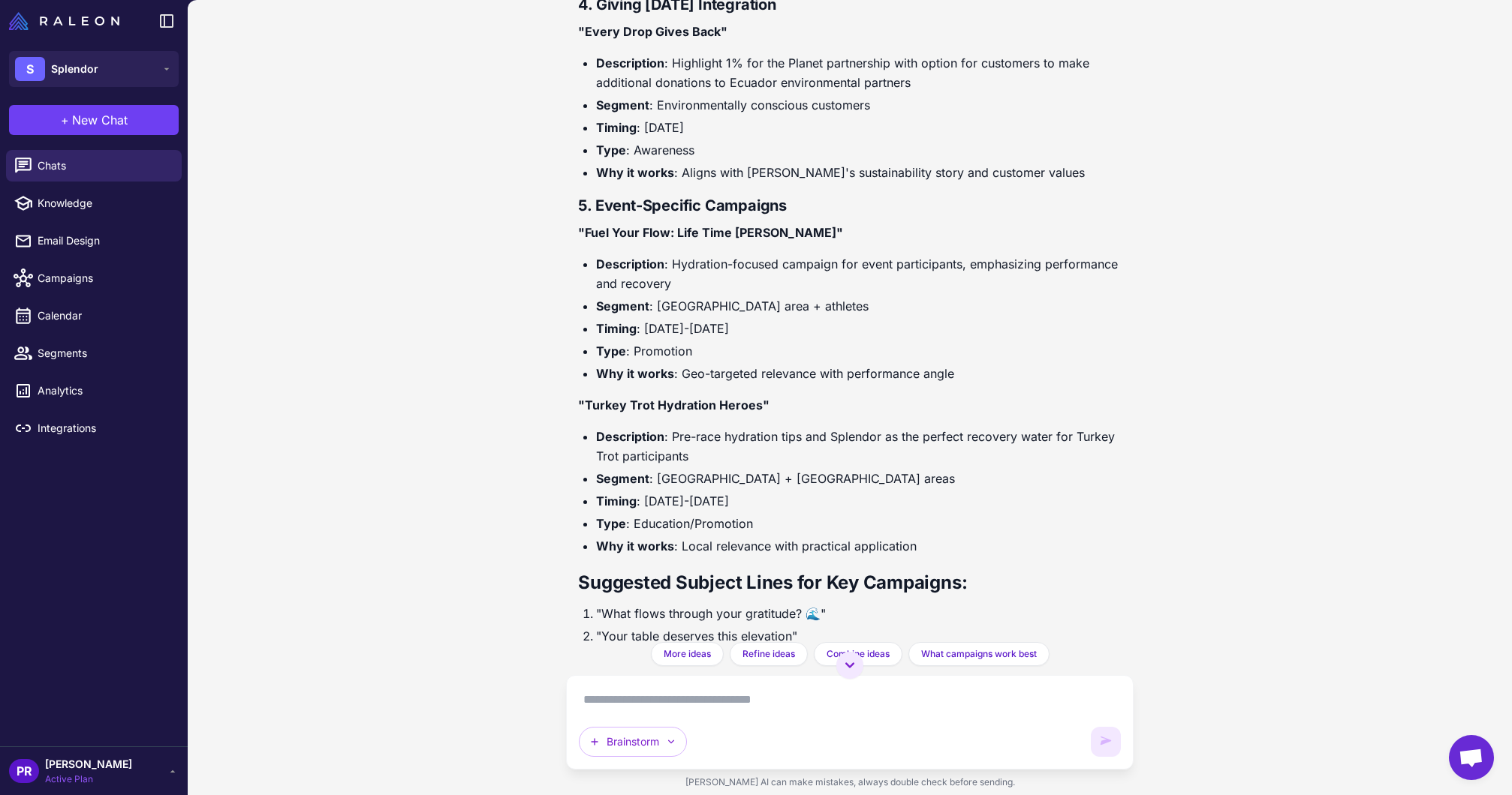
paste textarea "**********"
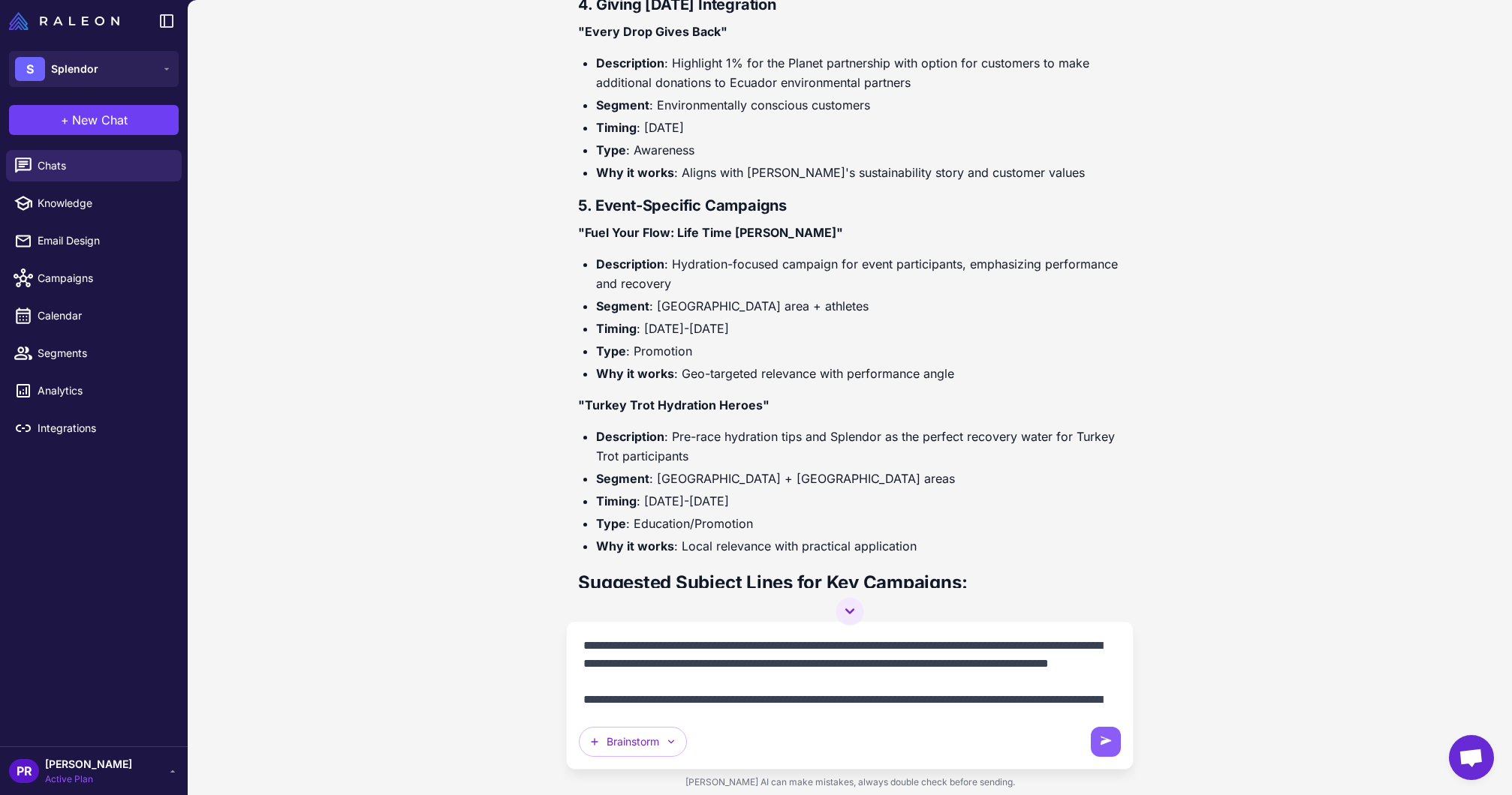
scroll to position [174, 0]
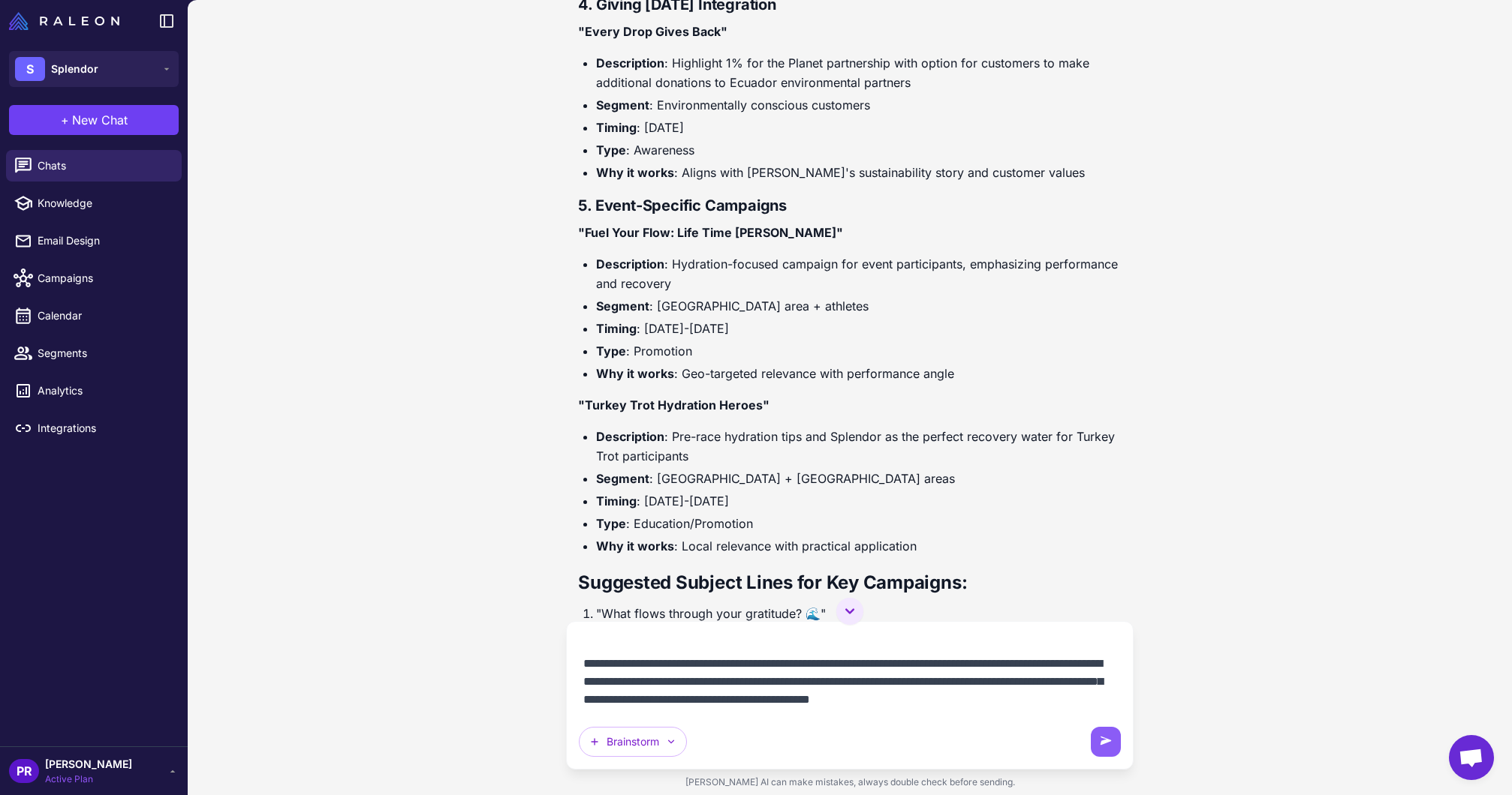
paste textarea "**********"
type textarea "**********"
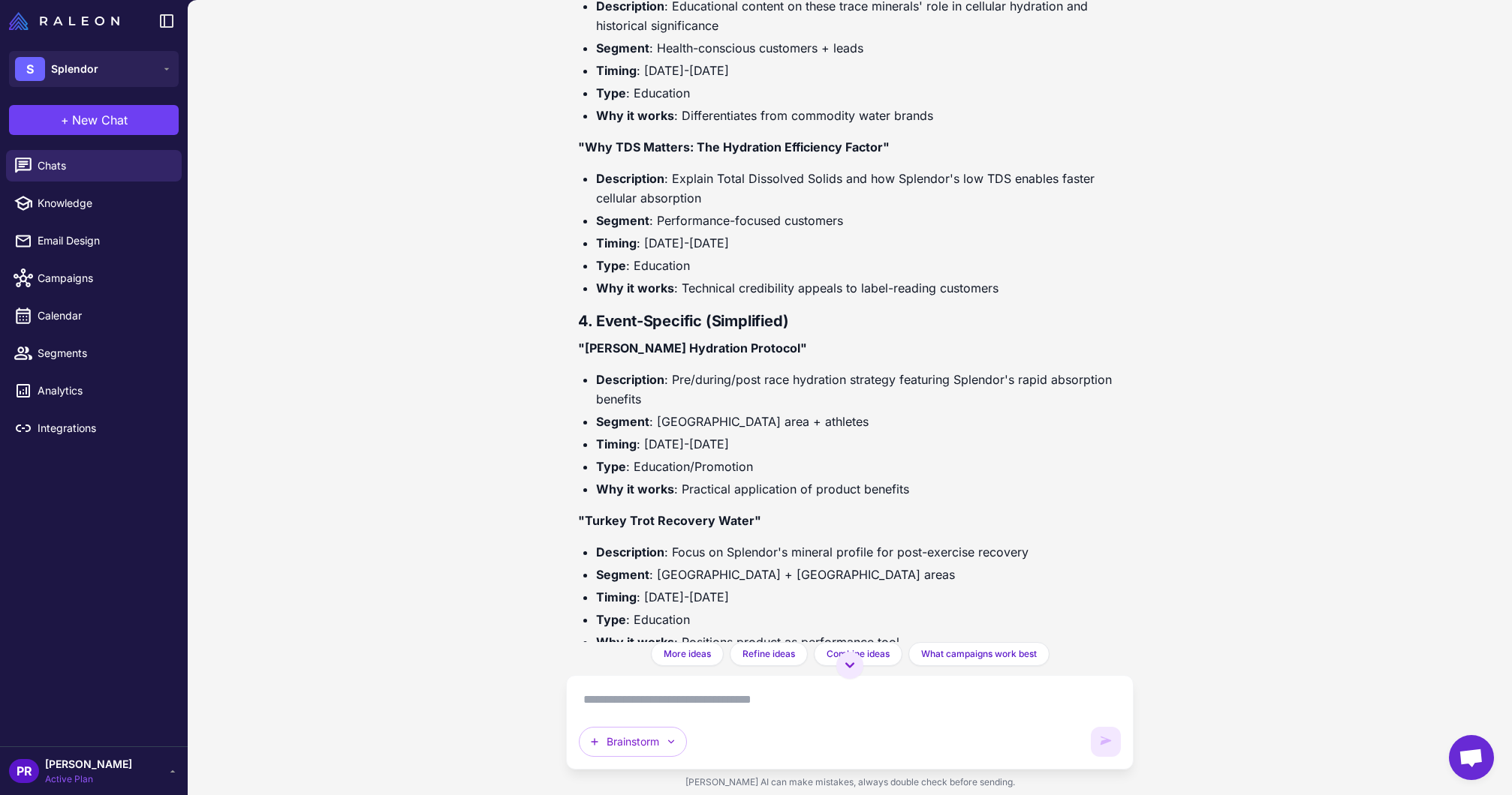
scroll to position [3806, 0]
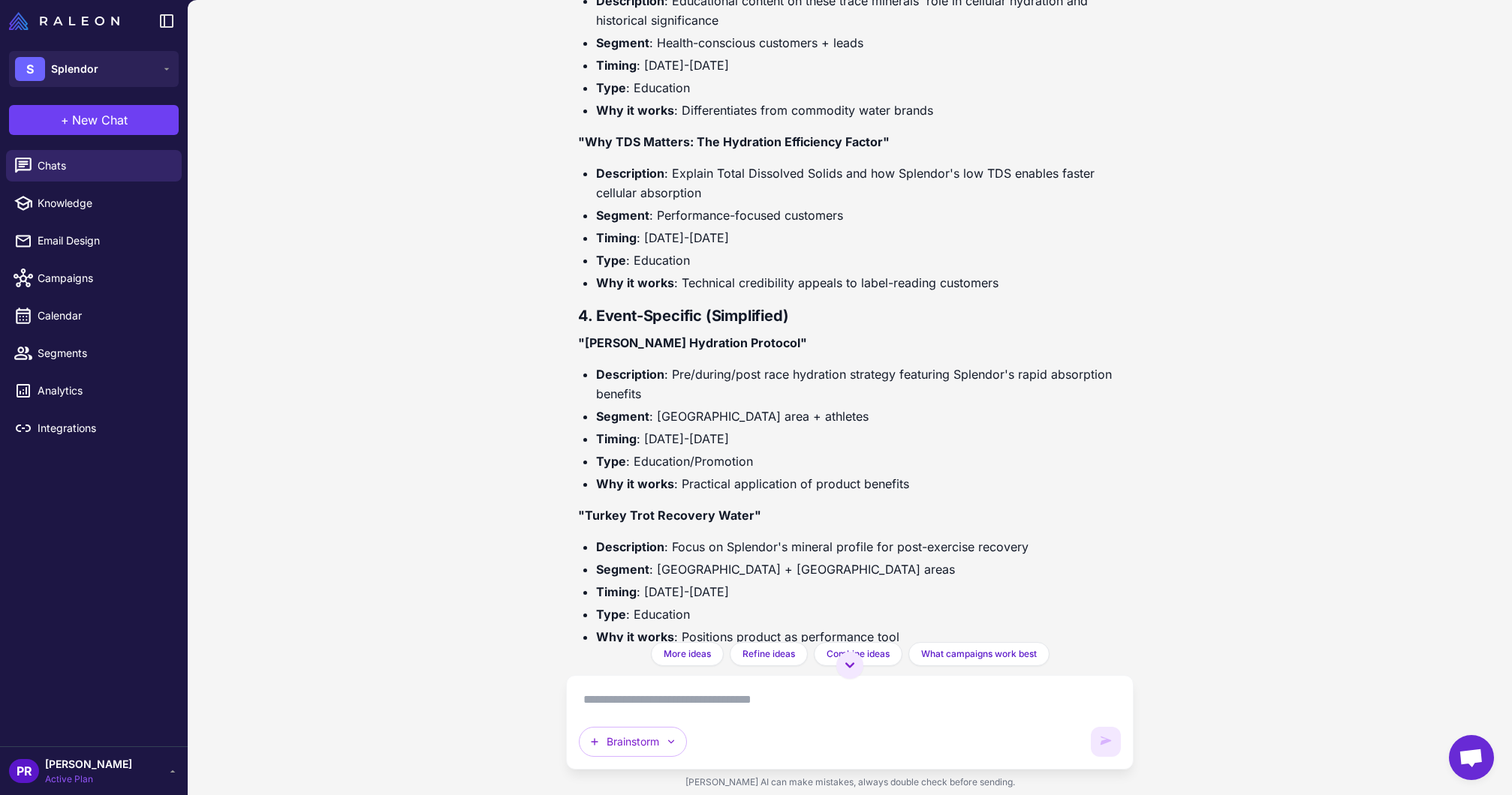
click at [914, 704] on textarea at bounding box center [848, 699] width 541 height 24
paste textarea "**********"
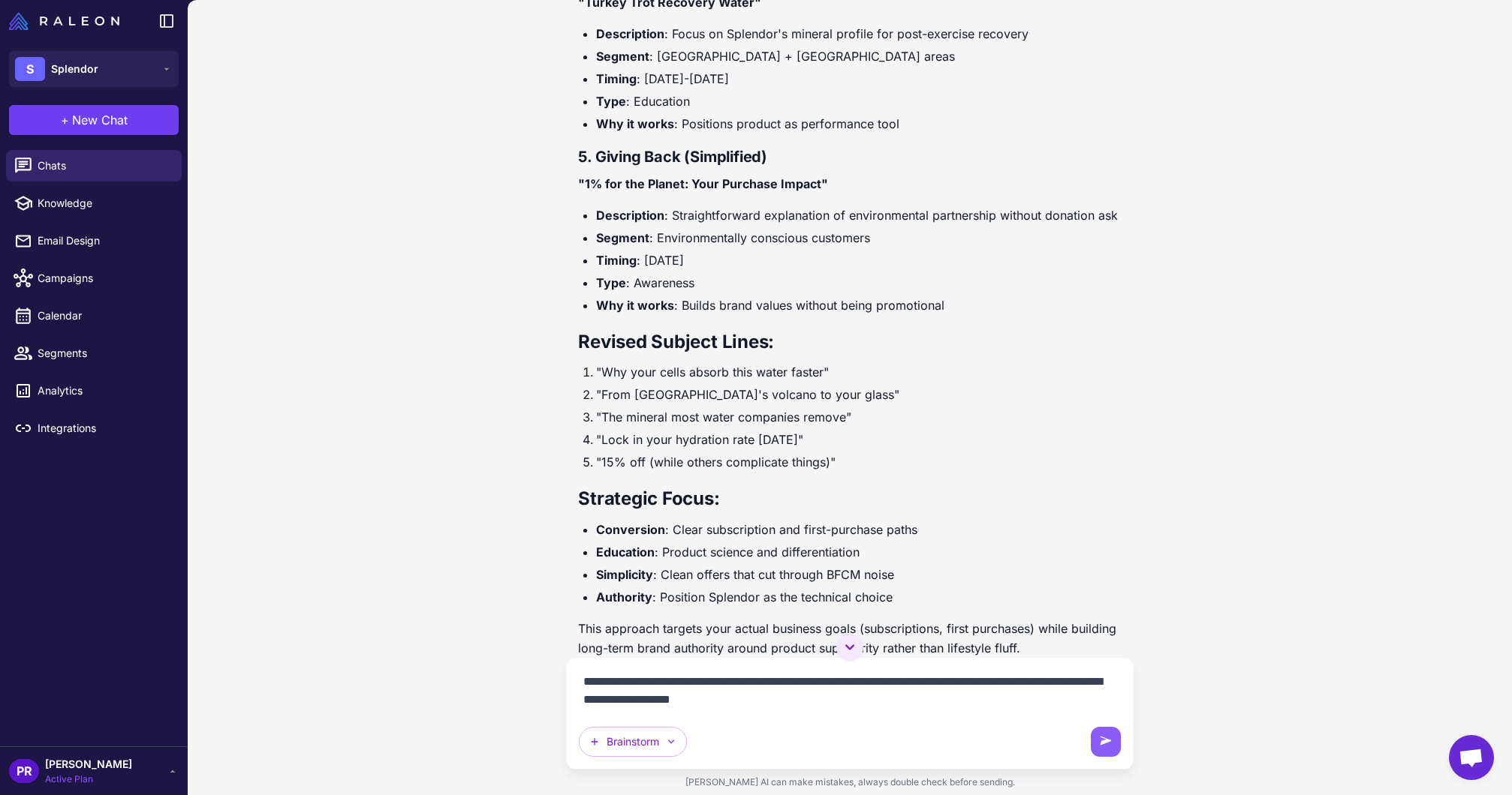
scroll to position [4376, 0]
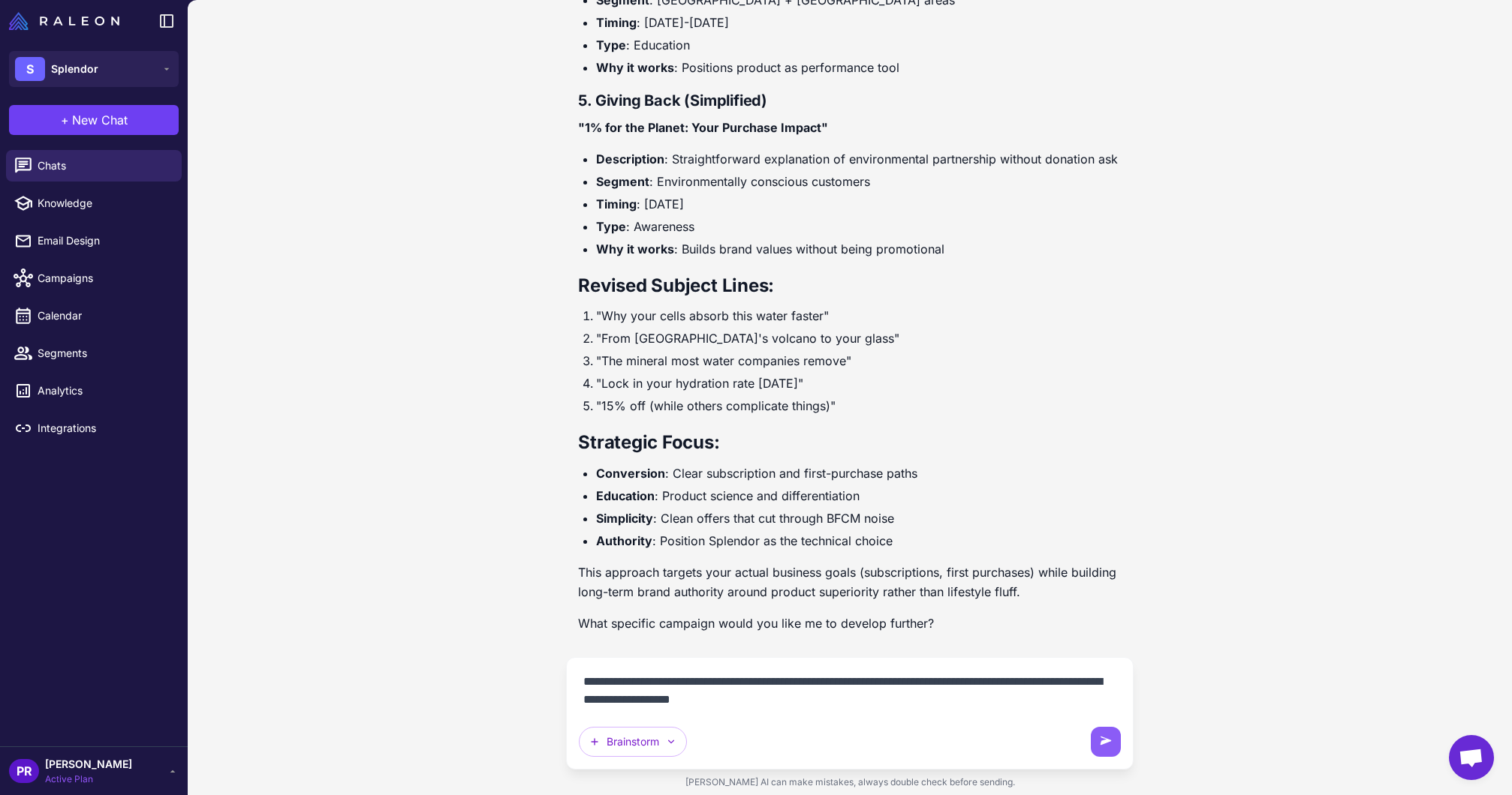
paste textarea "**********"
type textarea "**********"
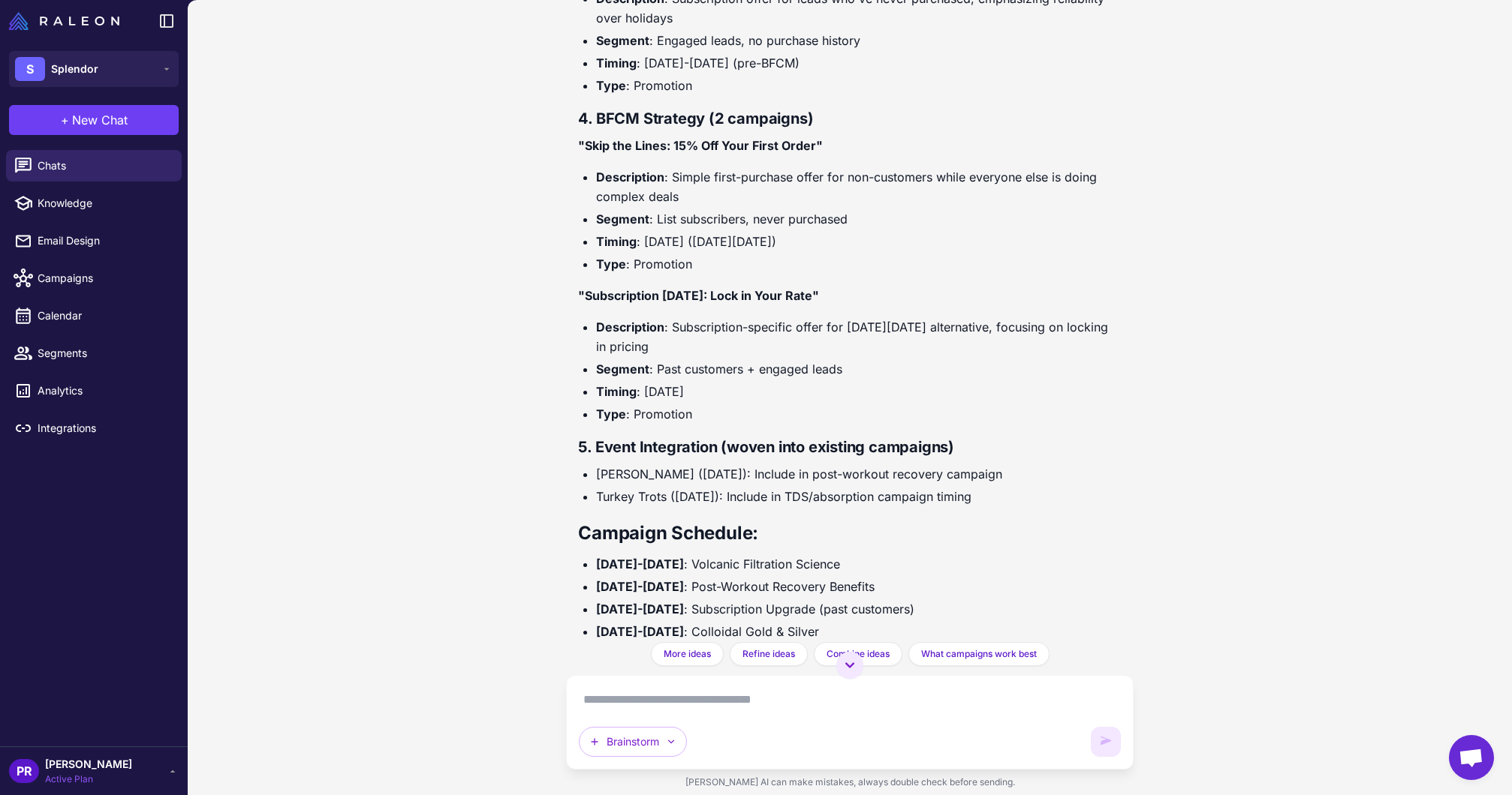
scroll to position [6294, 0]
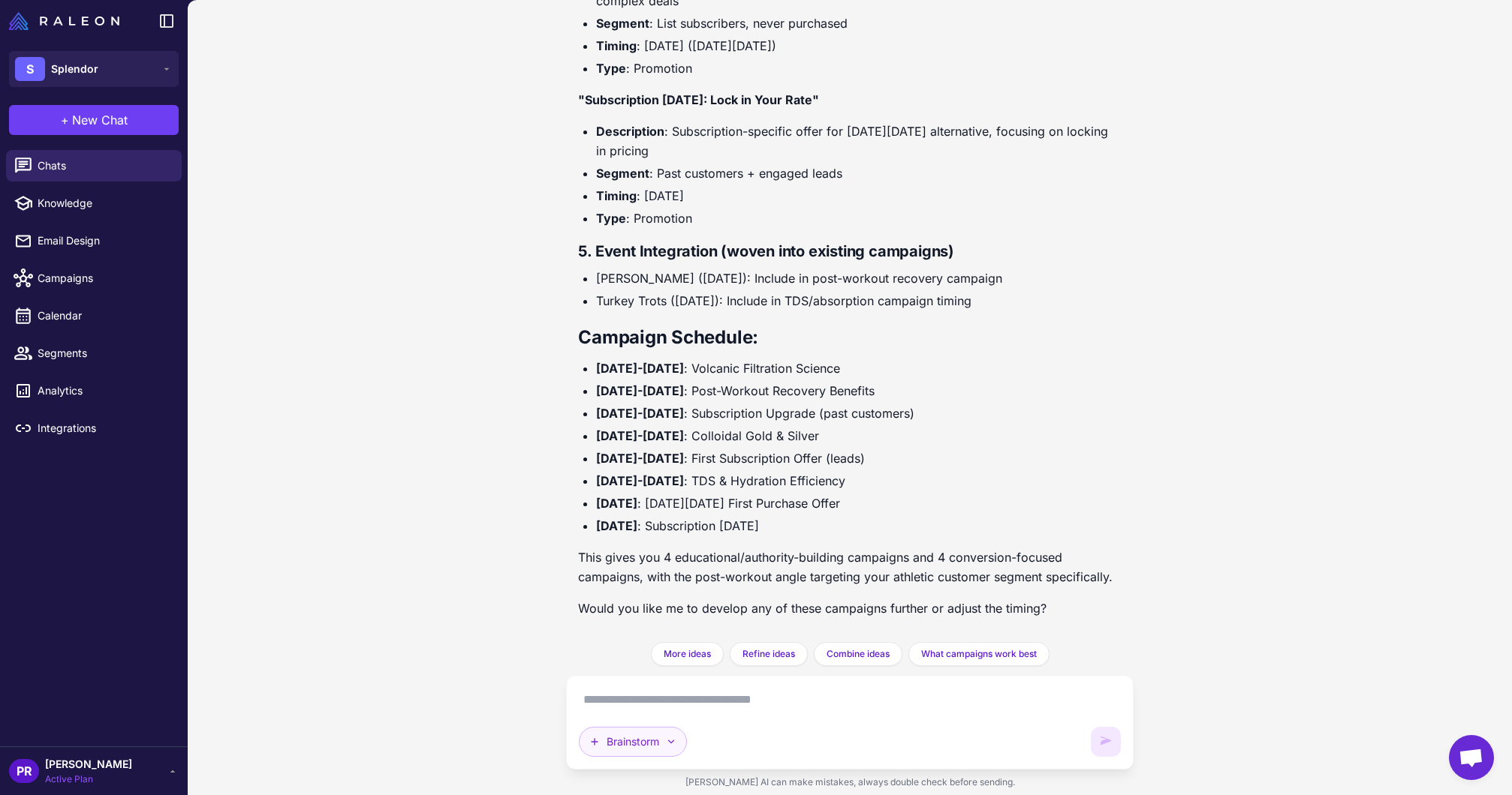
click at [675, 750] on button "Brainstorm" at bounding box center [632, 742] width 108 height 30
click at [644, 641] on button "Plan multiple emails" at bounding box center [686, 642] width 214 height 28
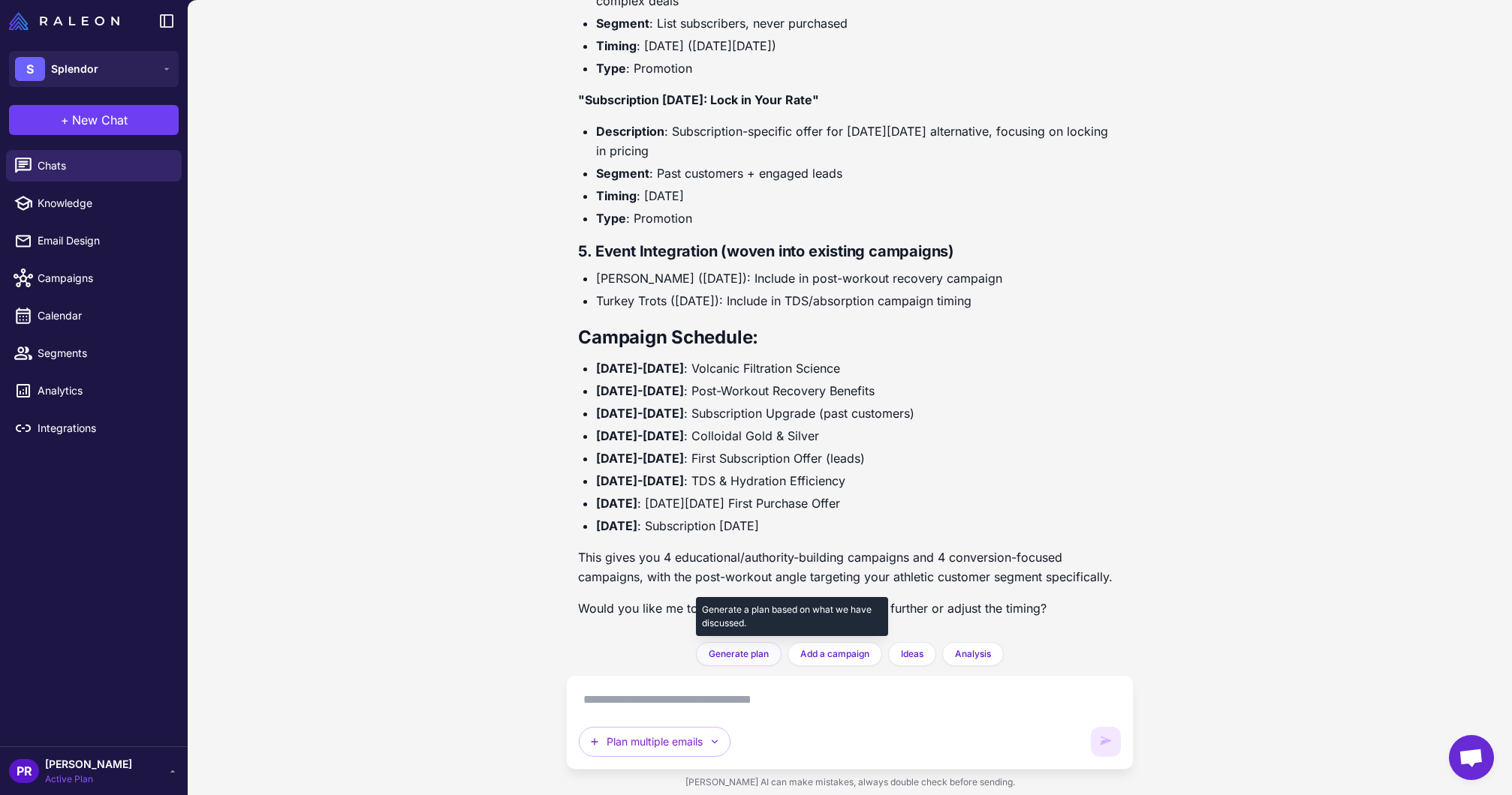
click at [730, 656] on span "Generate plan" at bounding box center [738, 654] width 60 height 13
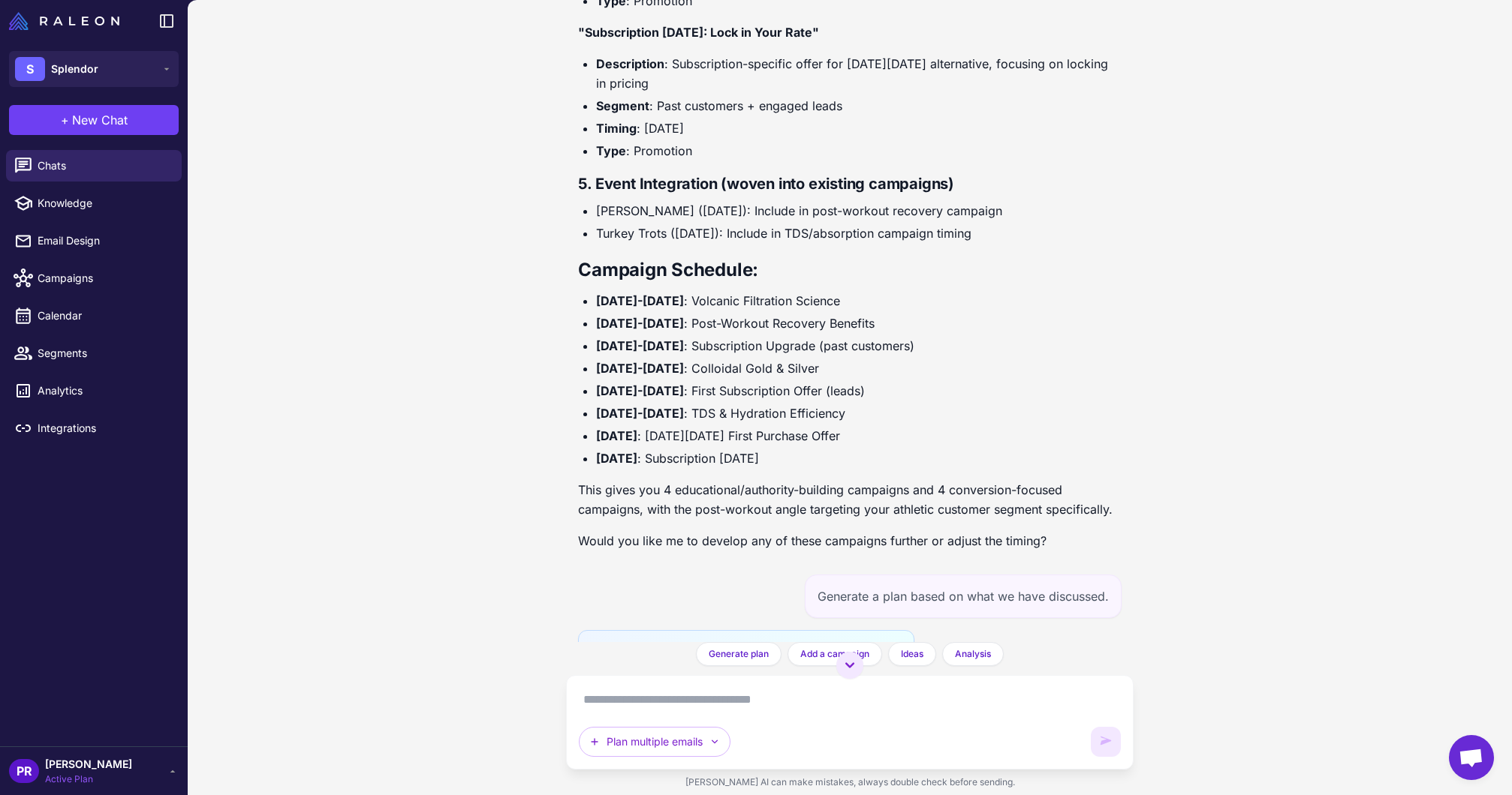
scroll to position [6589, 0]
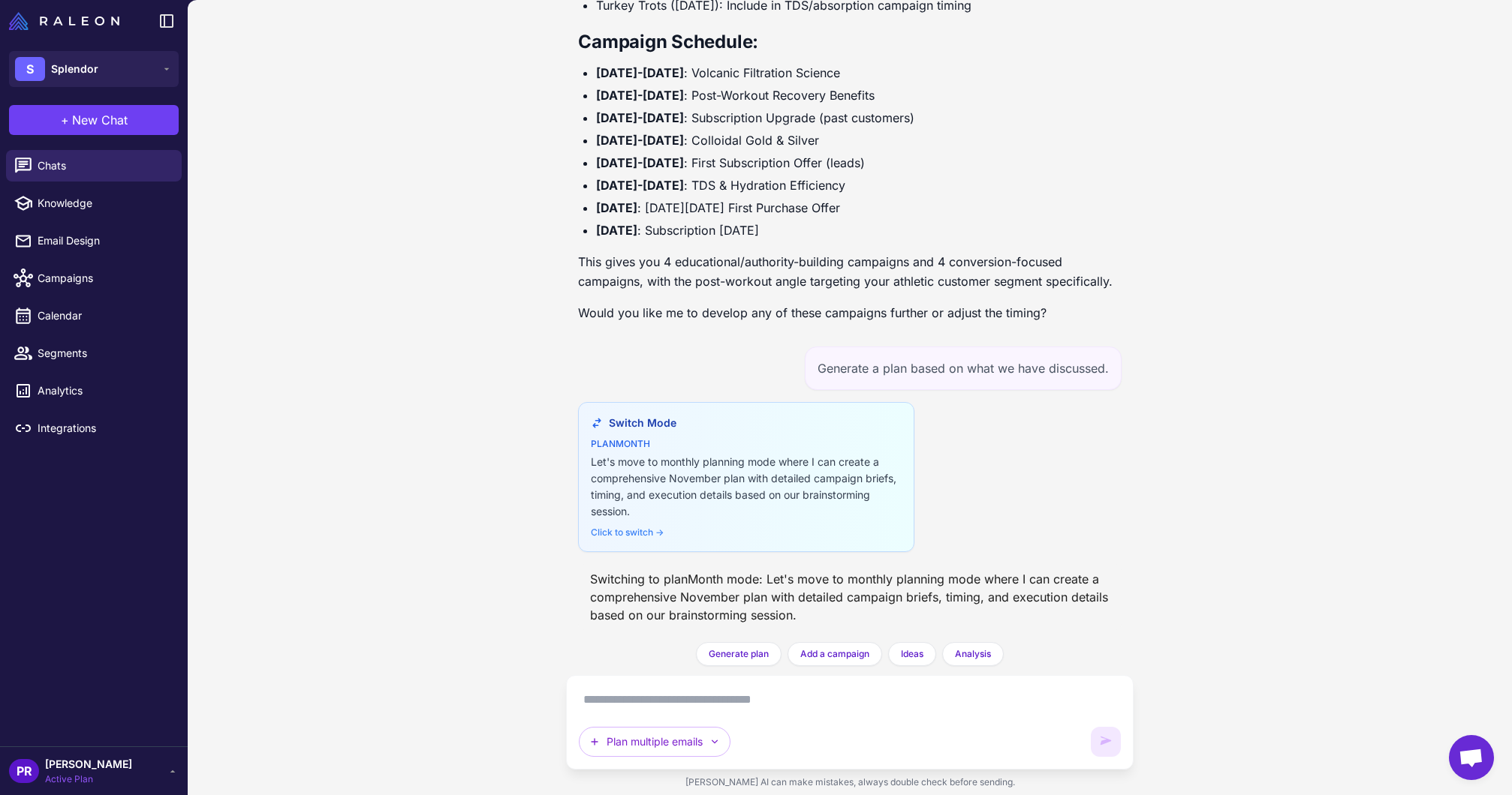
click at [641, 536] on div "Click to switch →" at bounding box center [746, 533] width 311 height 13
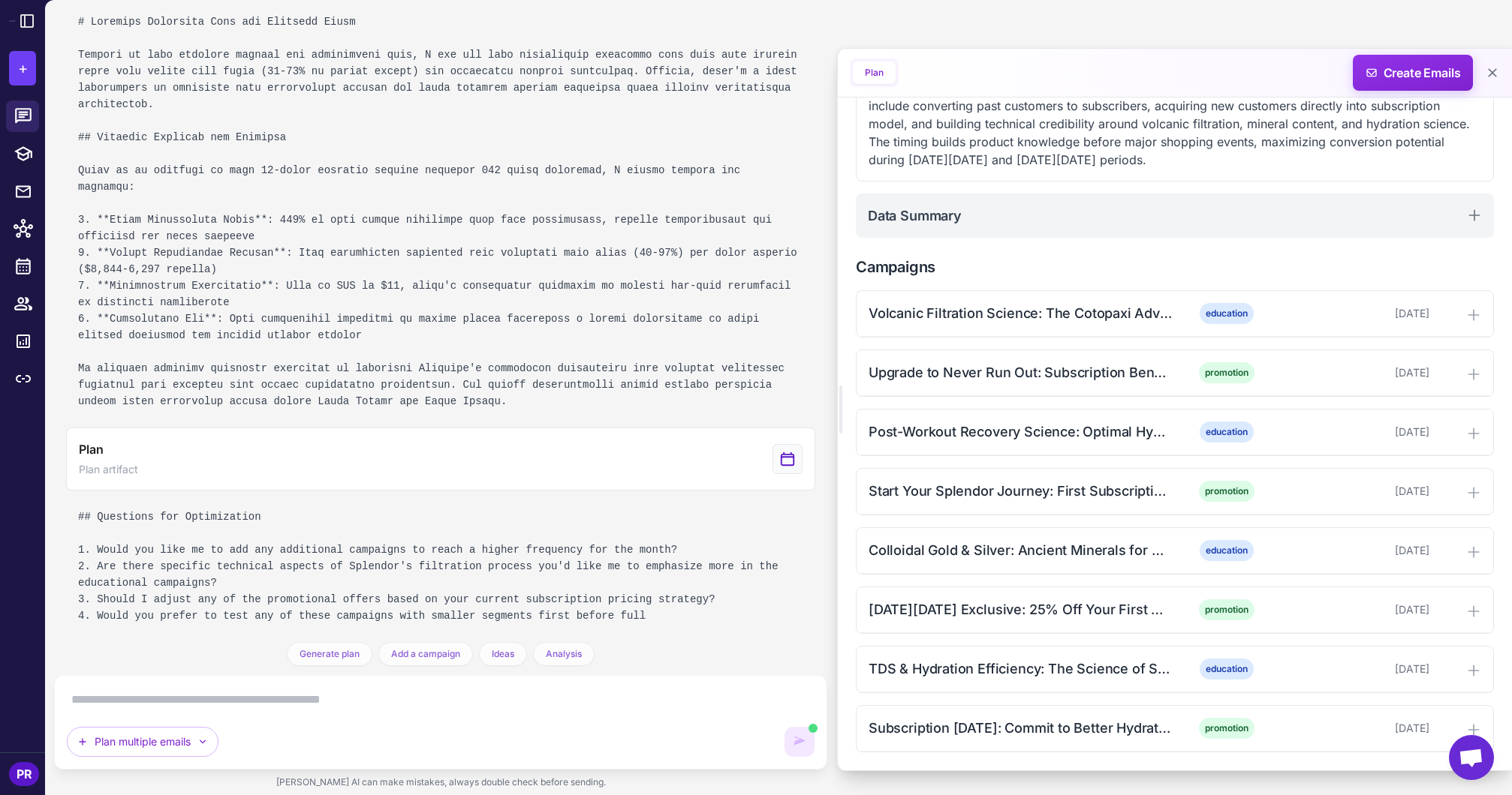
scroll to position [195, 0]
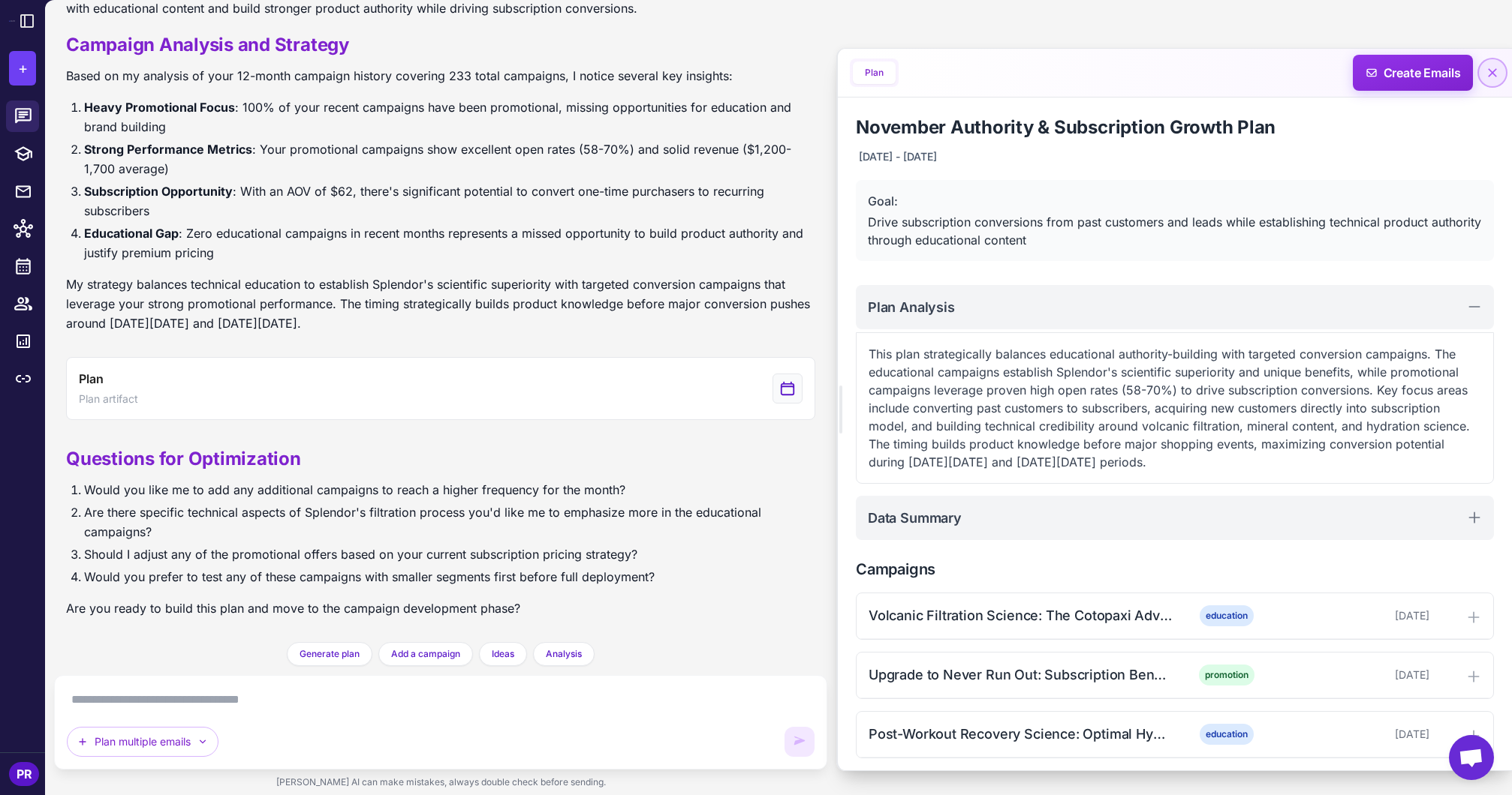
click at [1498, 74] on icon at bounding box center [1492, 73] width 15 height 15
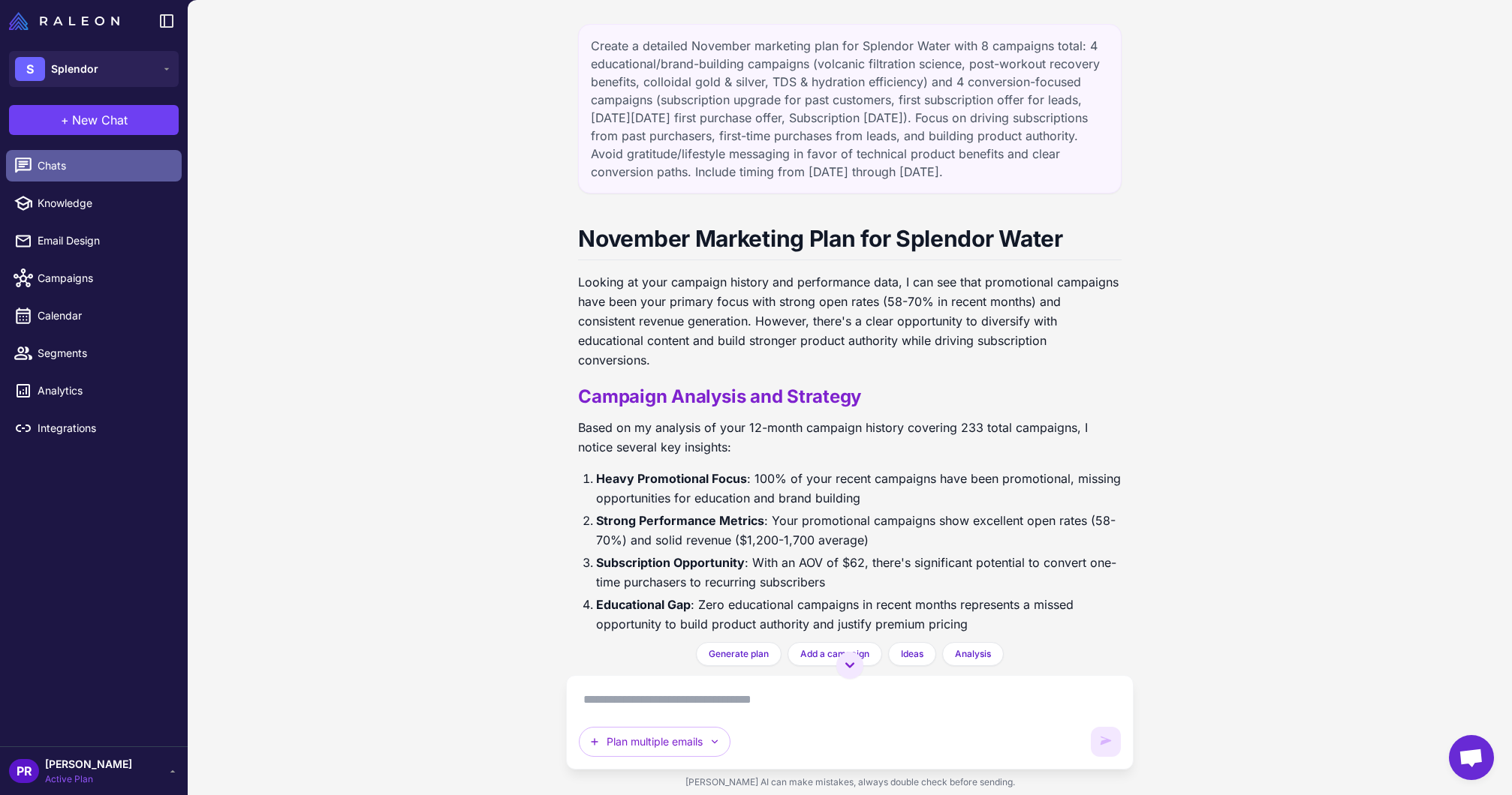
click at [102, 164] on span "Chats" at bounding box center [103, 165] width 132 height 16
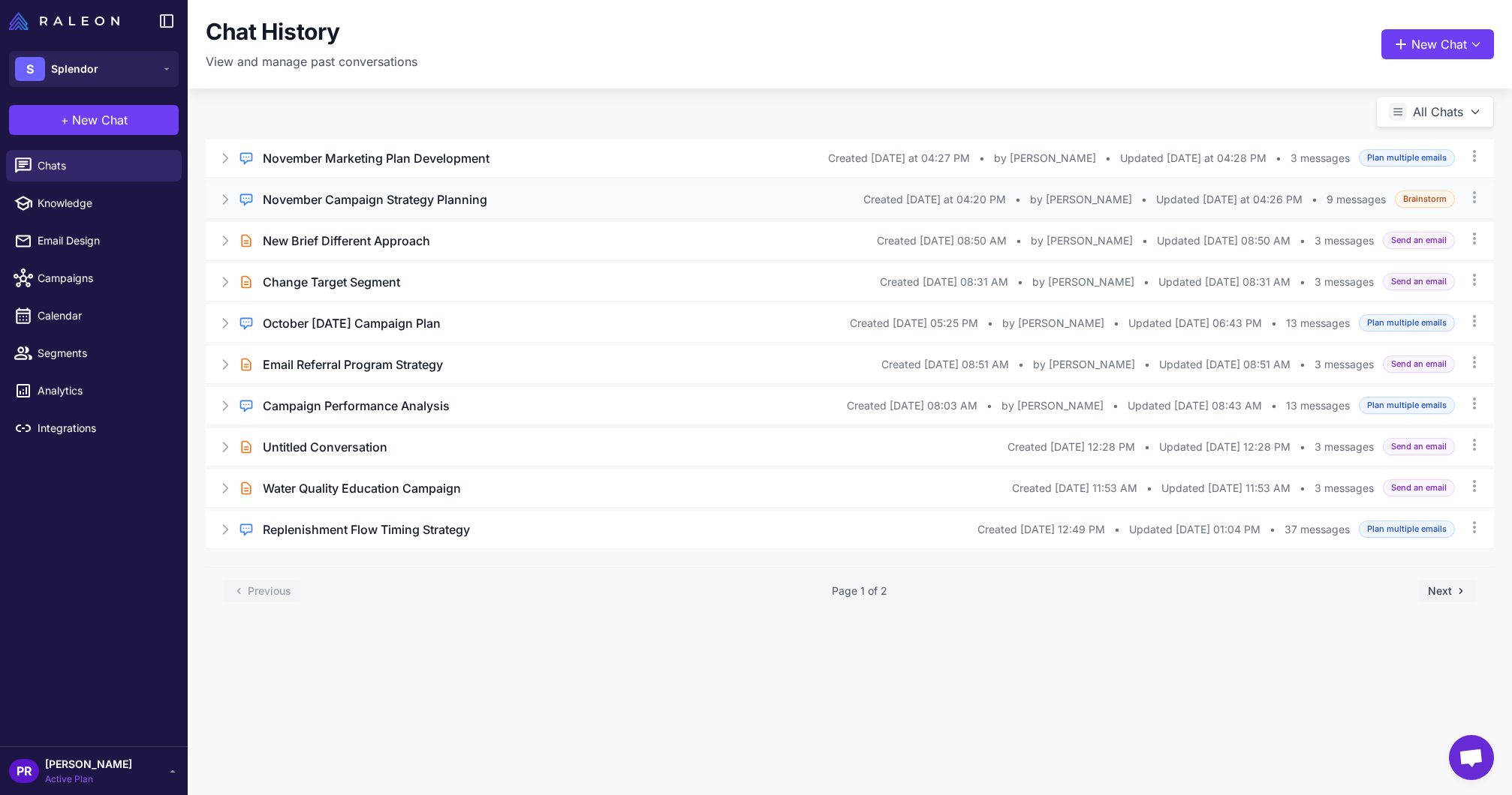
click at [381, 200] on h3 "November Campaign Strategy Planning" at bounding box center [374, 199] width 225 height 18
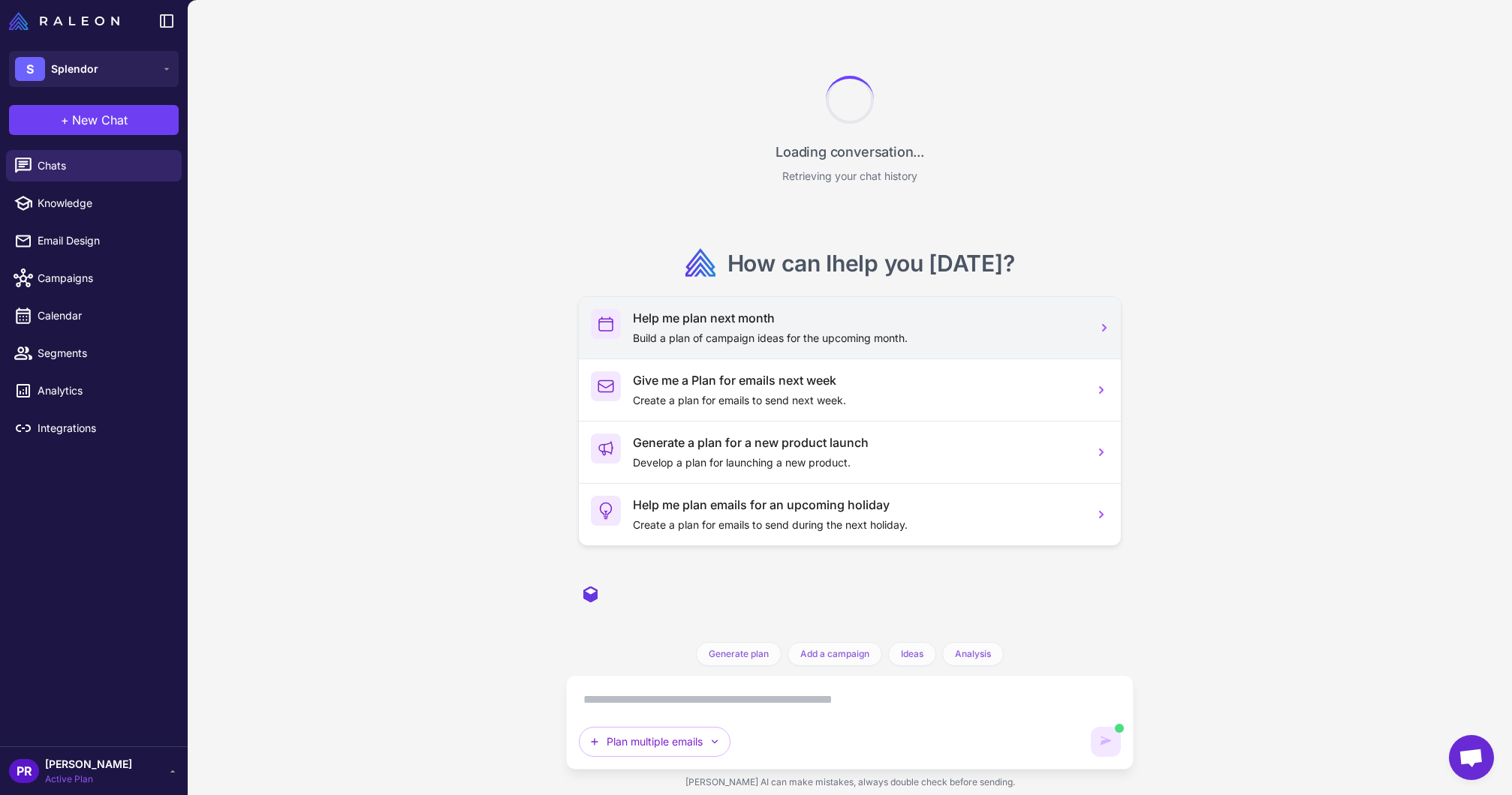
scroll to position [6564, 0]
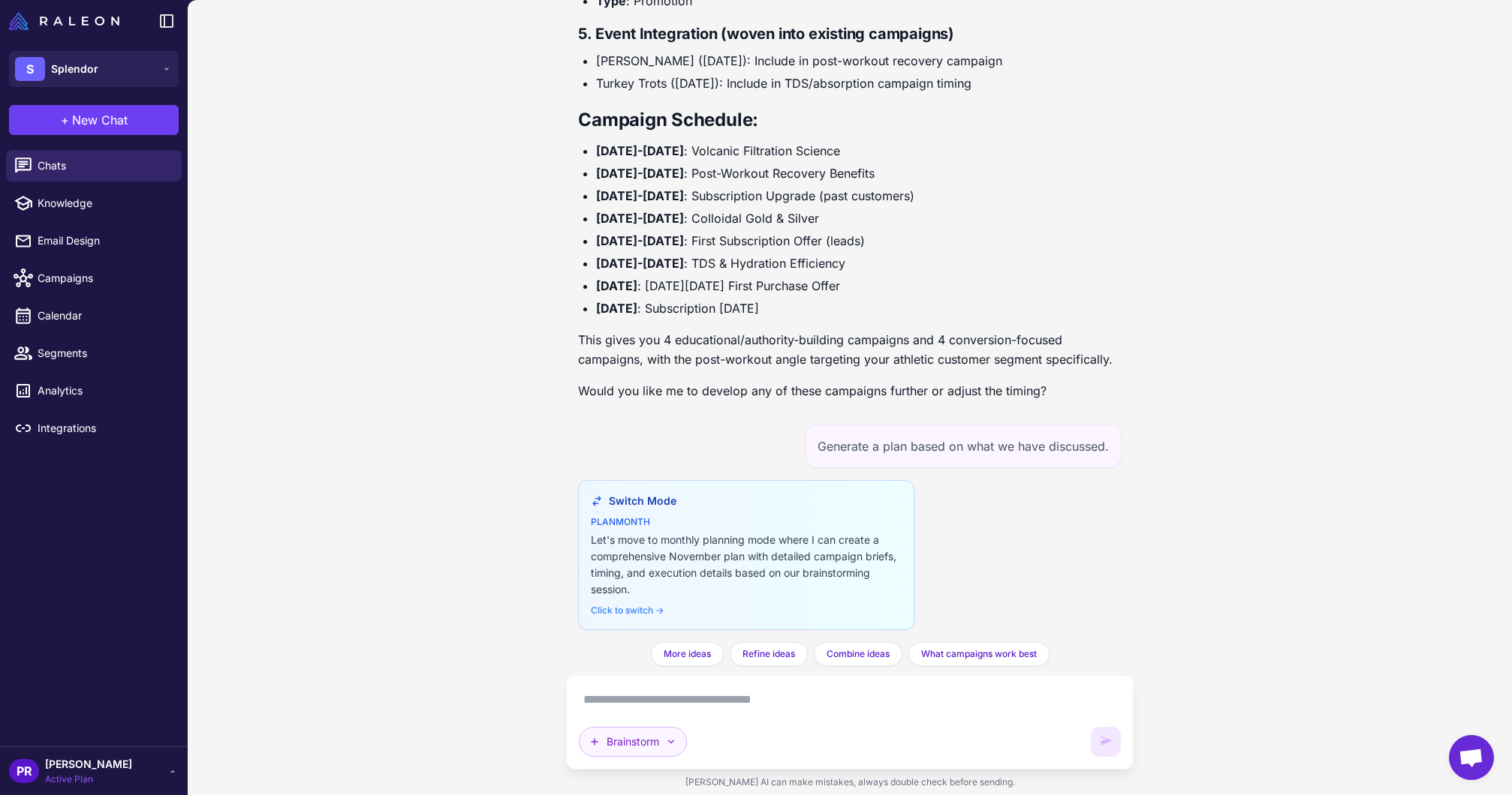
click at [677, 729] on div "Brainstorm" at bounding box center [829, 742] width 502 height 30
click at [653, 732] on button "Brainstorm" at bounding box center [632, 742] width 108 height 30
click at [640, 644] on button "Plan multiple emails" at bounding box center [686, 642] width 214 height 28
click at [658, 703] on textarea at bounding box center [848, 699] width 541 height 24
click at [100, 74] on button "S Splendor" at bounding box center [94, 69] width 170 height 36
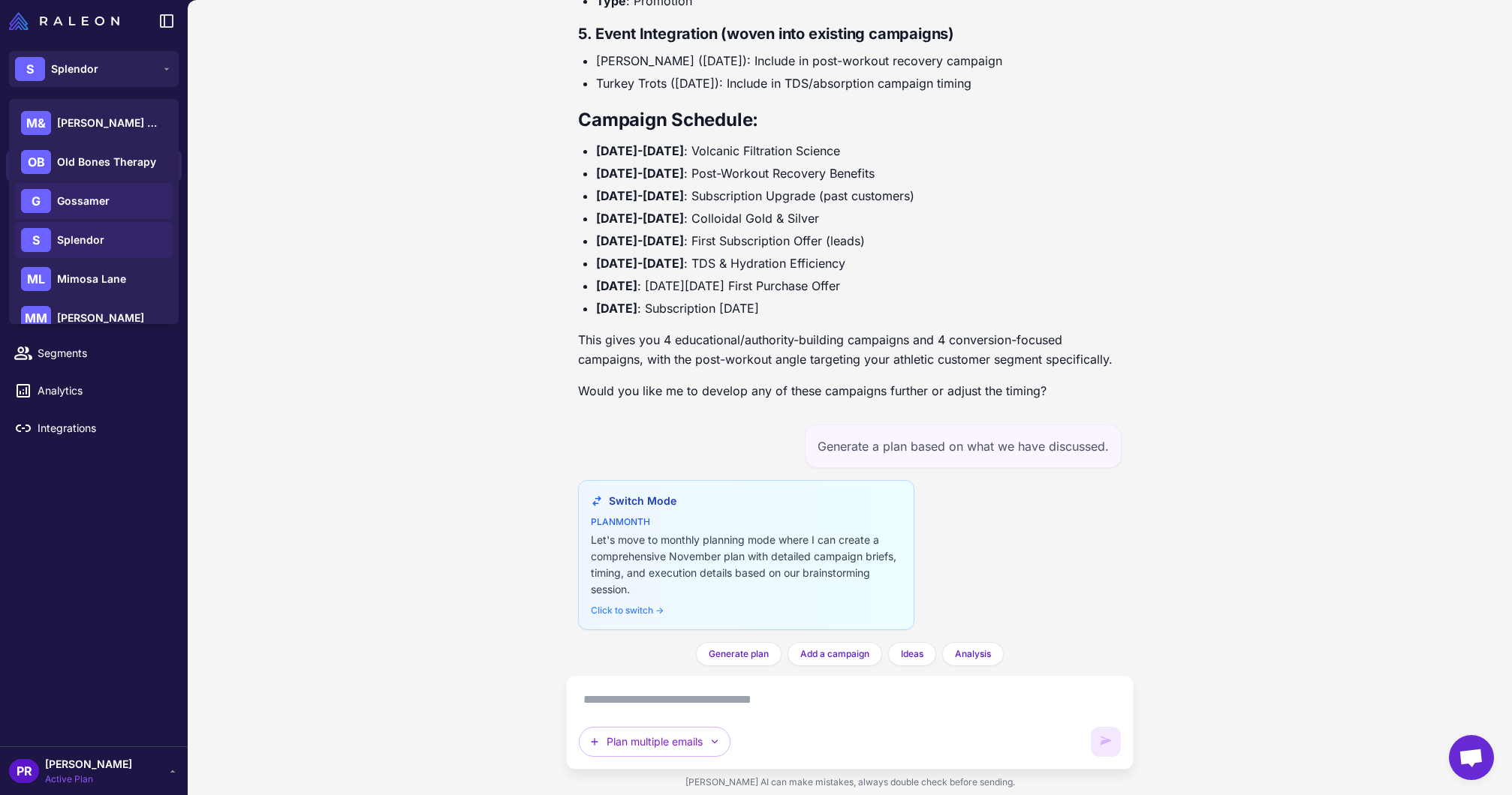
click at [114, 198] on div "G Gossamer" at bounding box center [94, 201] width 157 height 36
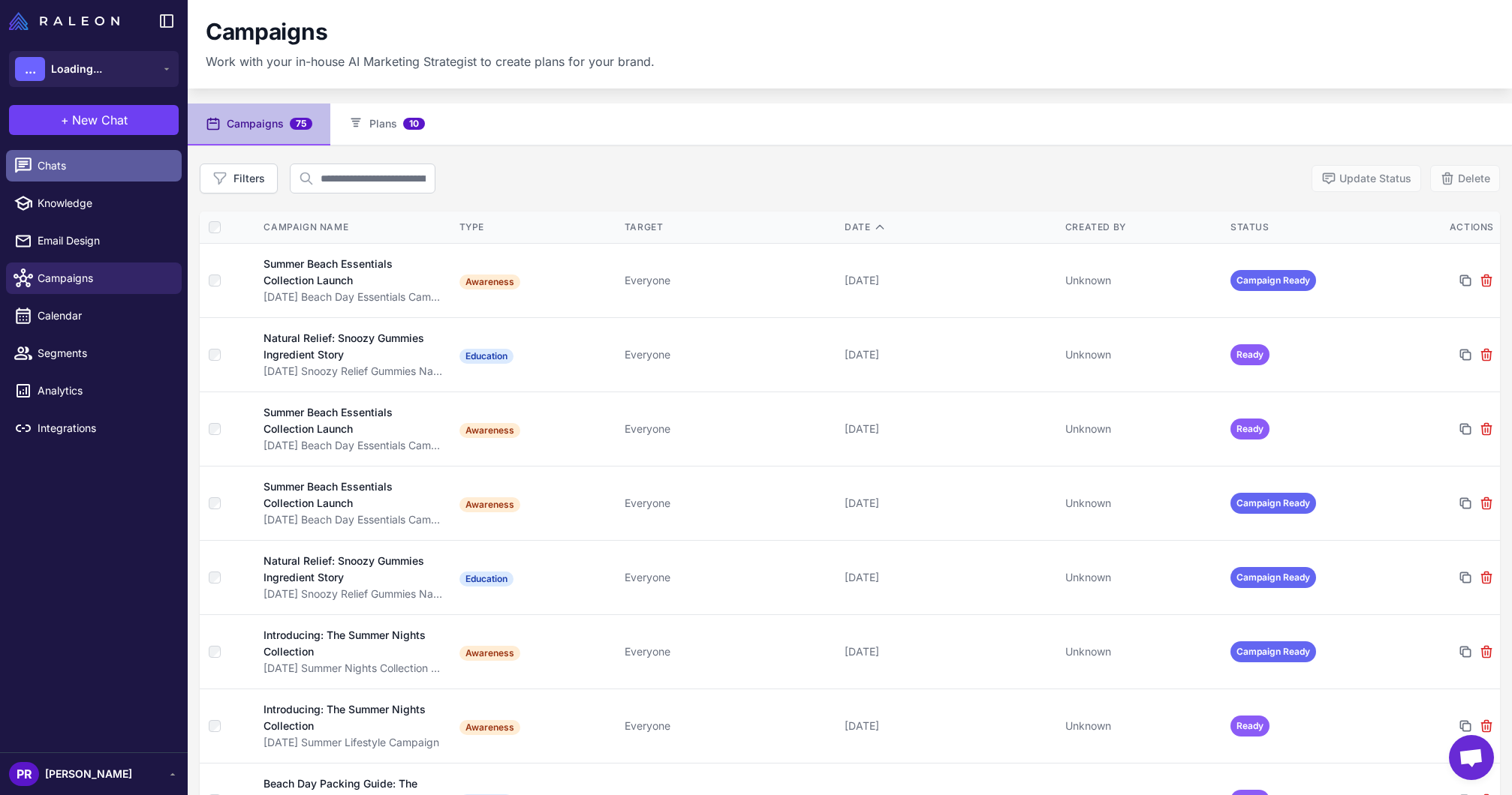
click at [87, 170] on span "Chats" at bounding box center [103, 165] width 132 height 16
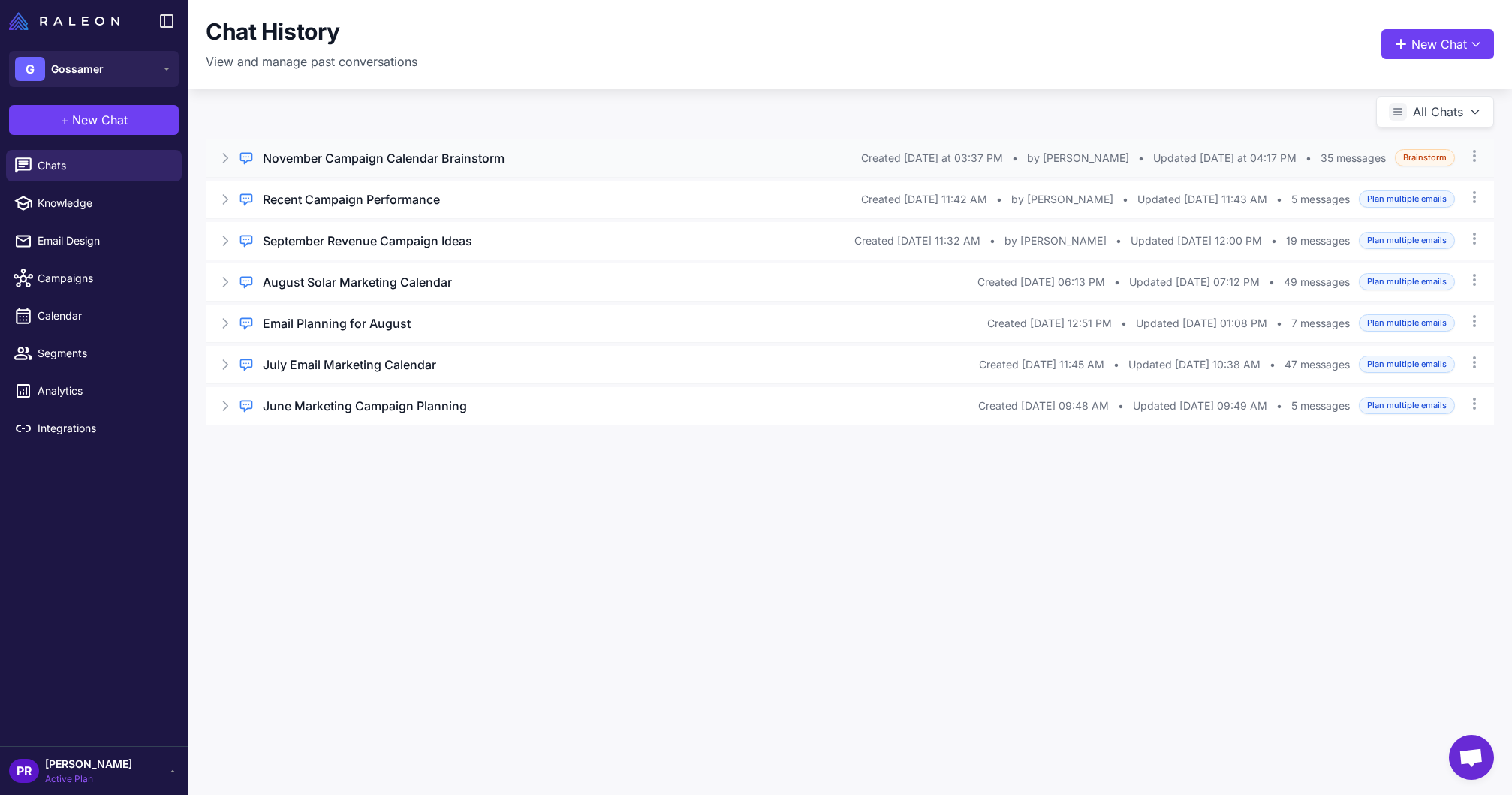
click at [464, 164] on h3 "November Campaign Calendar Brainstorm" at bounding box center [383, 158] width 242 height 18
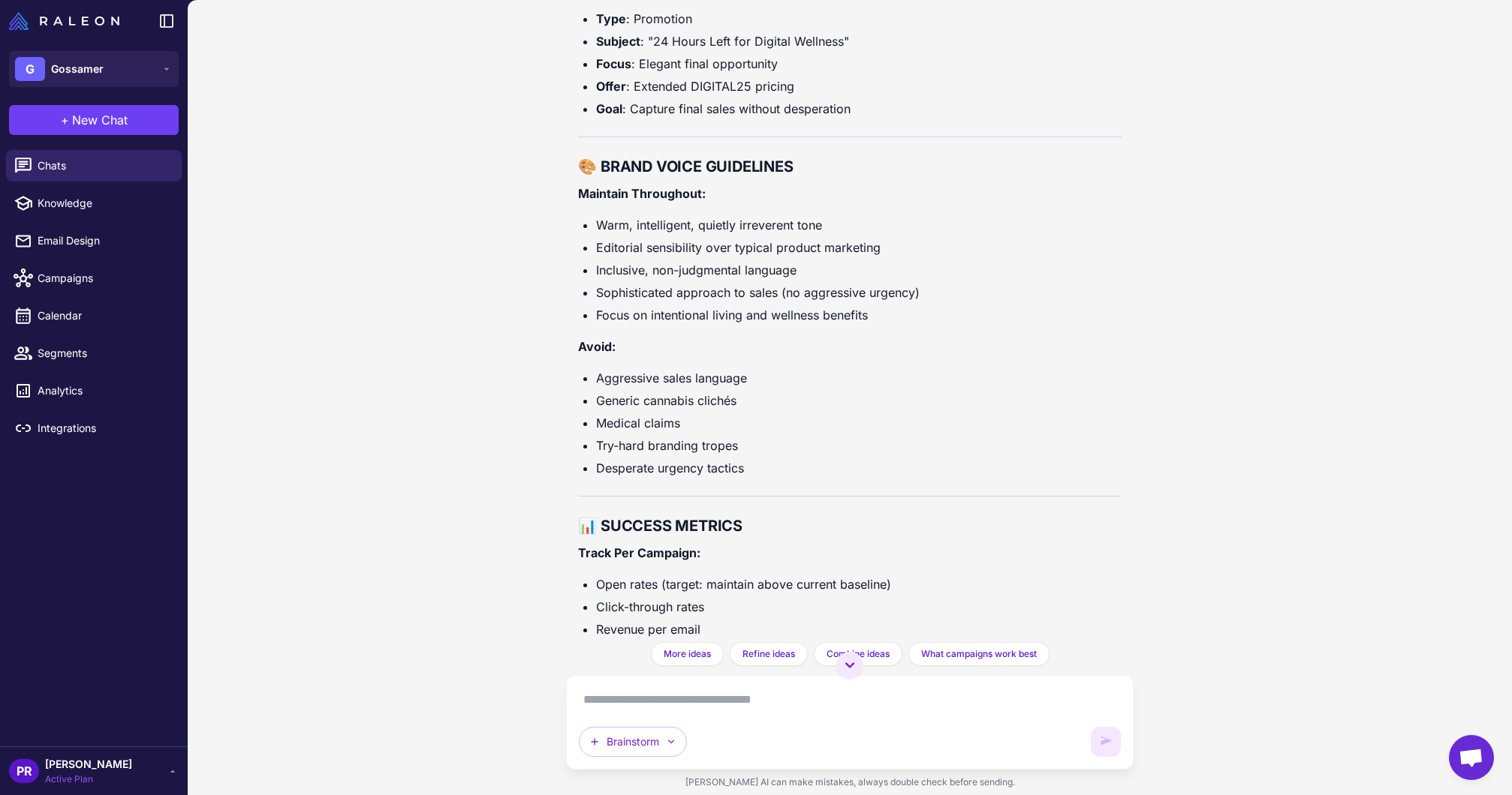
scroll to position [16887, 0]
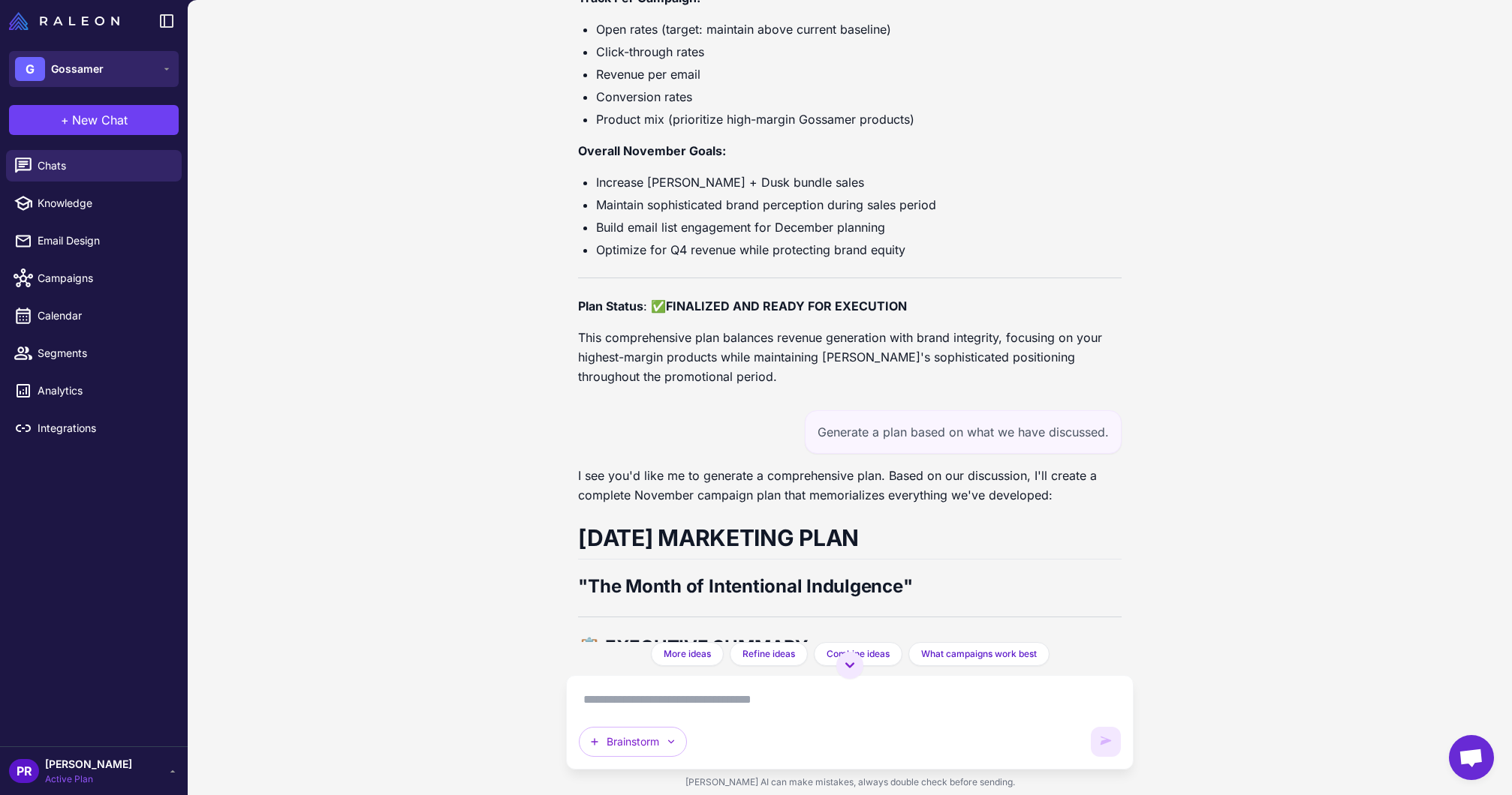
click at [74, 69] on span "Gossamer" at bounding box center [77, 68] width 52 height 16
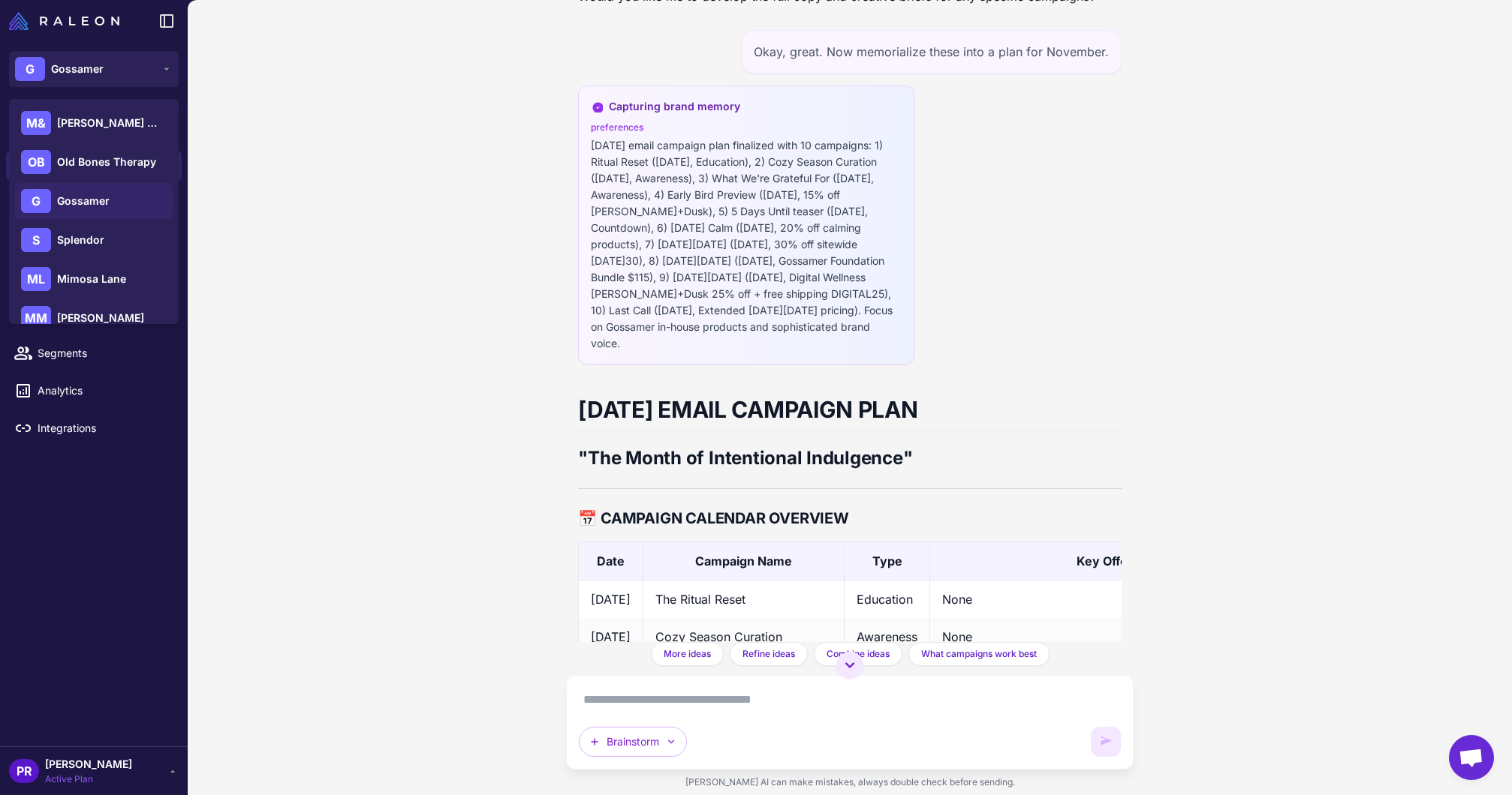
scroll to position [12972, 0]
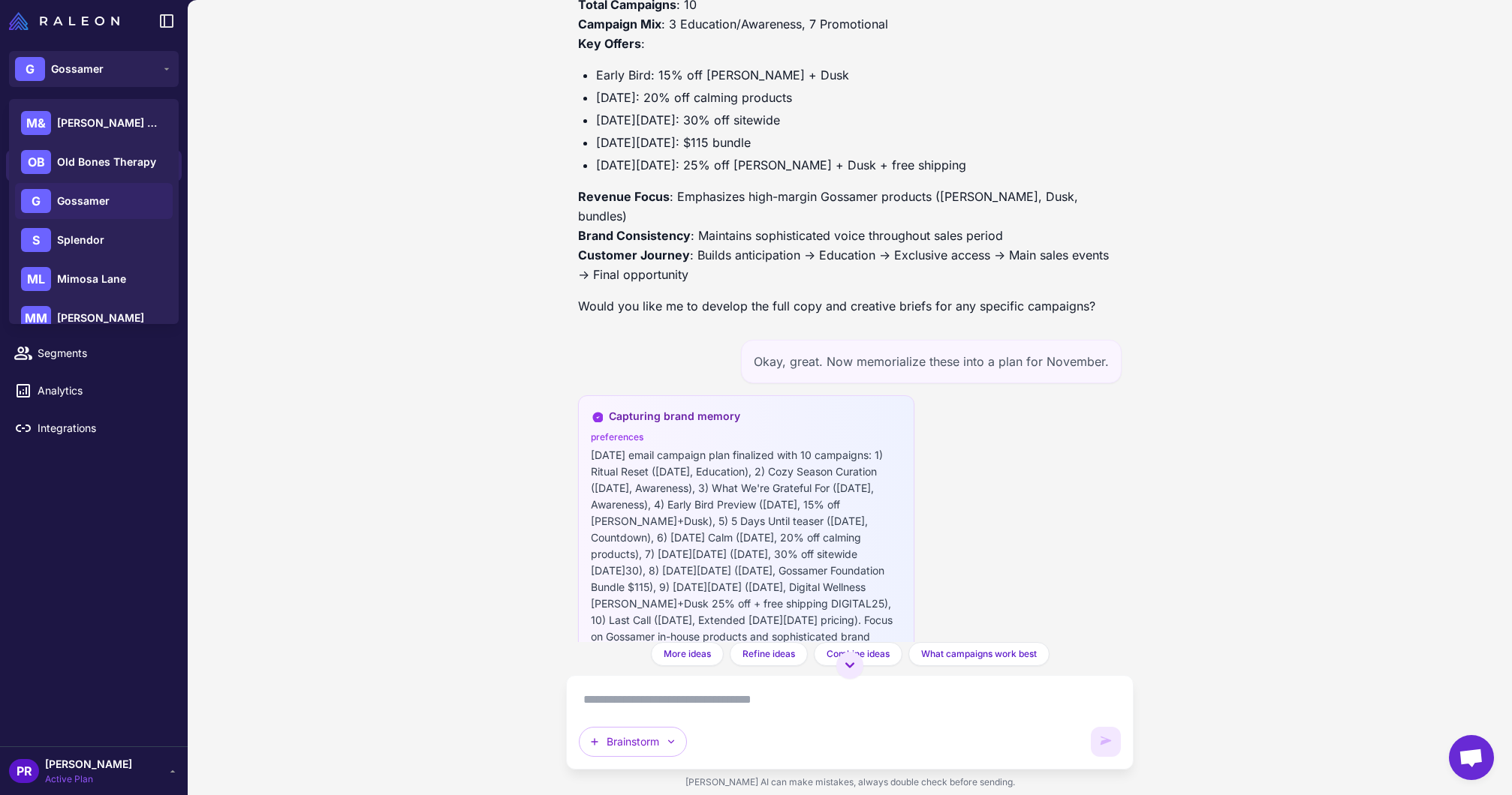
click at [1026, 312] on div "November Campaign Calendar Brainstorm [DATE] I want to brainstorm a campaign ca…" at bounding box center [849, 321] width 567 height 642
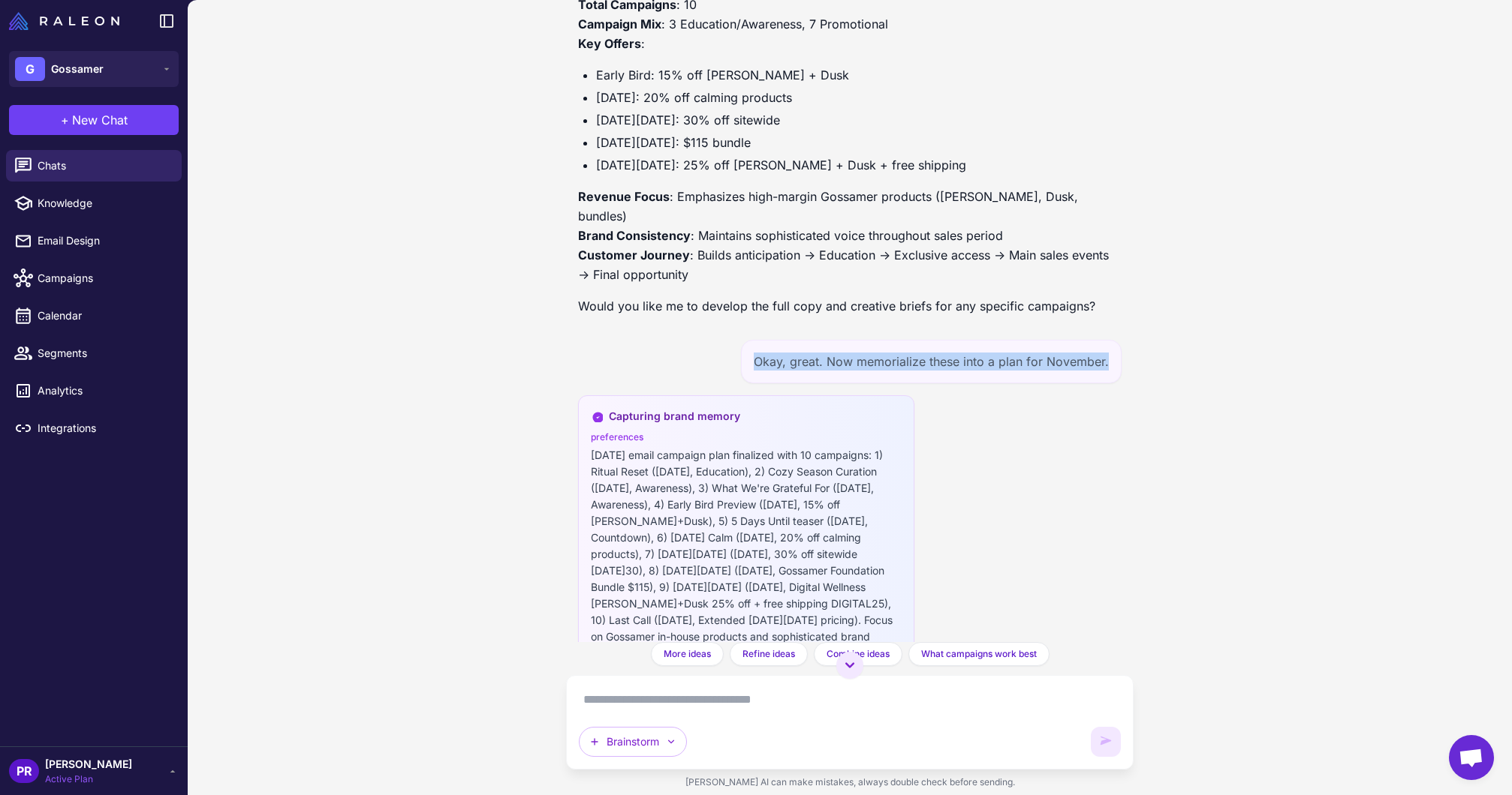
drag, startPoint x: 759, startPoint y: 286, endPoint x: 1084, endPoint y: 298, distance: 325.2
click at [1084, 340] on div "Okay, great. Now memorialize these into a plan for November." at bounding box center [930, 362] width 380 height 44
copy div "Okay, great. Now memorialize these into a plan for November."
click at [154, 80] on button "[PERSON_NAME]" at bounding box center [94, 69] width 170 height 36
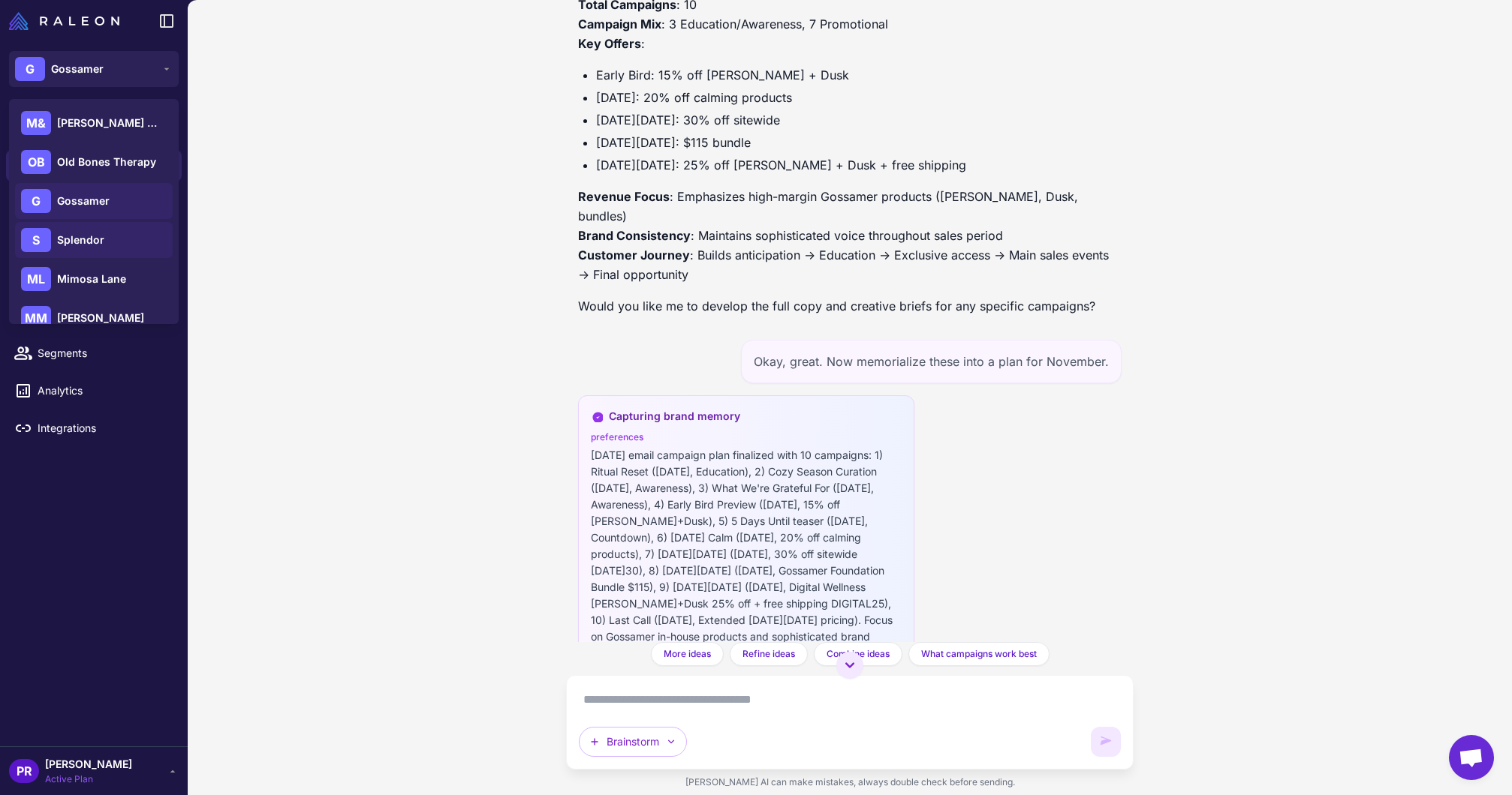
click at [125, 242] on div "S Splendor" at bounding box center [94, 240] width 157 height 36
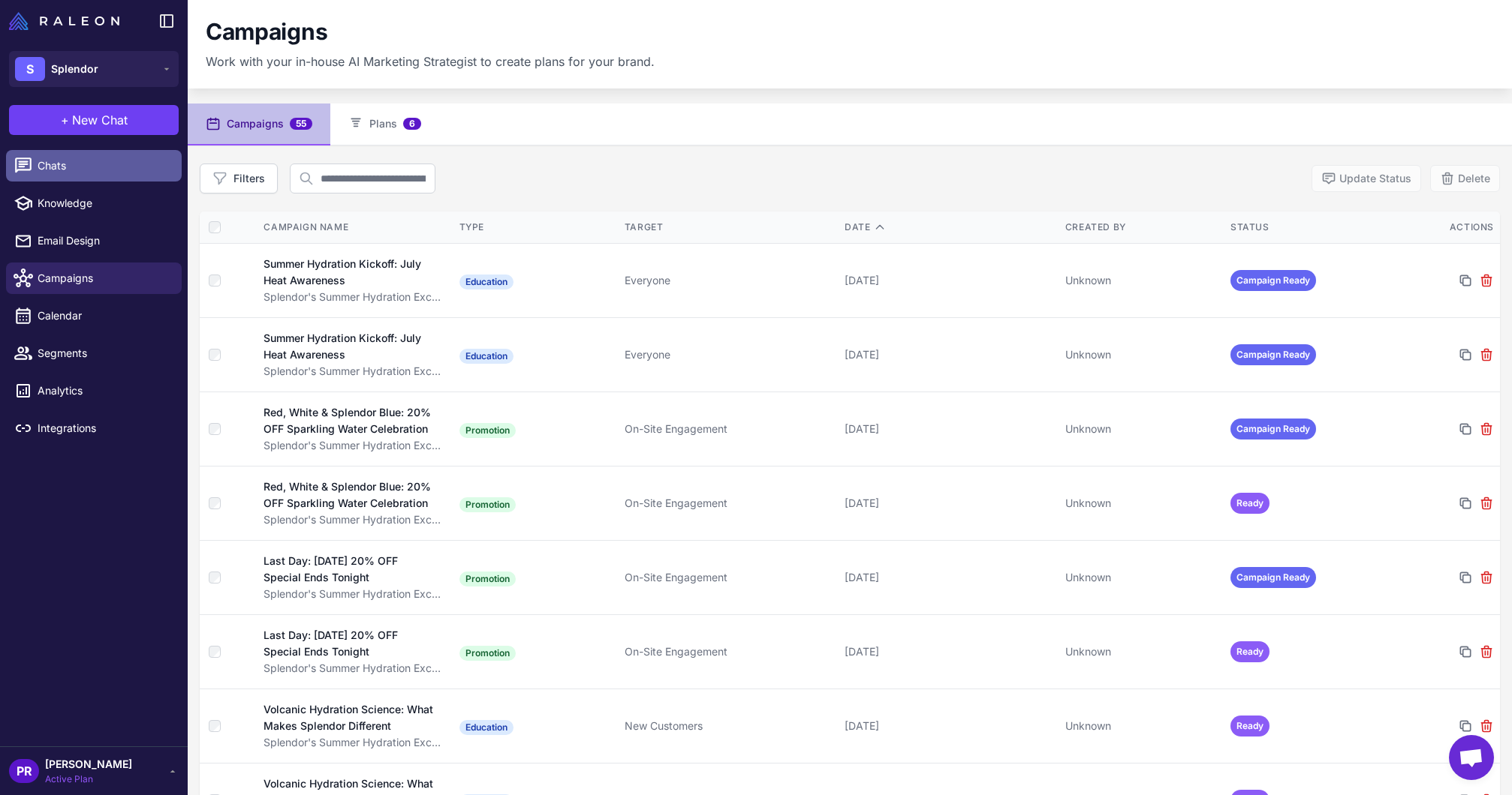
click at [40, 164] on span "Chats" at bounding box center [103, 165] width 132 height 16
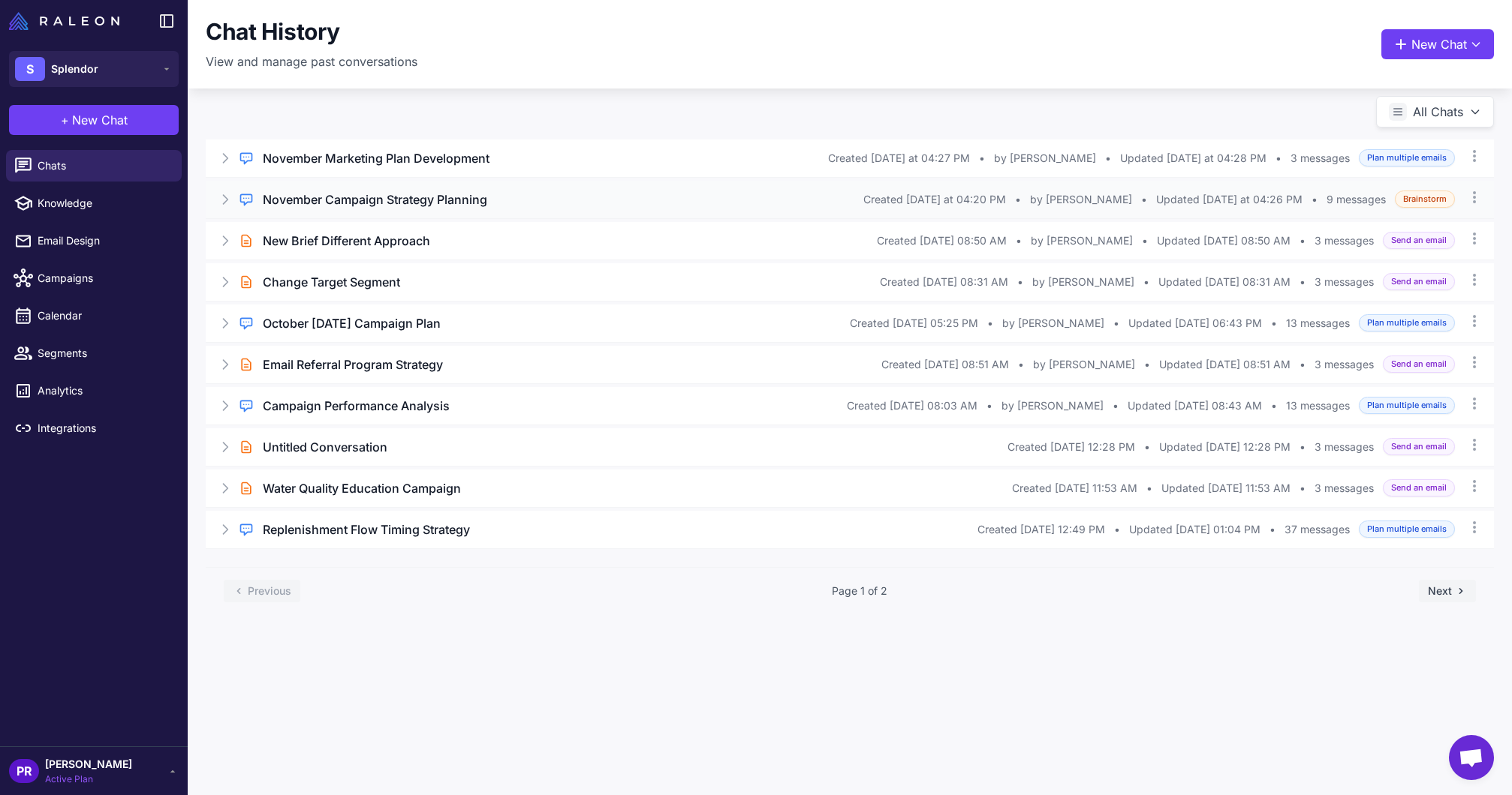
click at [388, 205] on h3 "November Campaign Strategy Planning" at bounding box center [374, 199] width 225 height 18
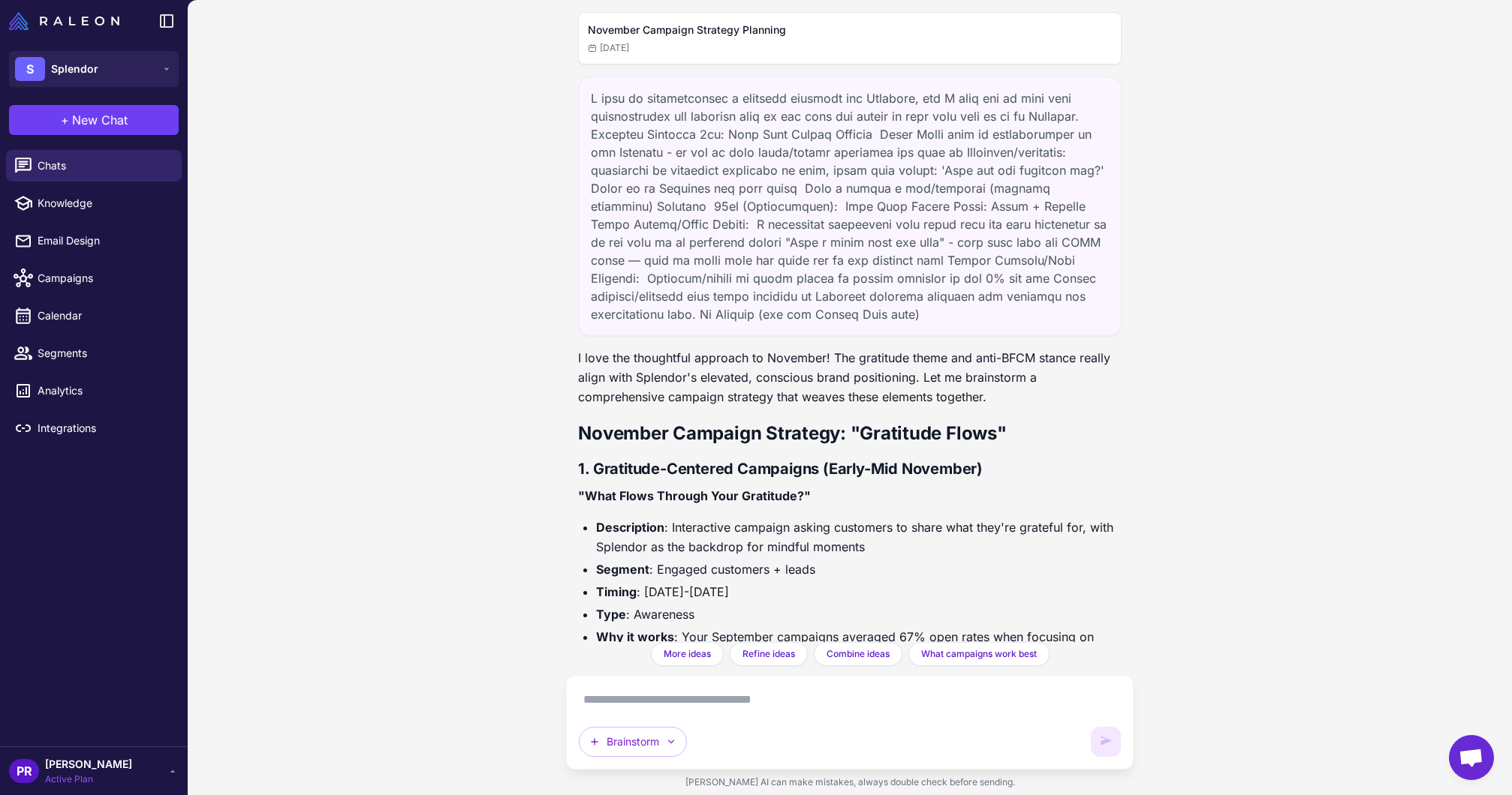
scroll to position [6564, 0]
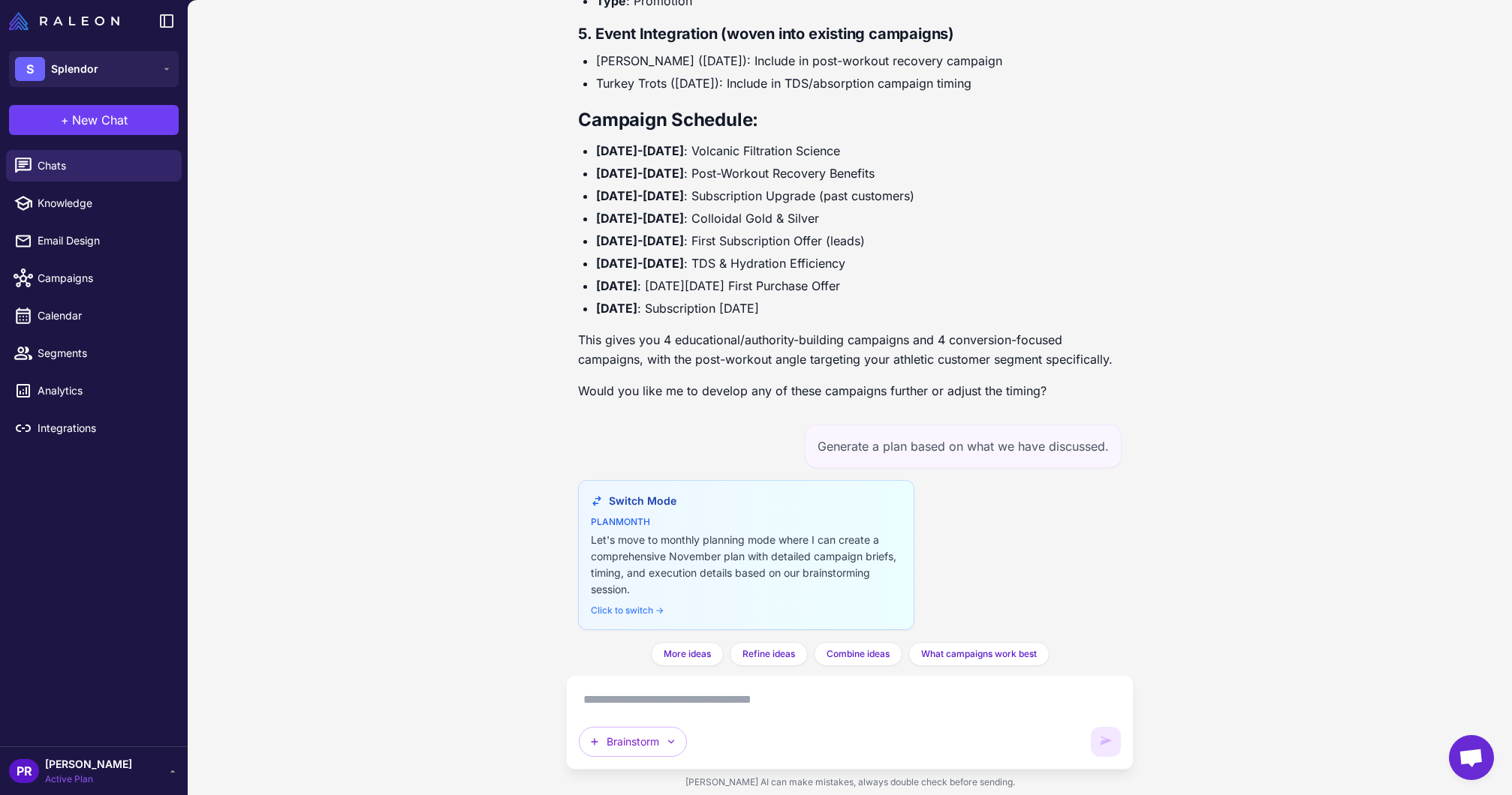
click at [757, 713] on div "Brainstorm" at bounding box center [848, 722] width 541 height 69
click at [742, 704] on textarea at bounding box center [848, 699] width 541 height 24
paste textarea "**********"
type textarea "**********"
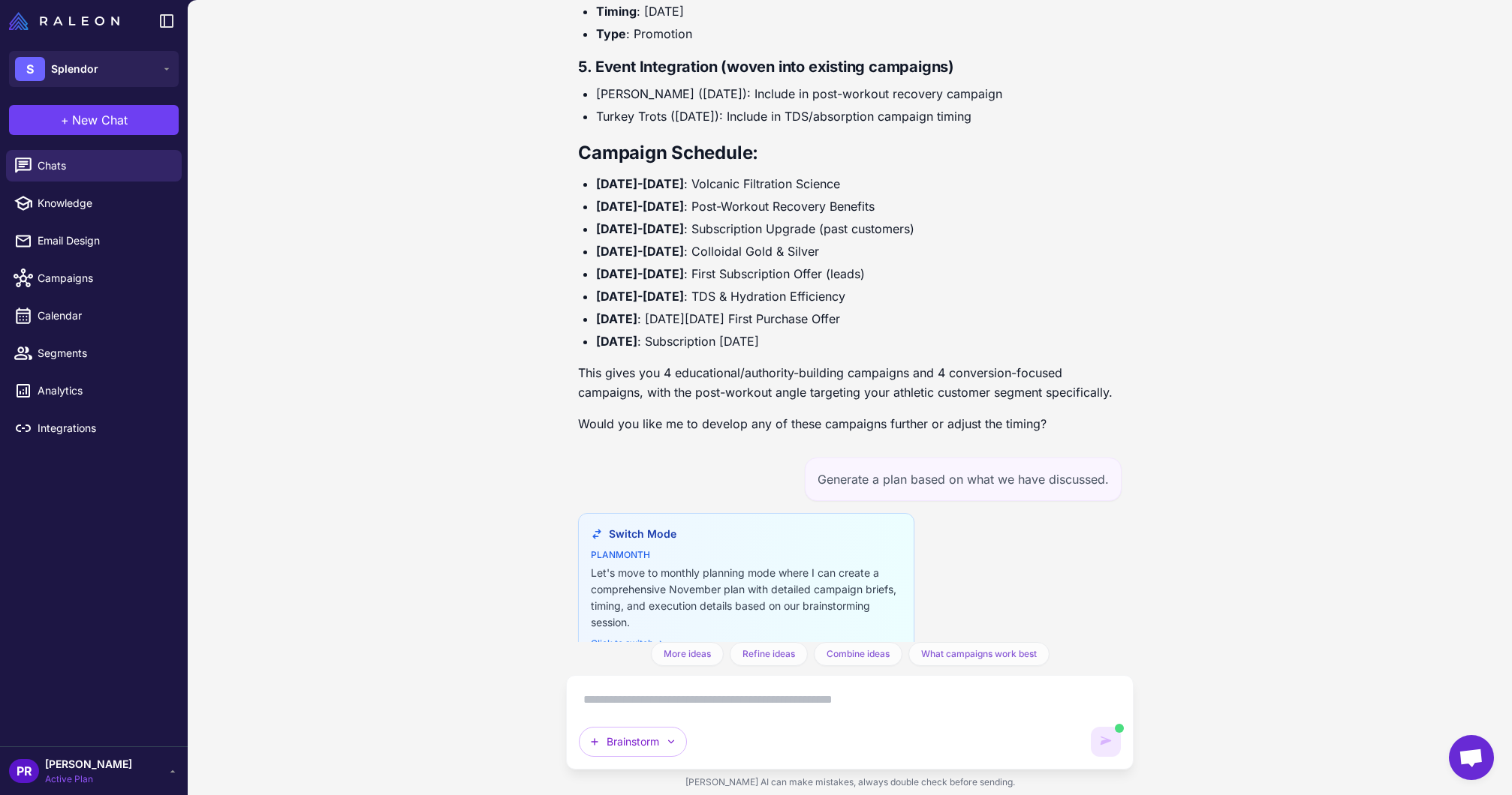
scroll to position [6685, 0]
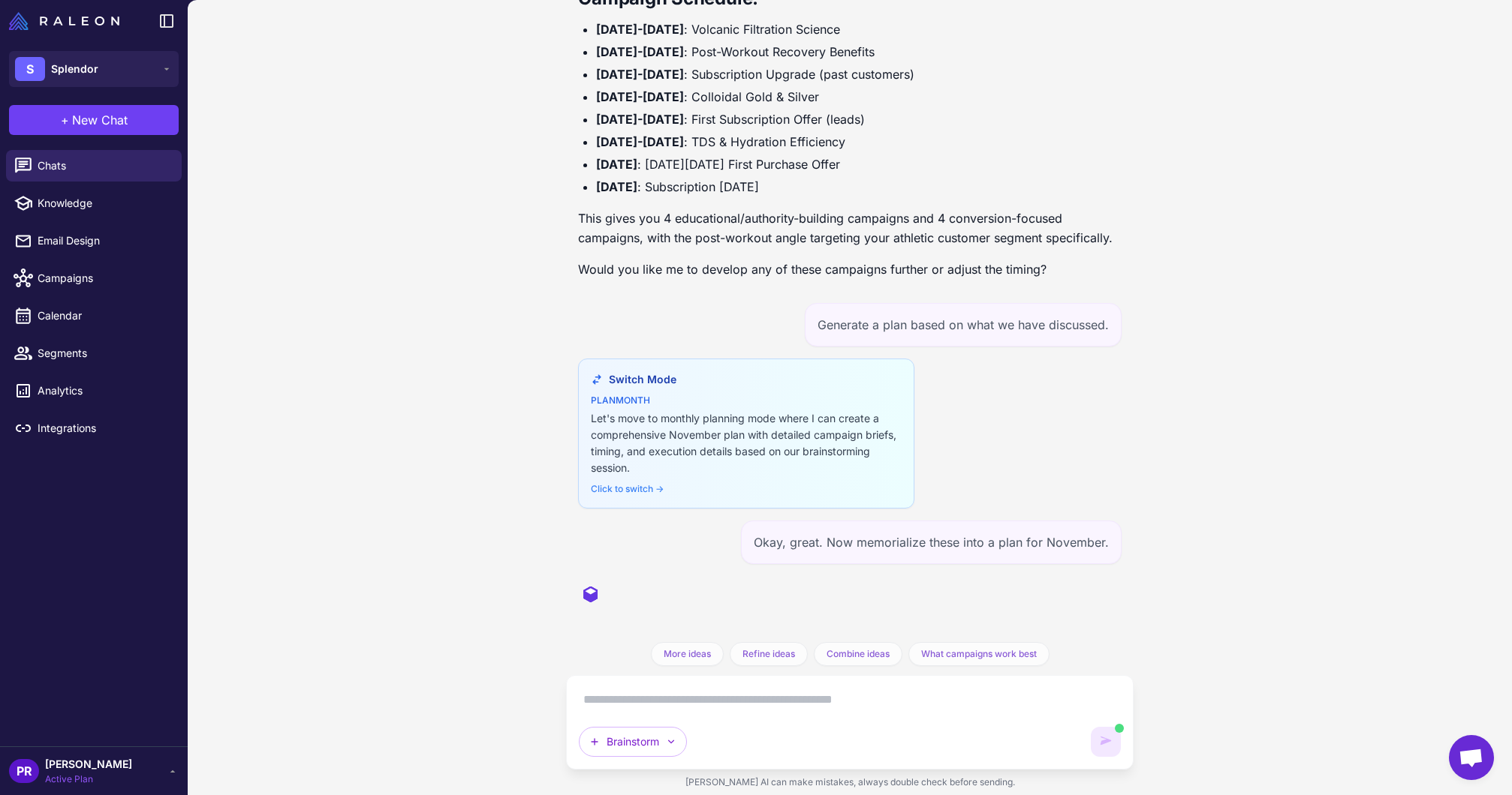
click at [1252, 553] on div "November Campaign Strategy Planning [DATE] I love the thoughtful approach to No…" at bounding box center [849, 397] width 1324 height 795
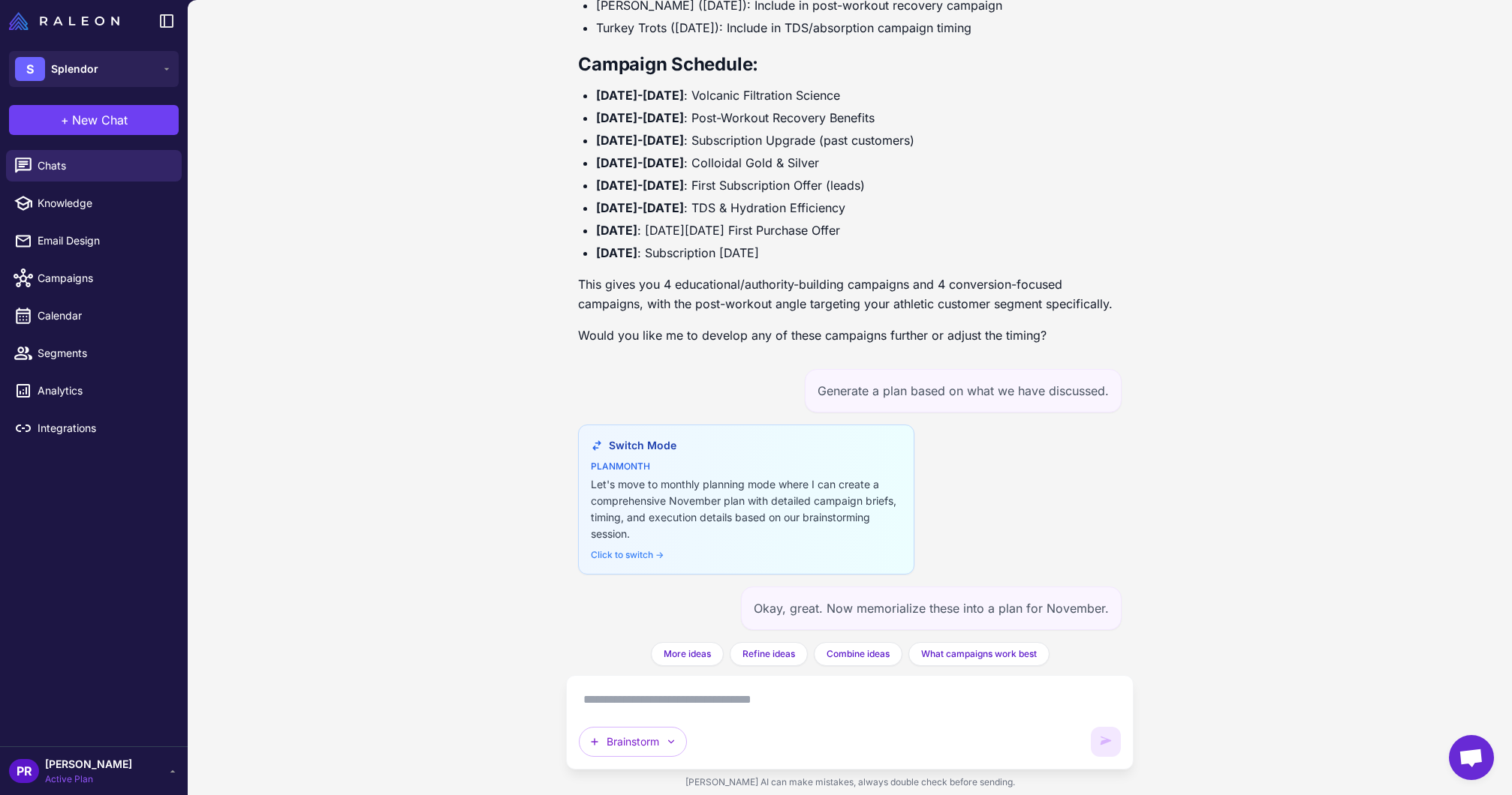
scroll to position [6620, 0]
click at [708, 696] on textarea at bounding box center [848, 699] width 541 height 24
click at [660, 747] on button "Brainstorm" at bounding box center [632, 742] width 108 height 30
click at [654, 641] on button "Plan multiple emails" at bounding box center [686, 642] width 214 height 28
click at [779, 612] on div "Okay, great. Now memorialize these into a plan for November." at bounding box center [930, 608] width 380 height 44
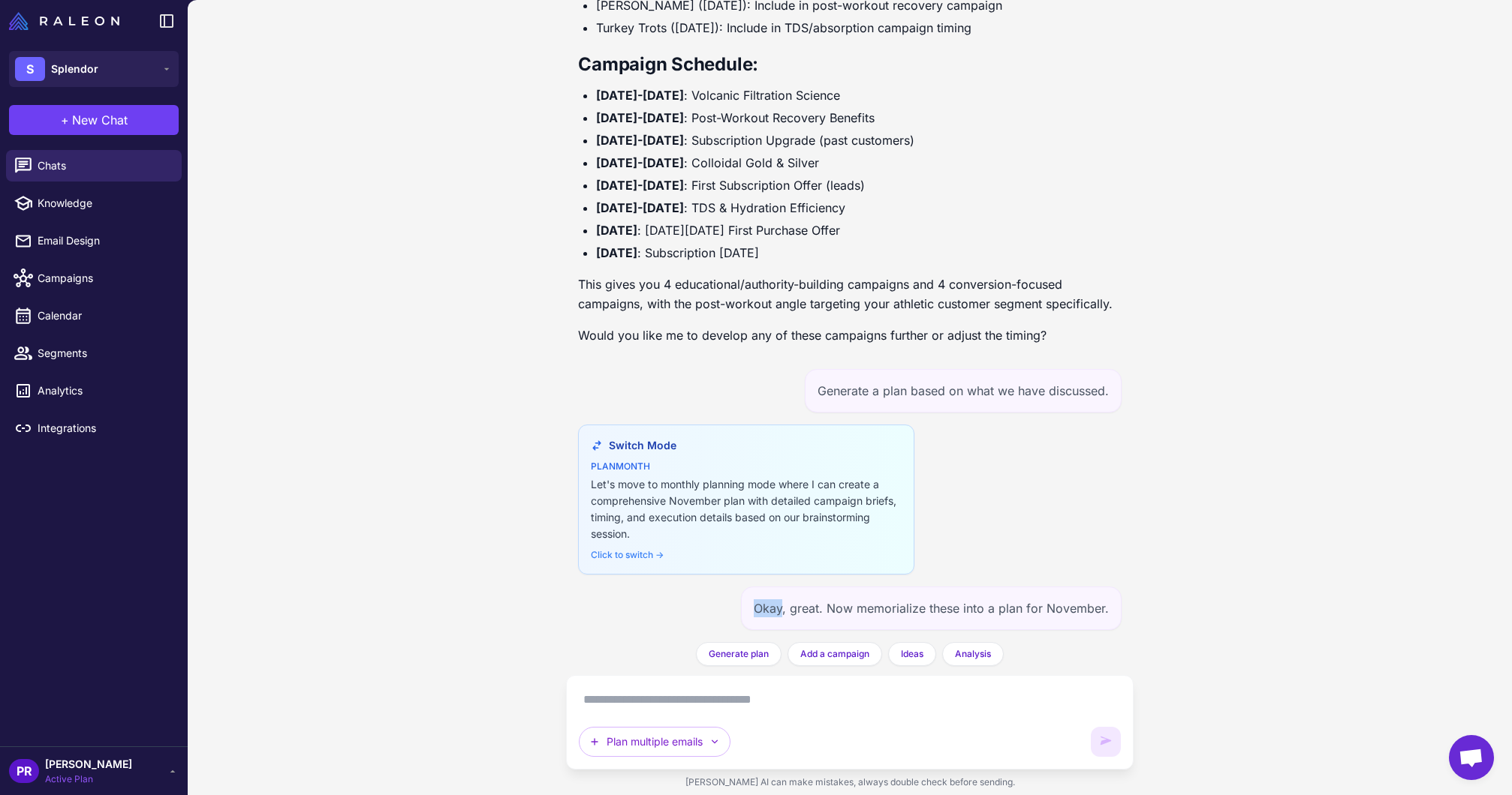
click at [779, 612] on div "Okay, great. Now memorialize these into a plan for November." at bounding box center [930, 608] width 380 height 44
copy div "Okay, great. Now memorialize these into a plan for November."
click at [697, 697] on textarea at bounding box center [848, 699] width 541 height 24
paste textarea "**********"
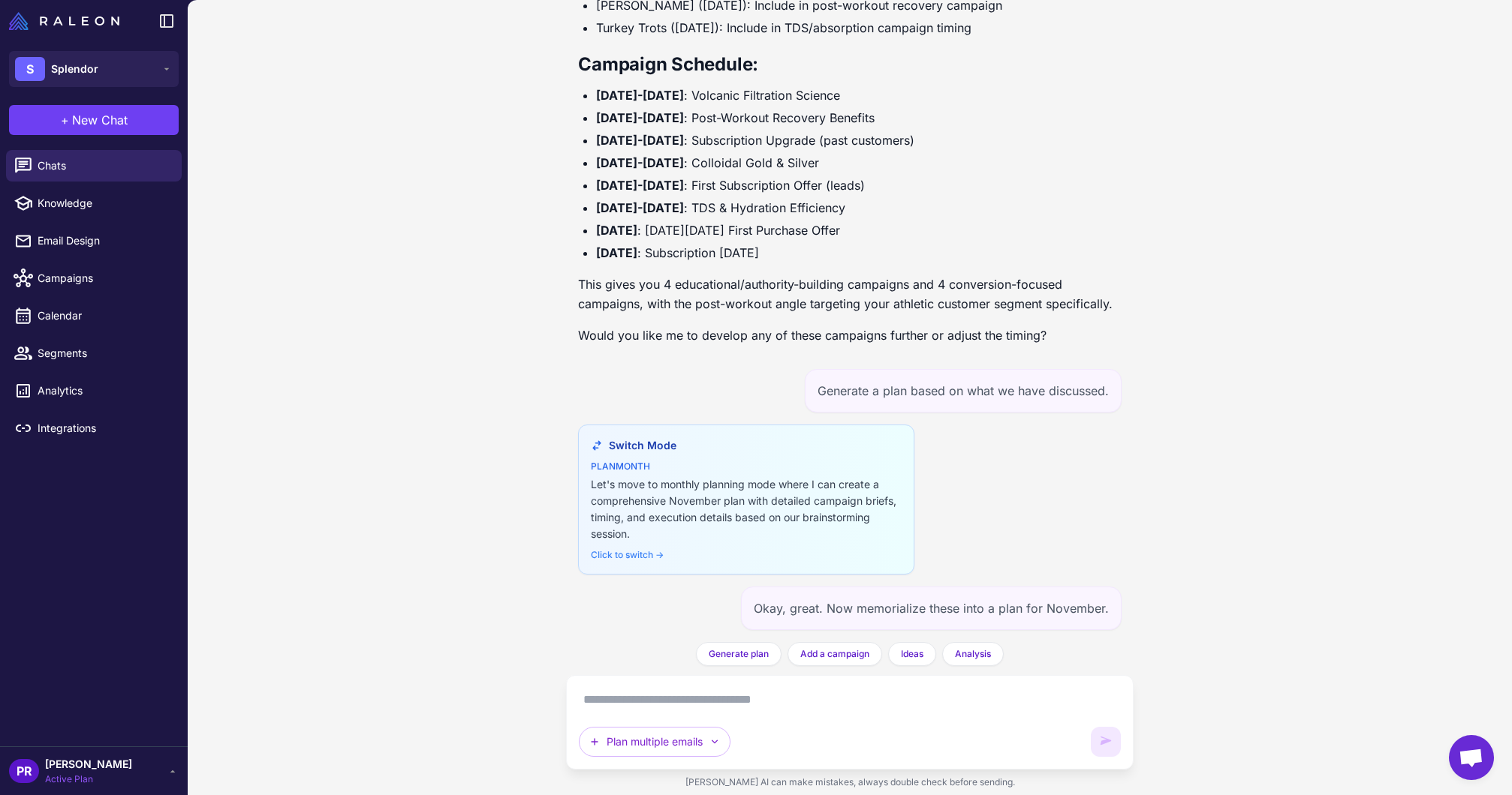
type textarea "**********"
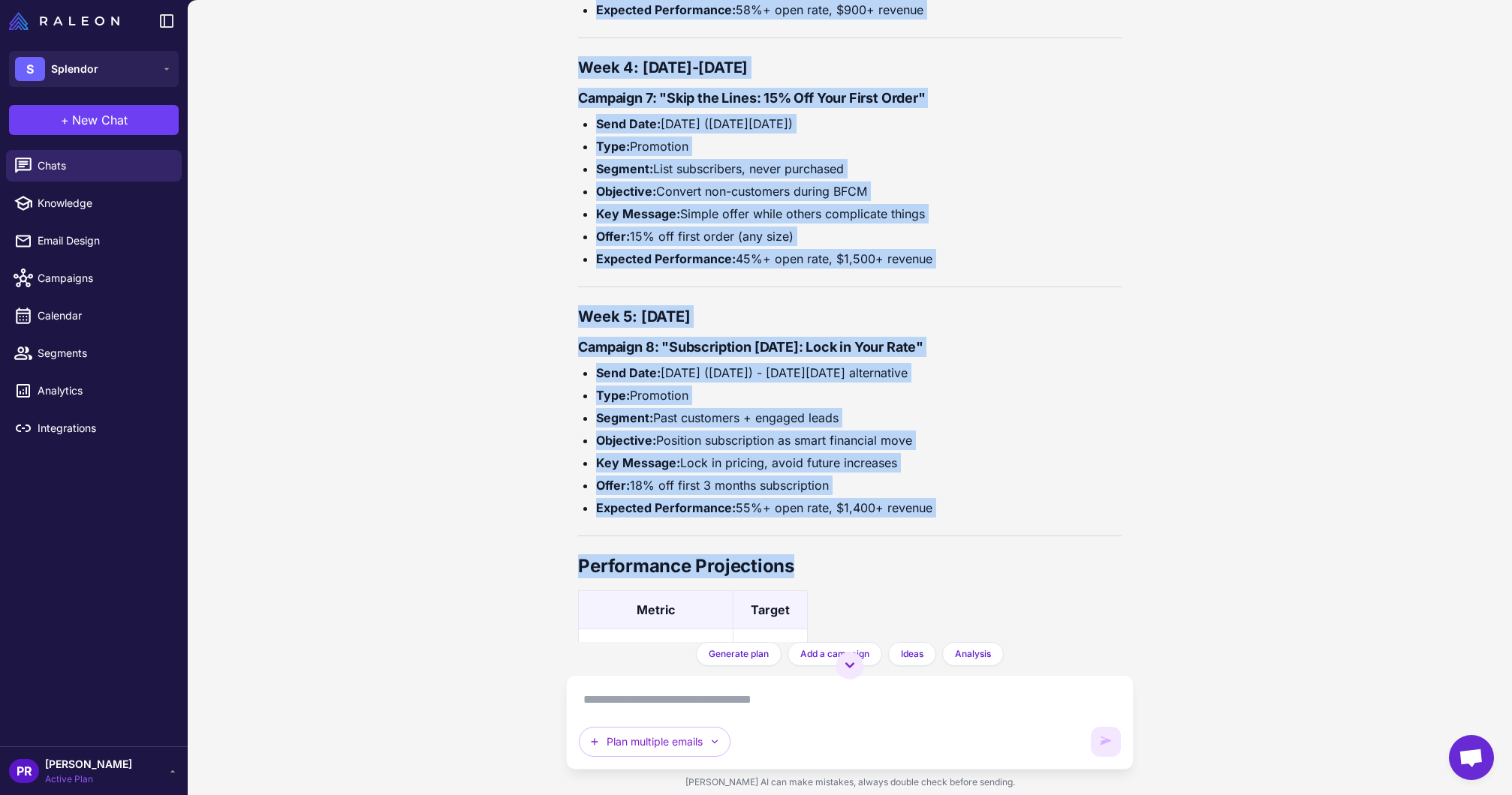
scroll to position [9140, 0]
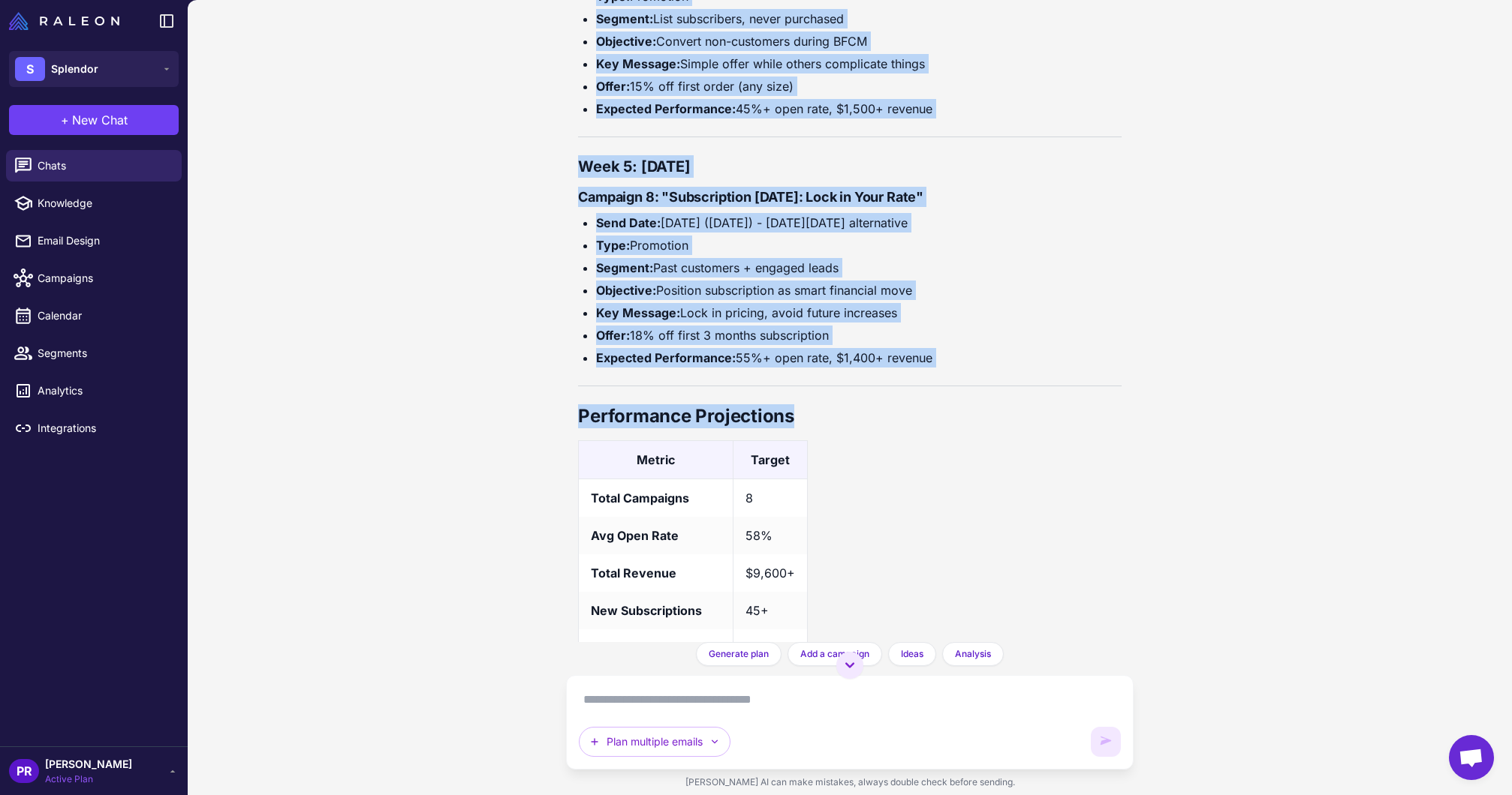
drag, startPoint x: 576, startPoint y: 238, endPoint x: 995, endPoint y: 350, distance: 433.7
click at [995, 350] on div "November Campaign Strategy Planning [DATE] I love the thoughtful approach to No…" at bounding box center [849, 321] width 567 height 642
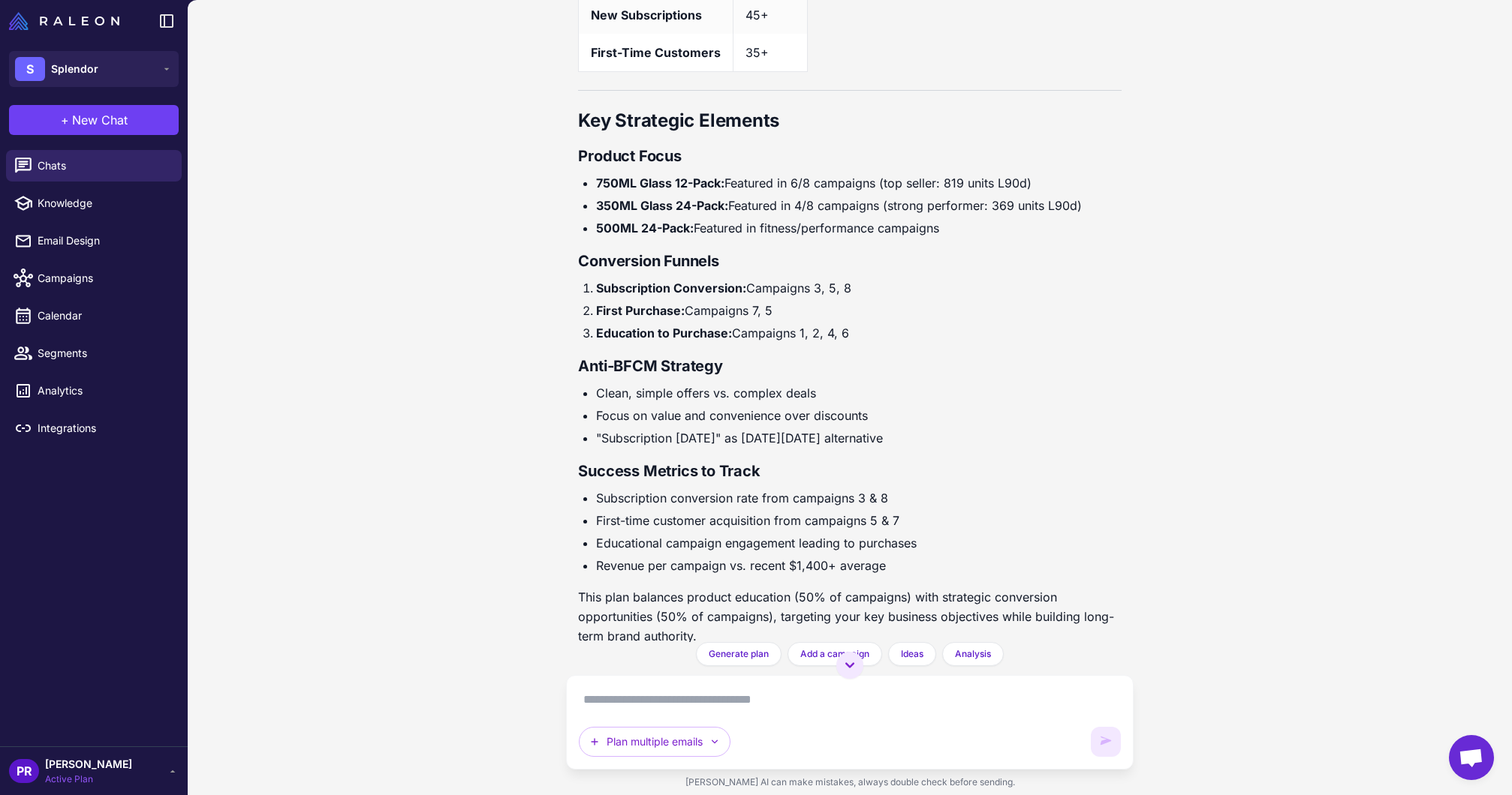
scroll to position [9764, 0]
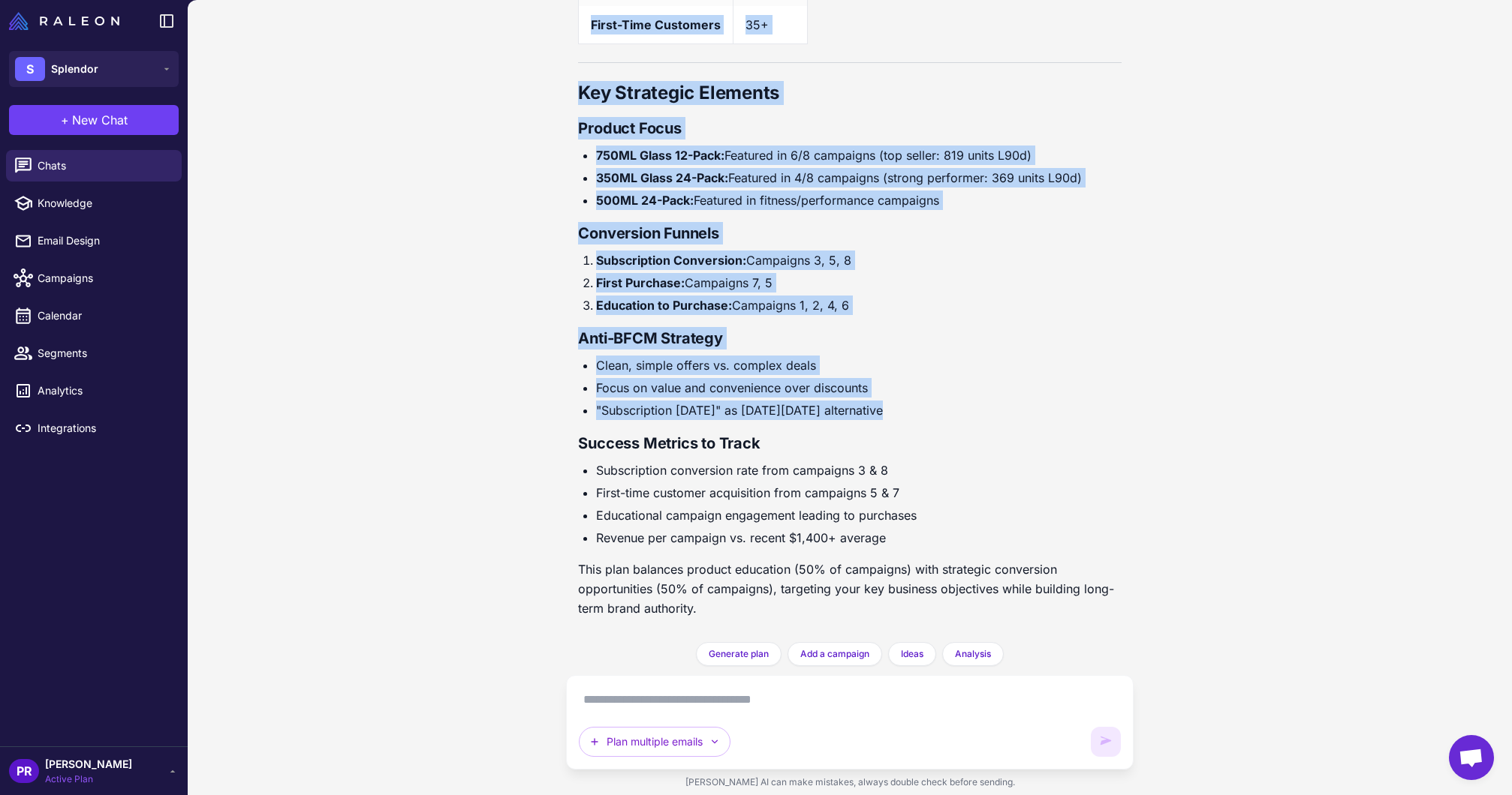
click at [914, 409] on li ""Subscription [DATE]" as [DATE][DATE] alternative" at bounding box center [858, 410] width 524 height 20
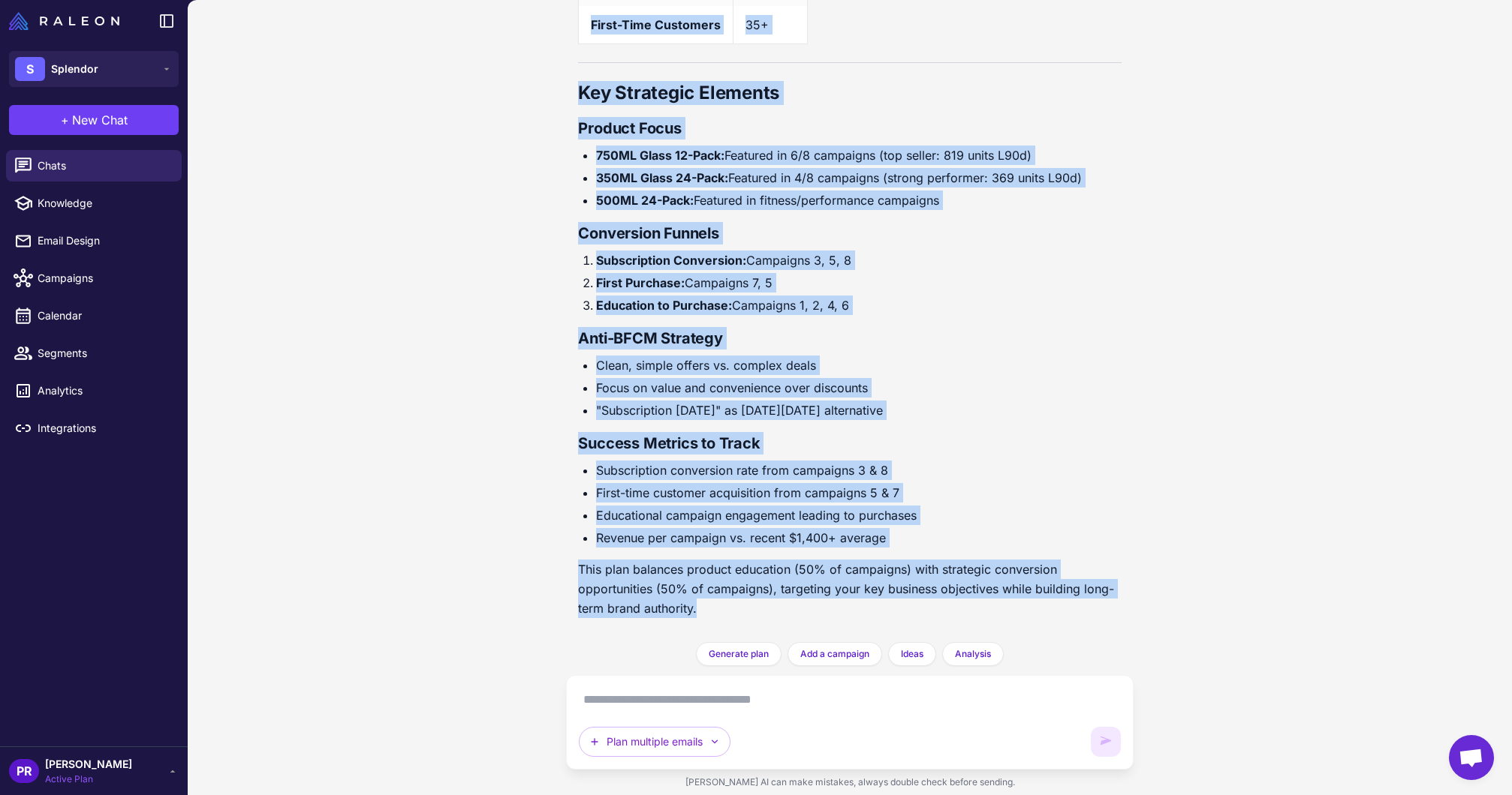
click at [734, 614] on p "This plan balances product education (50% of campaigns) with strategic conversi…" at bounding box center [849, 589] width 542 height 59
copy div "[DATE] Marketing Plan: Splendor Water Campaign Overview Total Campaigns: 8 Focu…"
click at [100, 66] on button "S Splendor" at bounding box center [94, 69] width 170 height 36
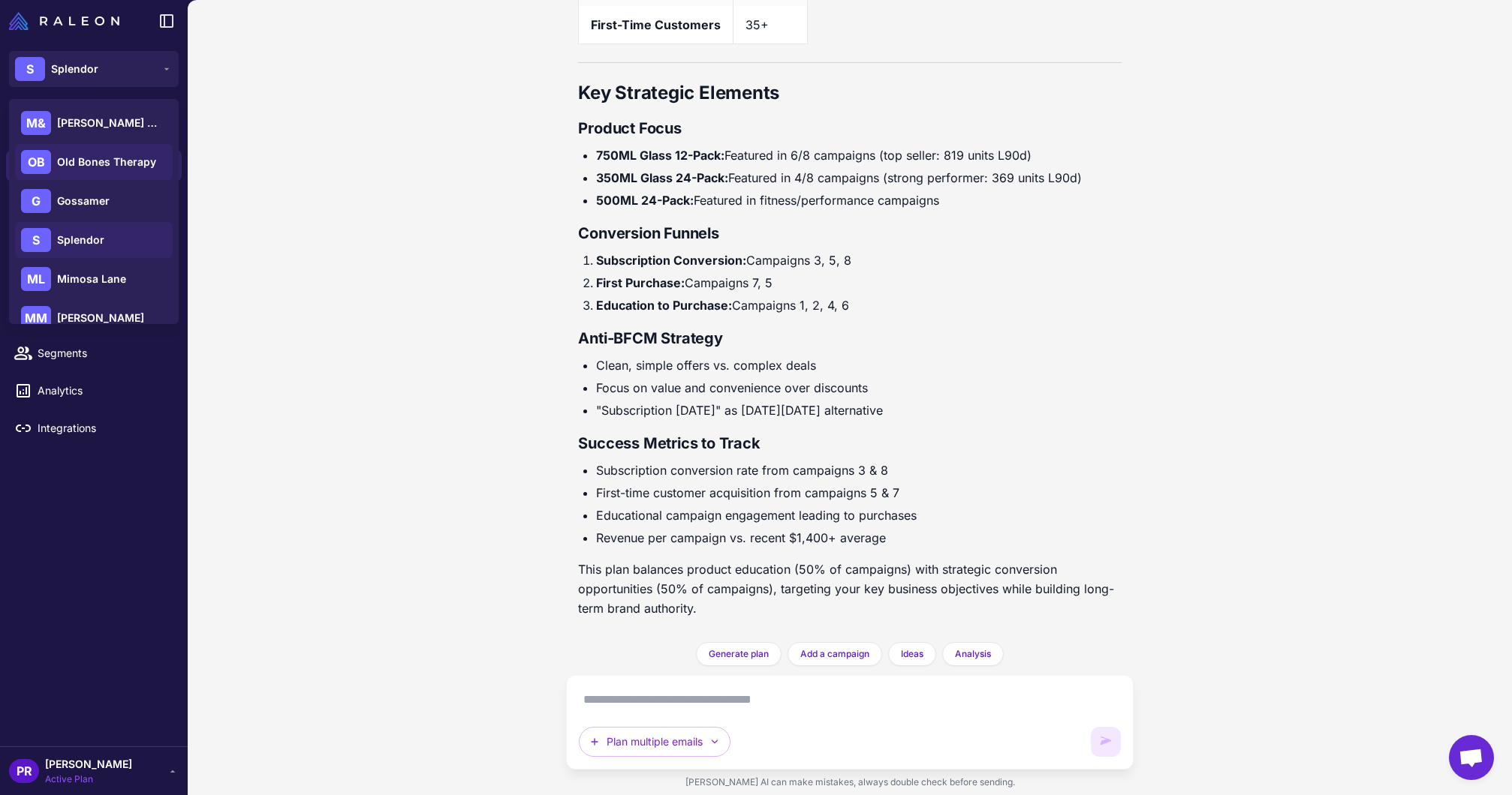
click at [104, 158] on span "Old Bones Therapy" at bounding box center [106, 161] width 100 height 16
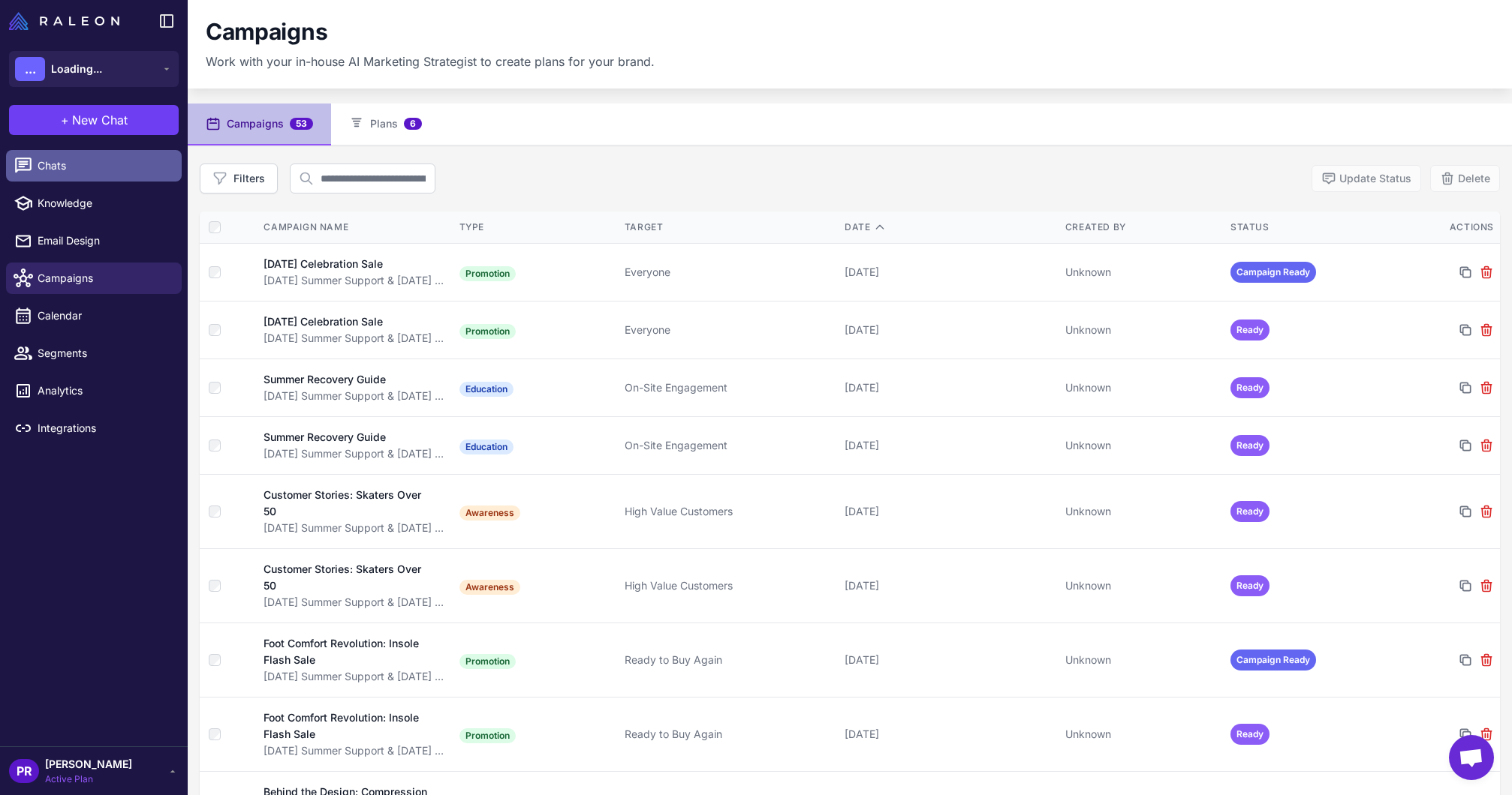
click at [92, 180] on link "Chats" at bounding box center [93, 165] width 175 height 31
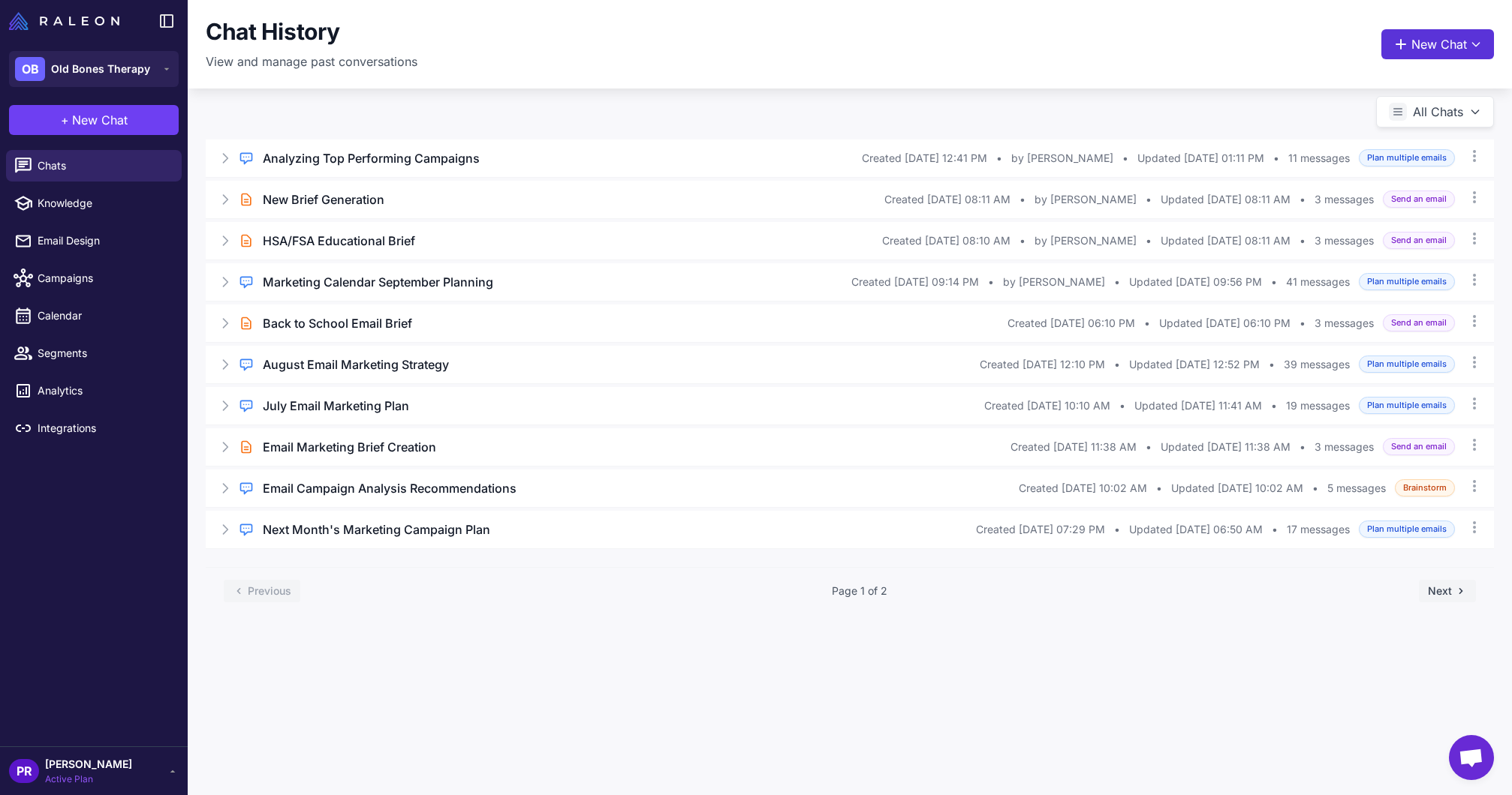
click at [1420, 46] on button "New Chat" at bounding box center [1437, 45] width 113 height 30
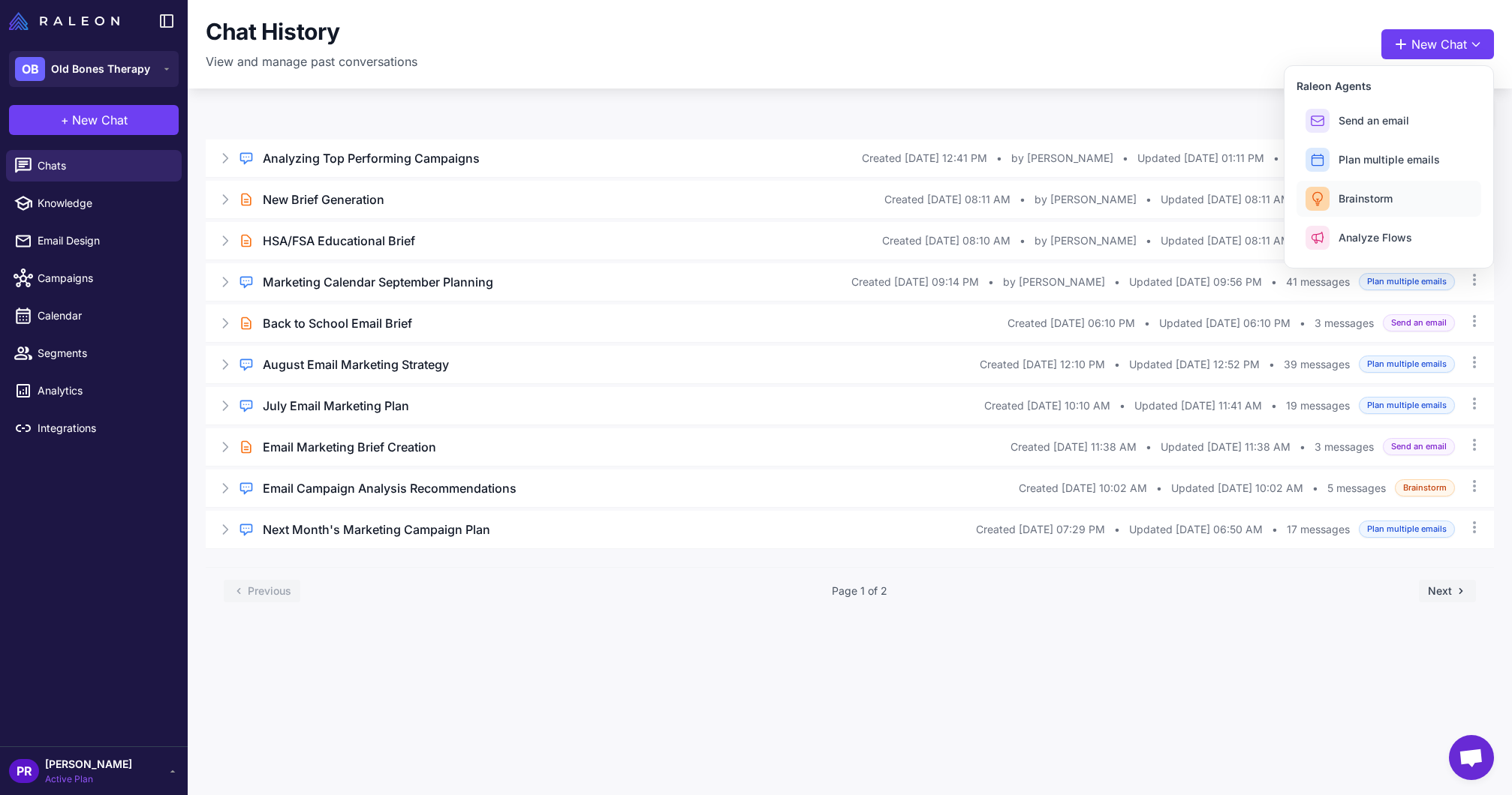
click at [1368, 194] on span "Brainstorm" at bounding box center [1365, 198] width 54 height 16
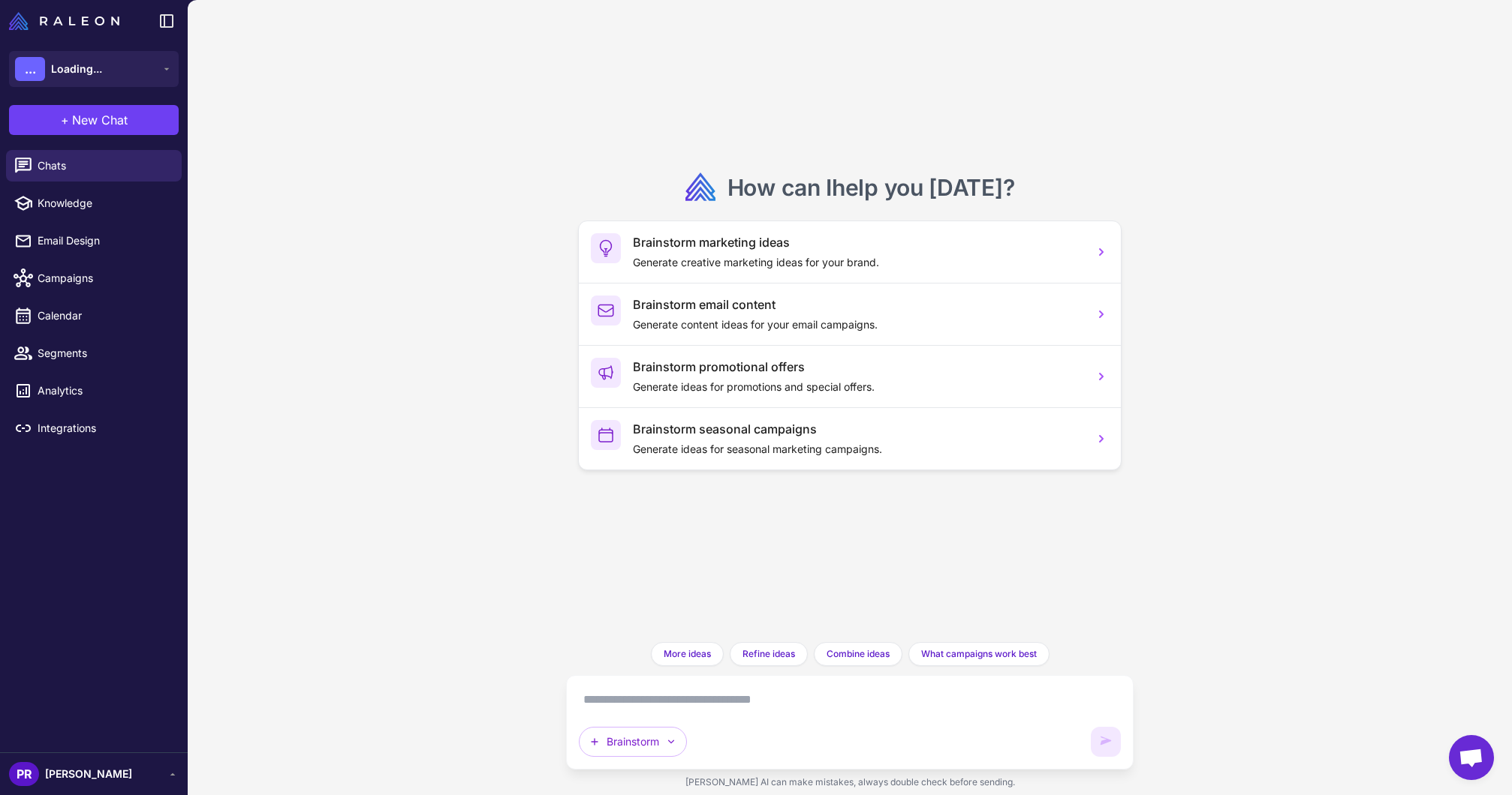
click at [748, 696] on textarea at bounding box center [848, 699] width 541 height 24
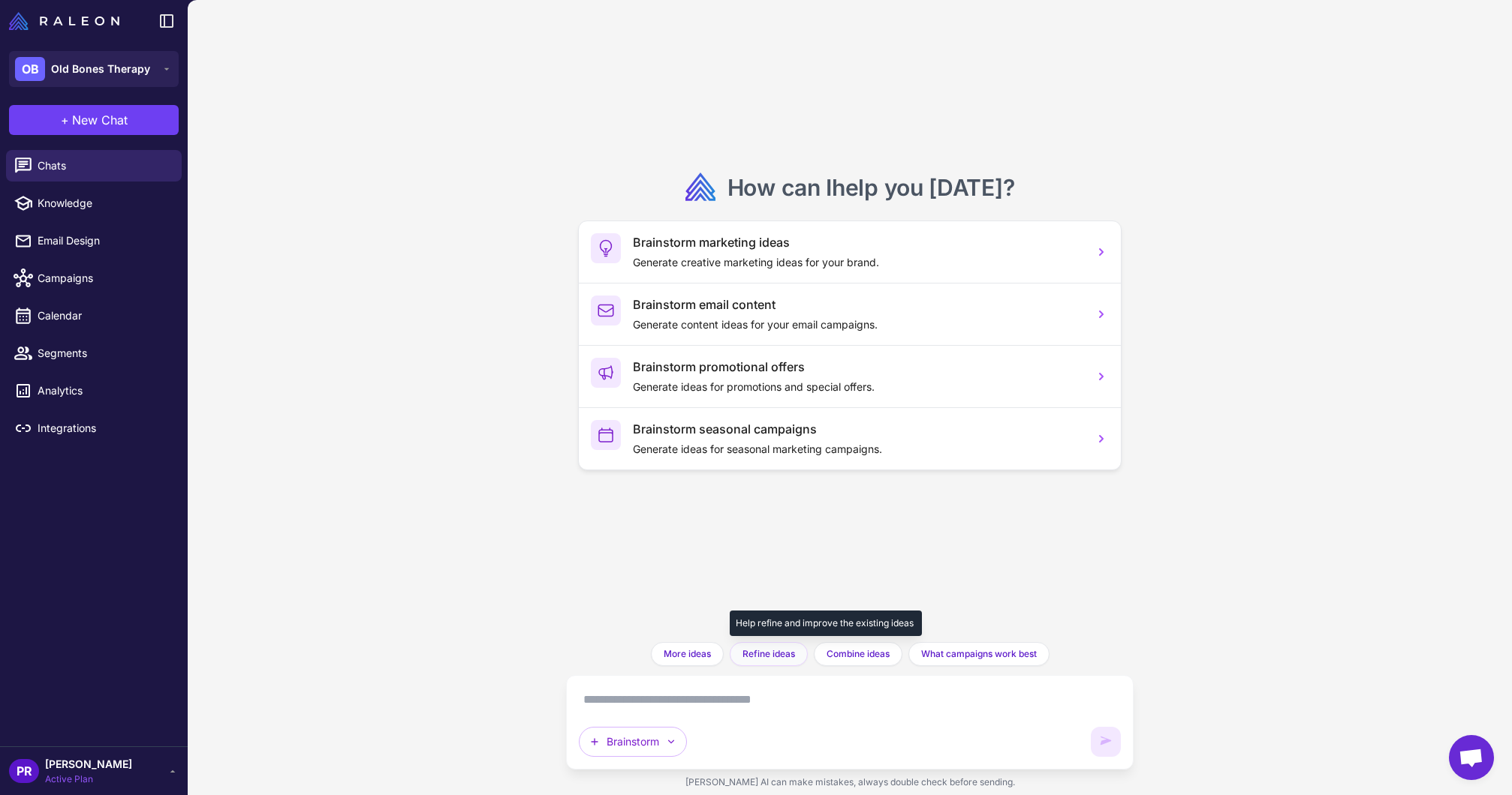
paste textarea "**********"
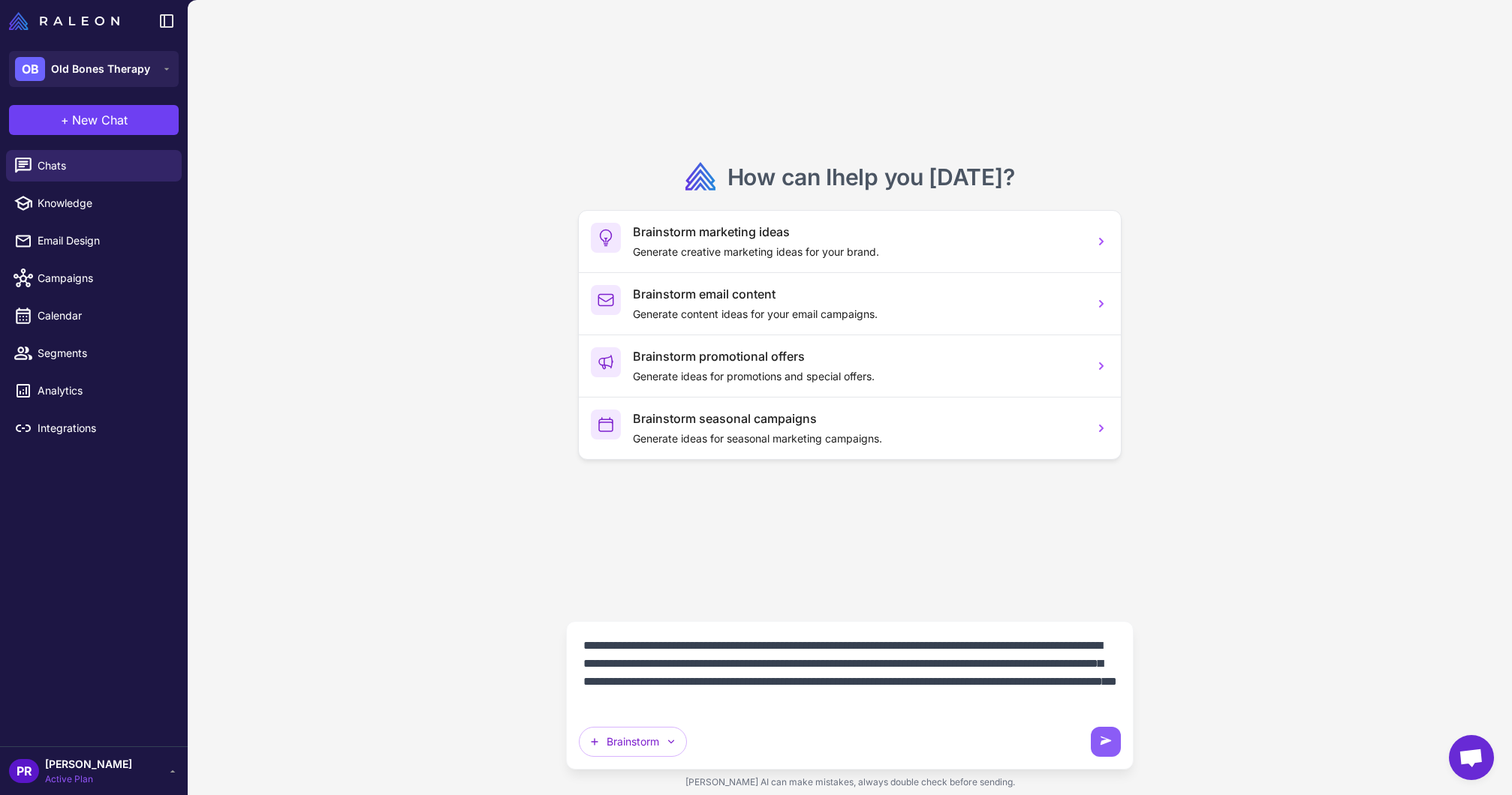
paste textarea "**********"
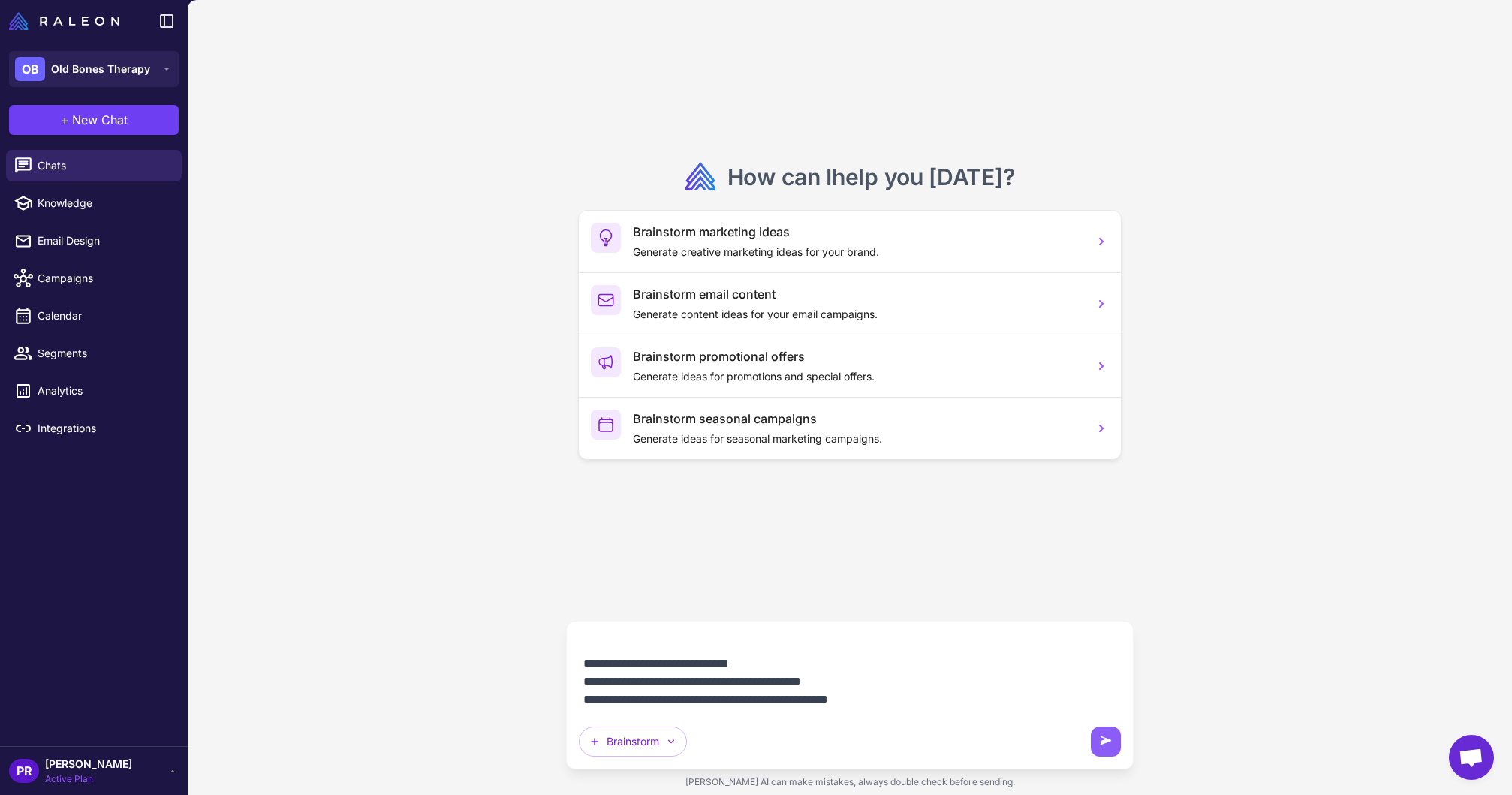
scroll to position [102, 0]
paste textarea "**********"
type textarea "**********"
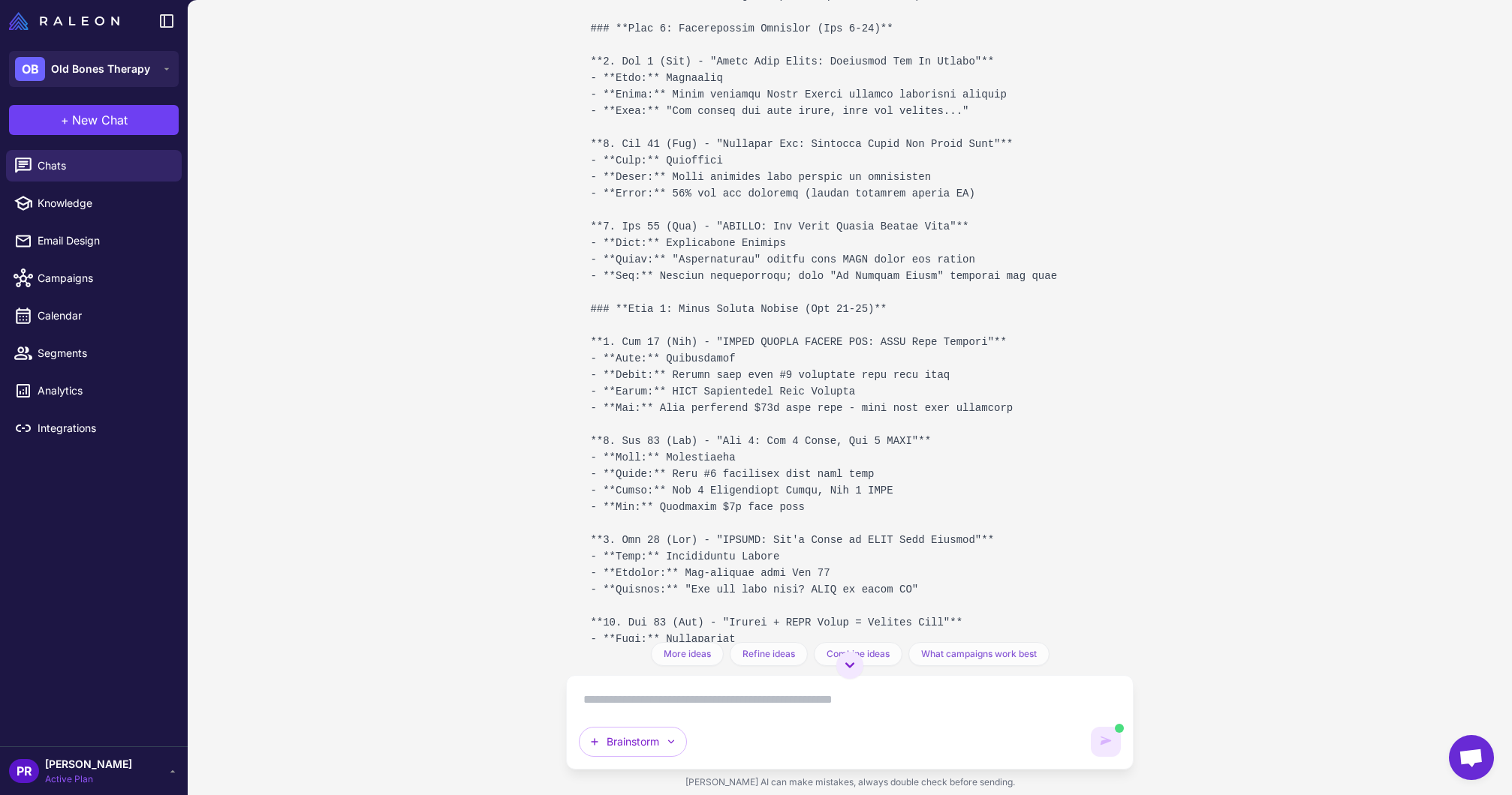
scroll to position [955, 0]
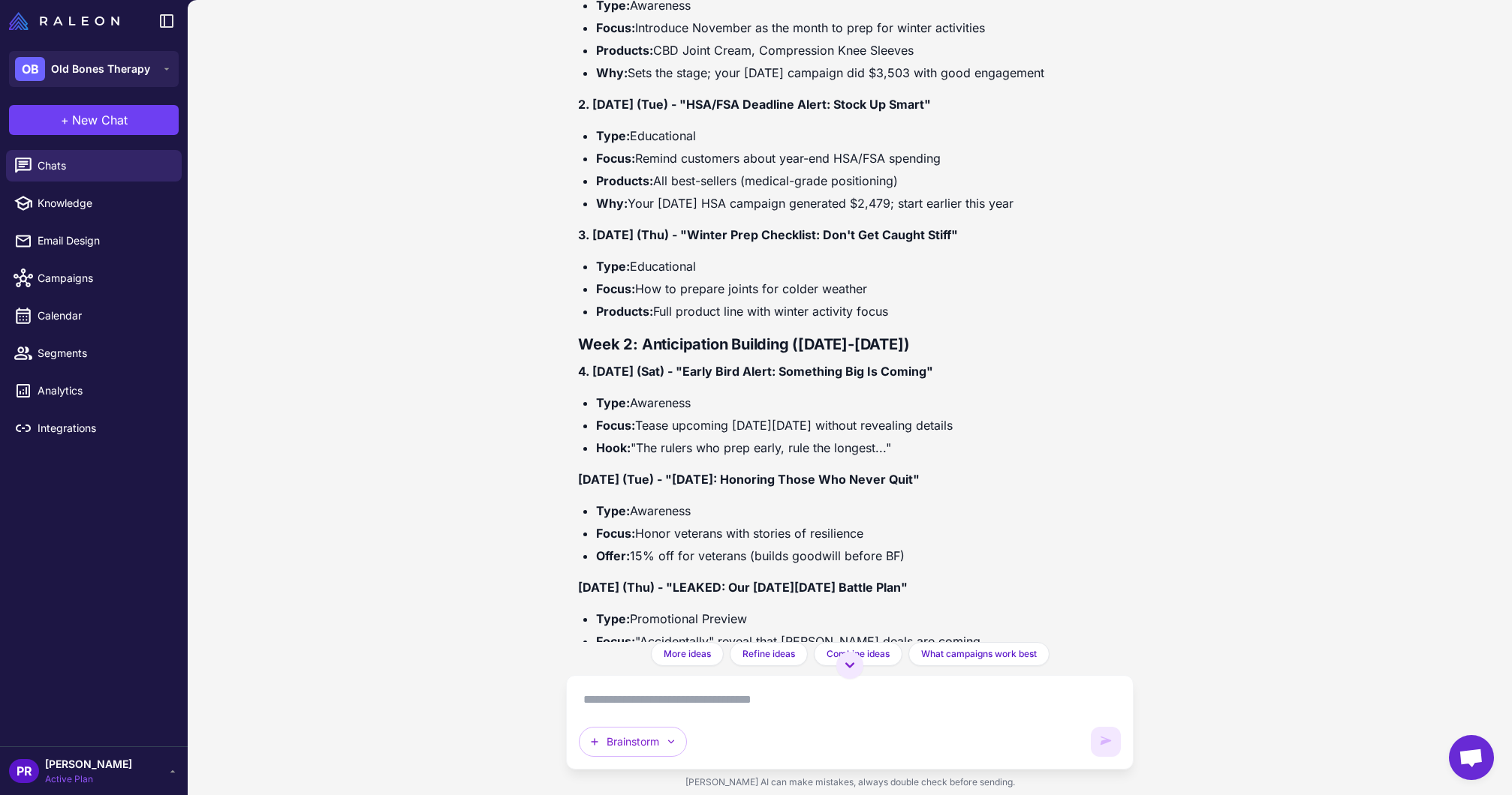
scroll to position [696, 0]
click at [935, 684] on div "Brainstorm" at bounding box center [849, 723] width 567 height 95
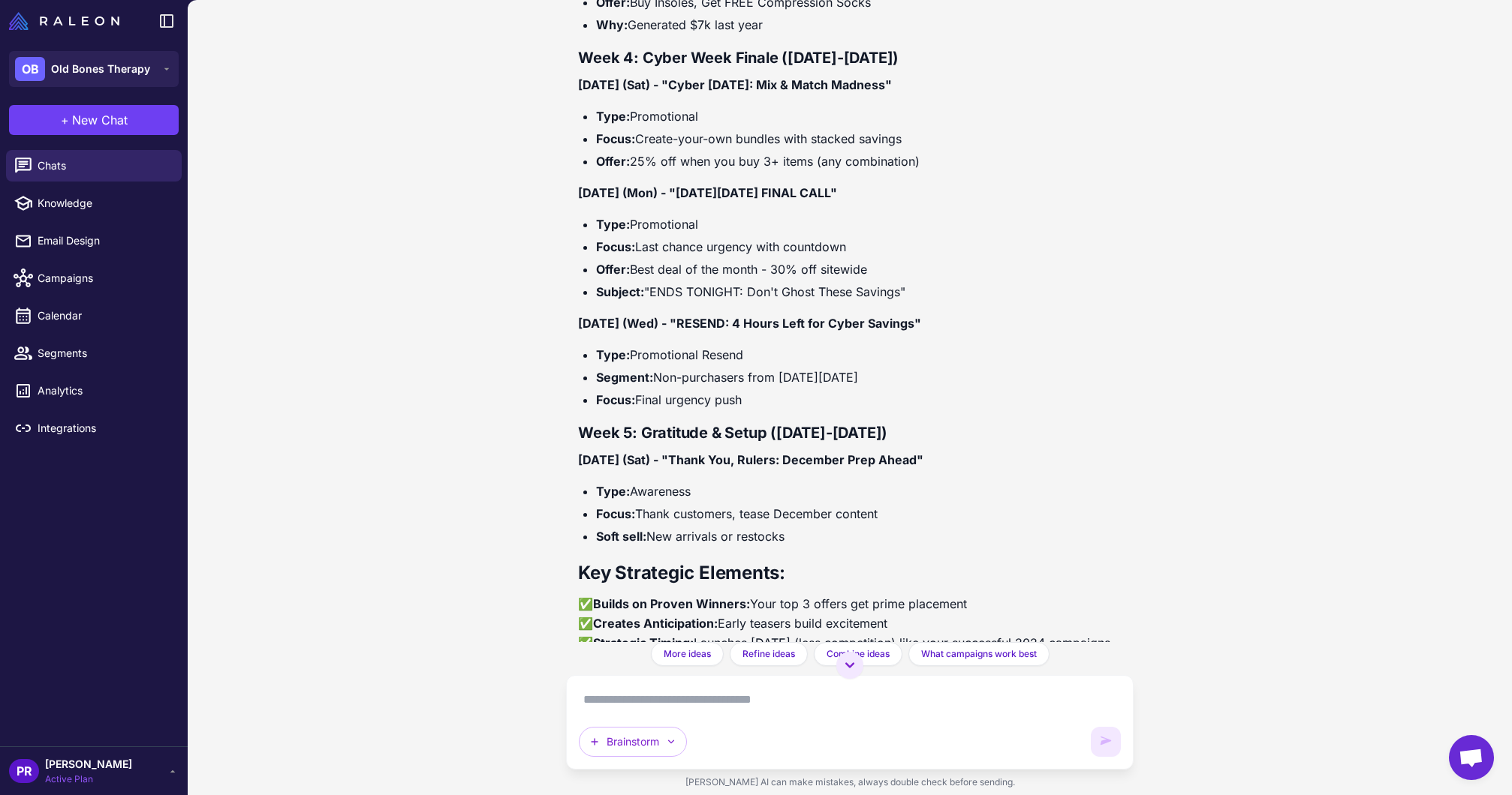
scroll to position [1940, 0]
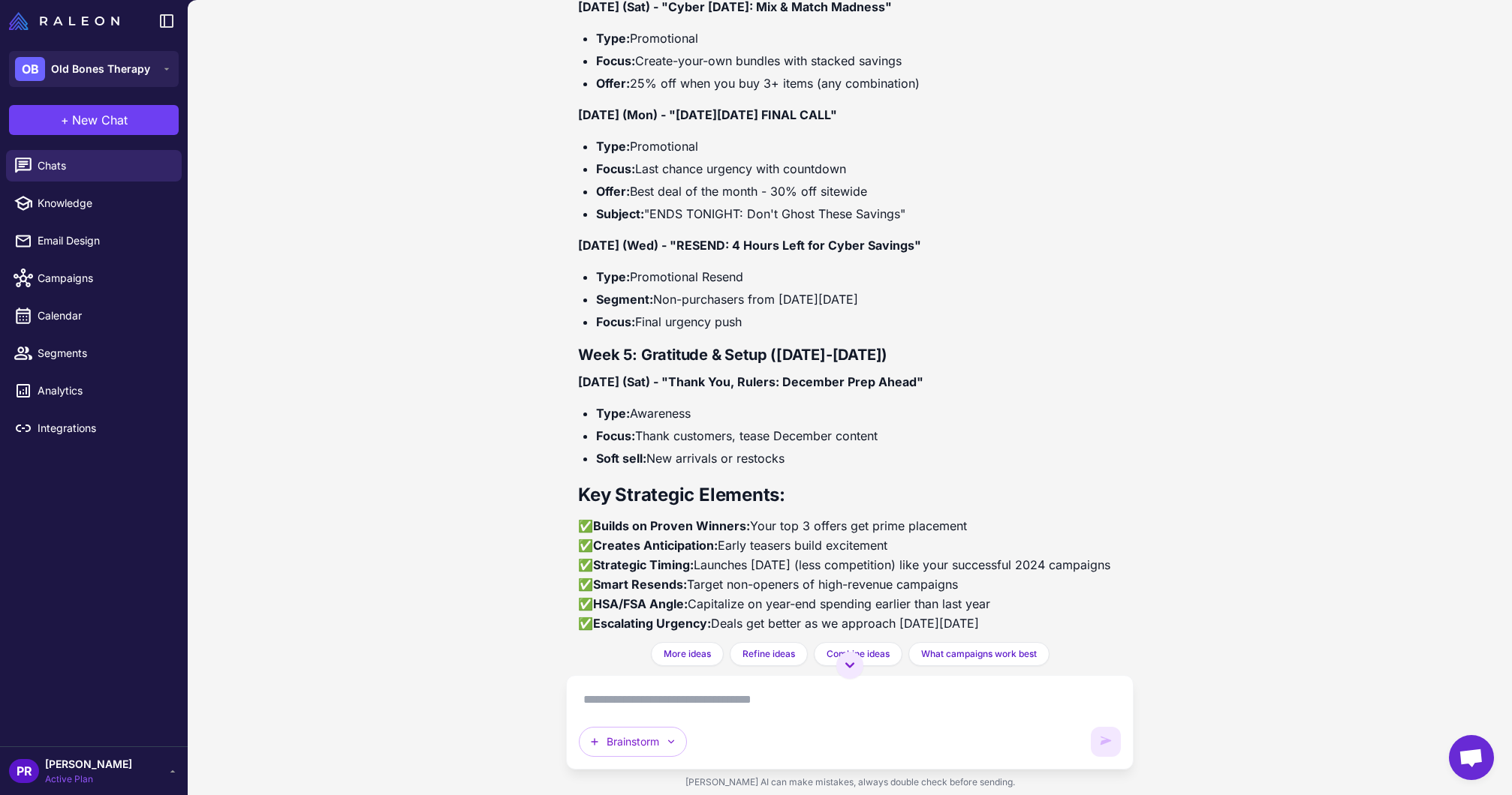
click at [822, 699] on textarea at bounding box center [848, 699] width 541 height 24
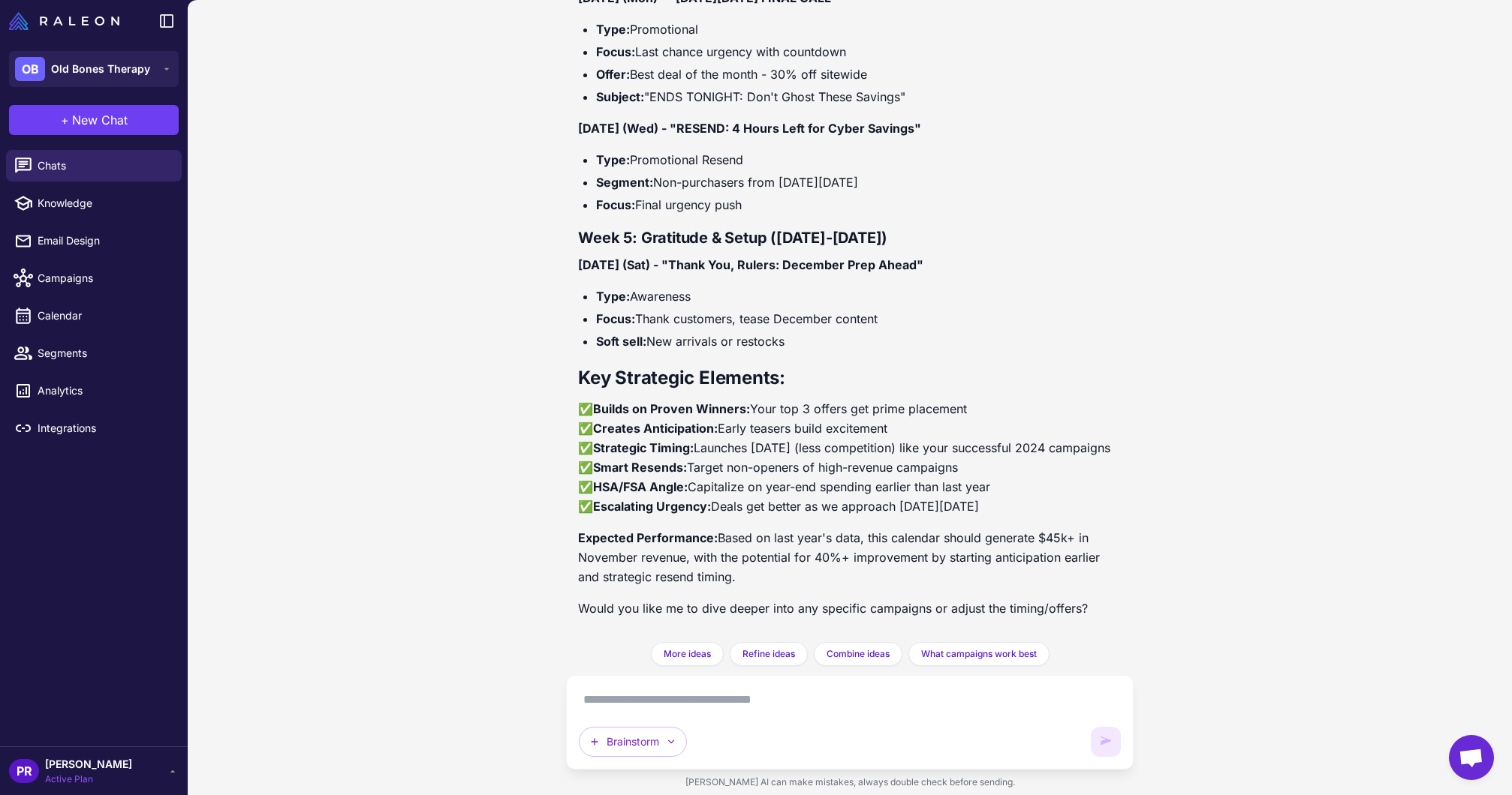
paste textarea "**********"
type textarea "**********"
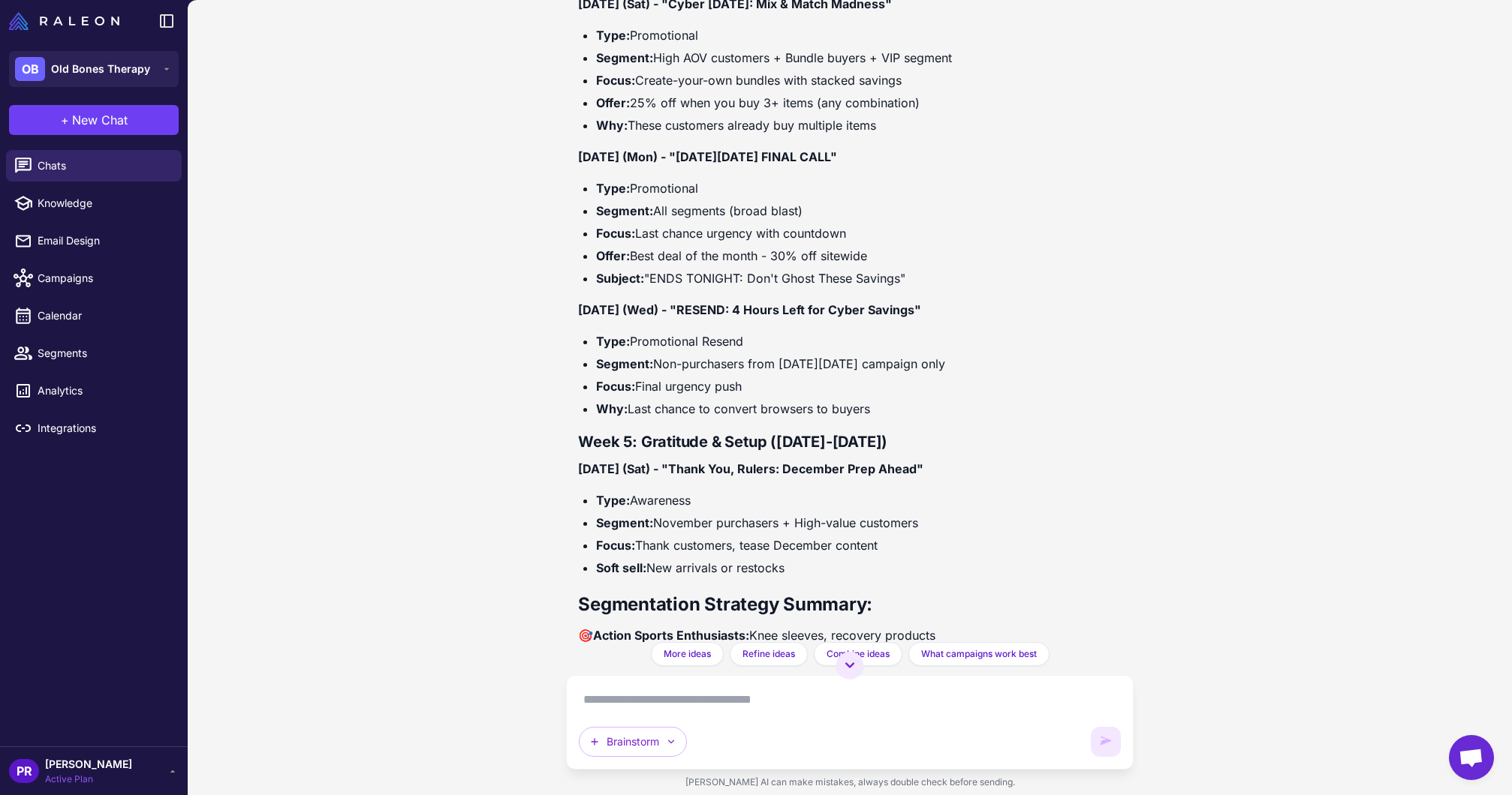
scroll to position [4470, 0]
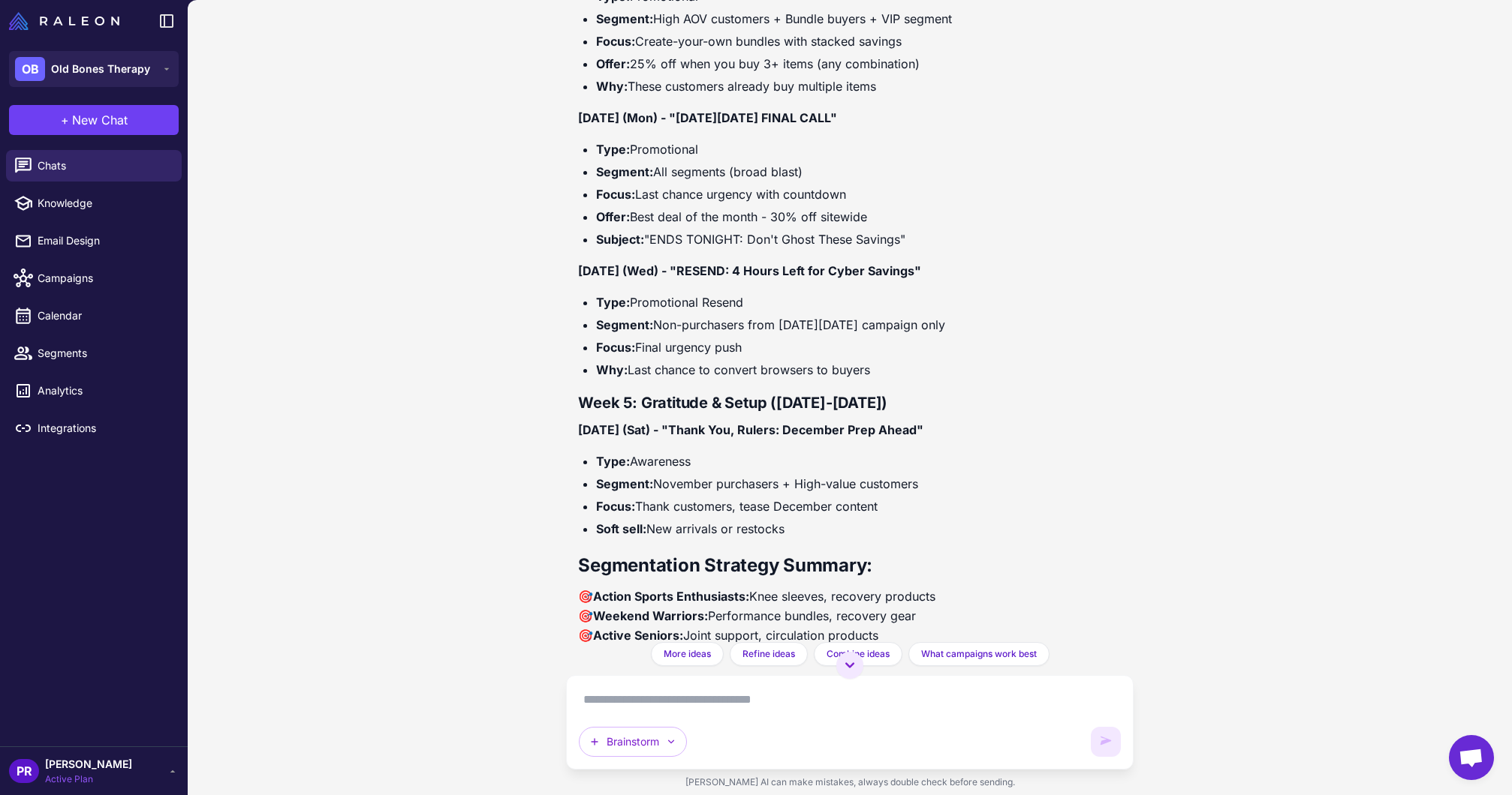
drag, startPoint x: 575, startPoint y: 323, endPoint x: 936, endPoint y: 539, distance: 420.7
click at [936, 539] on div "Why you tell me brainstorm the November campaign calendar for Old Bones. It can…" at bounding box center [849, 321] width 567 height 642
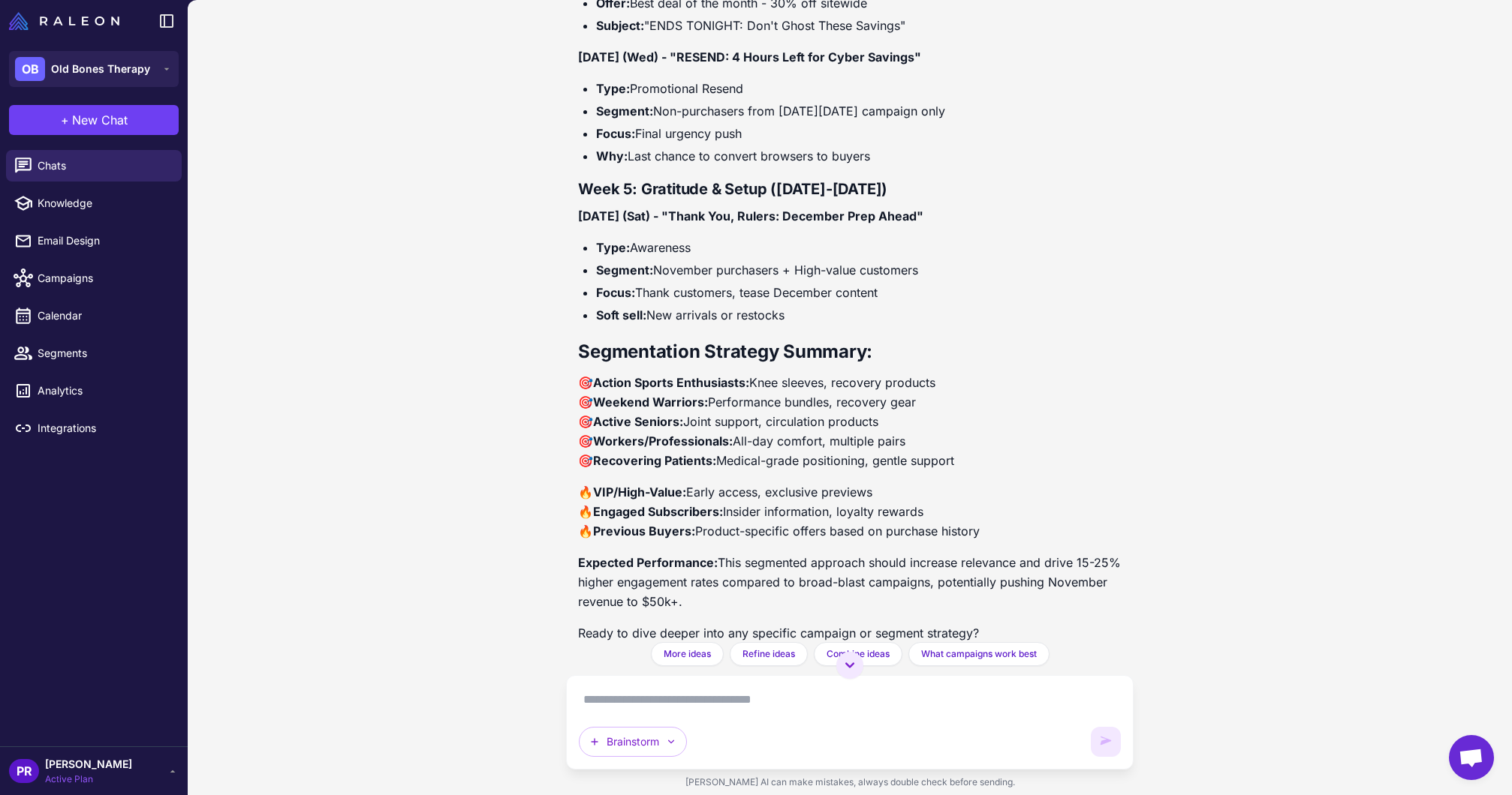
scroll to position [4700, 0]
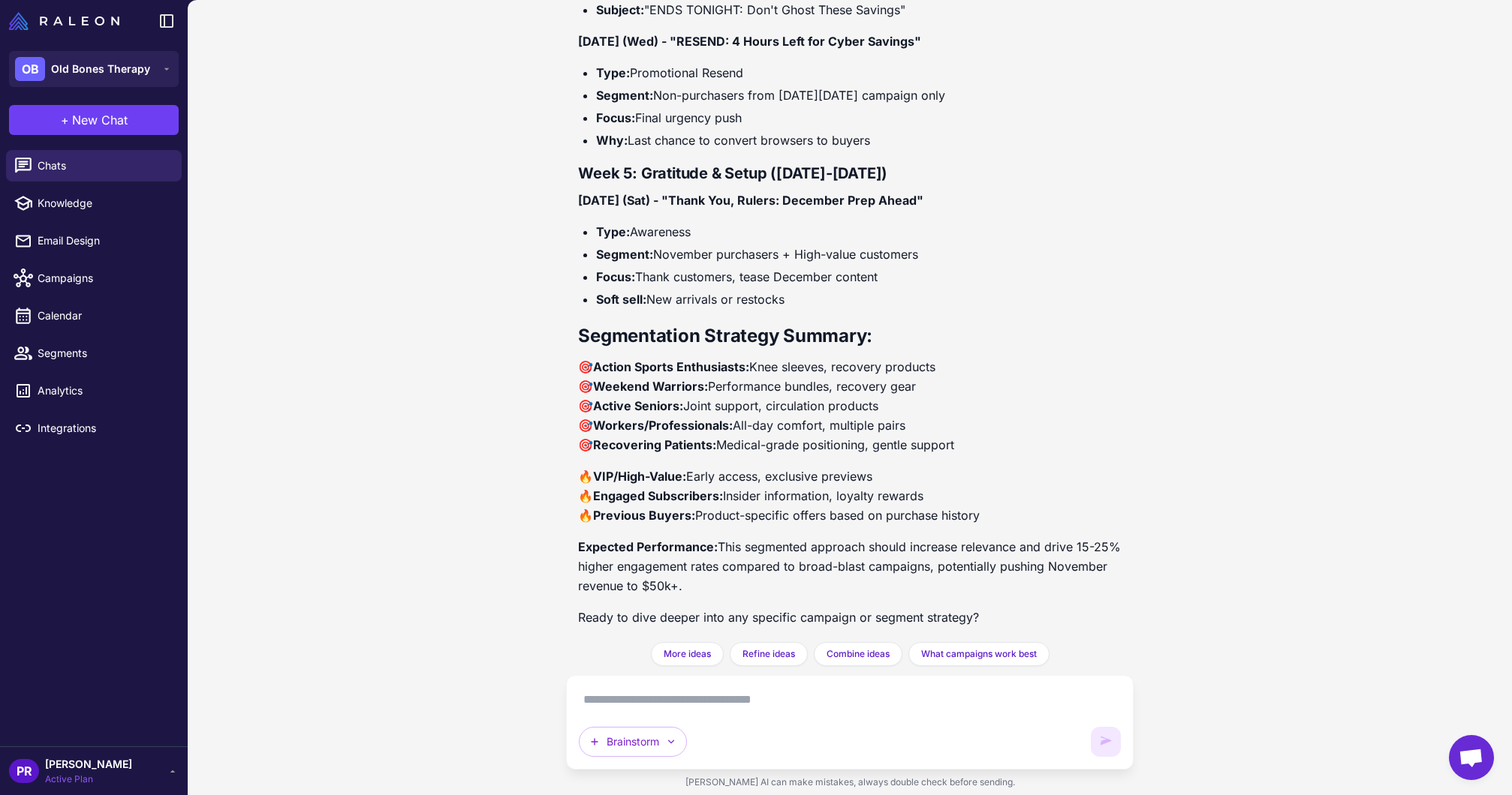
click at [1002, 514] on p "🔥 VIP/High-Value: Early access, exclusive previews 🔥 Engaged Subscribers: Insid…" at bounding box center [849, 496] width 542 height 59
copy div "[DATE] Campaign Calendar Building to [DATE][DATE] with Strategic Segmentation W…"
click at [120, 69] on span "Old Bones Therapy" at bounding box center [100, 68] width 100 height 16
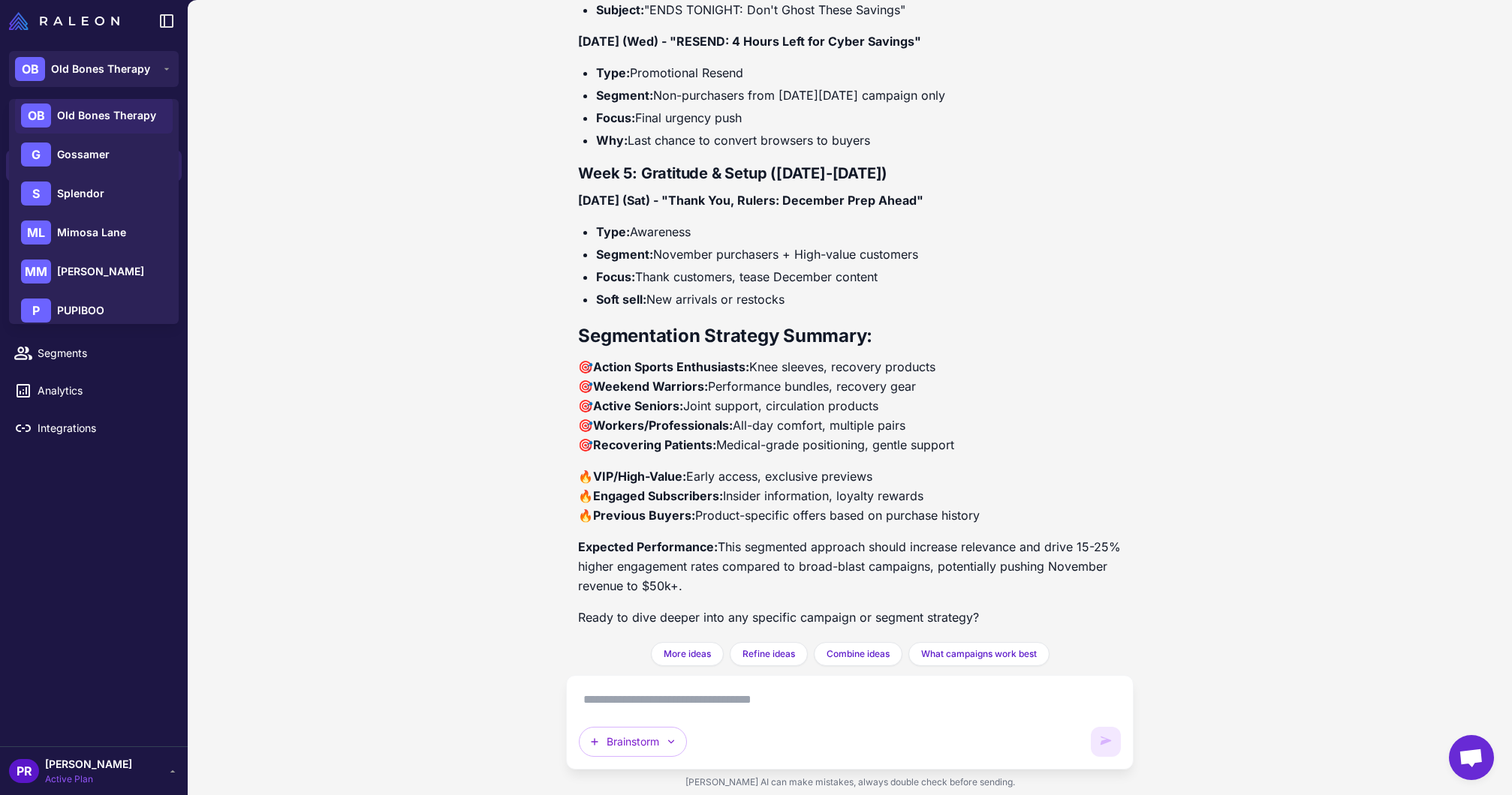
scroll to position [56, 0]
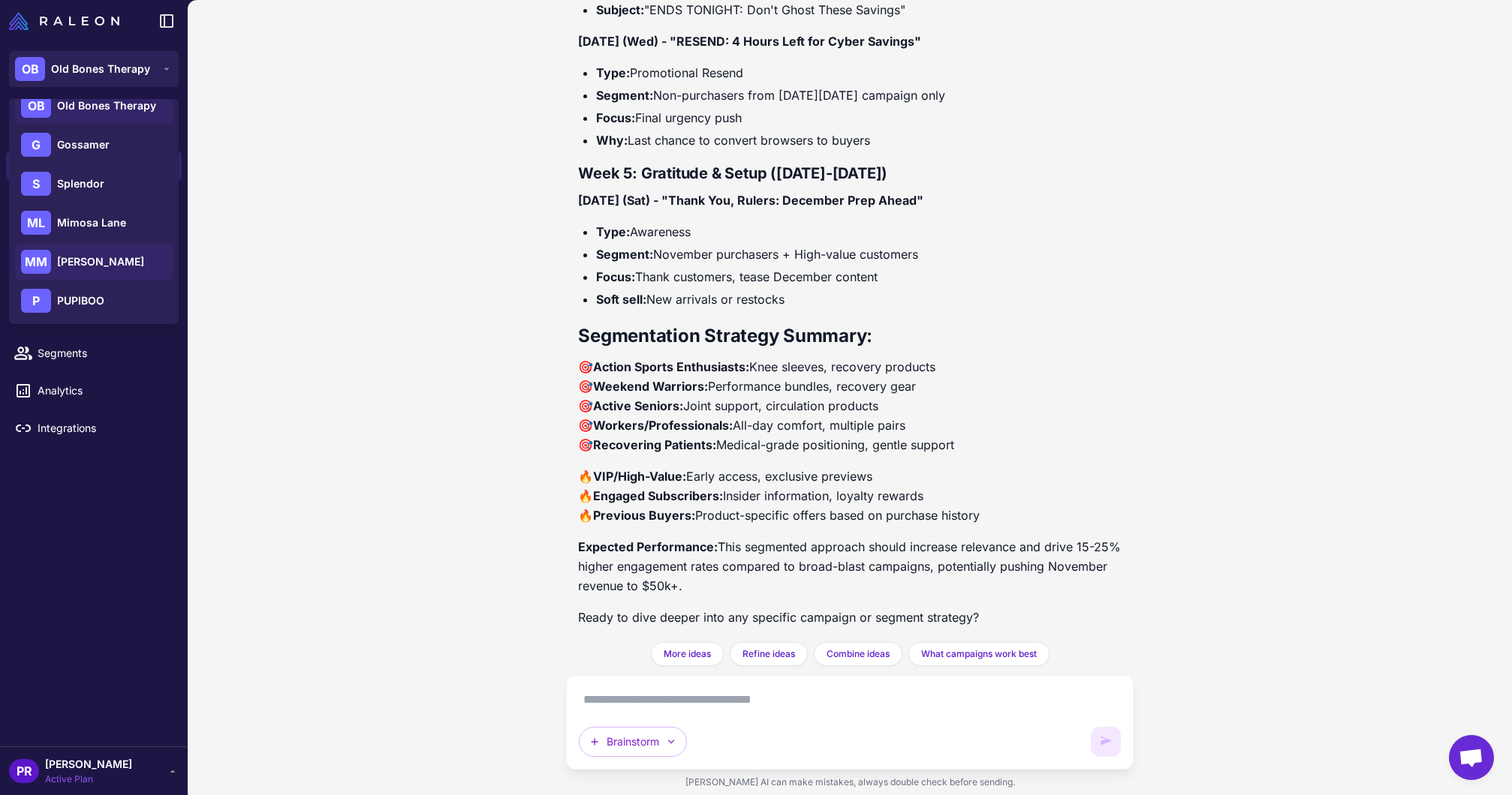
click at [98, 264] on span "[PERSON_NAME]" at bounding box center [100, 262] width 87 height 16
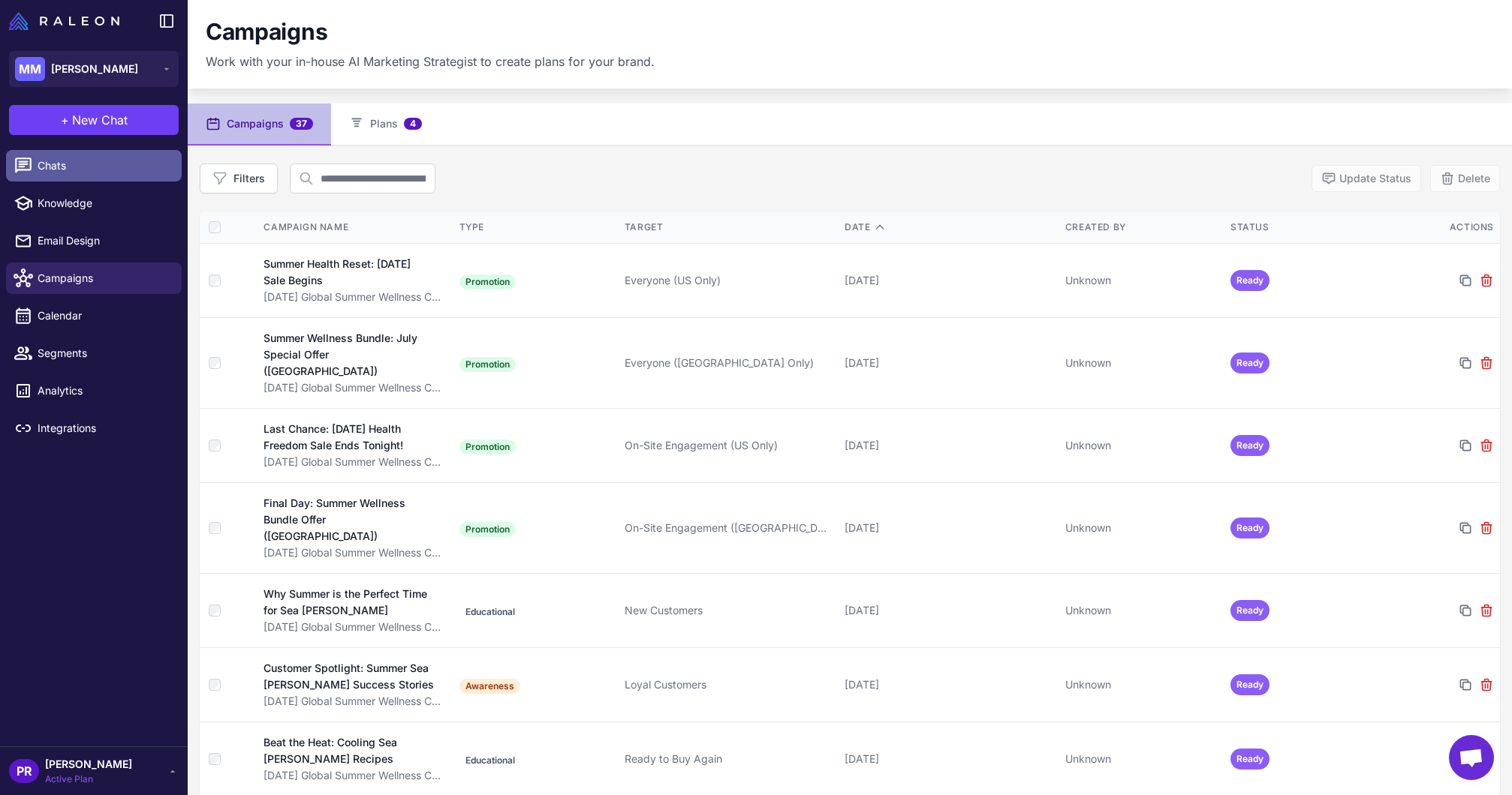
click at [88, 177] on link "Chats" at bounding box center [93, 165] width 175 height 31
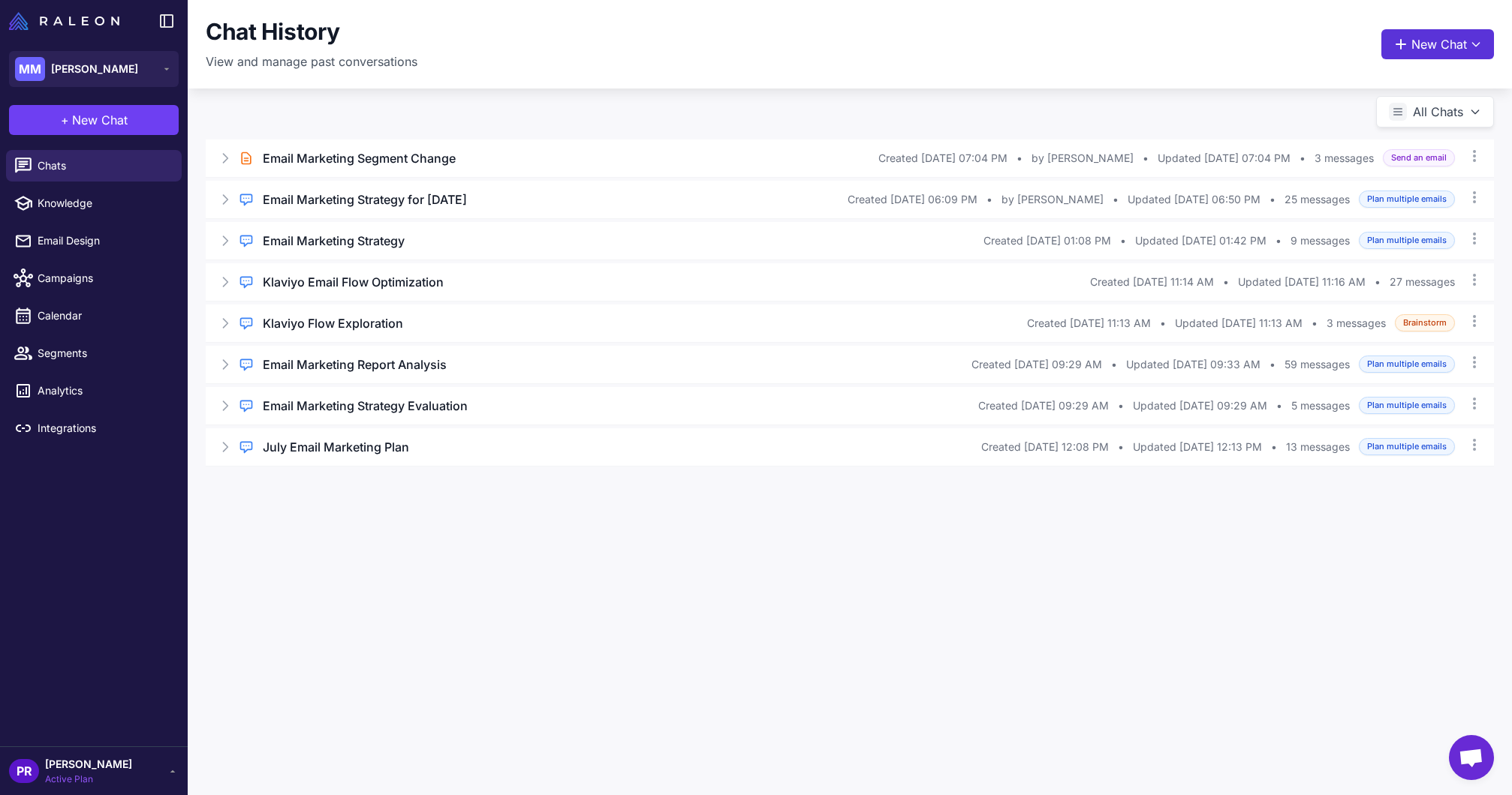
click at [1417, 42] on button "New Chat" at bounding box center [1437, 45] width 113 height 30
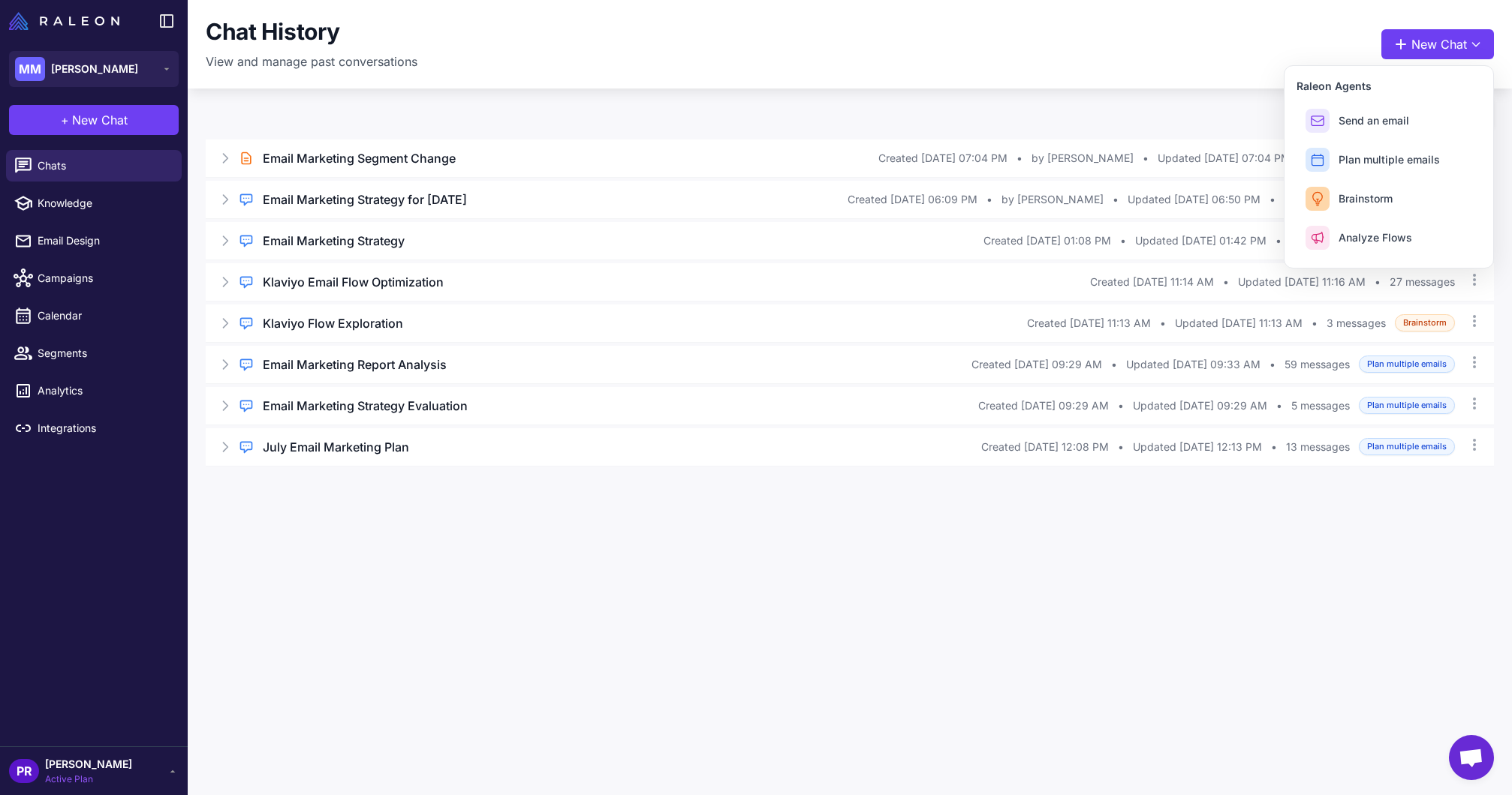
click at [1131, 113] on div "Brief Chat Email Marketing Segment Change Created Aug 14, 2025, 07:04 PM • by V…" at bounding box center [849, 294] width 1324 height 381
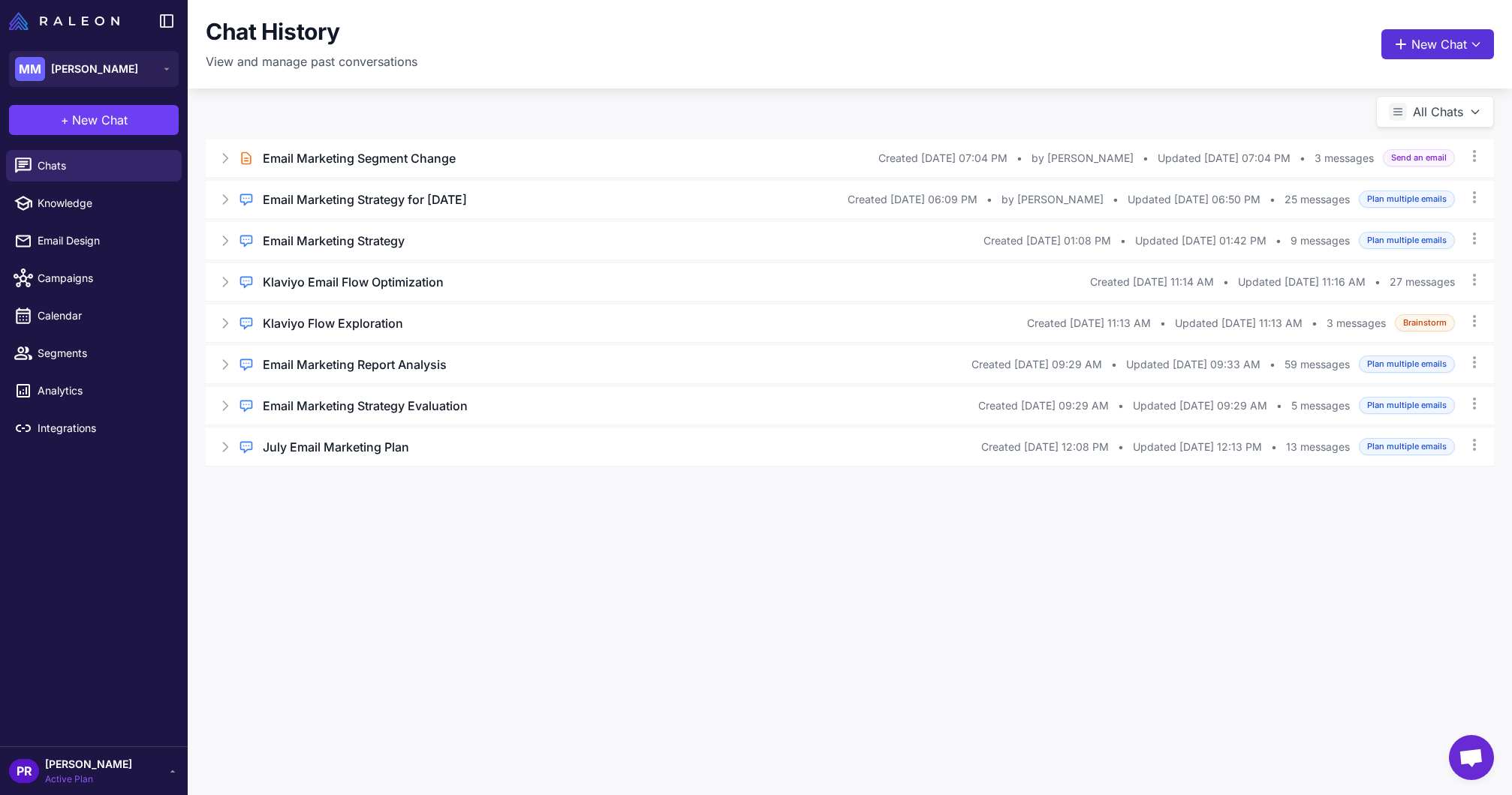
click at [1440, 44] on button "New Chat" at bounding box center [1437, 45] width 113 height 30
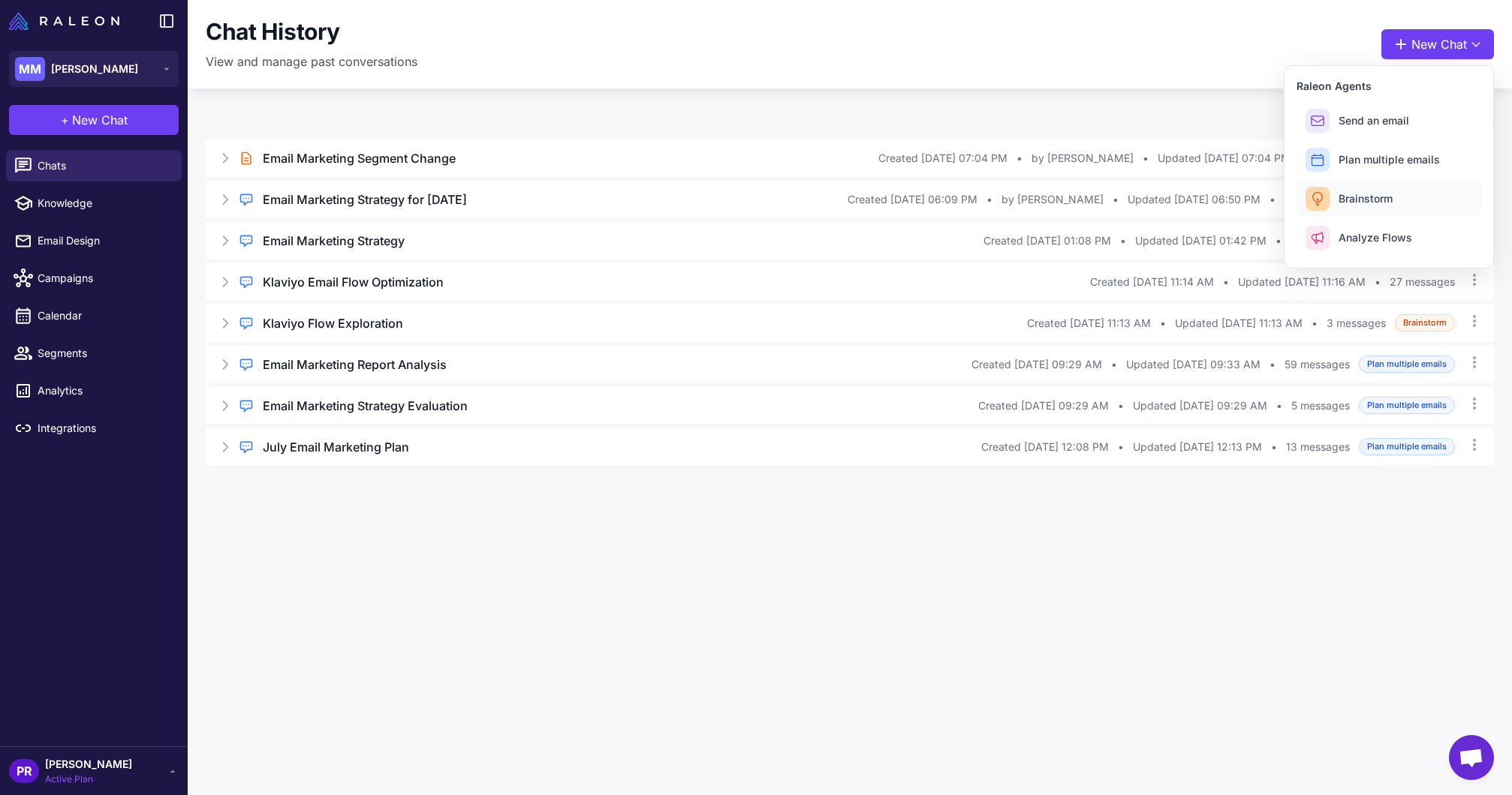
click at [1368, 190] on button "Brainstorm" at bounding box center [1388, 199] width 185 height 36
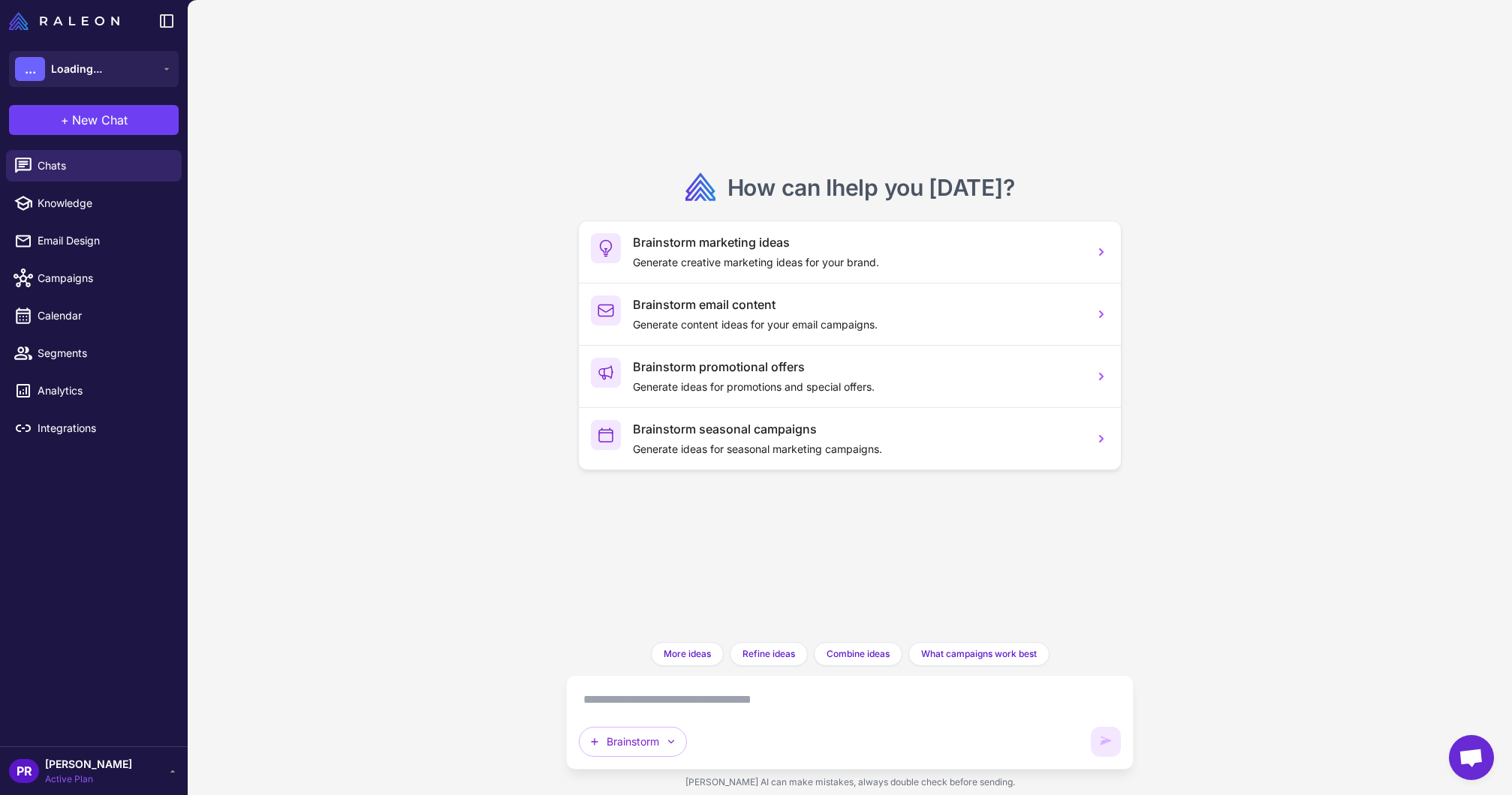
click at [725, 696] on textarea at bounding box center [848, 699] width 541 height 24
paste textarea "**********"
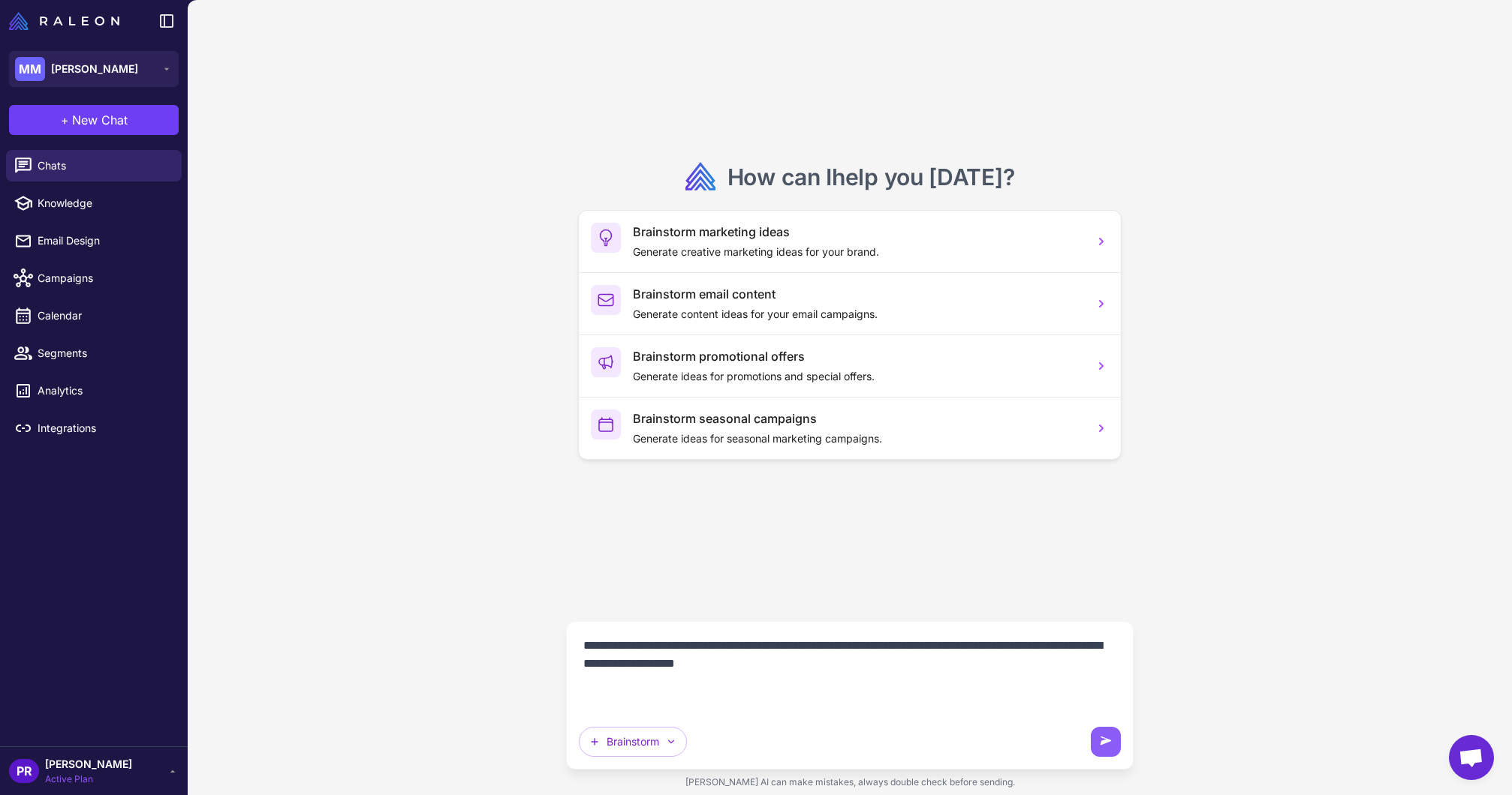
paste textarea "**********"
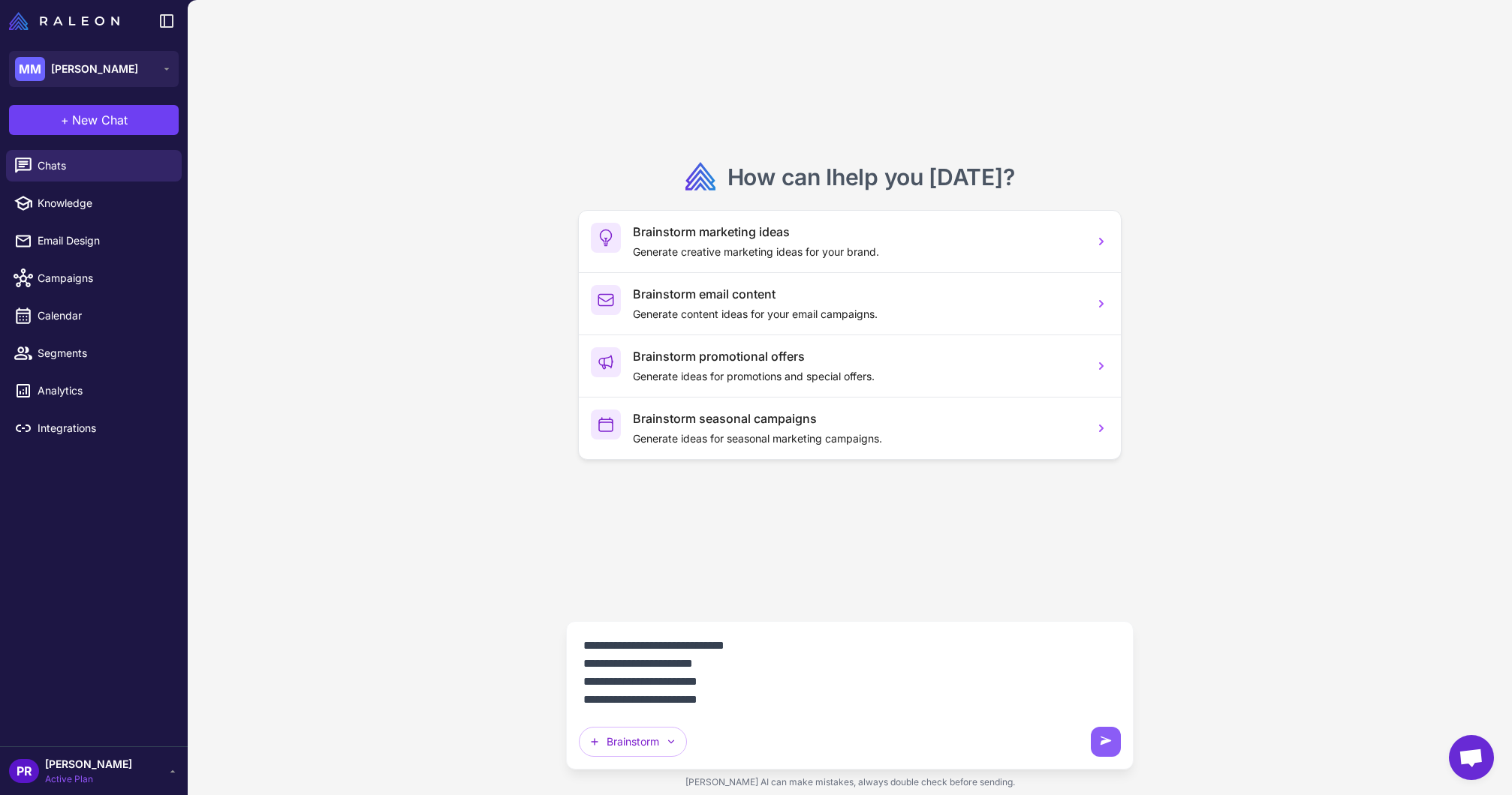
scroll to position [336, 0]
paste textarea "**********"
type textarea "**********"
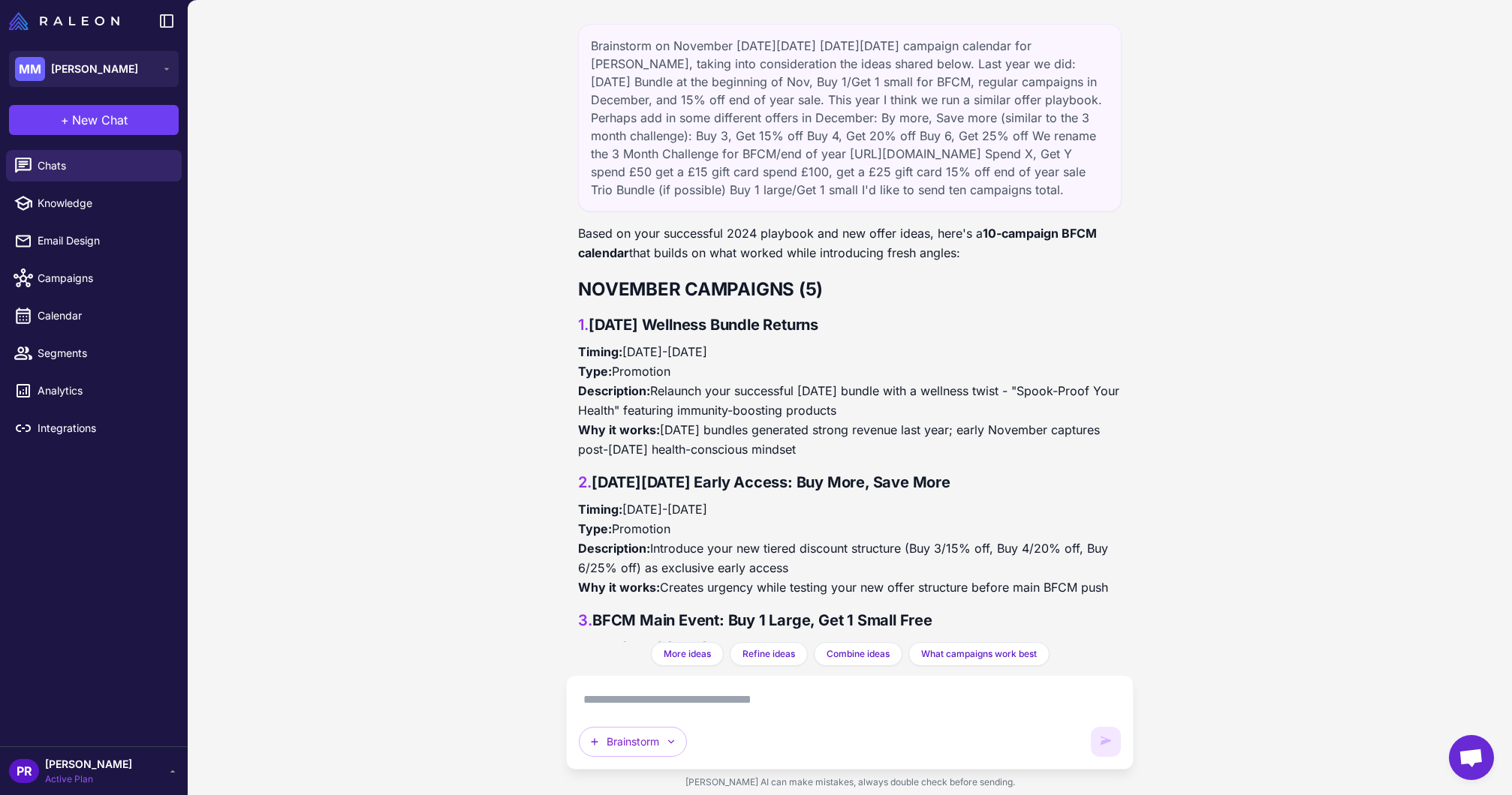
scroll to position [1454, 0]
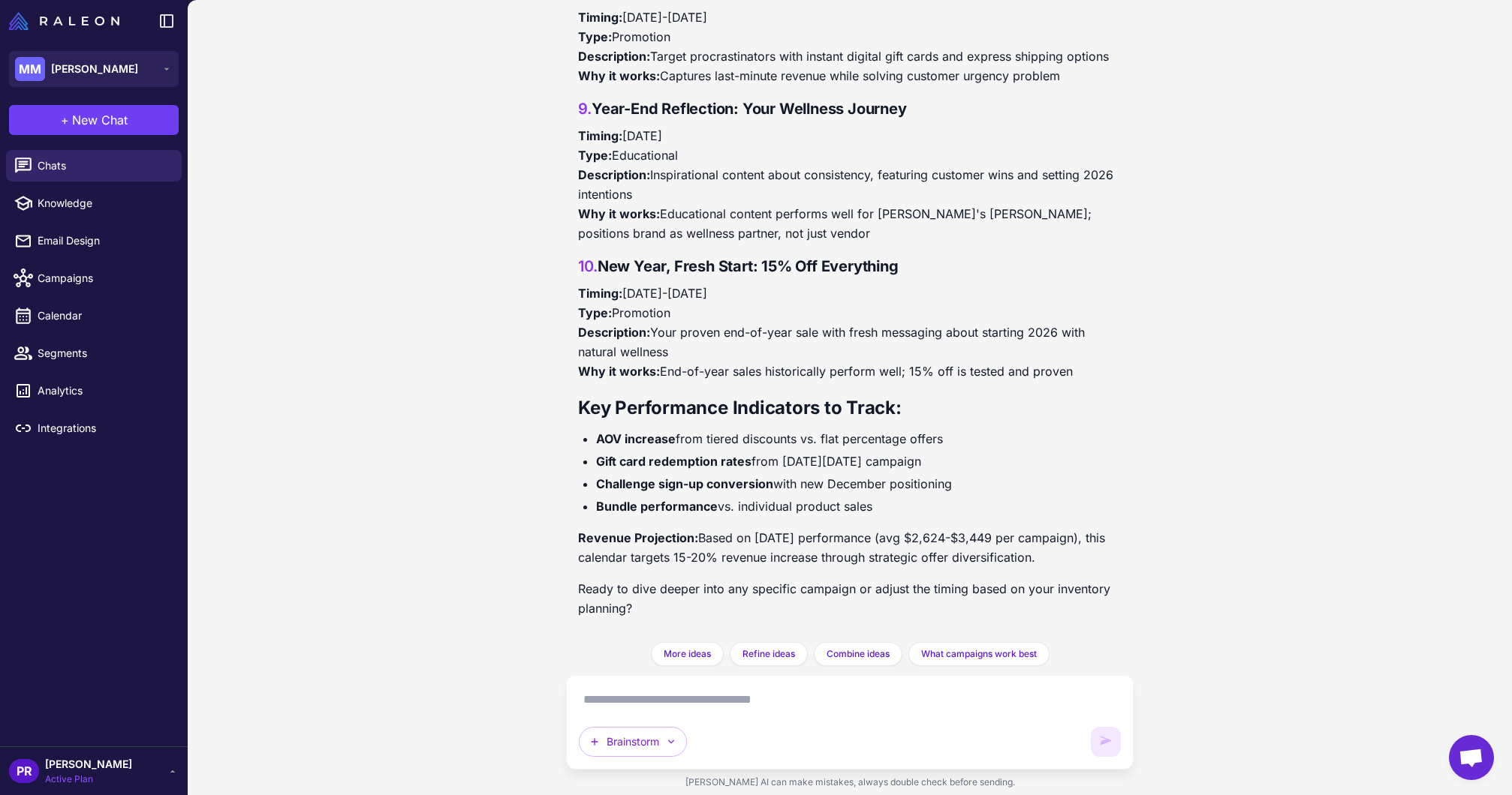
click at [704, 694] on textarea at bounding box center [848, 699] width 541 height 24
type textarea "**********"
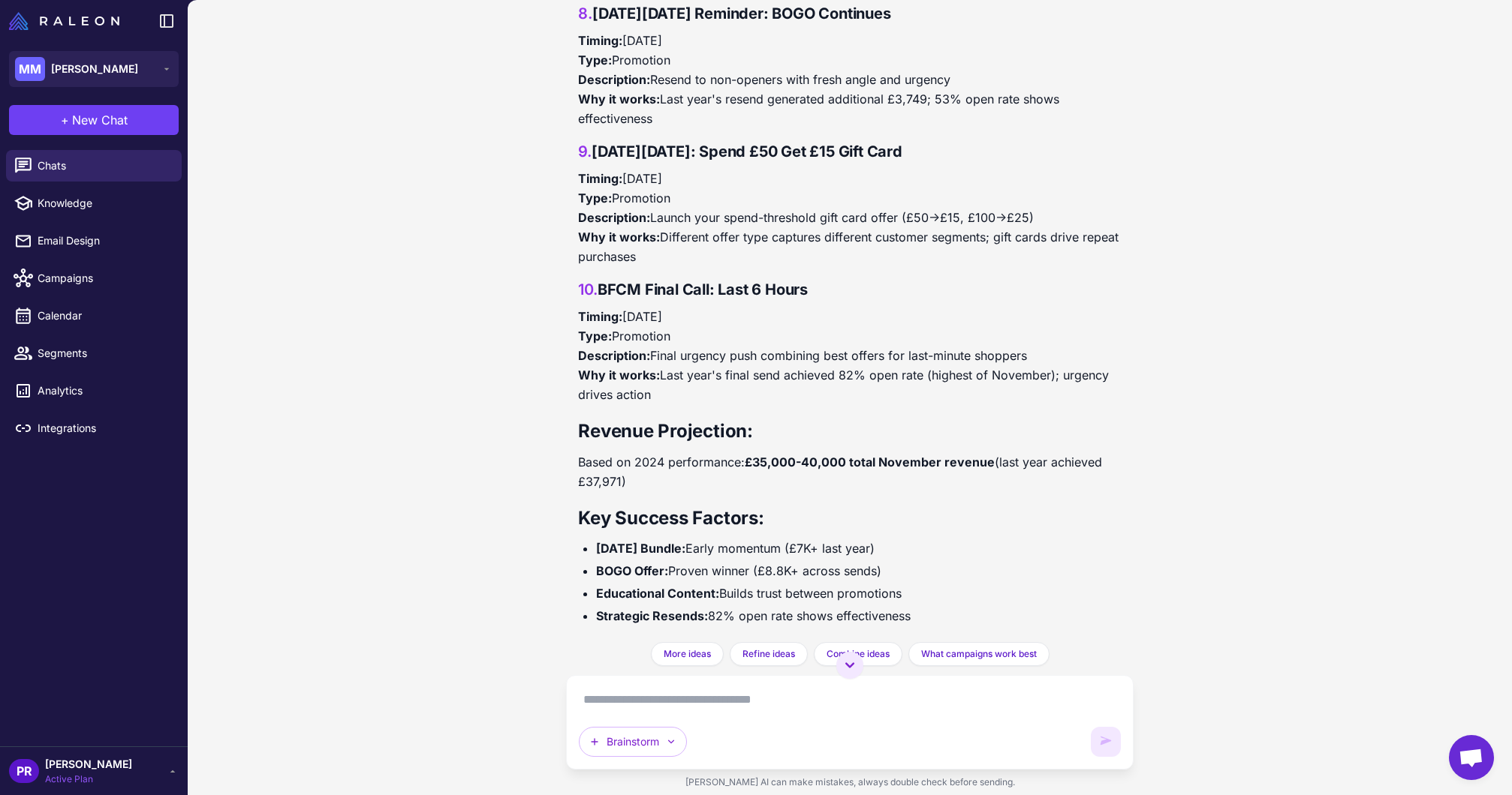
scroll to position [3345, 0]
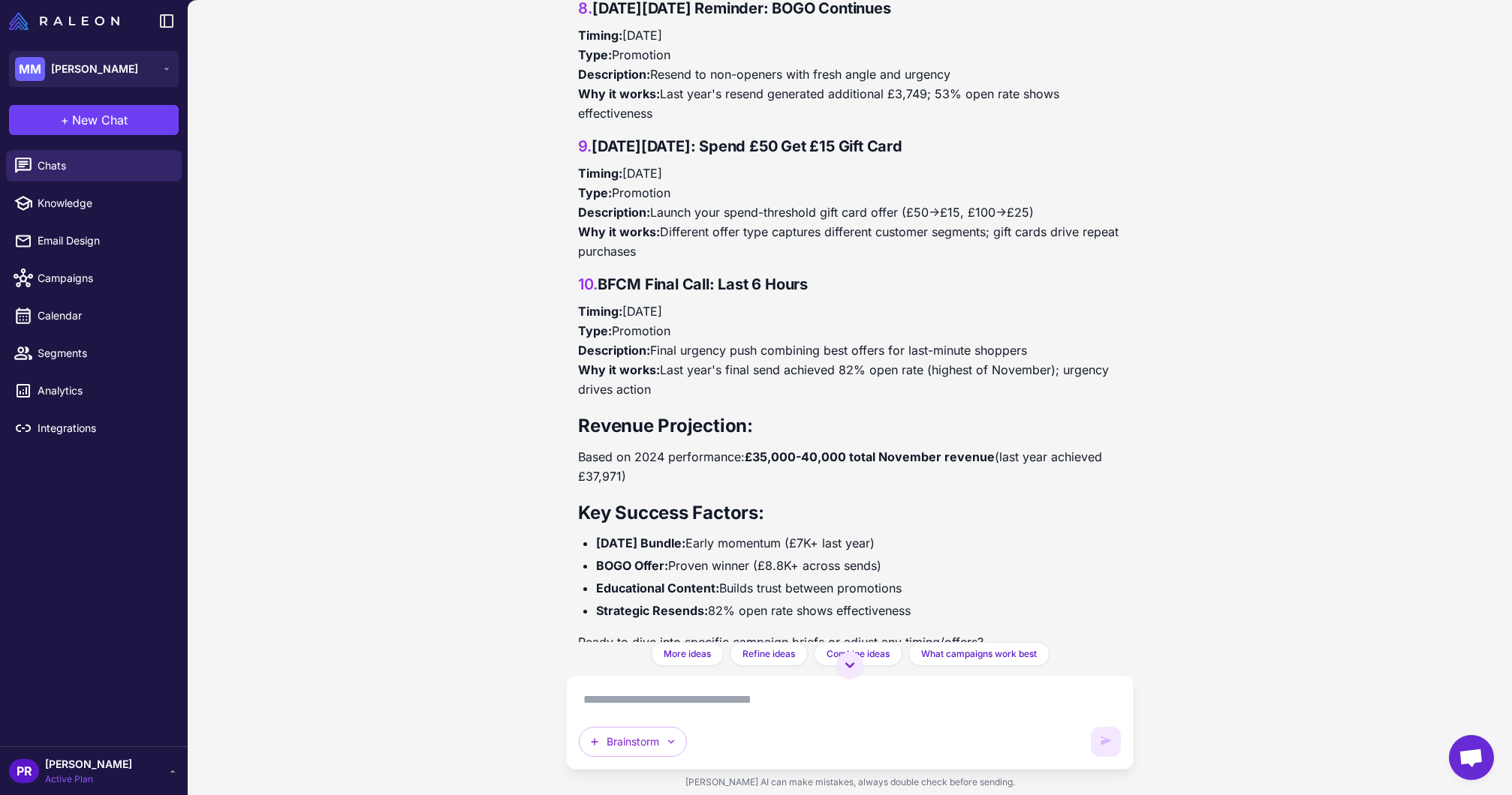
click at [730, 699] on textarea at bounding box center [848, 699] width 541 height 24
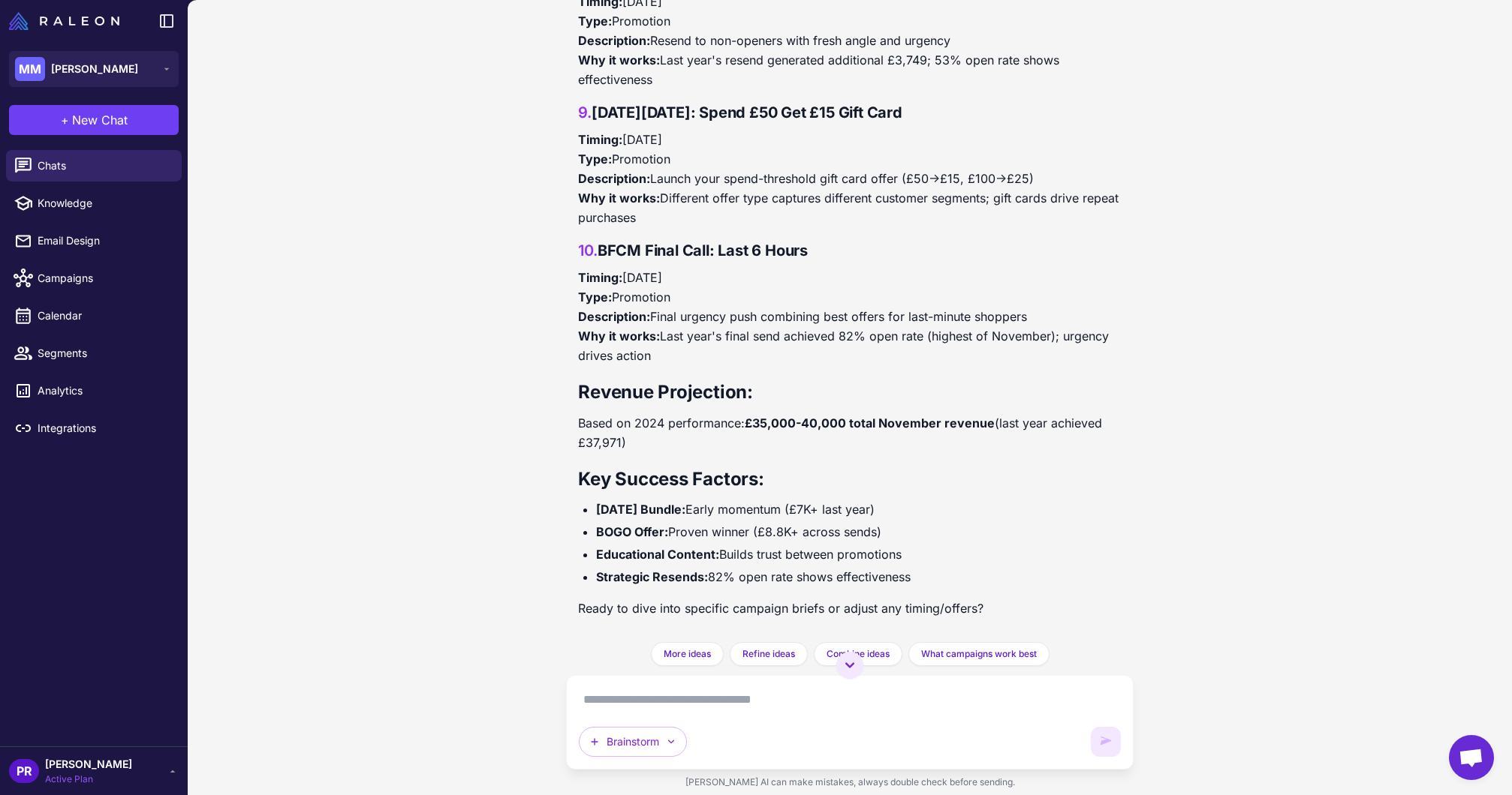
scroll to position [3416, 0]
click at [769, 704] on textarea at bounding box center [848, 699] width 541 height 24
paste textarea "**********"
type textarea "**********"
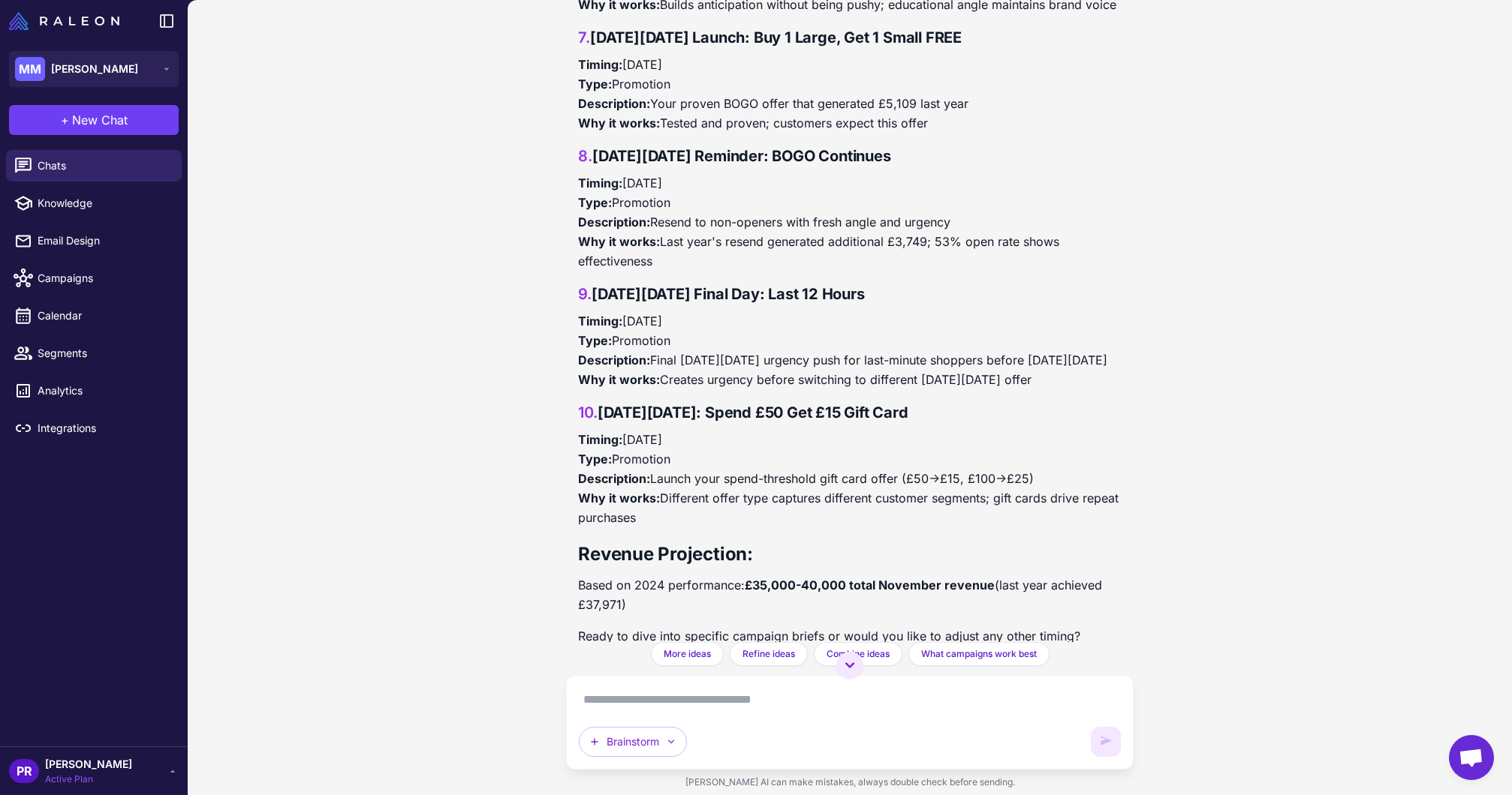
scroll to position [5110, 0]
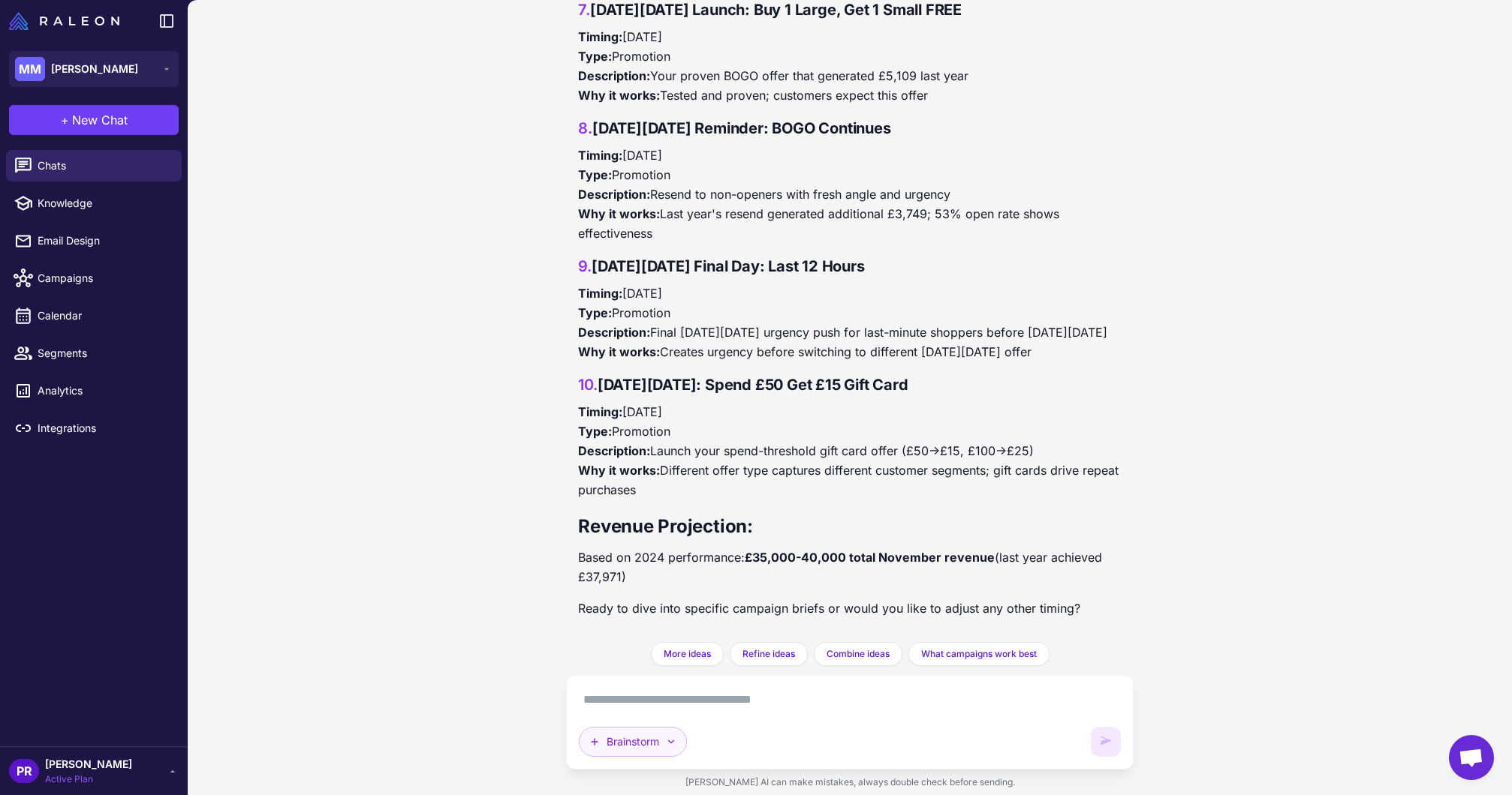
click at [630, 740] on button "Brainstorm" at bounding box center [632, 742] width 108 height 30
click at [636, 652] on button "Plan multiple emails" at bounding box center [686, 642] width 214 height 28
click at [663, 699] on textarea at bounding box center [848, 699] width 541 height 24
paste textarea "**********"
type textarea "**********"
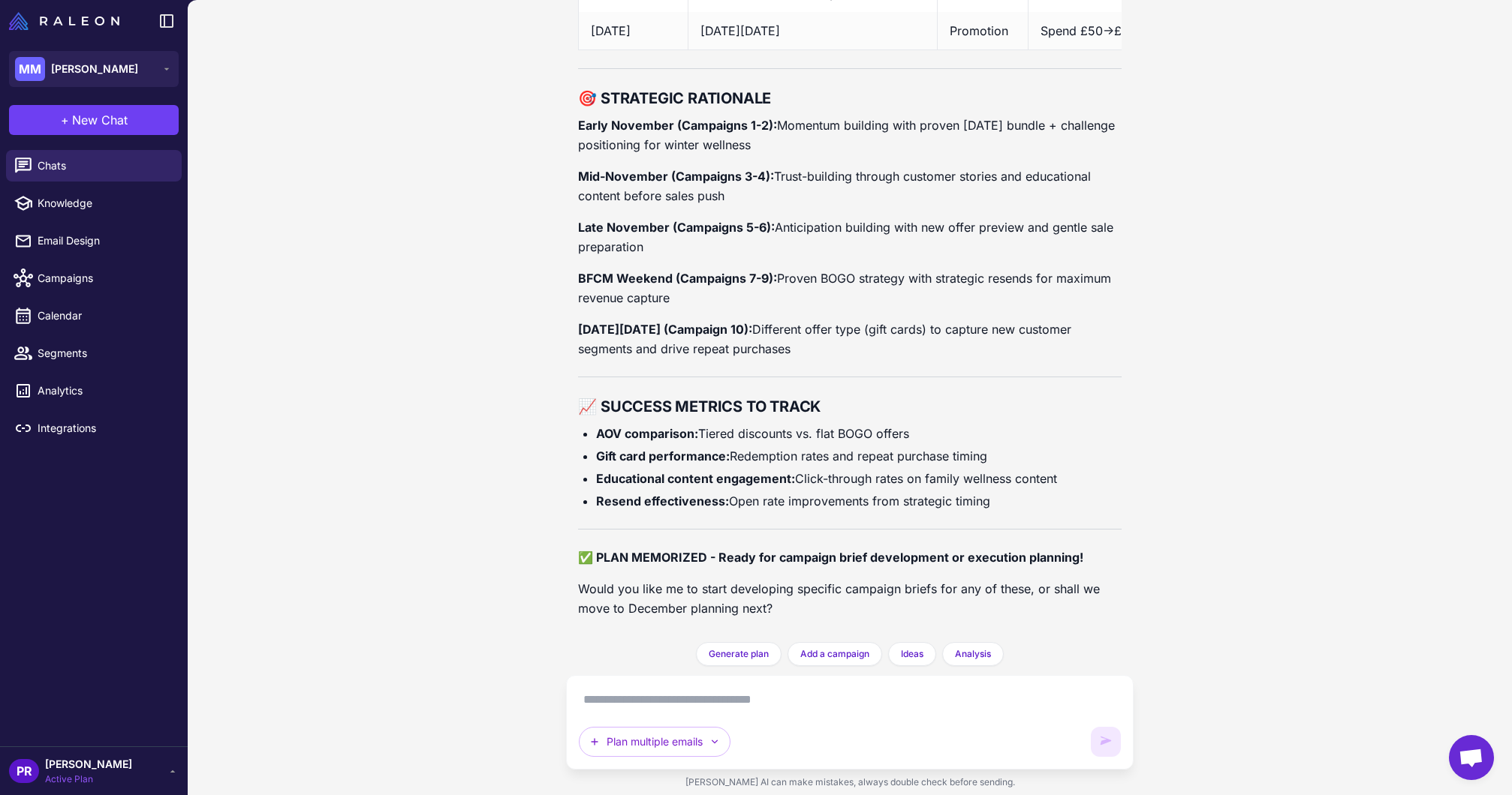
scroll to position [6720, 0]
click at [637, 695] on textarea at bounding box center [848, 699] width 541 height 24
click at [640, 739] on button "Plan multiple emails" at bounding box center [654, 742] width 152 height 30
click at [642, 661] on button "Brainstorm" at bounding box center [686, 671] width 214 height 28
click at [649, 700] on textarea at bounding box center [848, 699] width 541 height 24
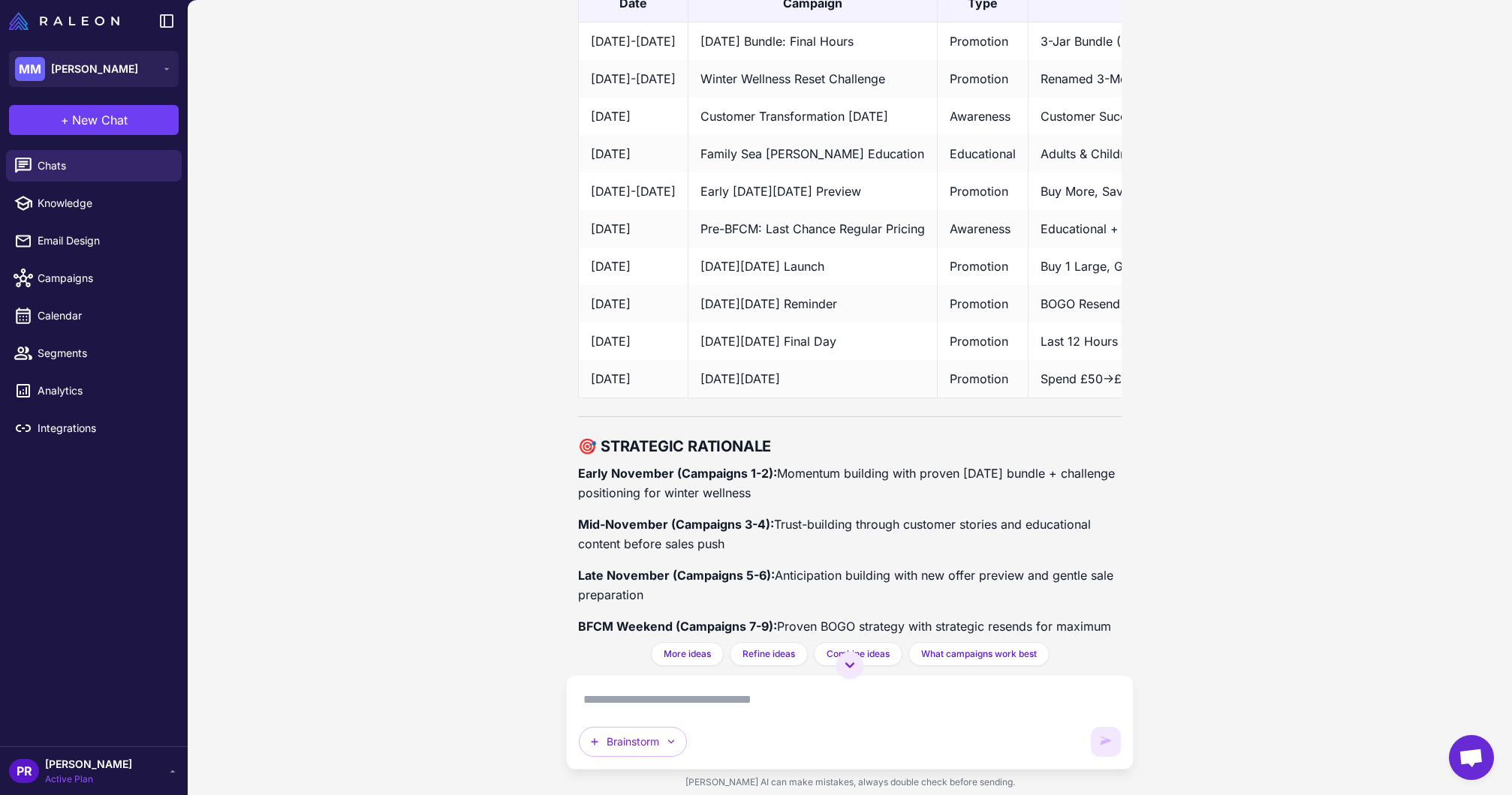
scroll to position [6405, 0]
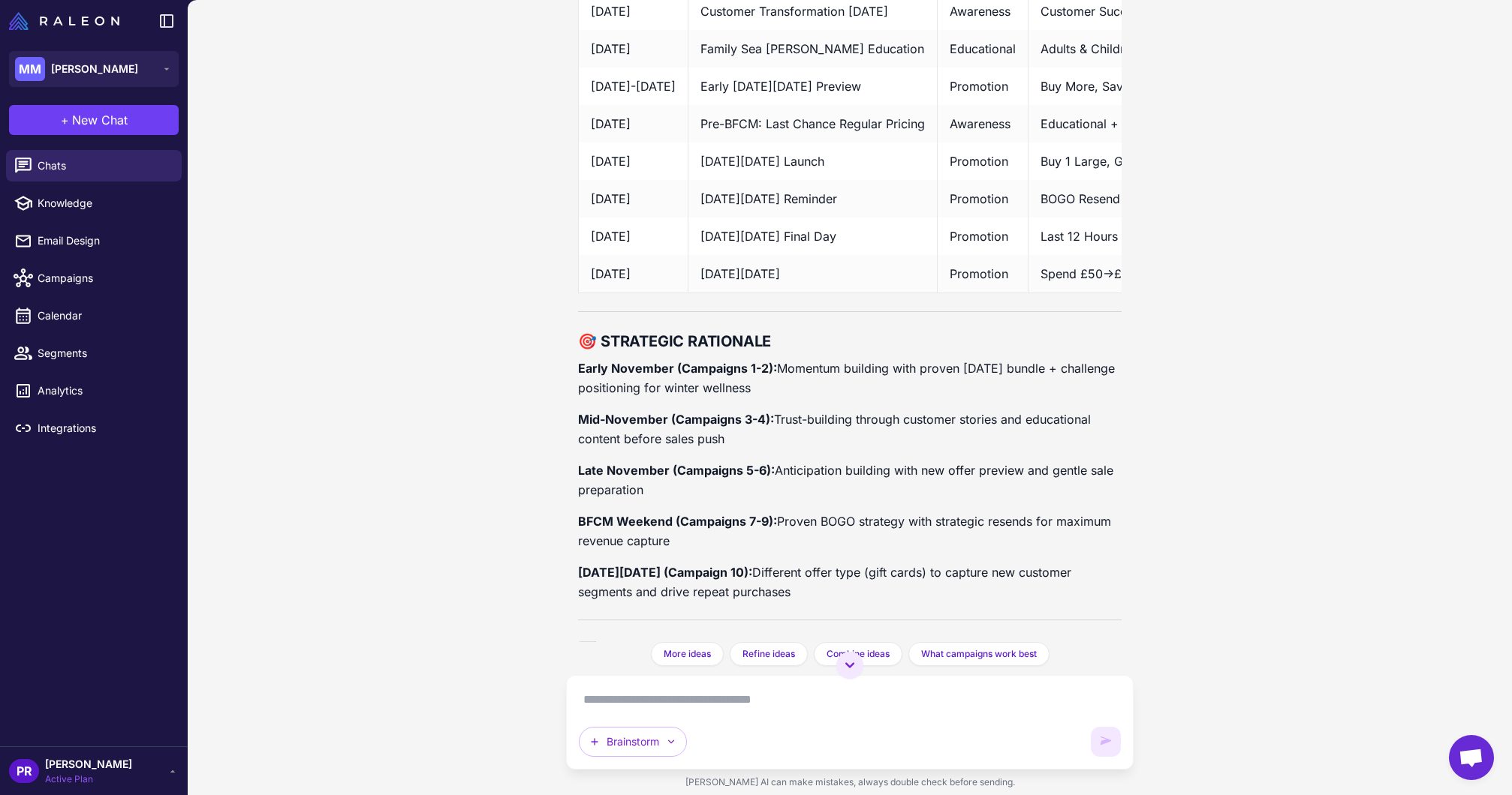
paste textarea "**********"
type textarea "**********"
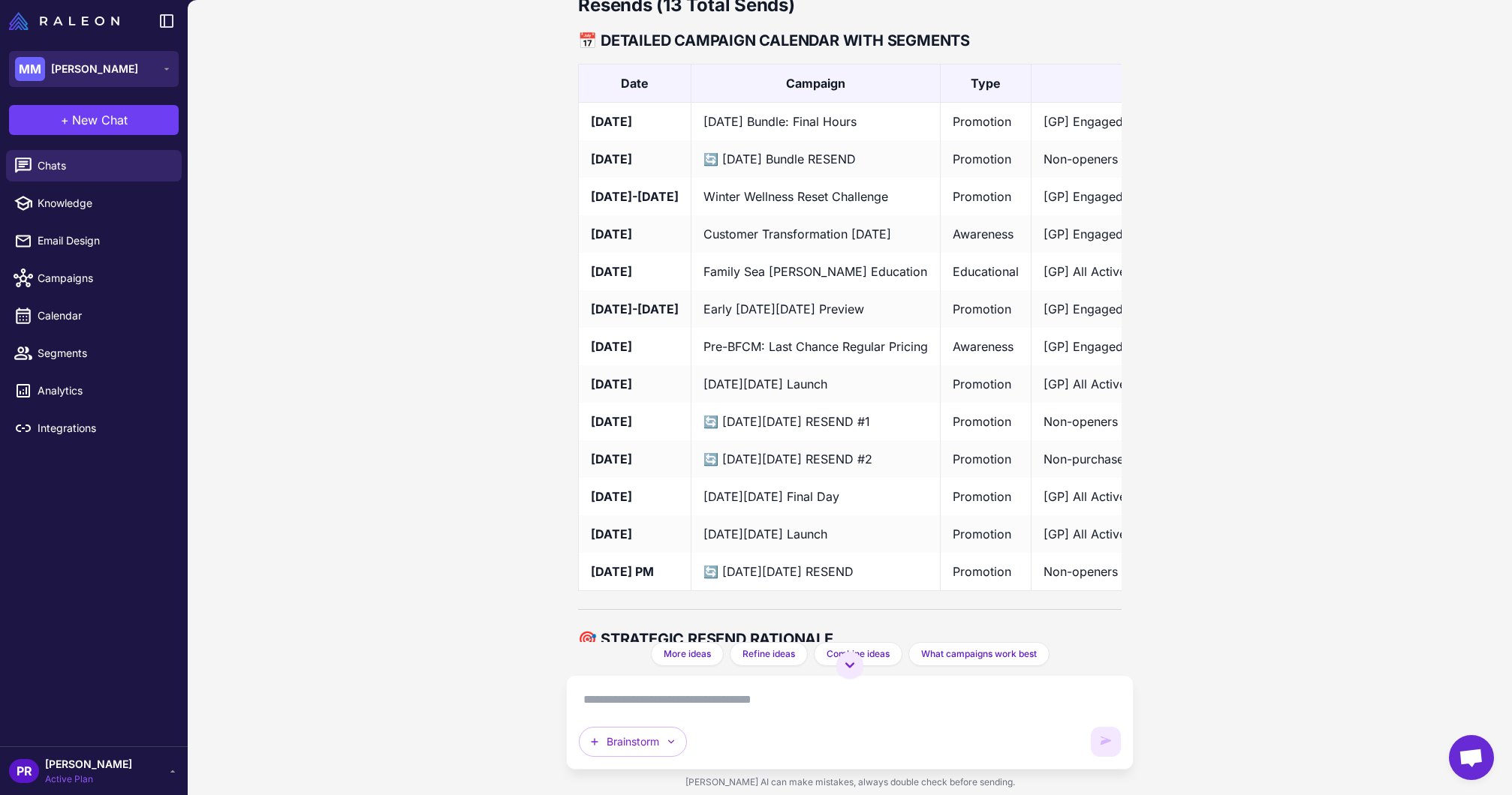
scroll to position [7877, 0]
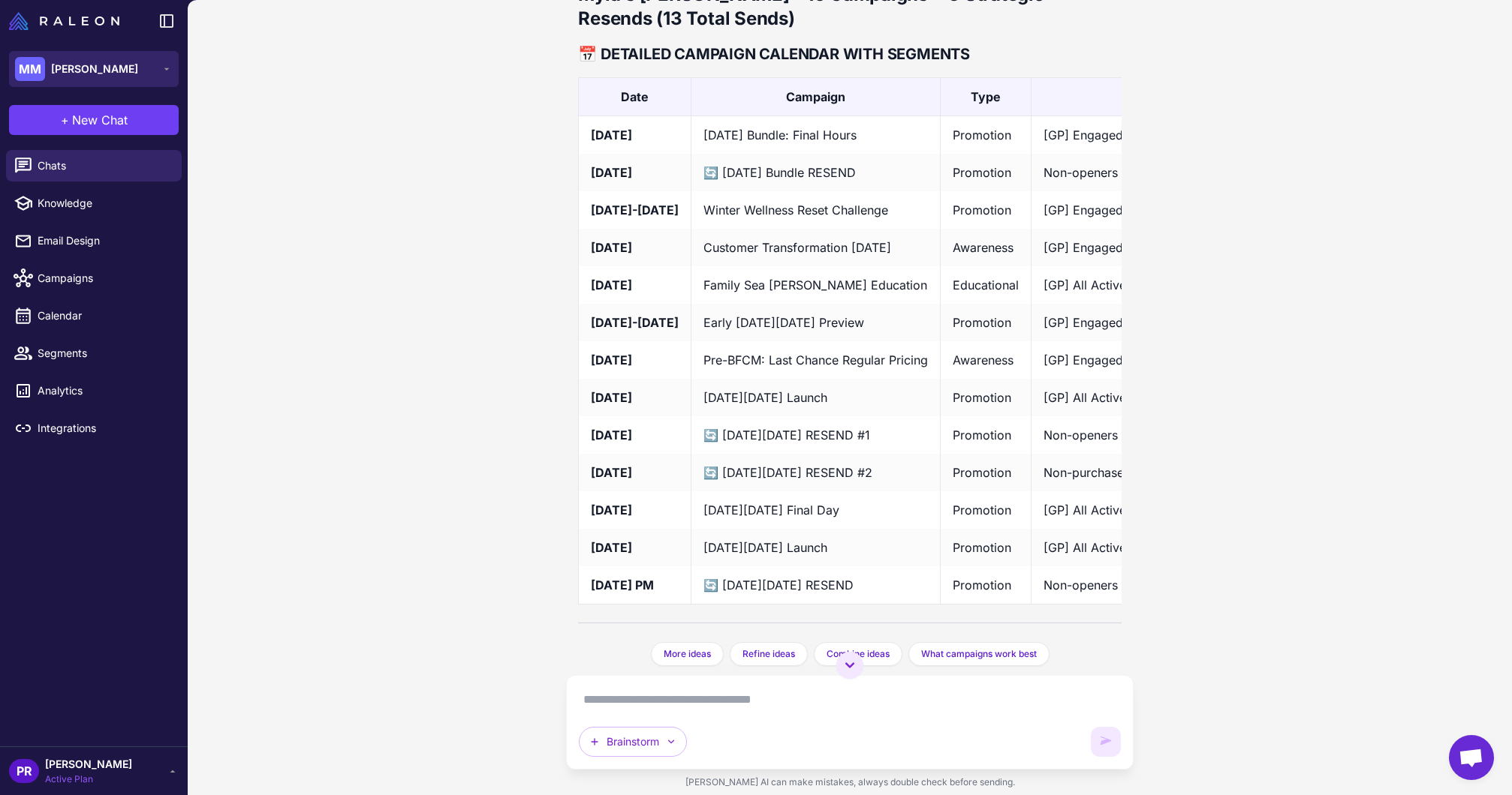
click at [145, 78] on button "MM [PERSON_NAME]" at bounding box center [94, 69] width 170 height 36
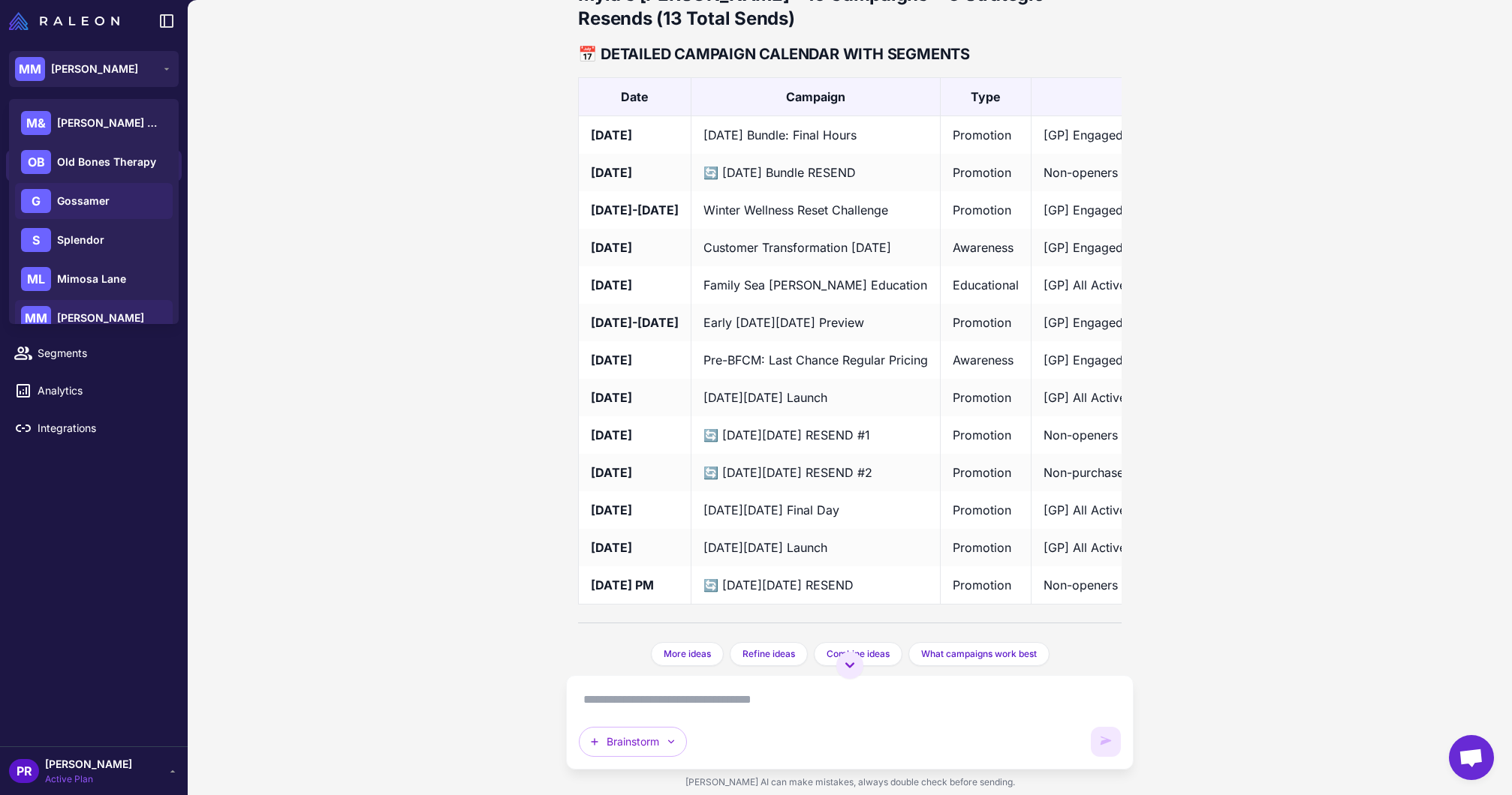
click at [127, 202] on div "[PERSON_NAME]" at bounding box center [94, 201] width 157 height 36
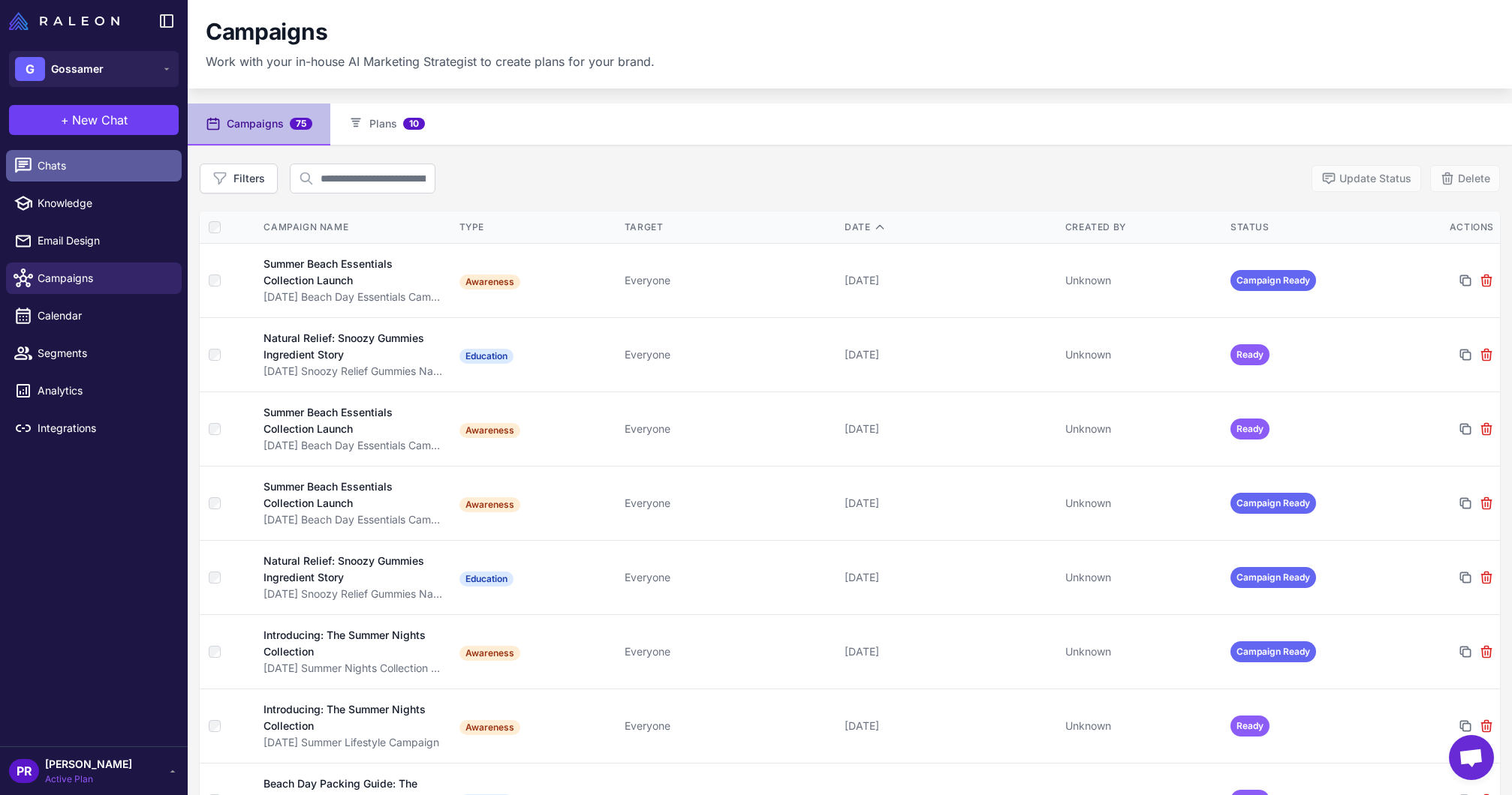
click at [33, 156] on div at bounding box center [27, 166] width 20 height 20
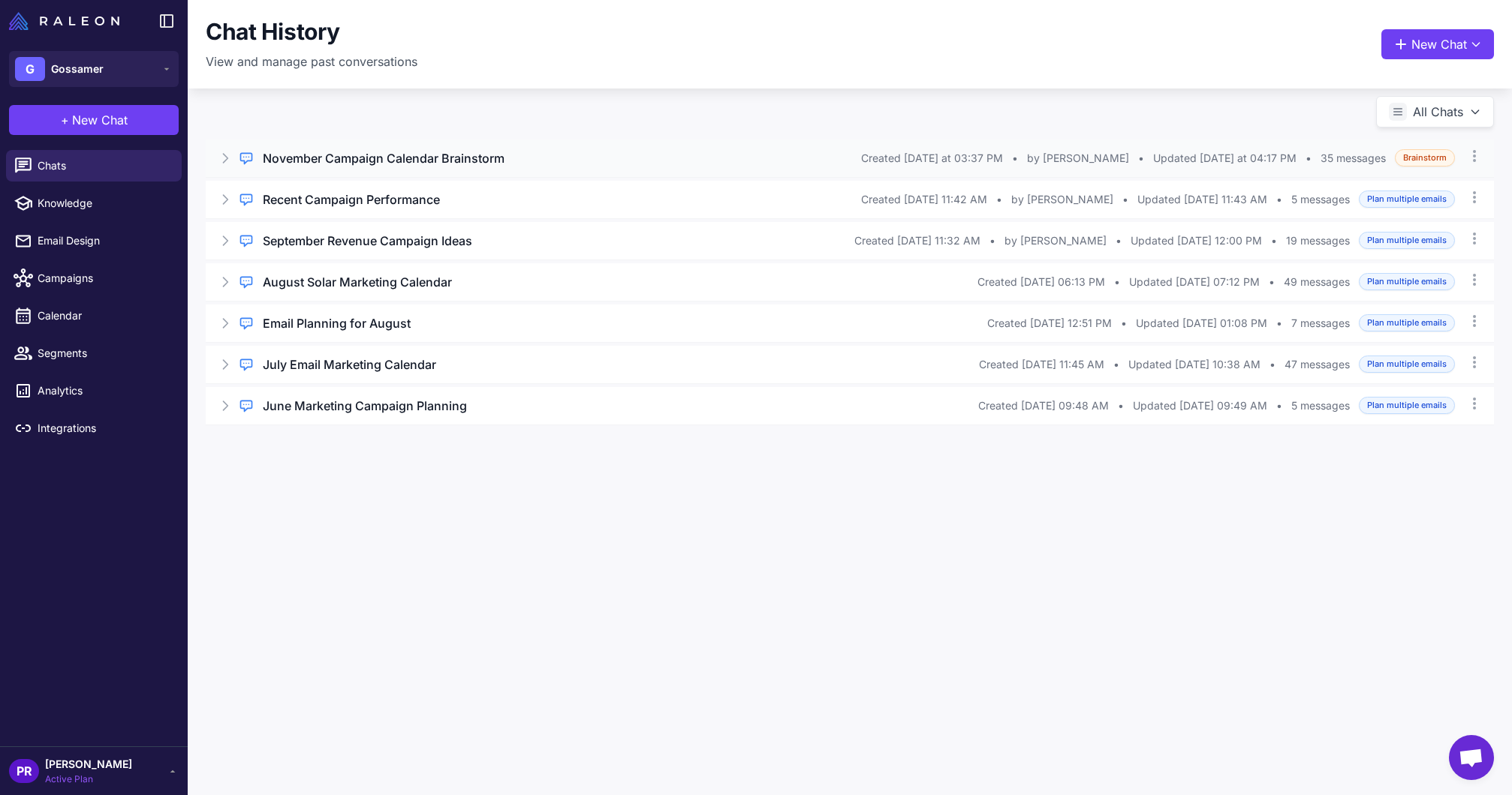
click at [408, 161] on h3 "November Campaign Calendar Brainstorm" at bounding box center [383, 158] width 242 height 18
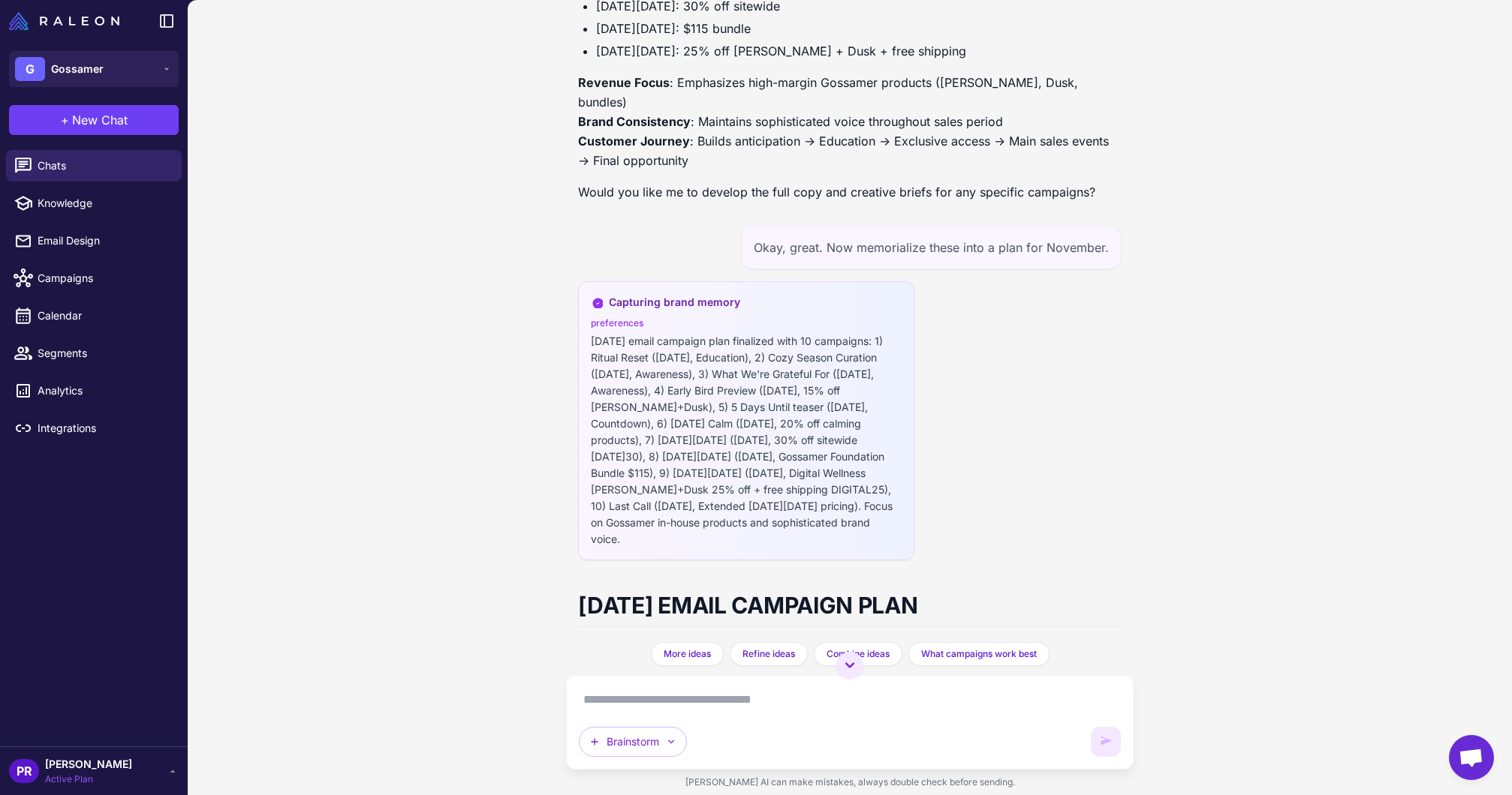
scroll to position [13082, 0]
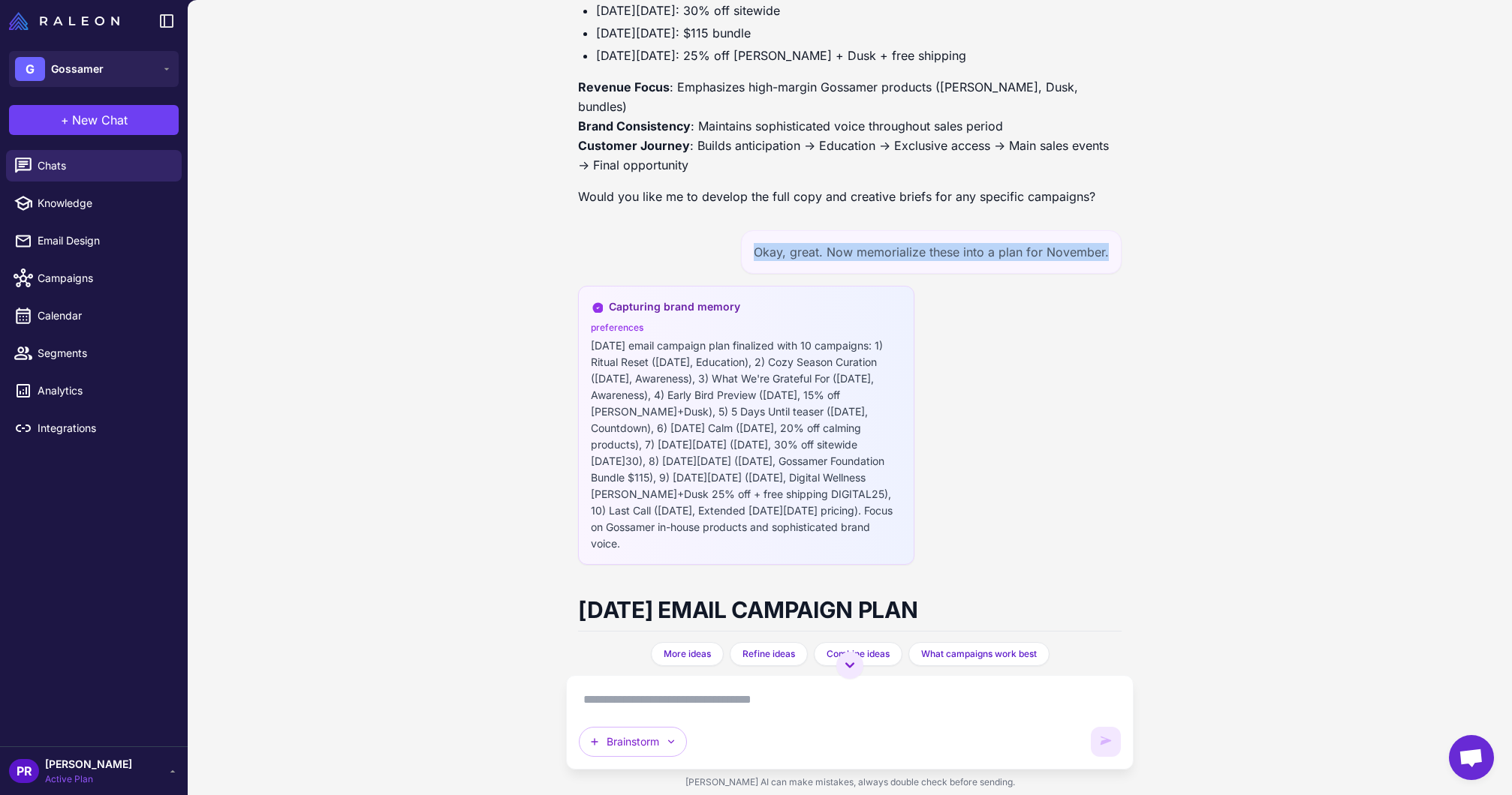
drag, startPoint x: 758, startPoint y: 174, endPoint x: 1117, endPoint y: 171, distance: 359.0
click at [1117, 230] on div "Okay, great. Now memorialize these into a plan for November." at bounding box center [930, 252] width 380 height 44
copy div "Okay, great. Now memorialize these into a plan for November."
click at [100, 84] on button "[PERSON_NAME]" at bounding box center [94, 69] width 170 height 36
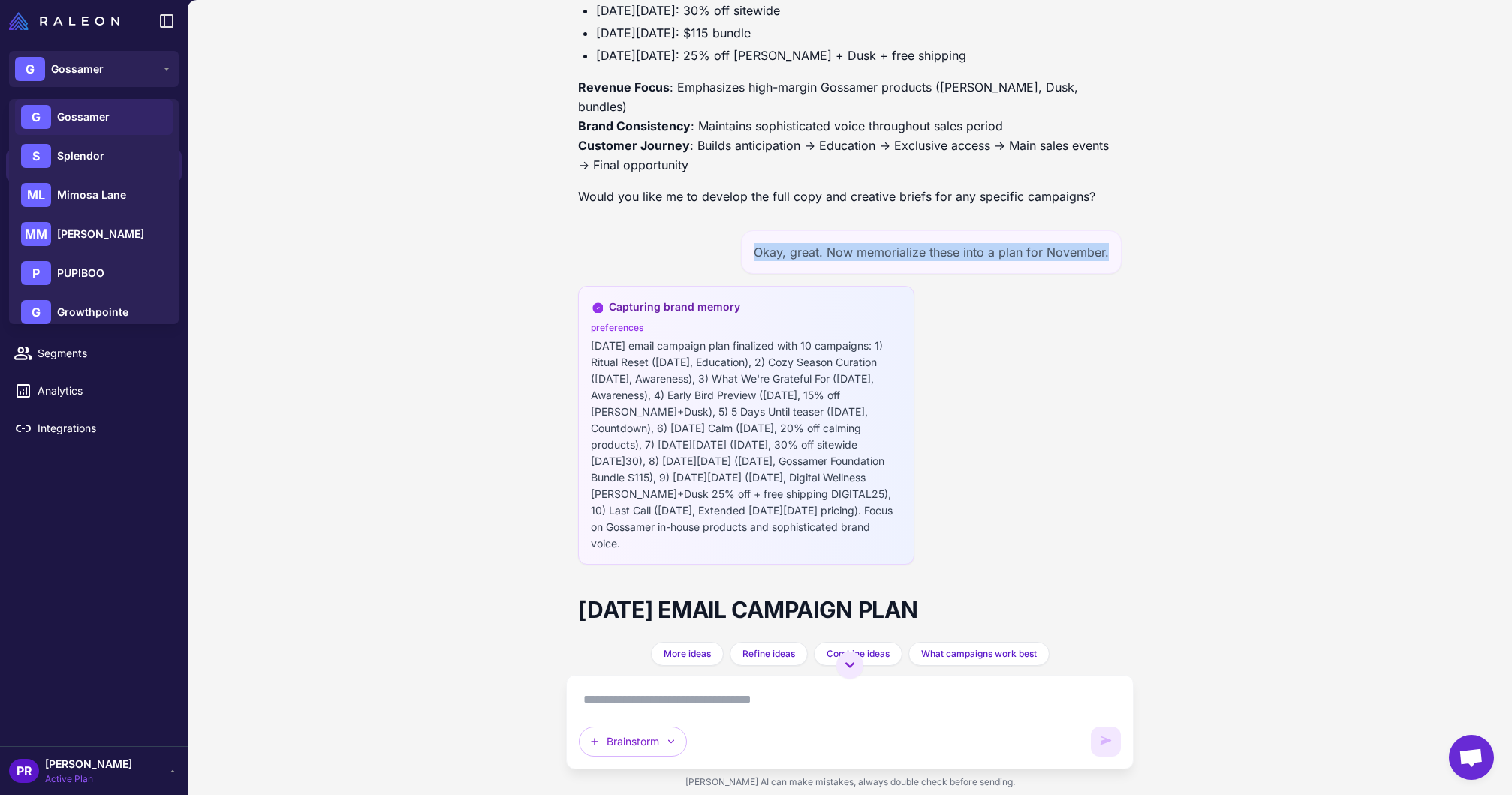
scroll to position [99, 0]
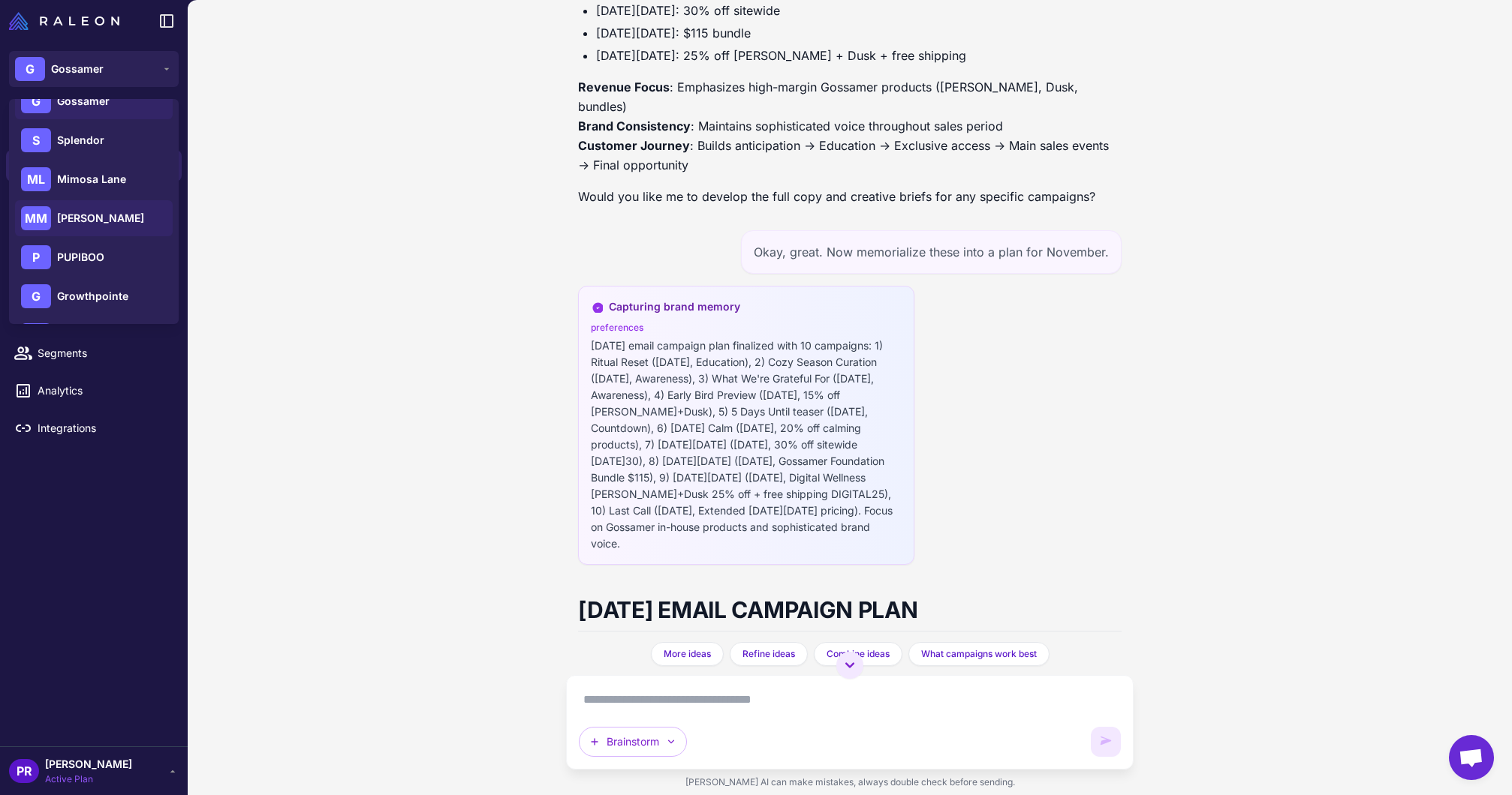
click at [98, 210] on span "[PERSON_NAME]" at bounding box center [100, 218] width 87 height 16
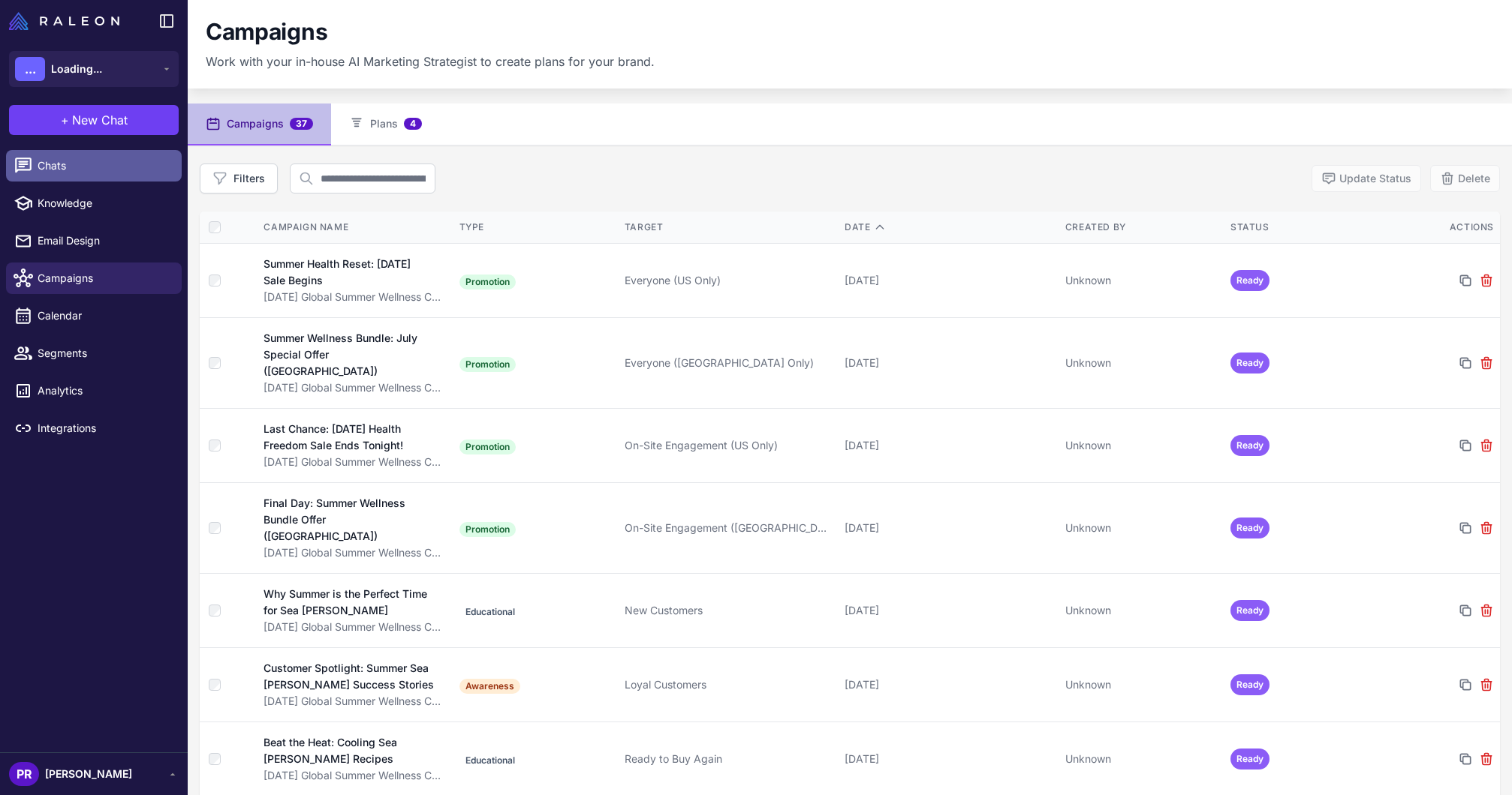
click at [85, 164] on span "Chats" at bounding box center [103, 165] width 132 height 16
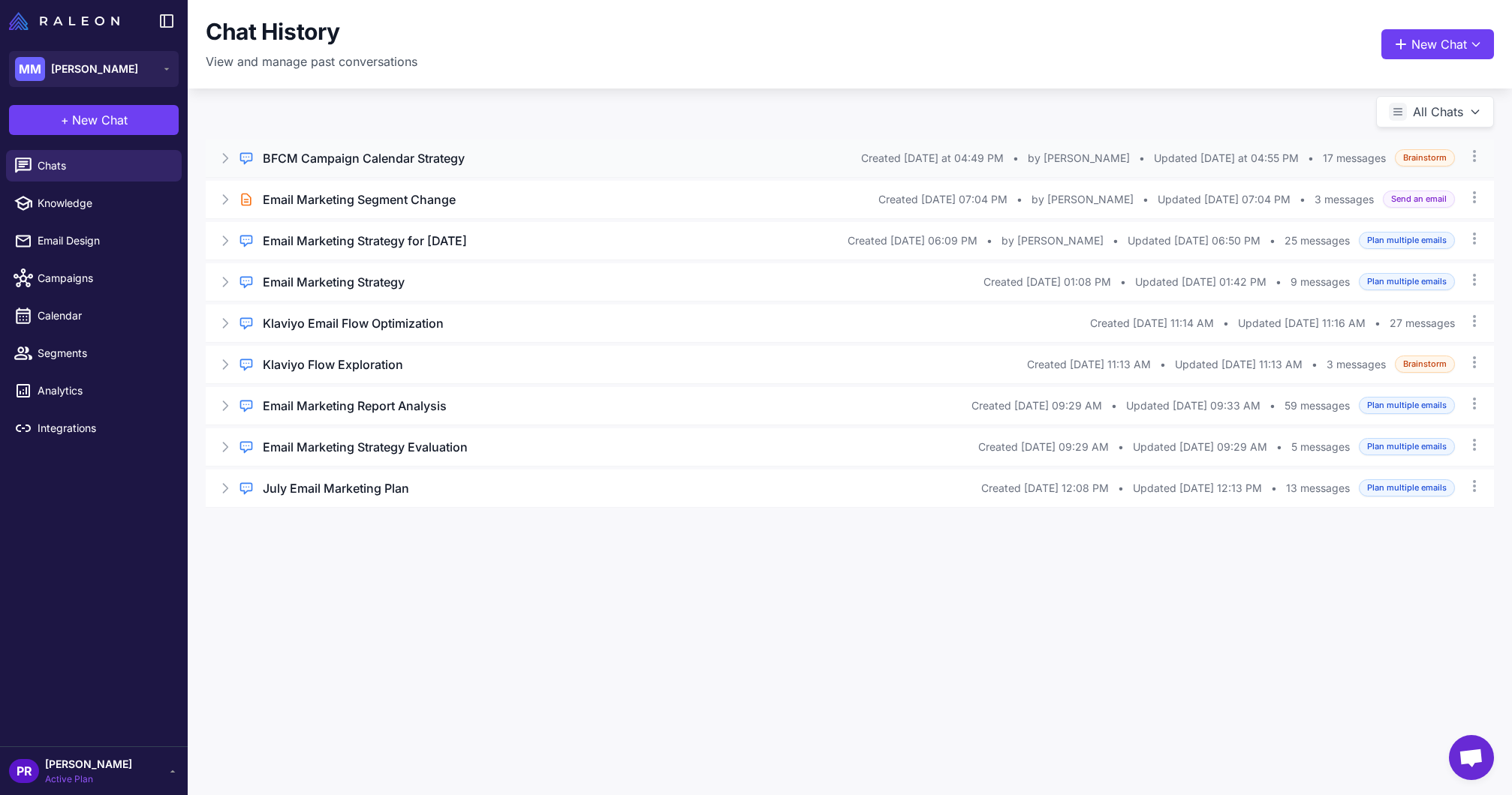
click at [414, 161] on h3 "BFCM Campaign Calendar Strategy" at bounding box center [363, 158] width 202 height 18
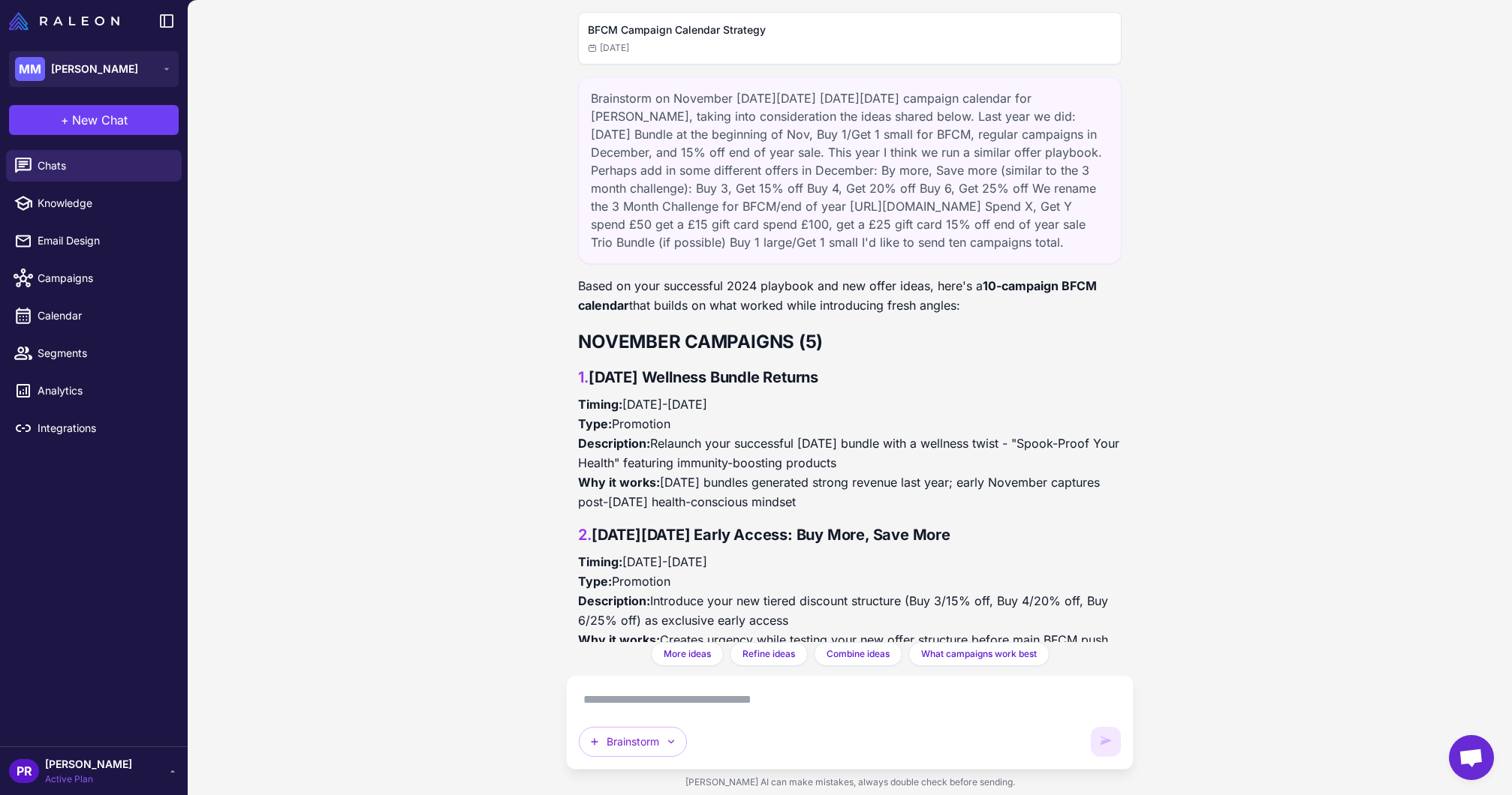
scroll to position [8844, 0]
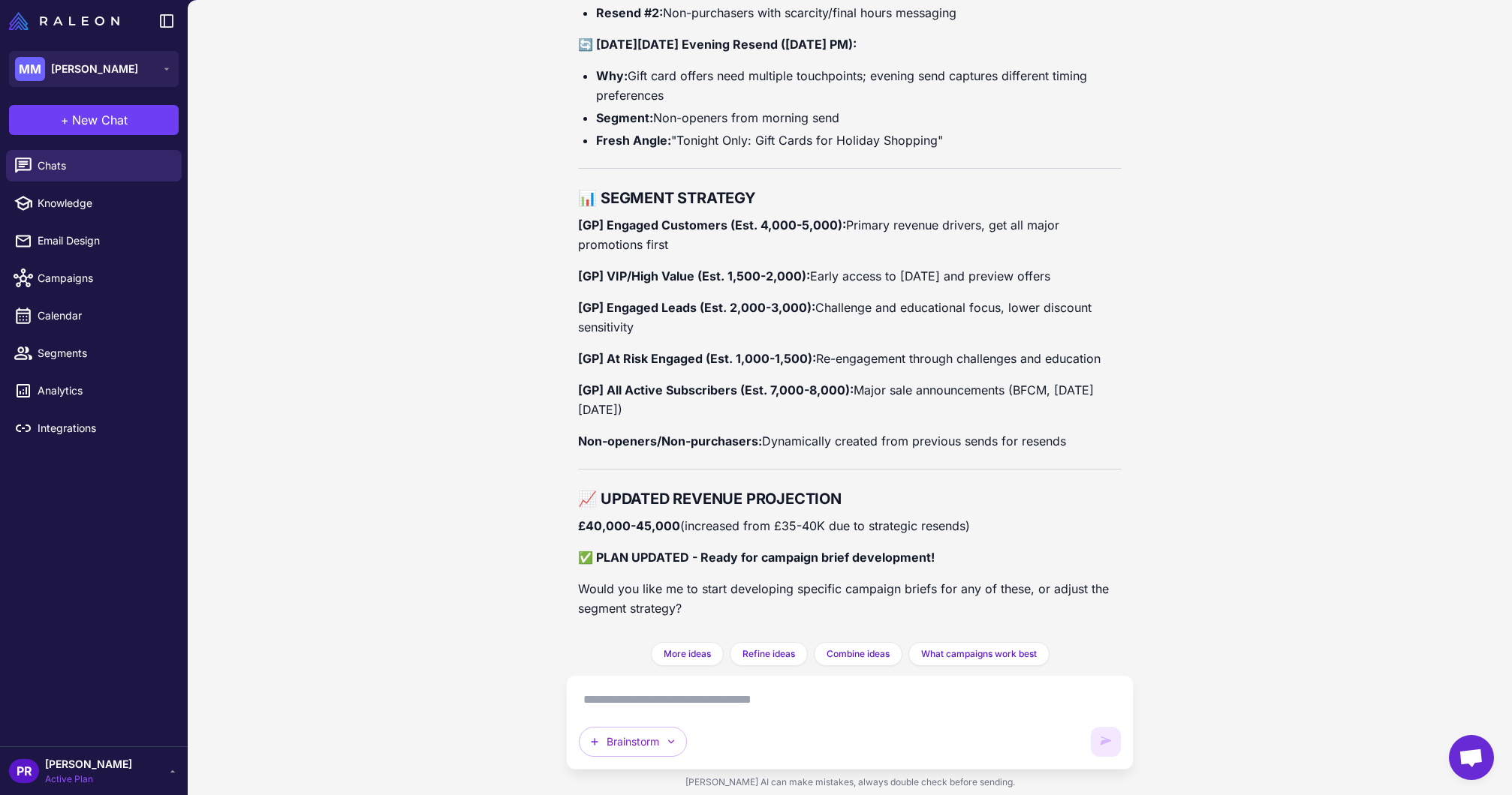
click at [693, 701] on textarea at bounding box center [848, 699] width 541 height 24
click at [662, 752] on button "Brainstorm" at bounding box center [632, 742] width 108 height 30
click at [496, 666] on div "BFCM Campaign Calendar Strategy [DATE] Brainstorm on November [DATE][DATE] [DAT…" at bounding box center [849, 397] width 1324 height 795
click at [625, 695] on textarea at bounding box center [848, 699] width 541 height 24
paste textarea "**********"
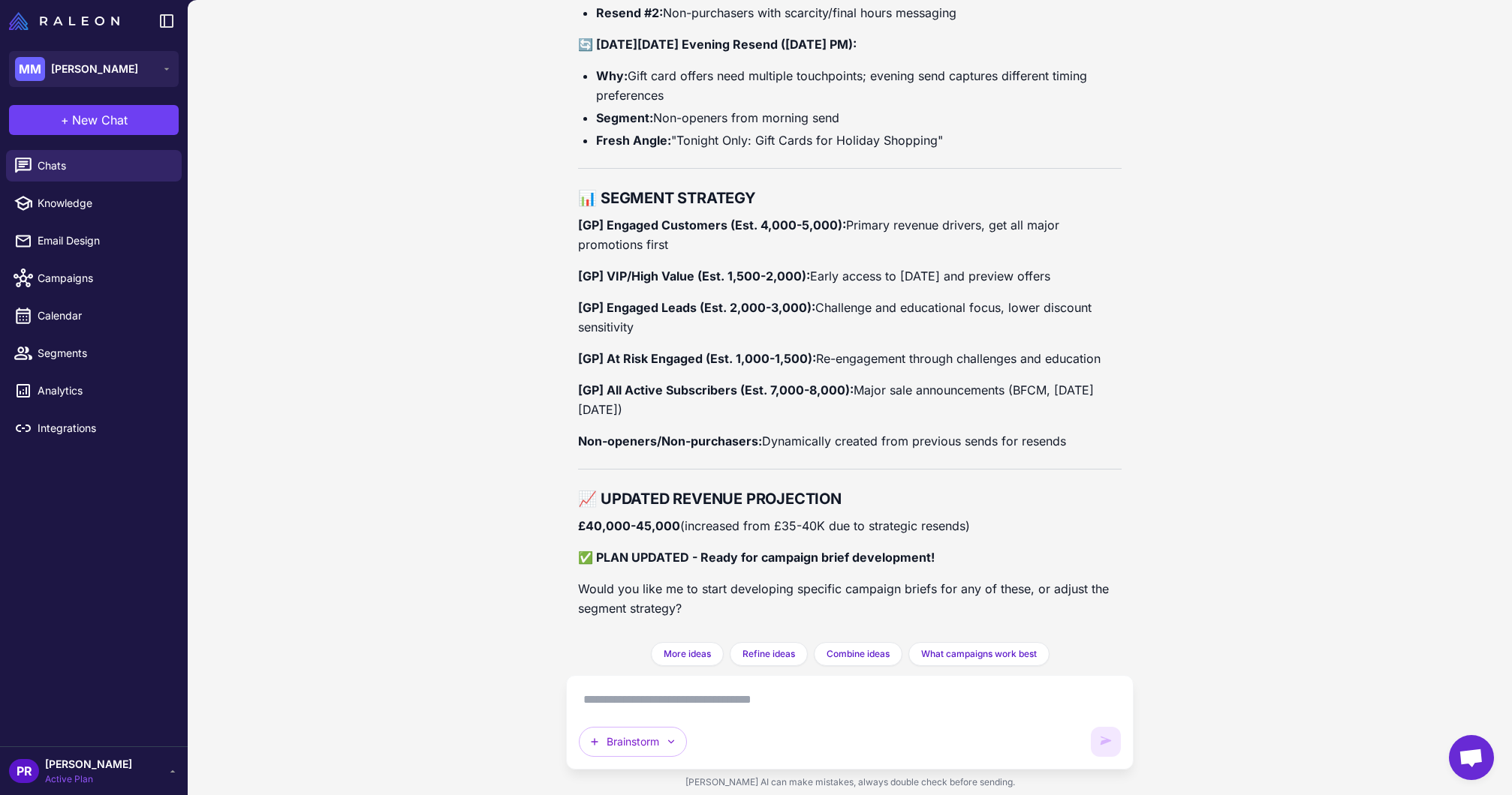
type textarea "**********"
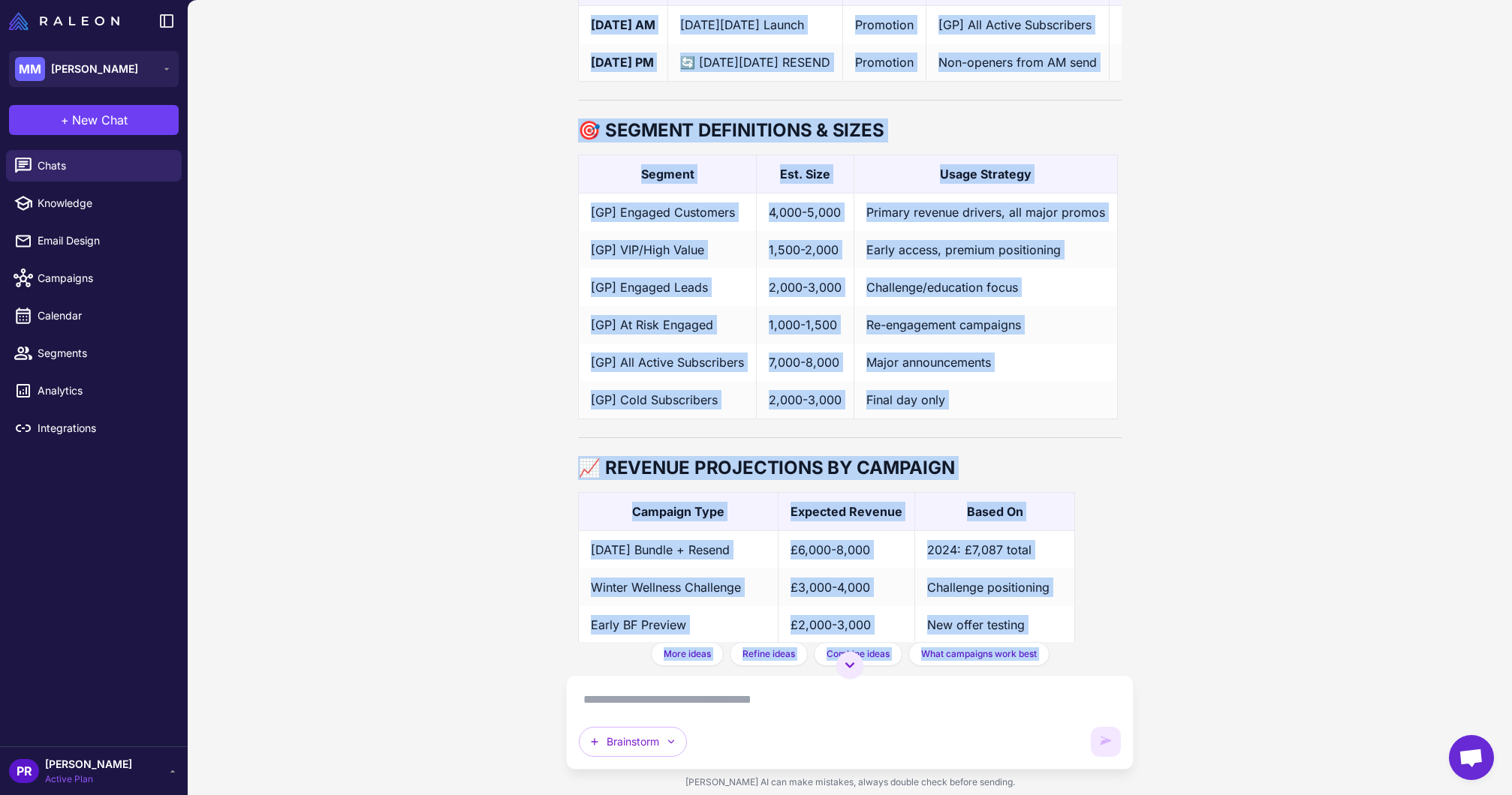
scroll to position [11001, 0]
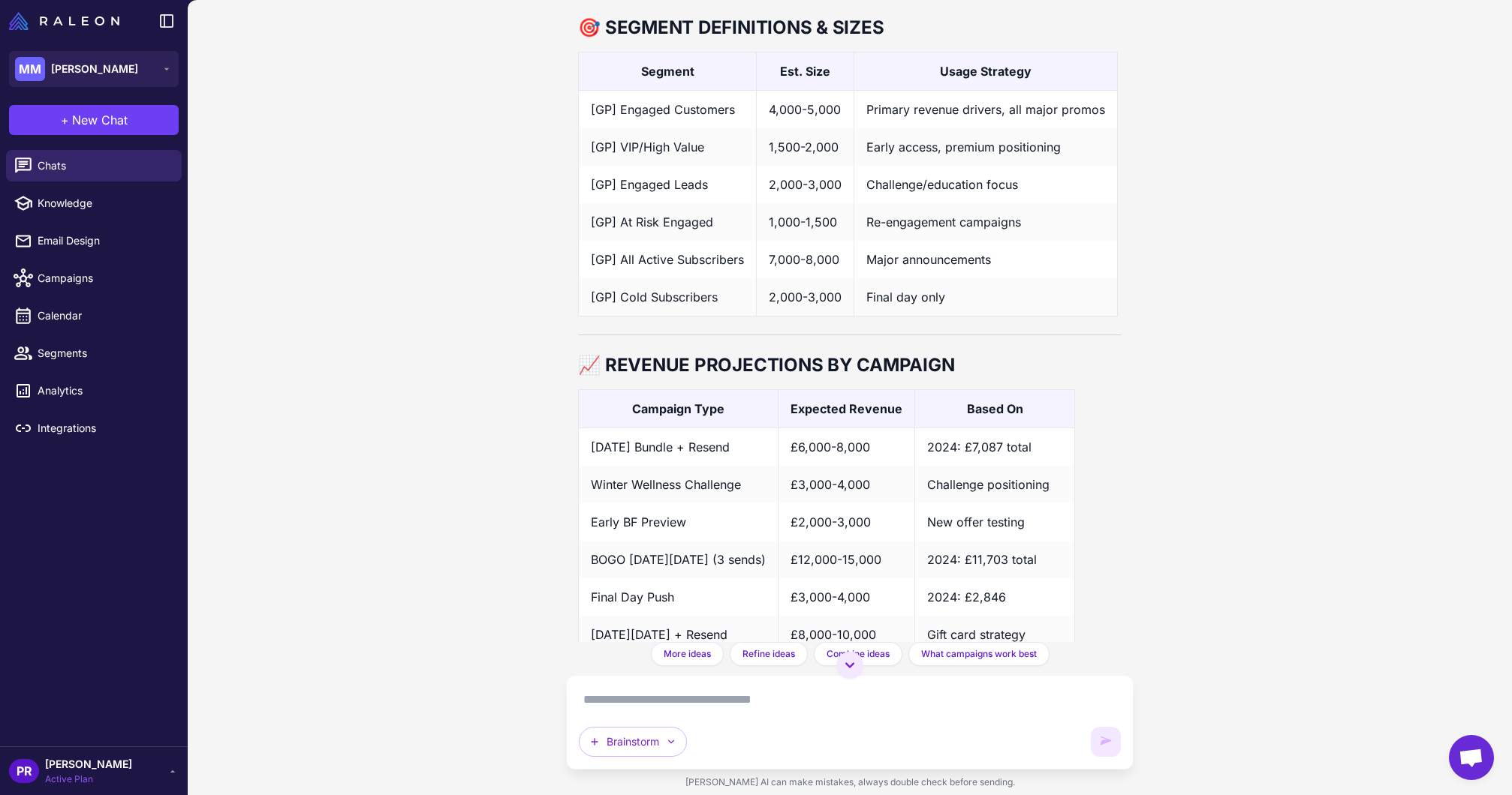
drag, startPoint x: 742, startPoint y: 203, endPoint x: 1171, endPoint y: 98, distance: 441.7
click at [1169, 92] on div "BFCM Campaign Calendar Strategy [DATE] Brainstorm on November [DATE][DATE] [DAT…" at bounding box center [849, 397] width 1324 height 795
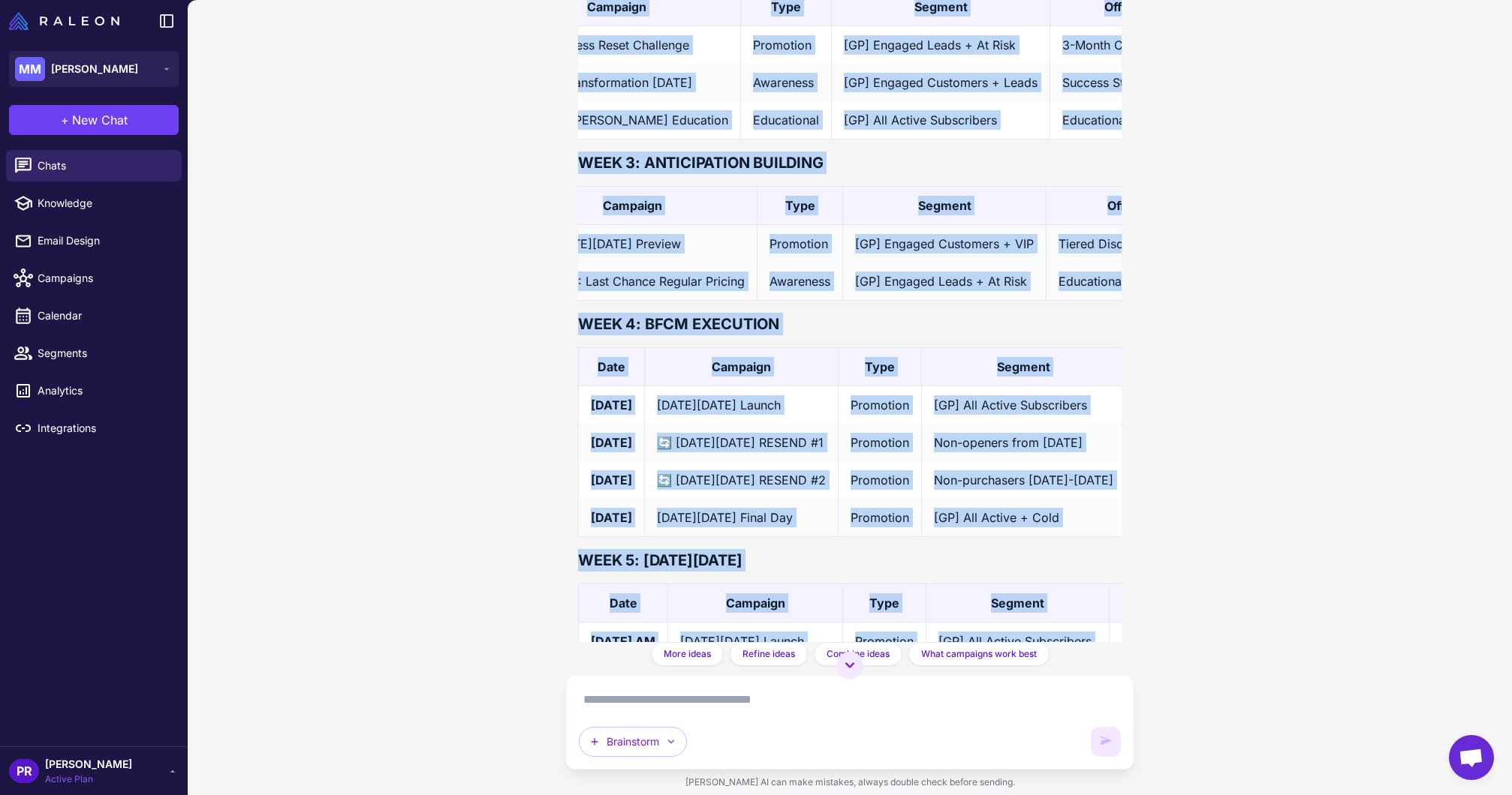
scroll to position [0, 0]
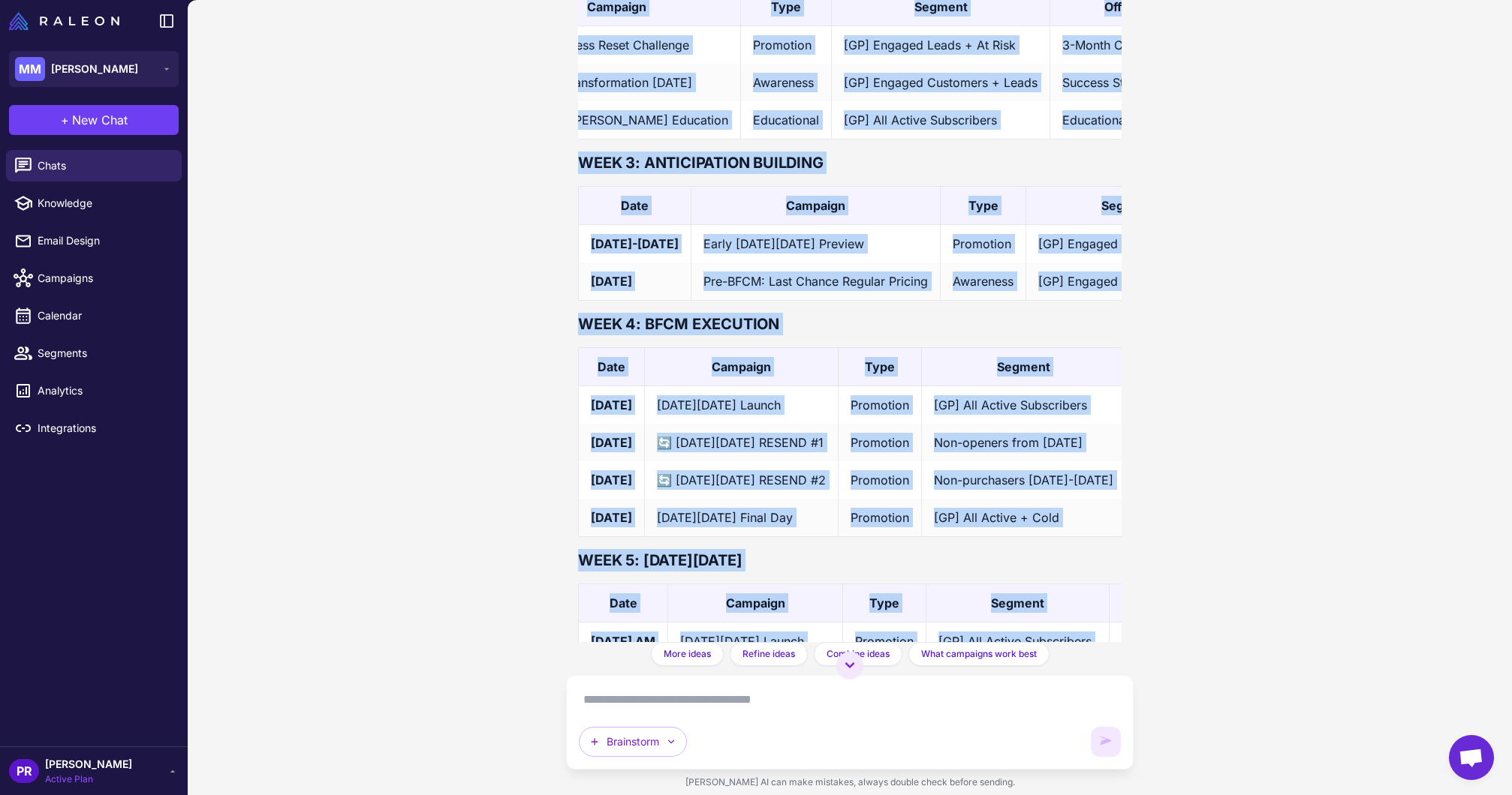
click at [1211, 388] on div "BFCM Campaign Calendar Strategy [DATE] Brainstorm on November [DATE][DATE] [DAT…" at bounding box center [849, 397] width 1324 height 795
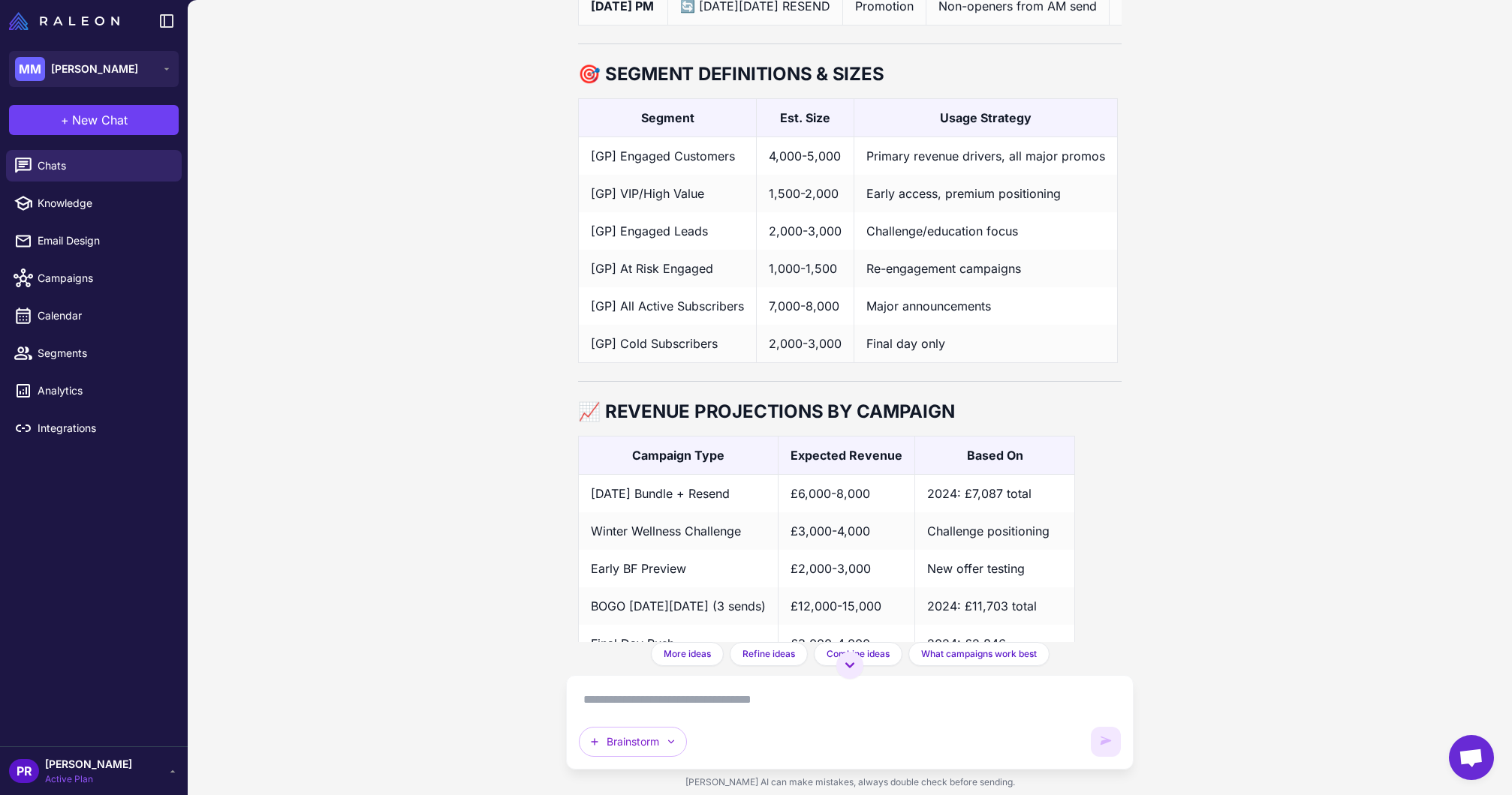
scroll to position [11623, 0]
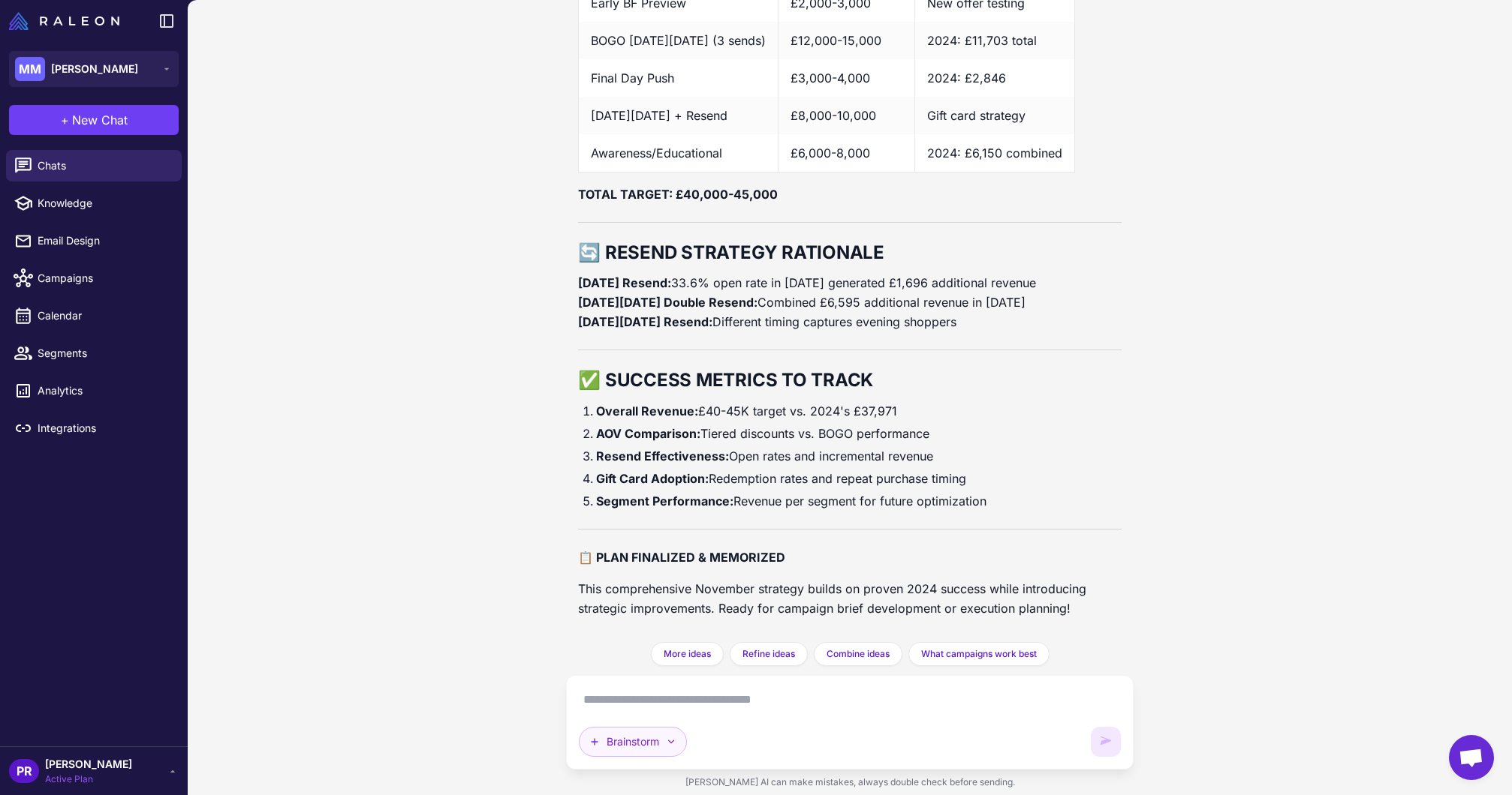
click at [644, 740] on button "Brainstorm" at bounding box center [632, 742] width 108 height 30
click at [634, 645] on button "Plan multiple emails" at bounding box center [686, 642] width 214 height 28
click at [664, 696] on textarea at bounding box center [848, 699] width 541 height 24
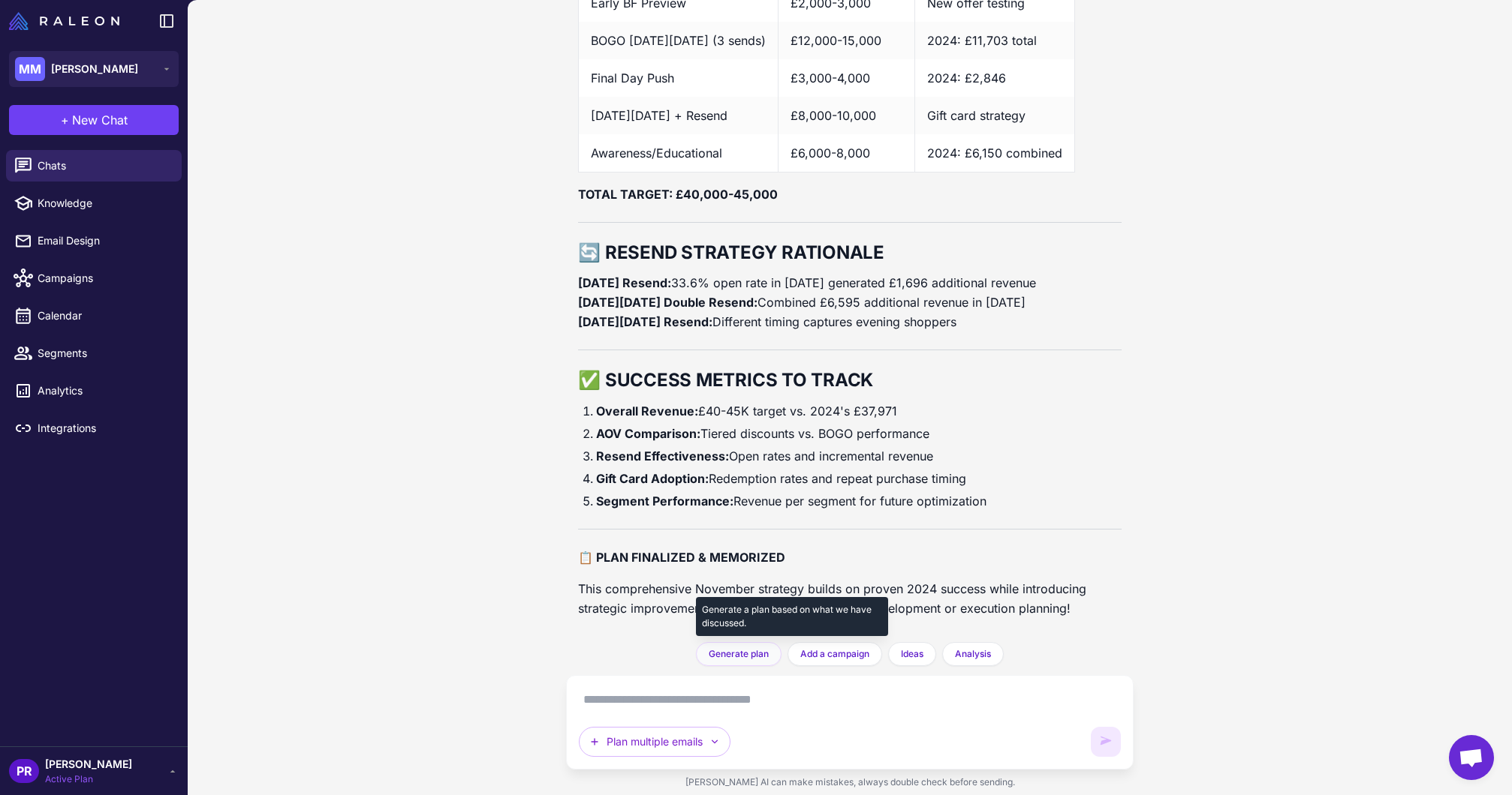
click at [722, 661] on button "Generate plan" at bounding box center [738, 654] width 85 height 24
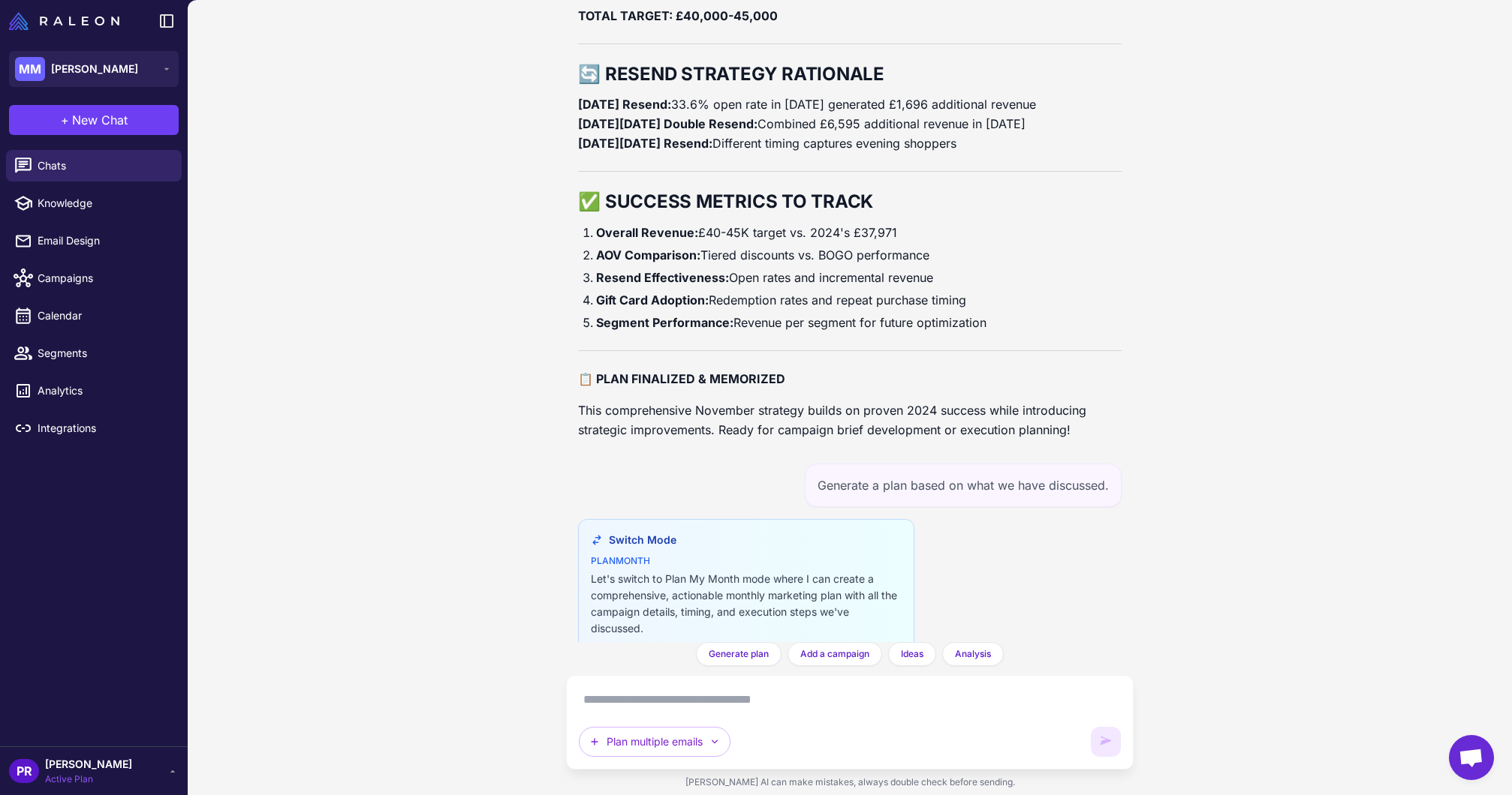
scroll to position [11918, 0]
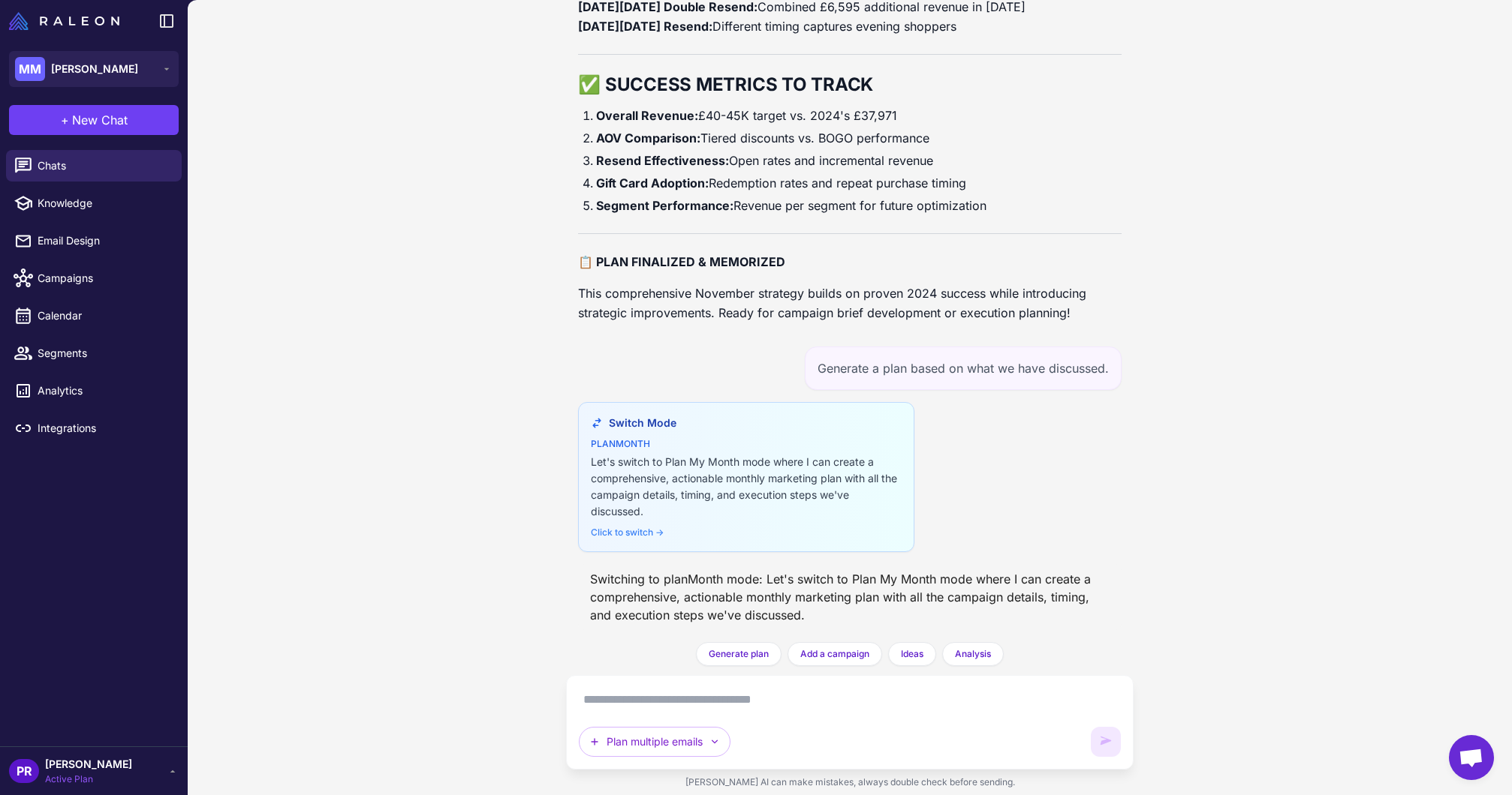
click at [720, 695] on textarea at bounding box center [848, 699] width 541 height 24
paste textarea "**********"
type textarea "**********"
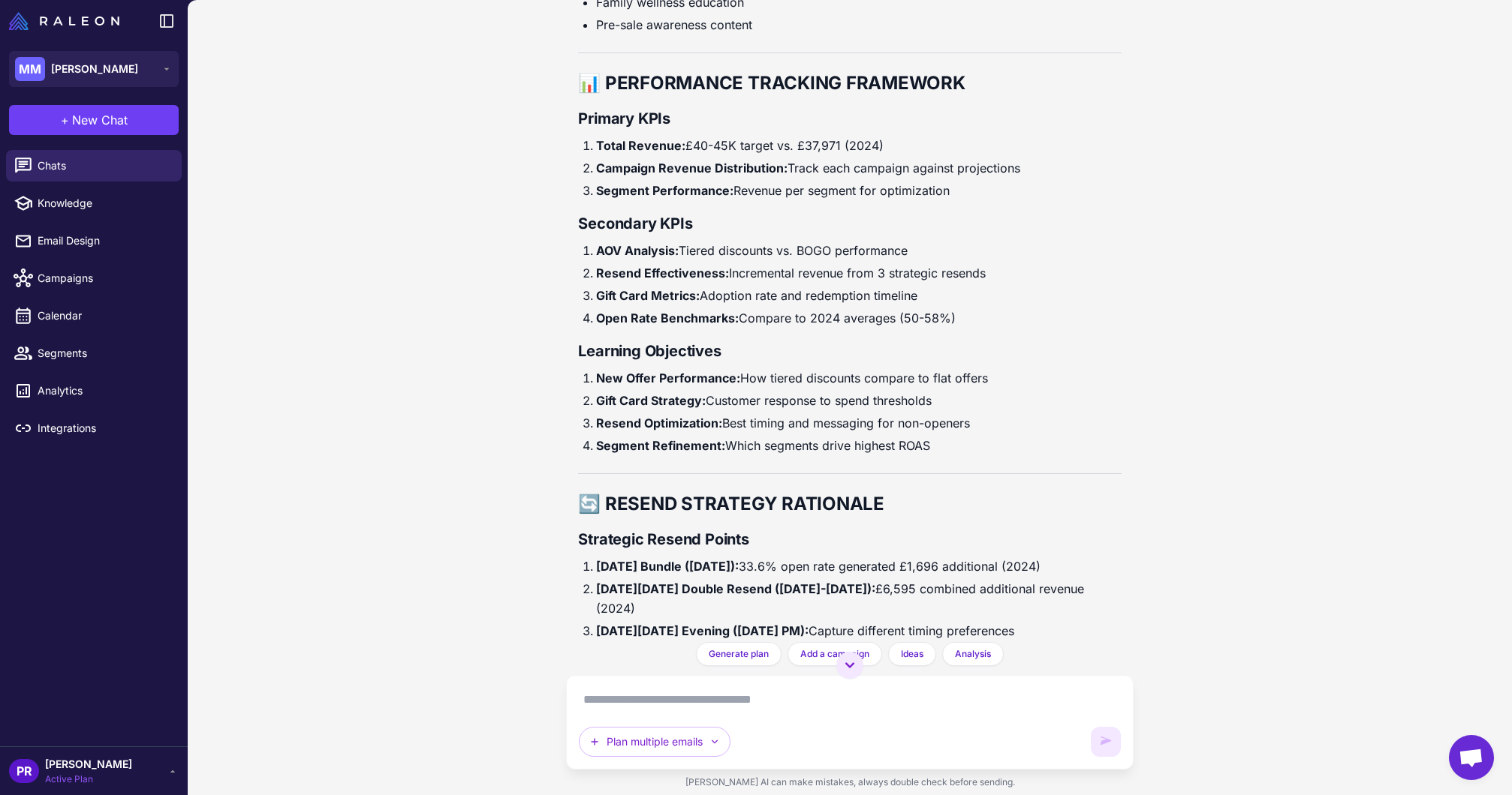
scroll to position [14644, 0]
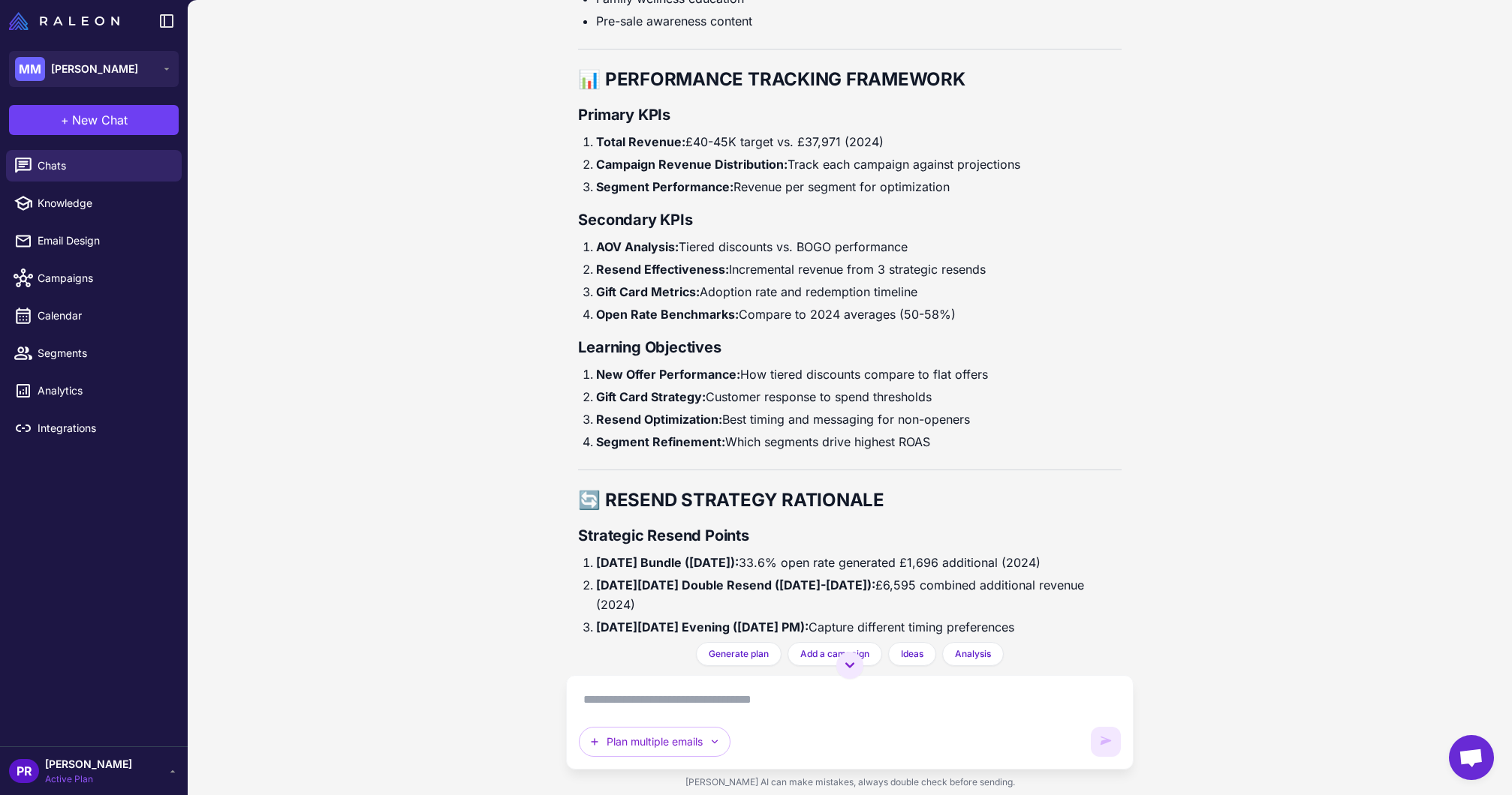
click at [72, 48] on div "MM Mylas Moss" at bounding box center [94, 68] width 188 height 54
click at [76, 69] on span "[PERSON_NAME]" at bounding box center [95, 68] width 87 height 16
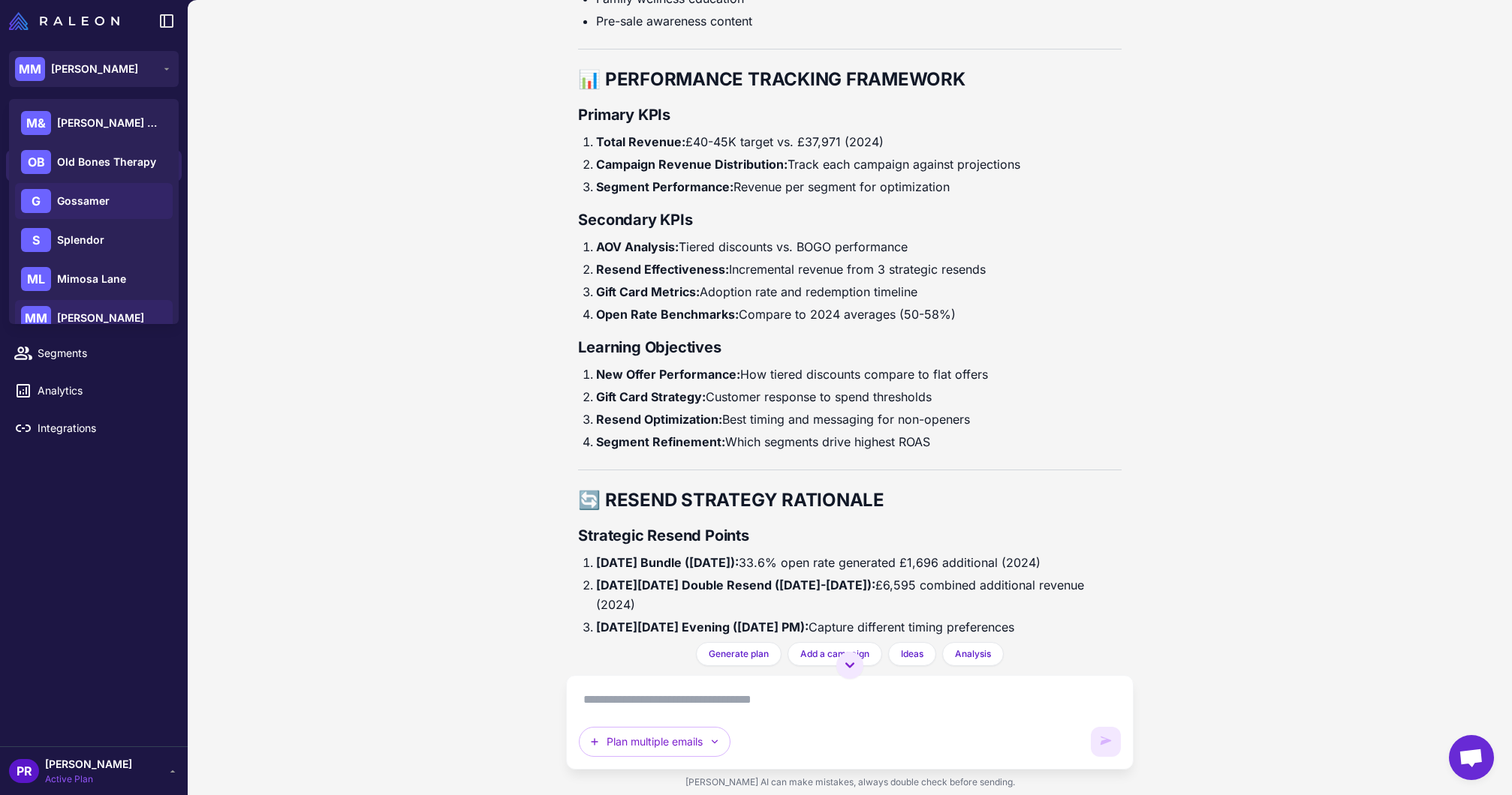
click at [109, 213] on div "G Gossamer" at bounding box center [94, 201] width 157 height 36
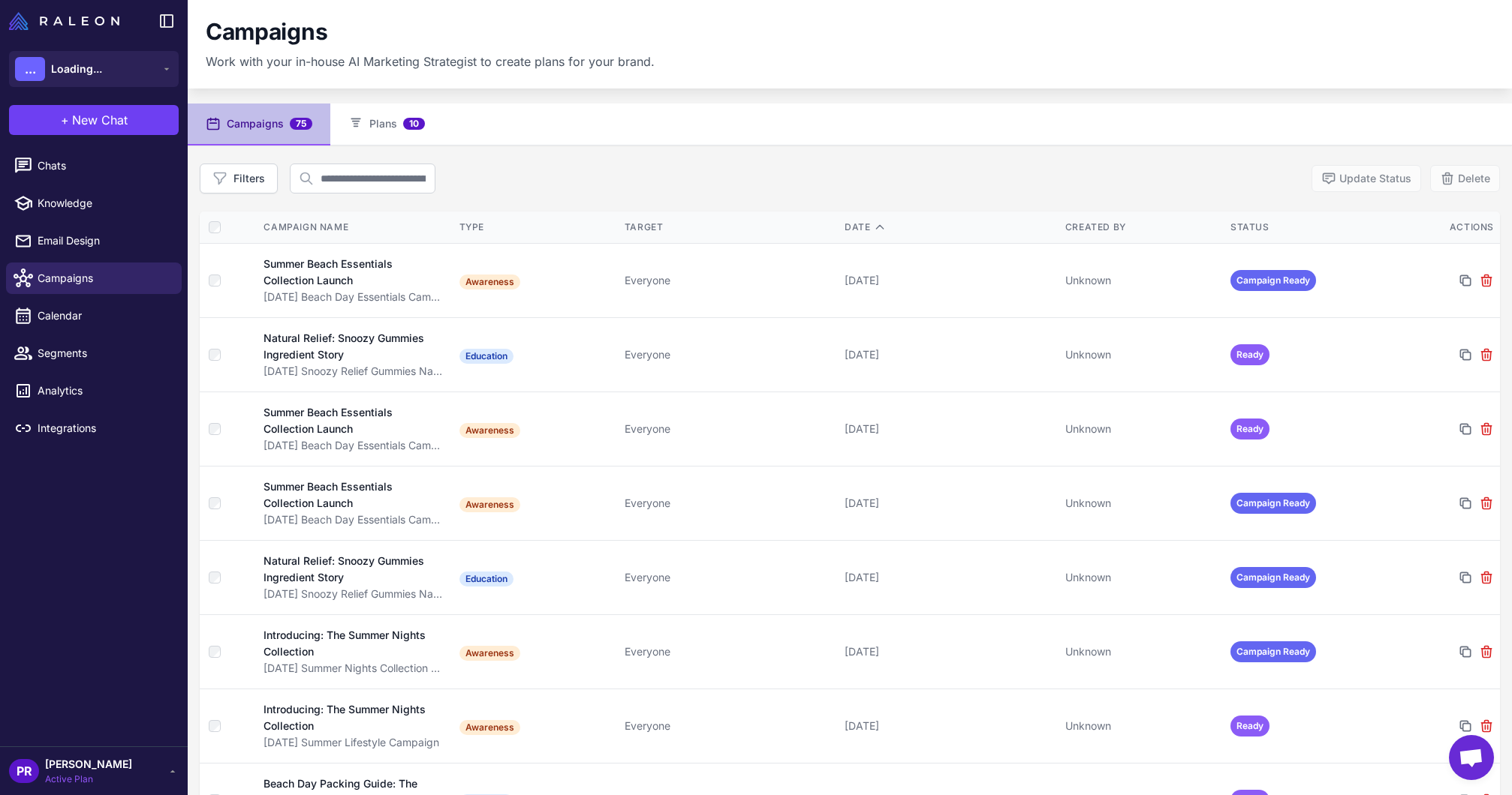
click at [91, 182] on li "Chats" at bounding box center [94, 166] width 188 height 38
click at [82, 160] on span "Chats" at bounding box center [103, 165] width 132 height 16
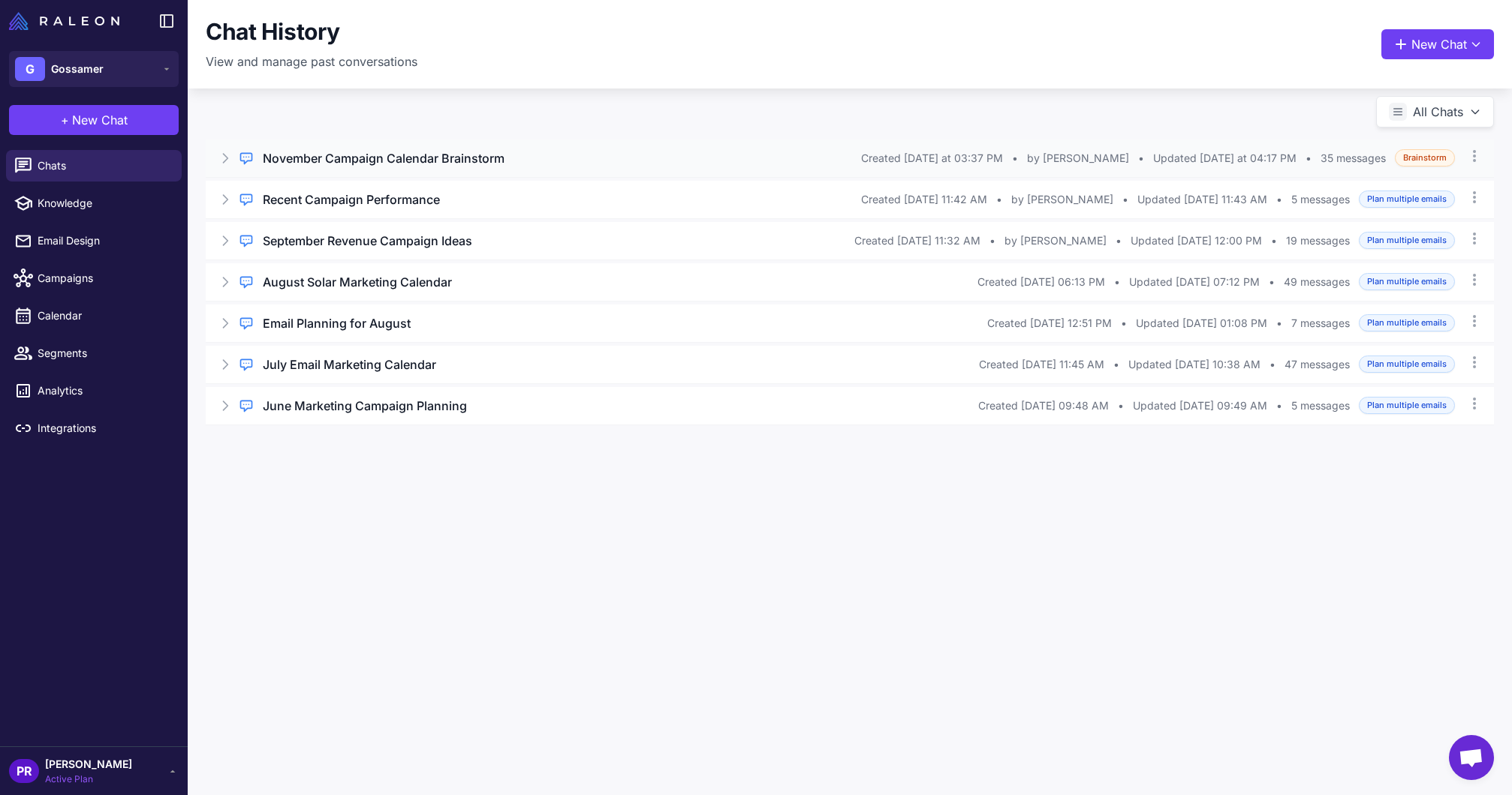
click at [312, 156] on h3 "November Campaign Calendar Brainstorm" at bounding box center [383, 158] width 242 height 18
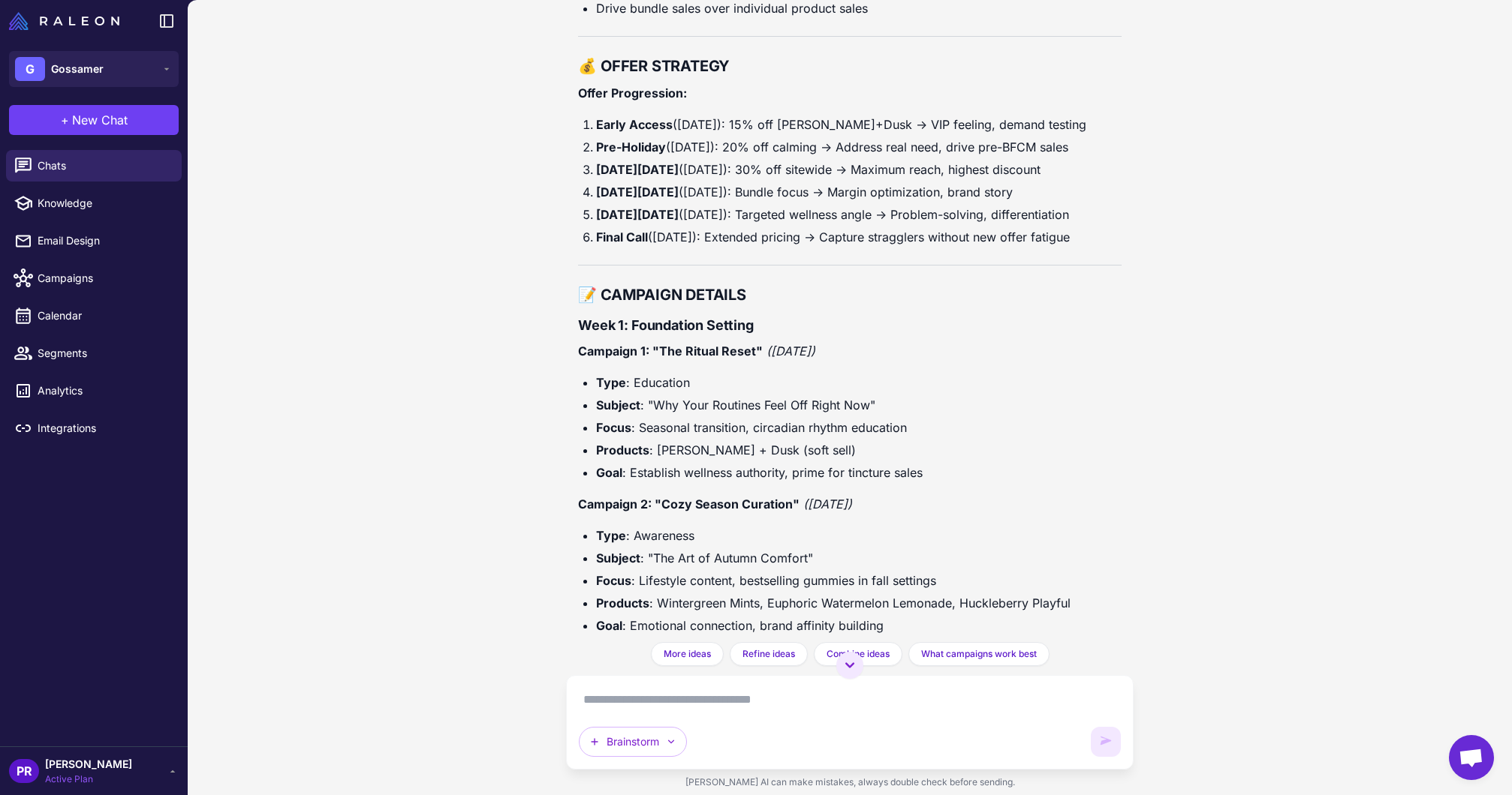
scroll to position [14518, 0]
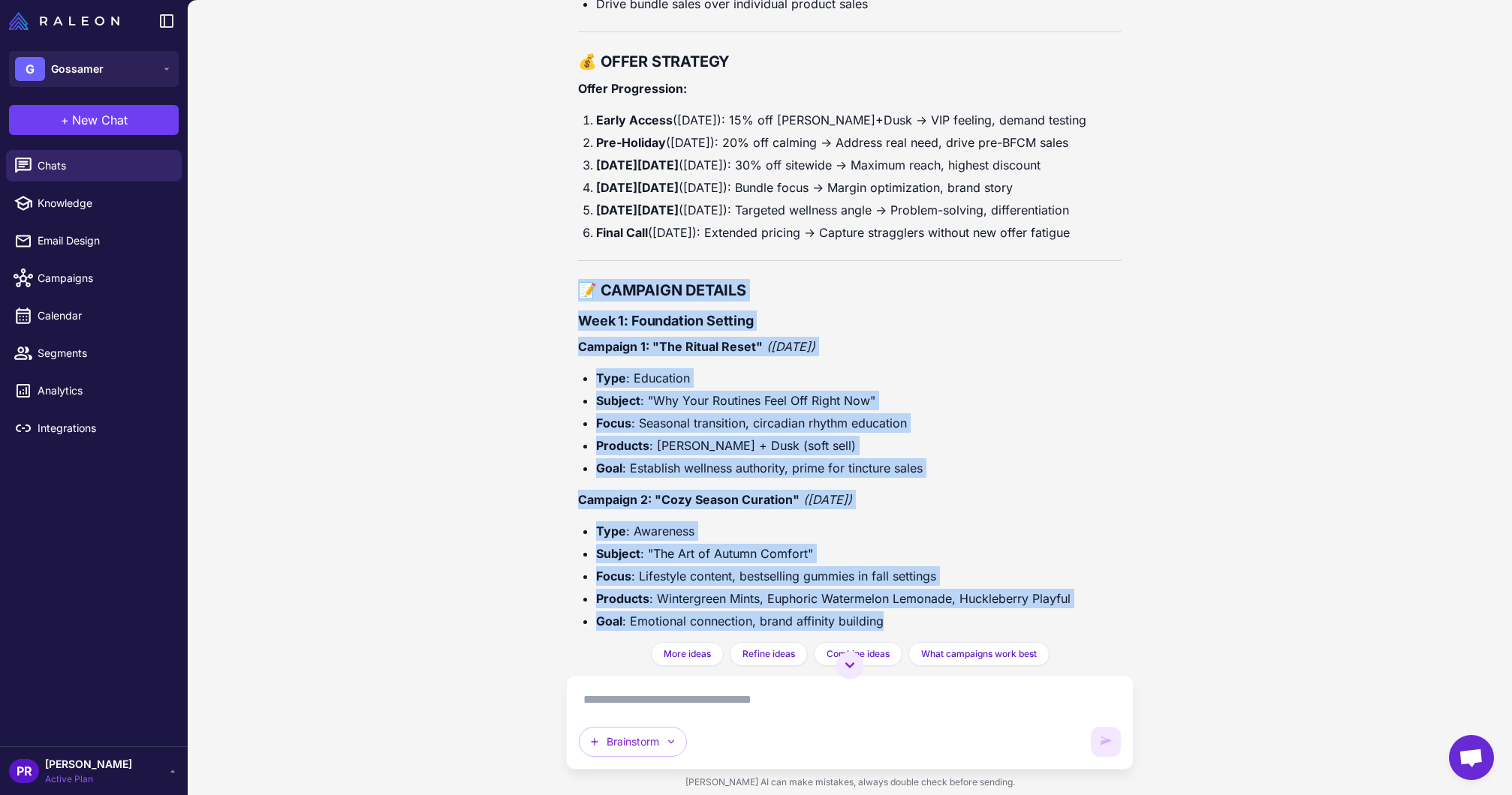
drag, startPoint x: 574, startPoint y: 194, endPoint x: 895, endPoint y: 527, distance: 462.5
click at [895, 527] on div "November Campaign Calendar Brainstorm Today I want to brainstorm a campaign cal…" at bounding box center [849, 321] width 567 height 642
copy div "📝 CAMPAIGN DETAILS Week 1: Foundation Setting Campaign 1: "The Ritual Reset" (N…"
click at [402, 380] on div "November Campaign Calendar Brainstorm Today I want to brainstorm a campaign cal…" at bounding box center [849, 397] width 1324 height 795
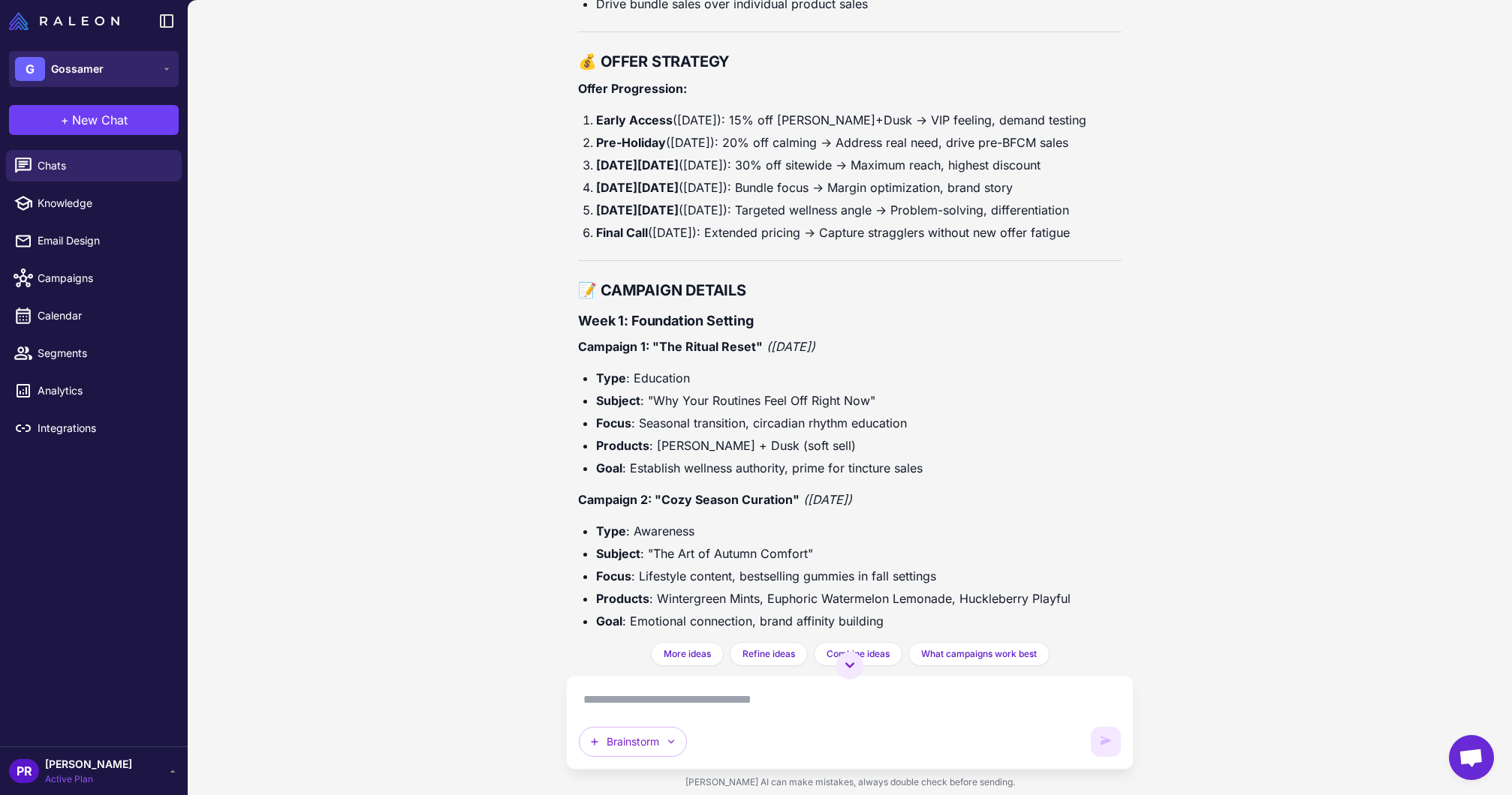
click at [70, 62] on span "Gossamer" at bounding box center [77, 68] width 52 height 16
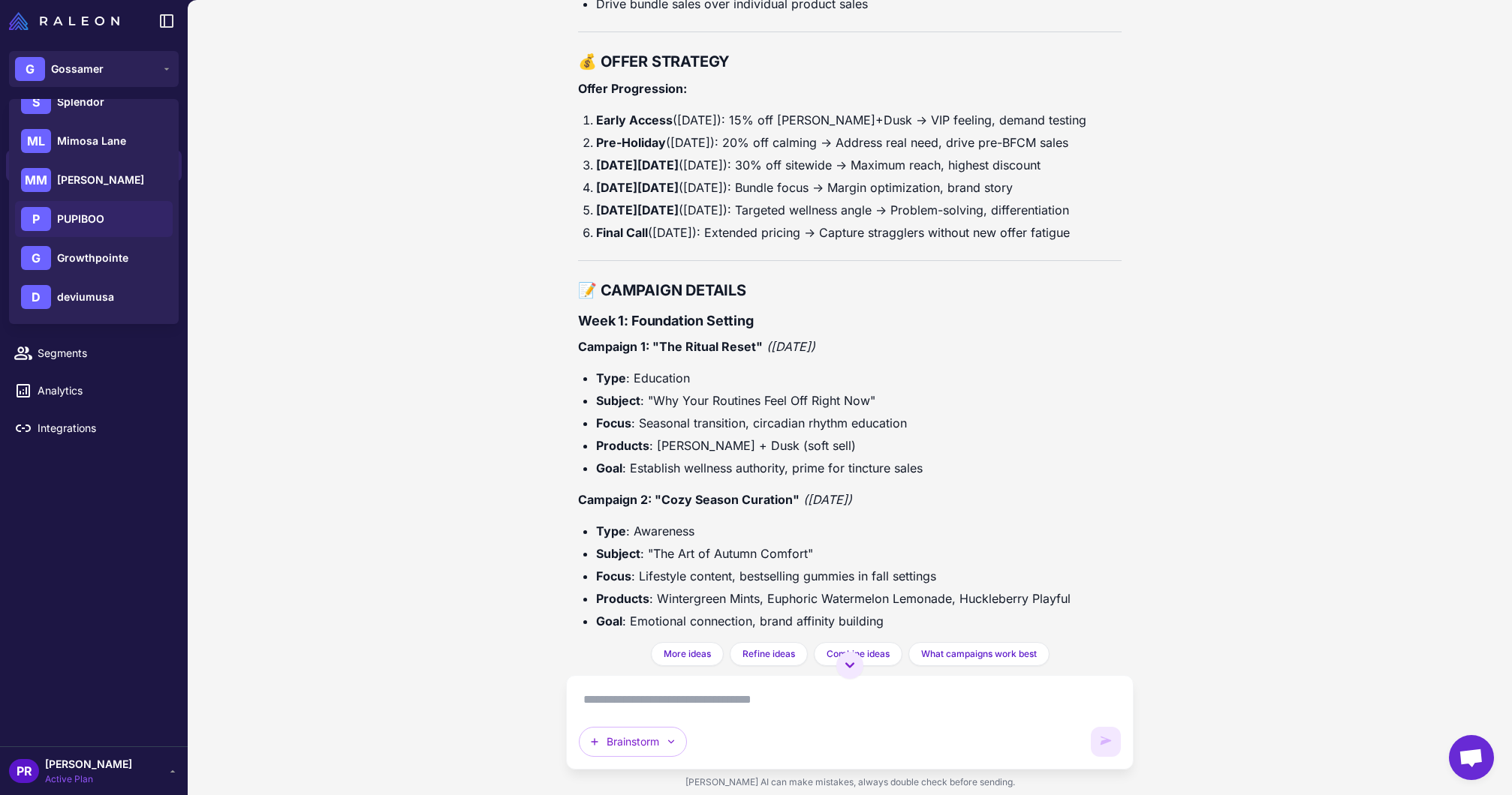
scroll to position [136, 0]
click at [82, 181] on span "[PERSON_NAME]" at bounding box center [100, 181] width 87 height 16
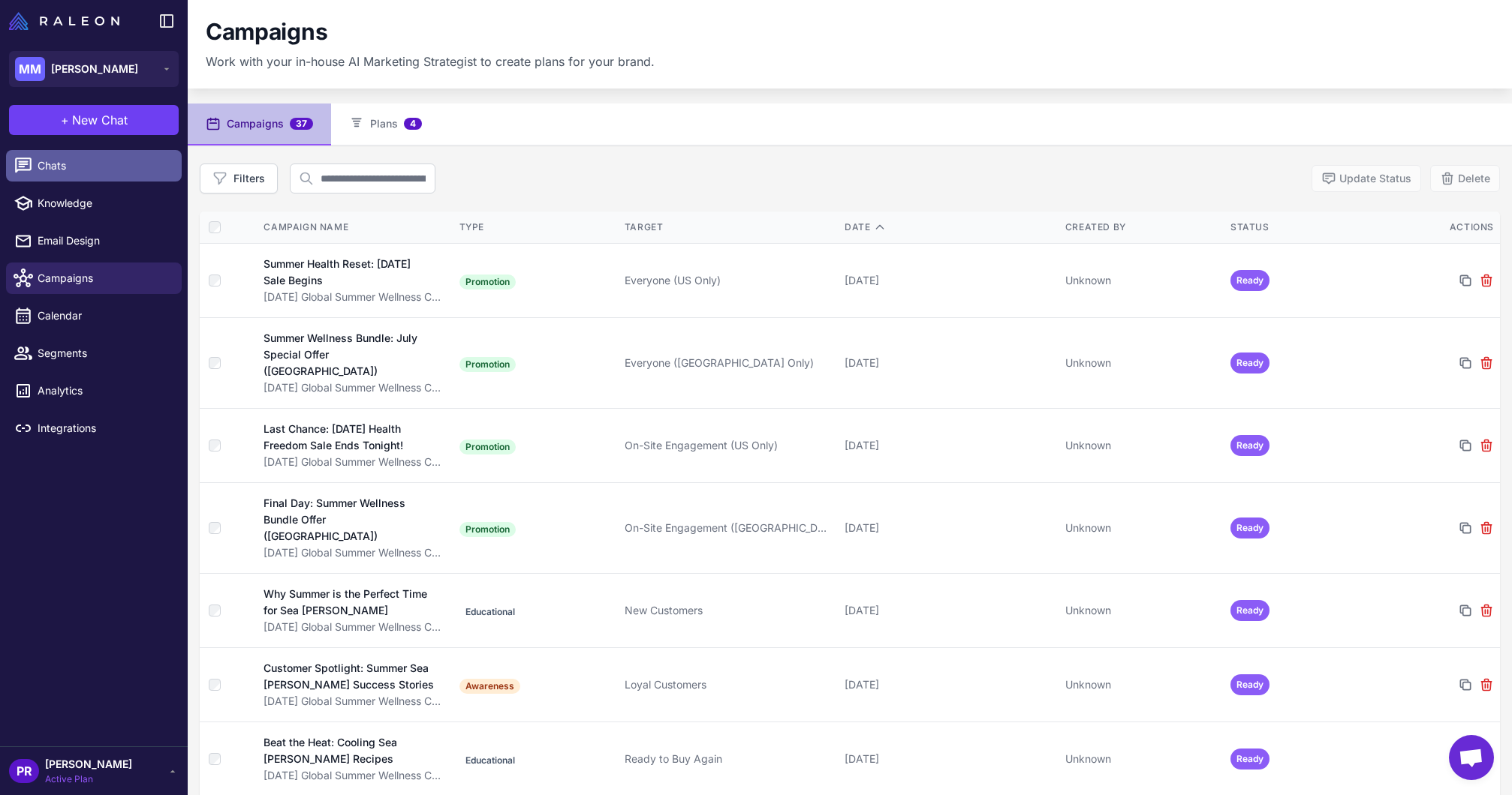
click at [80, 152] on link "Chats" at bounding box center [93, 165] width 175 height 31
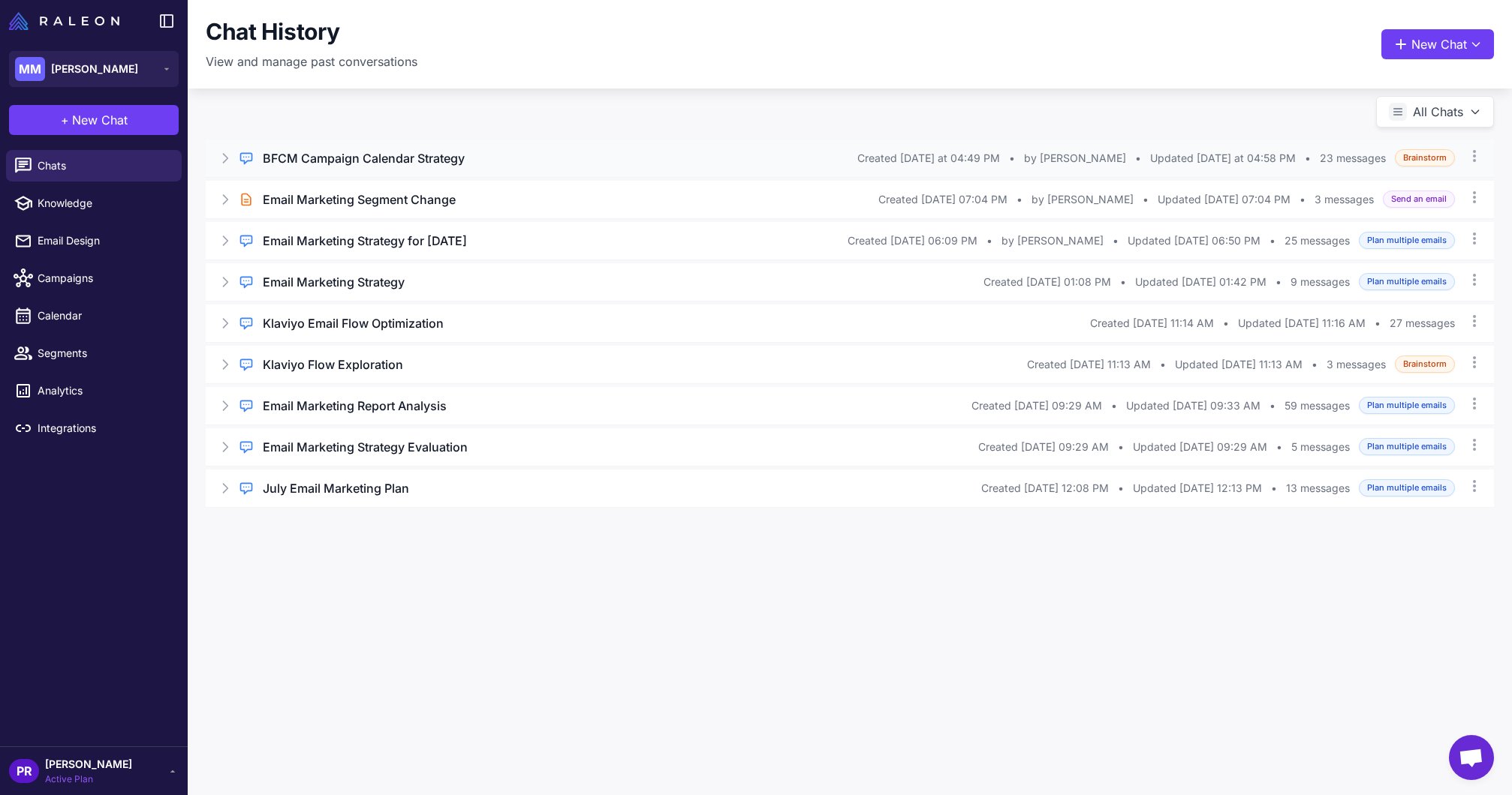
click at [382, 154] on h3 "BFCM Campaign Calendar Strategy" at bounding box center [363, 158] width 202 height 18
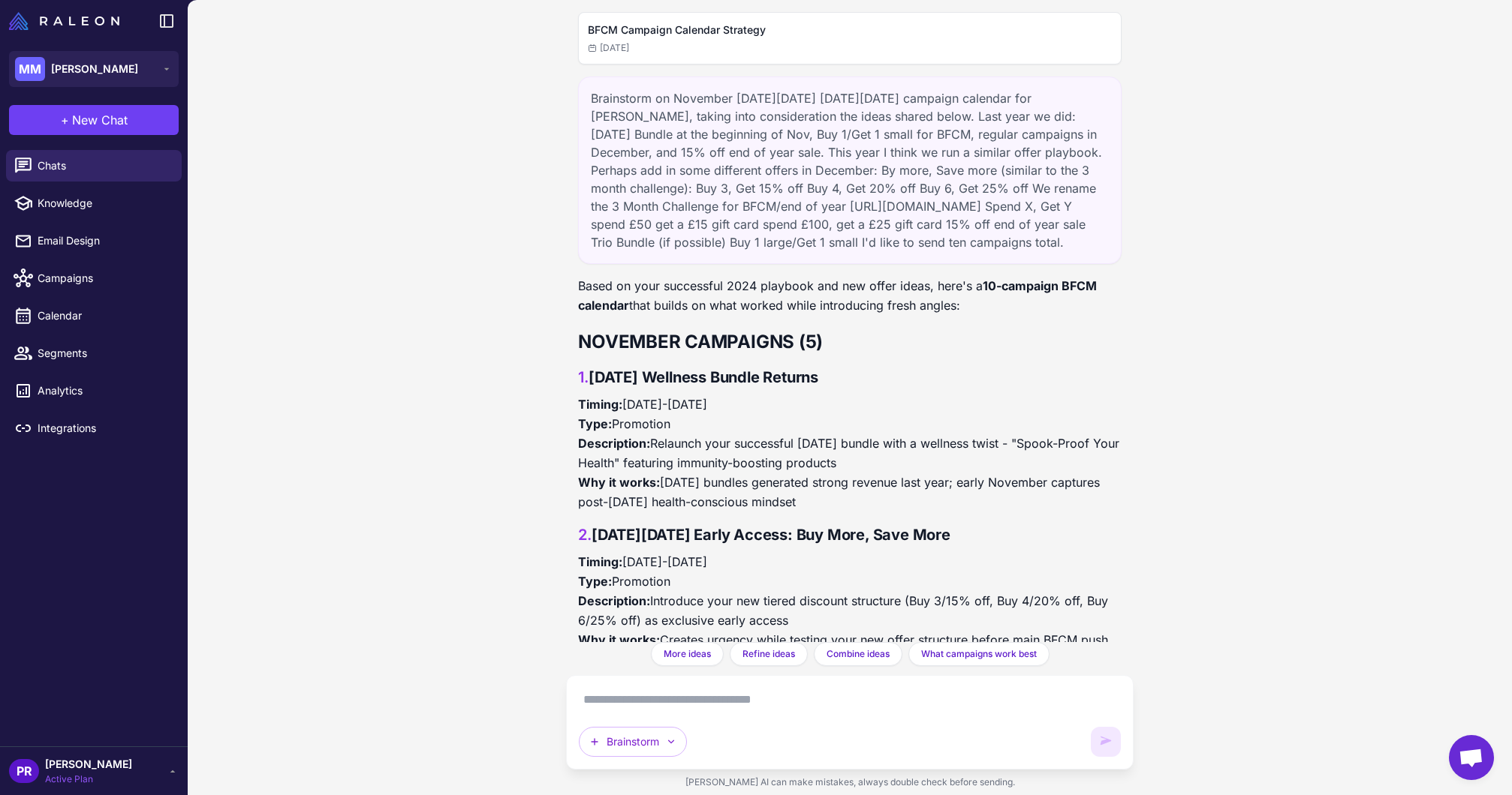
scroll to position [15364, 0]
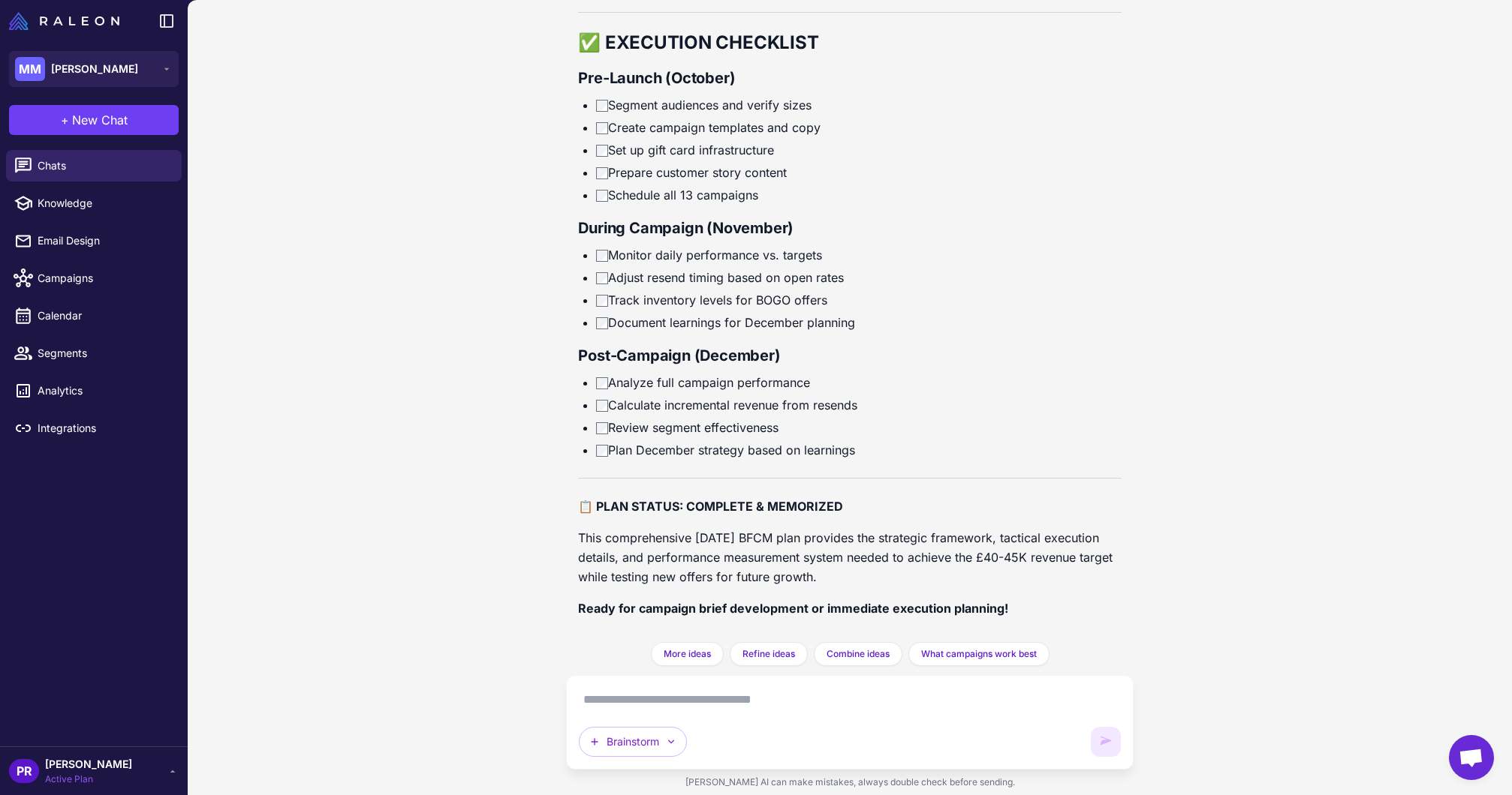
click at [704, 698] on textarea at bounding box center [848, 699] width 541 height 24
paste textarea "**********"
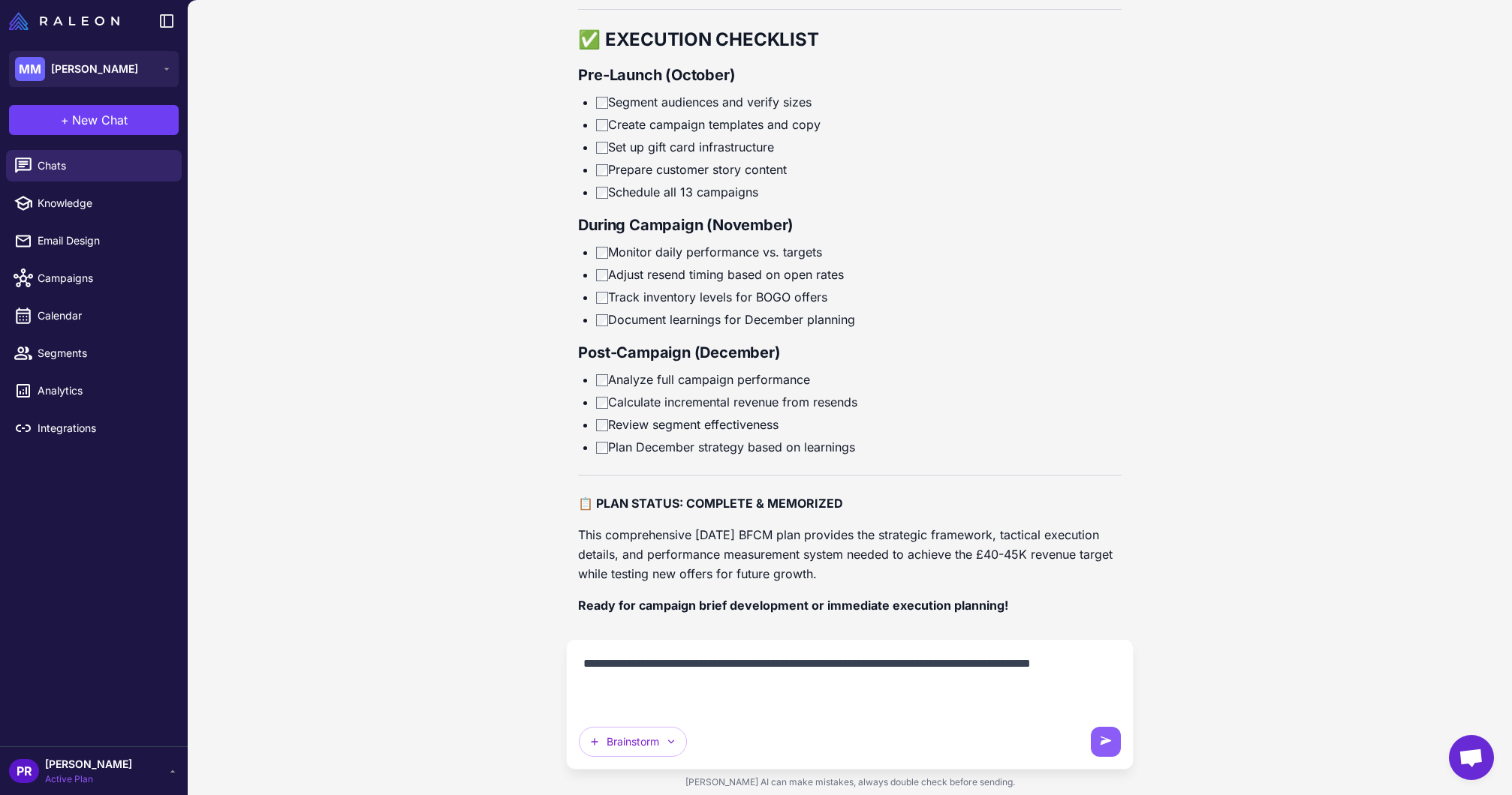
paste textarea "**********"
type textarea "**********"
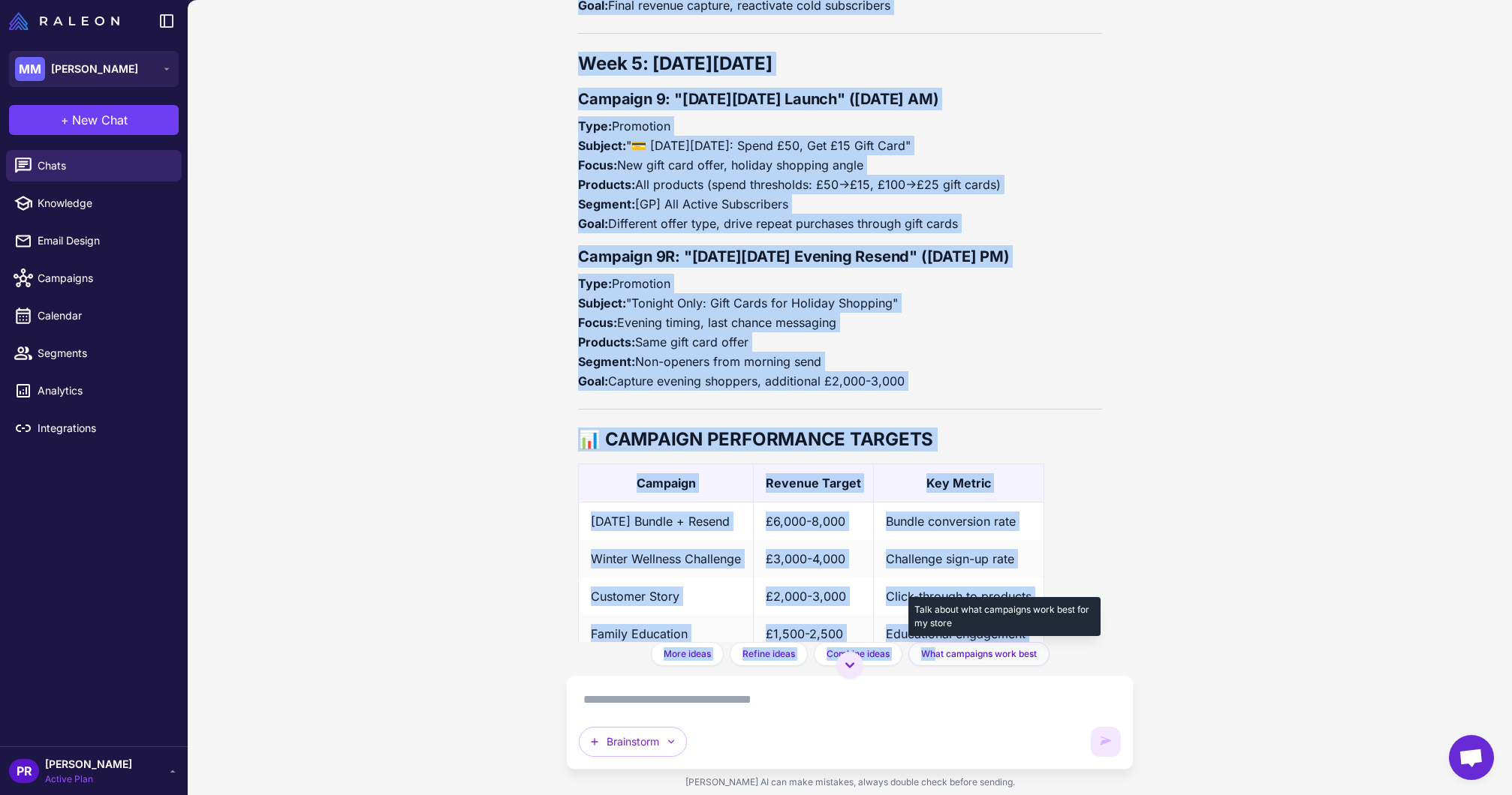
scroll to position [18295, 0]
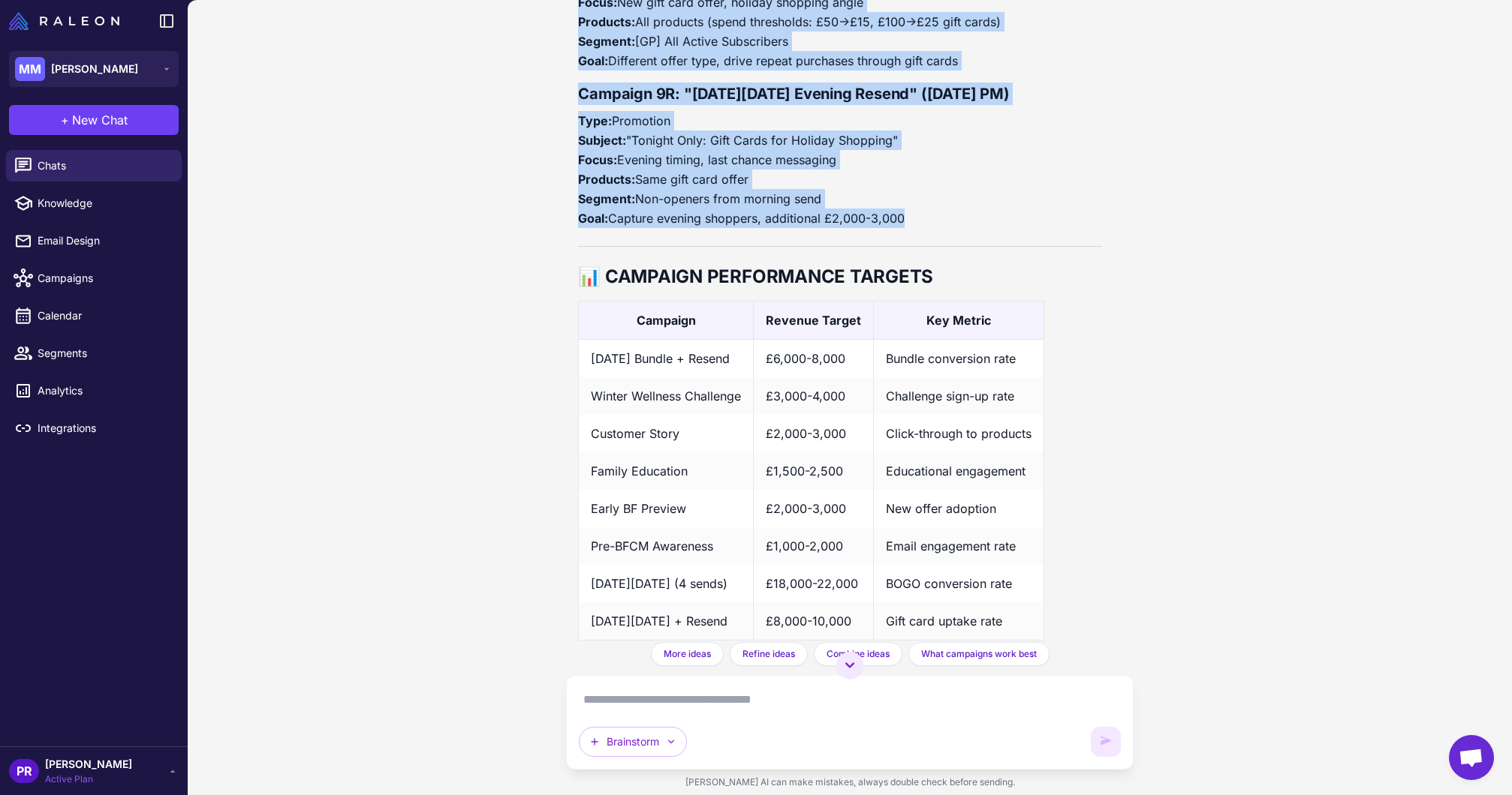
drag, startPoint x: 635, startPoint y: 208, endPoint x: 955, endPoint y: 279, distance: 327.8
click at [955, 279] on div "BFCM Campaign Calendar Strategy [DATE] Brainstorm on November [DATE][DATE] [DAT…" at bounding box center [849, 321] width 567 height 642
copy div "📝 LOREMIPS DOLORSI Amet 2: Consecte Adipisci Elitsedd 5: "Eiusmodte Incidi: Utl…"
